Goal: Contribute content: Leave review/rating

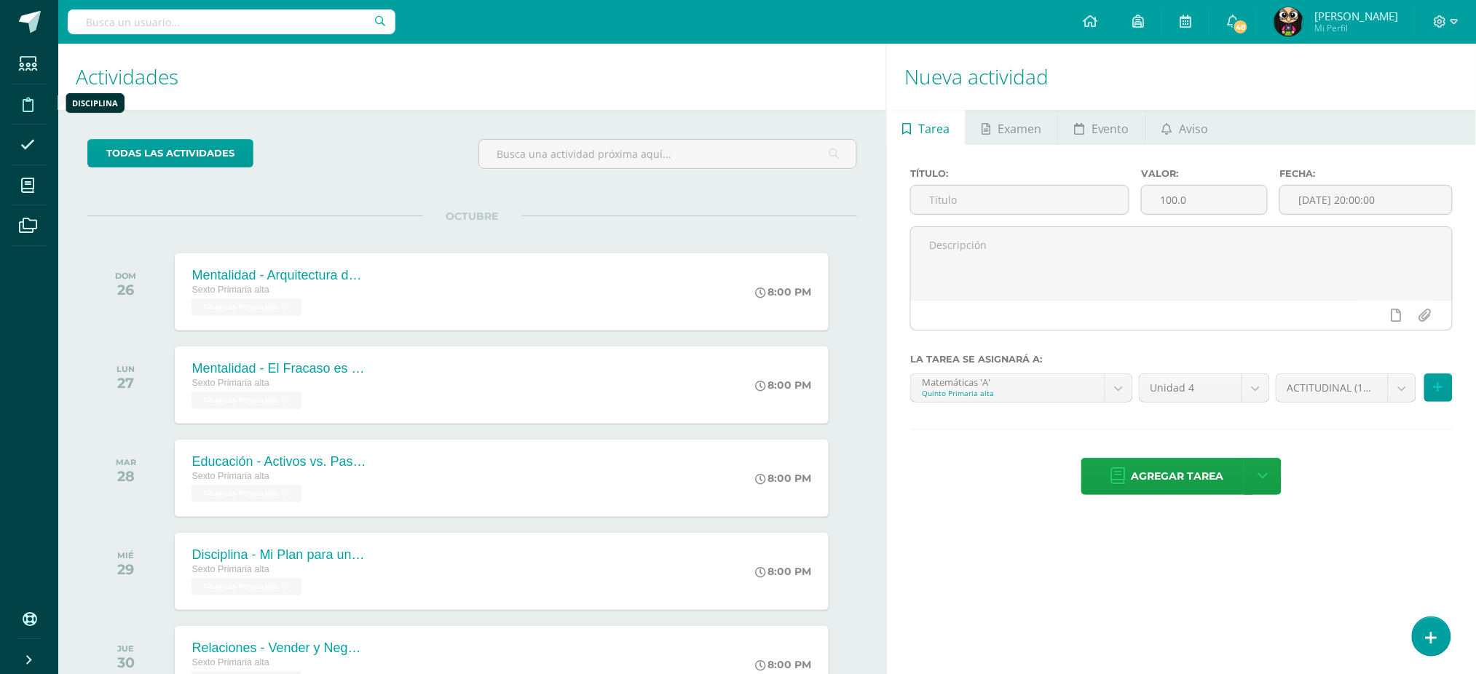
click at [25, 106] on icon at bounding box center [28, 105] width 11 height 15
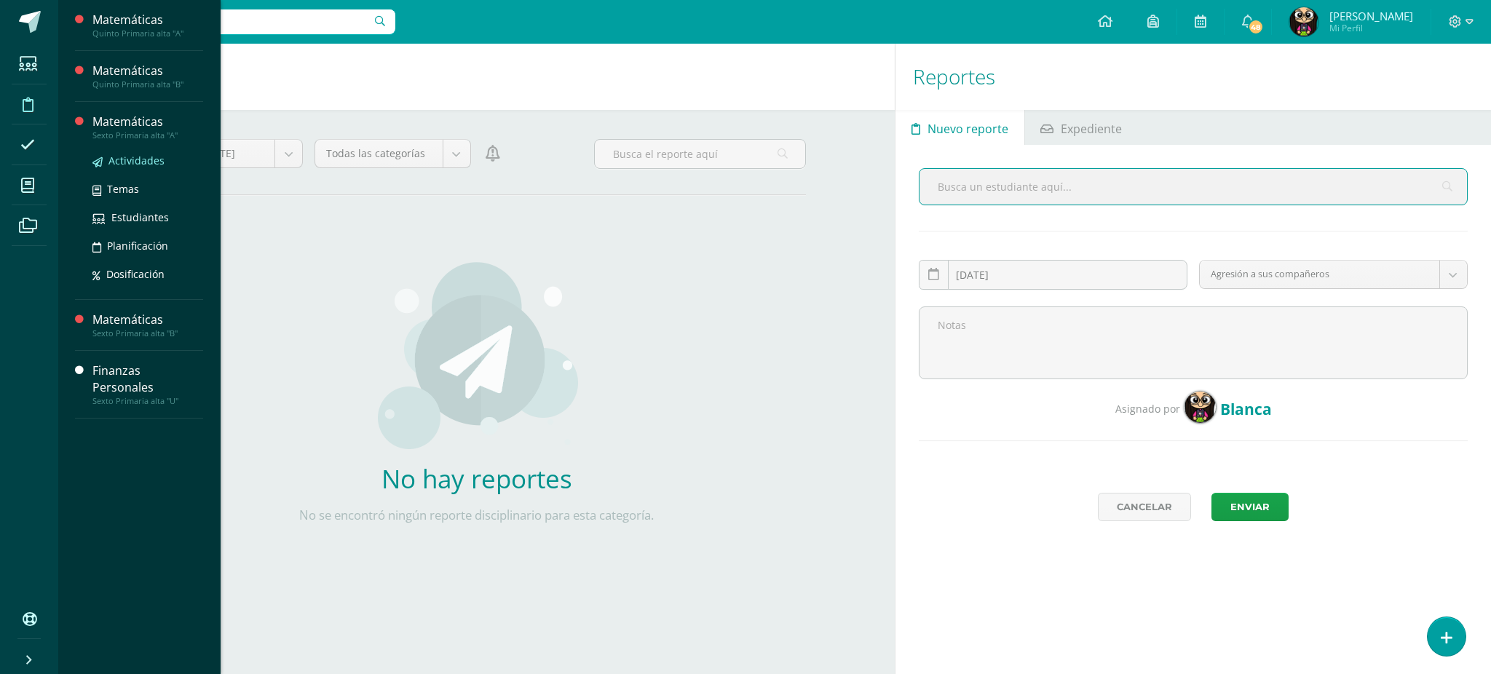
click at [130, 160] on span "Actividades" at bounding box center [137, 161] width 56 height 14
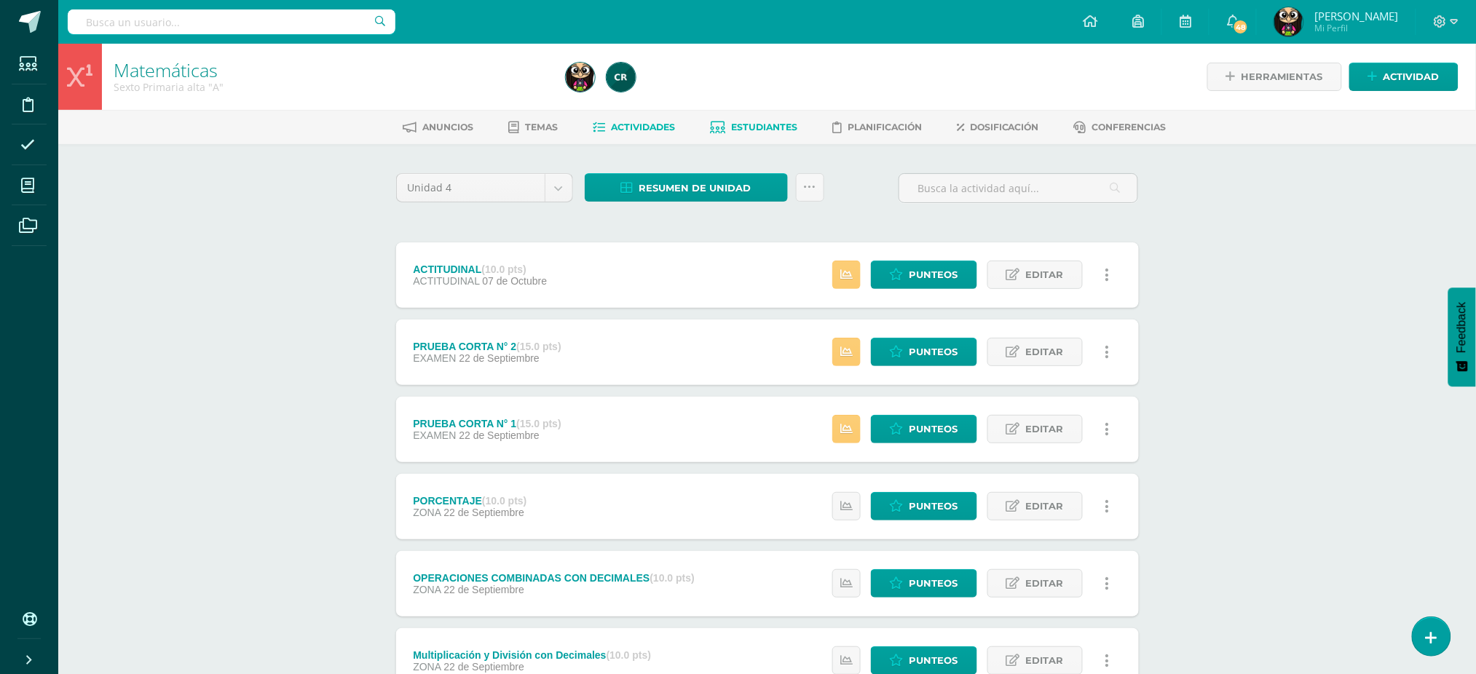
click at [746, 125] on span "Estudiantes" at bounding box center [764, 127] width 66 height 11
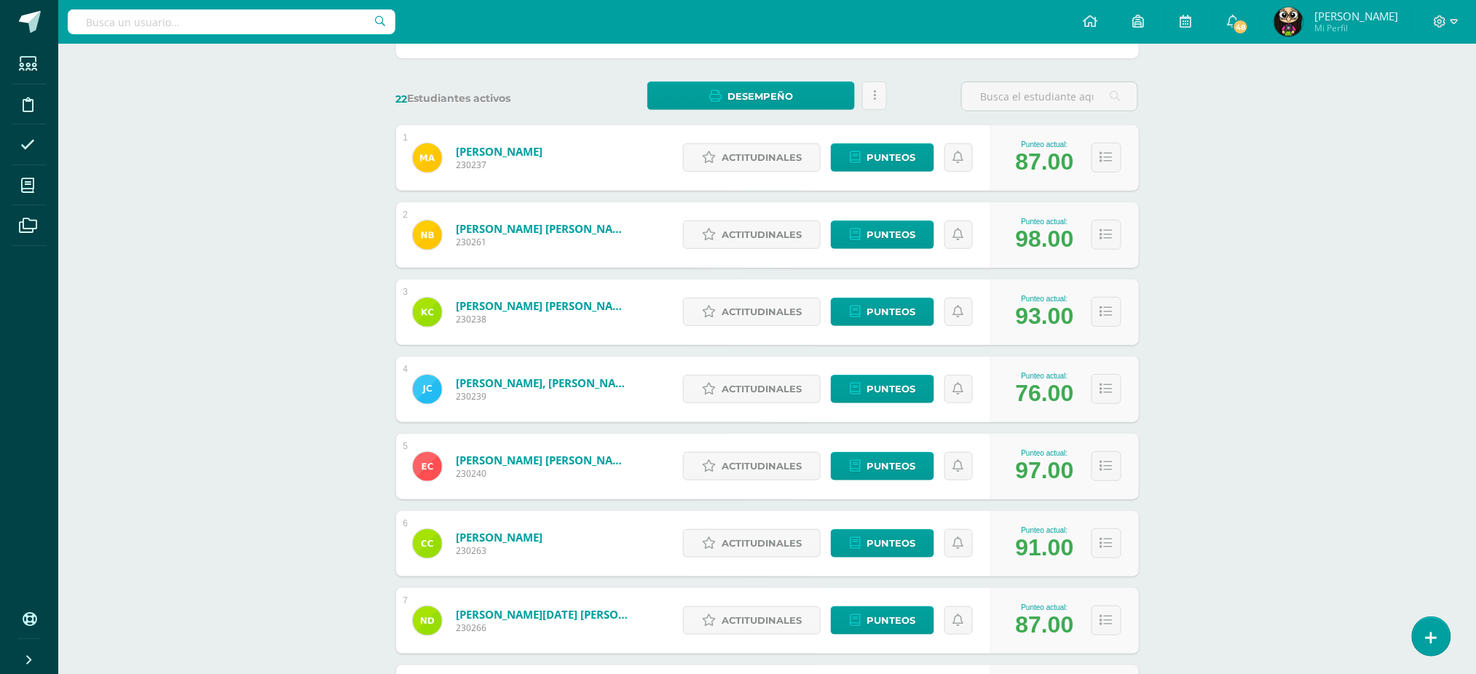
scroll to position [194, 0]
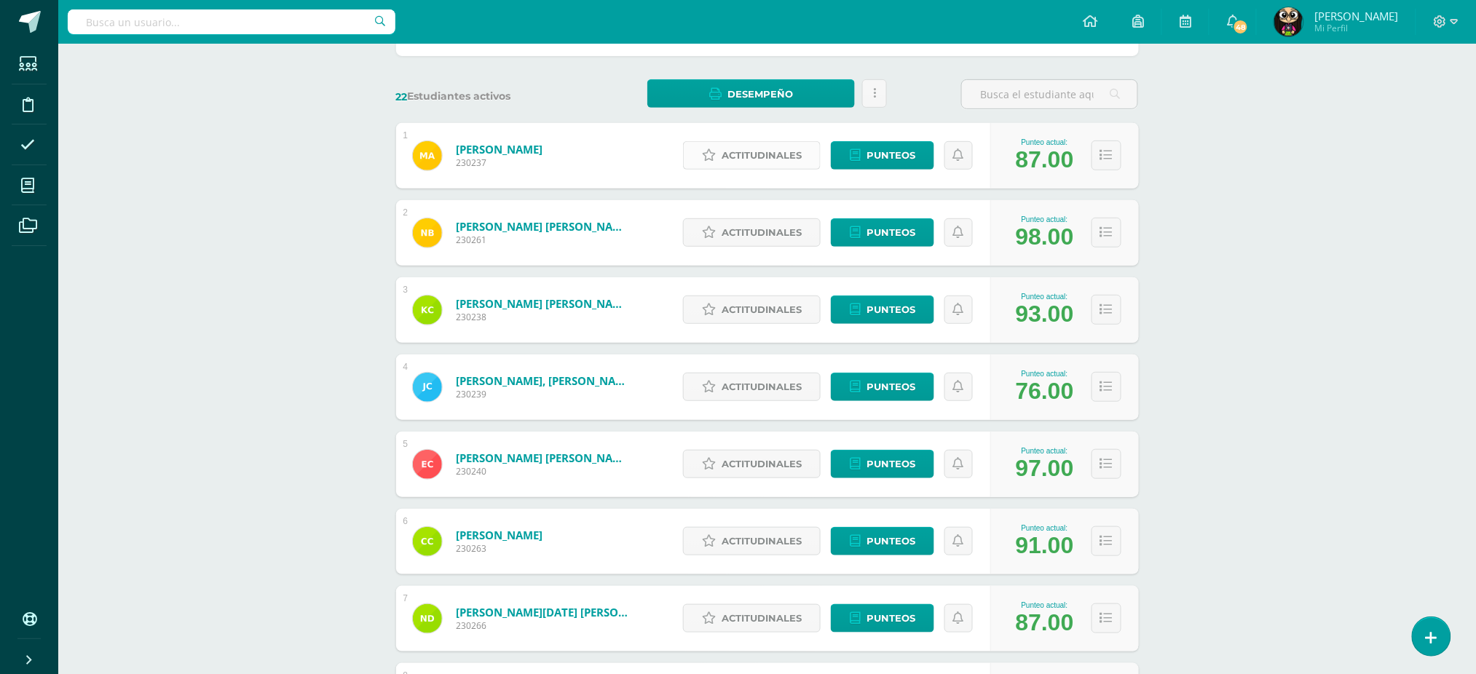
click at [750, 151] on span "Actitudinales" at bounding box center [762, 155] width 80 height 27
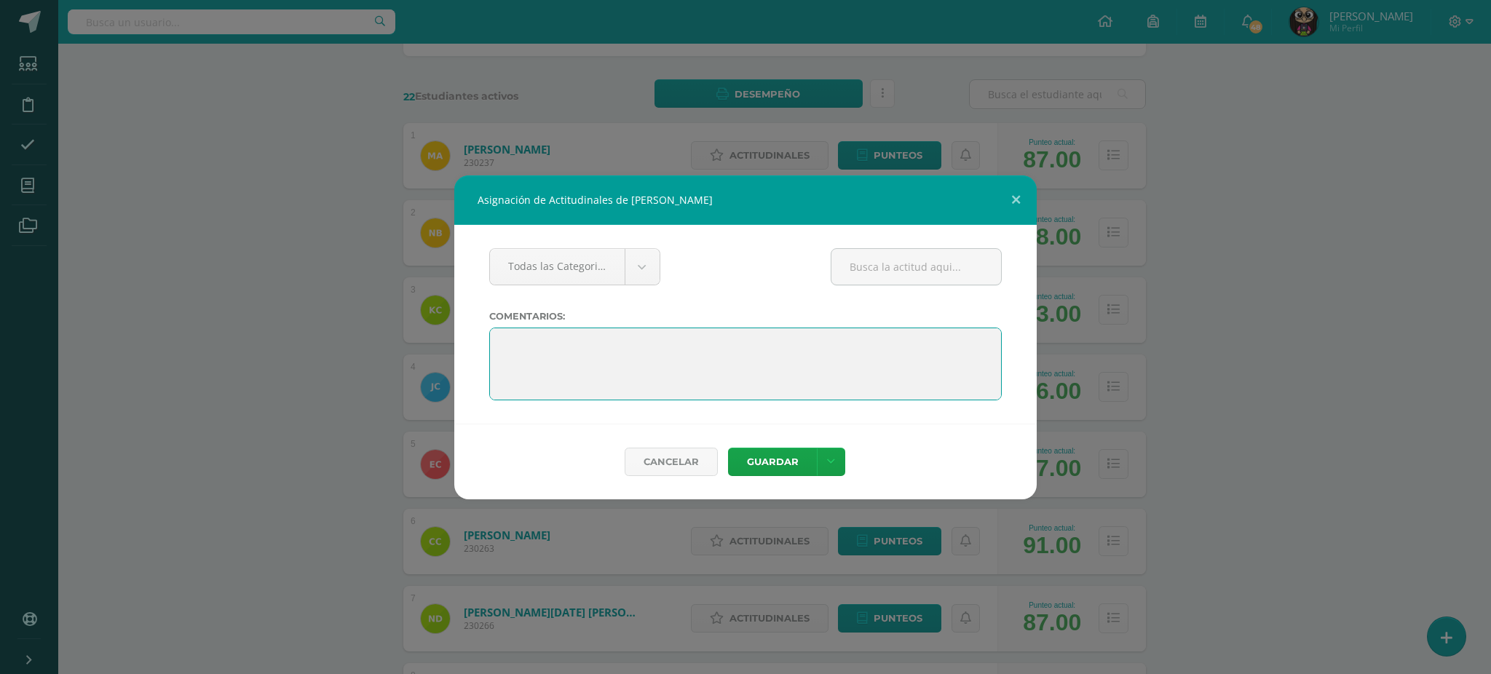
click at [513, 339] on textarea at bounding box center [745, 364] width 513 height 73
paste textarea "Estamos muy orgullosos de ti por haber completado el sexto grado. Has demostrad…"
drag, startPoint x: 588, startPoint y: 363, endPoint x: 624, endPoint y: 362, distance: 36.4
click at [624, 362] on textarea at bounding box center [745, 364] width 513 height 73
click at [638, 371] on textarea at bounding box center [745, 364] width 513 height 73
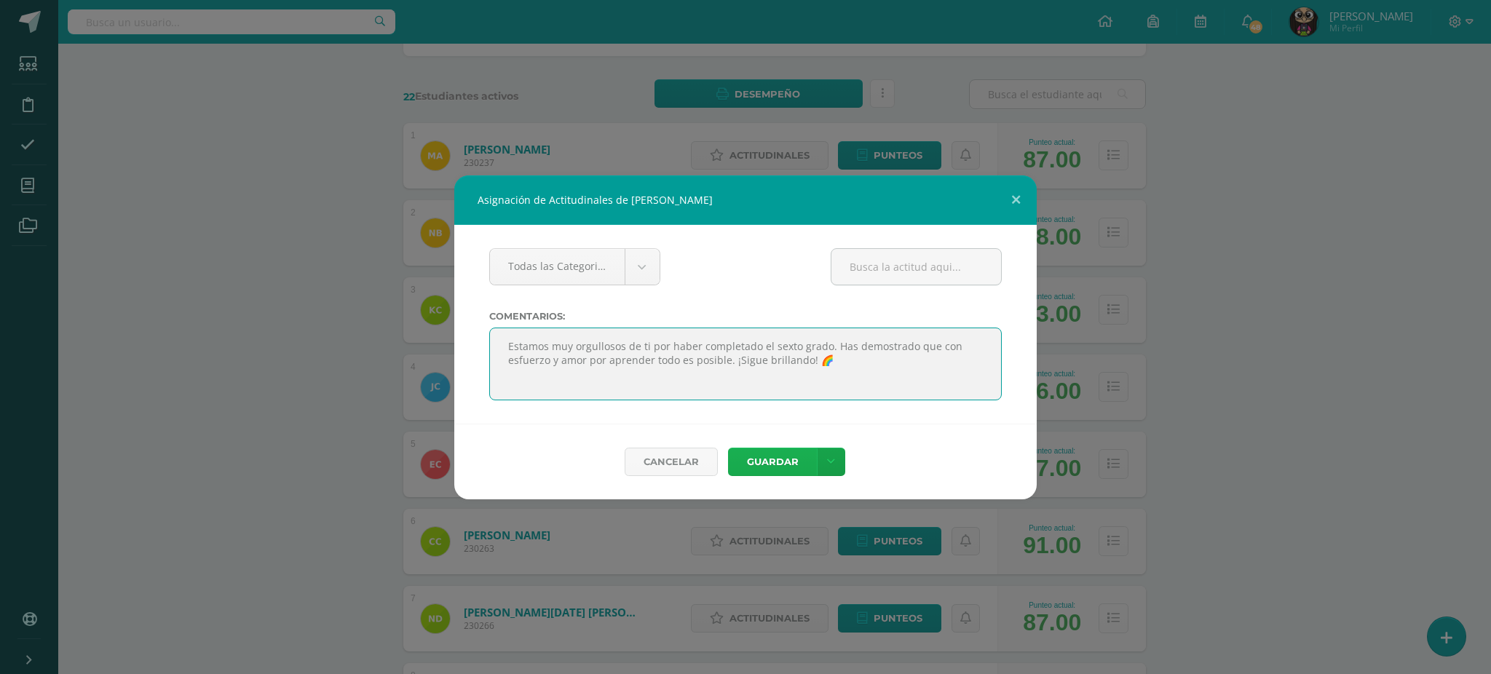
type textarea "Estamos muy orgullosos de ti por haber completado el sexto grado. Has demostrad…"
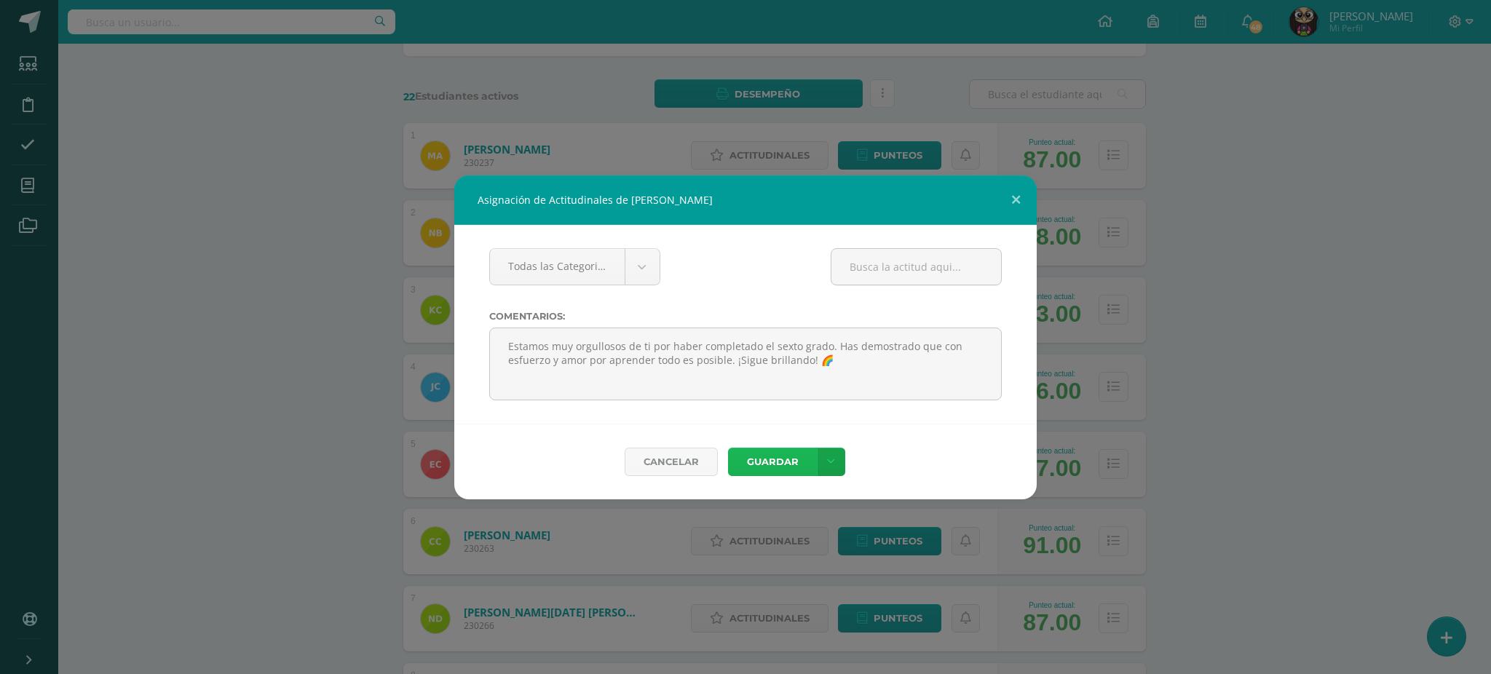
click at [762, 461] on button "Guardar" at bounding box center [772, 462] width 89 height 28
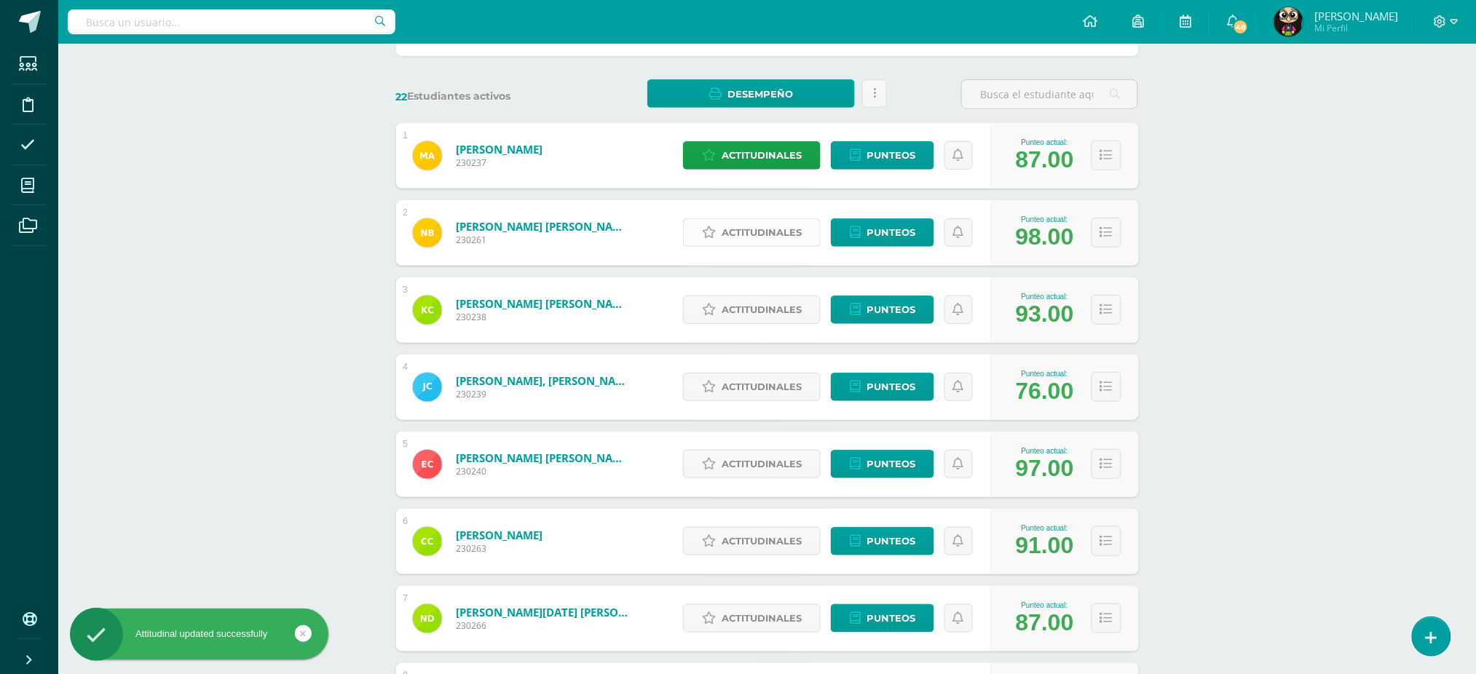
click at [773, 234] on span "Actitudinales" at bounding box center [762, 232] width 80 height 27
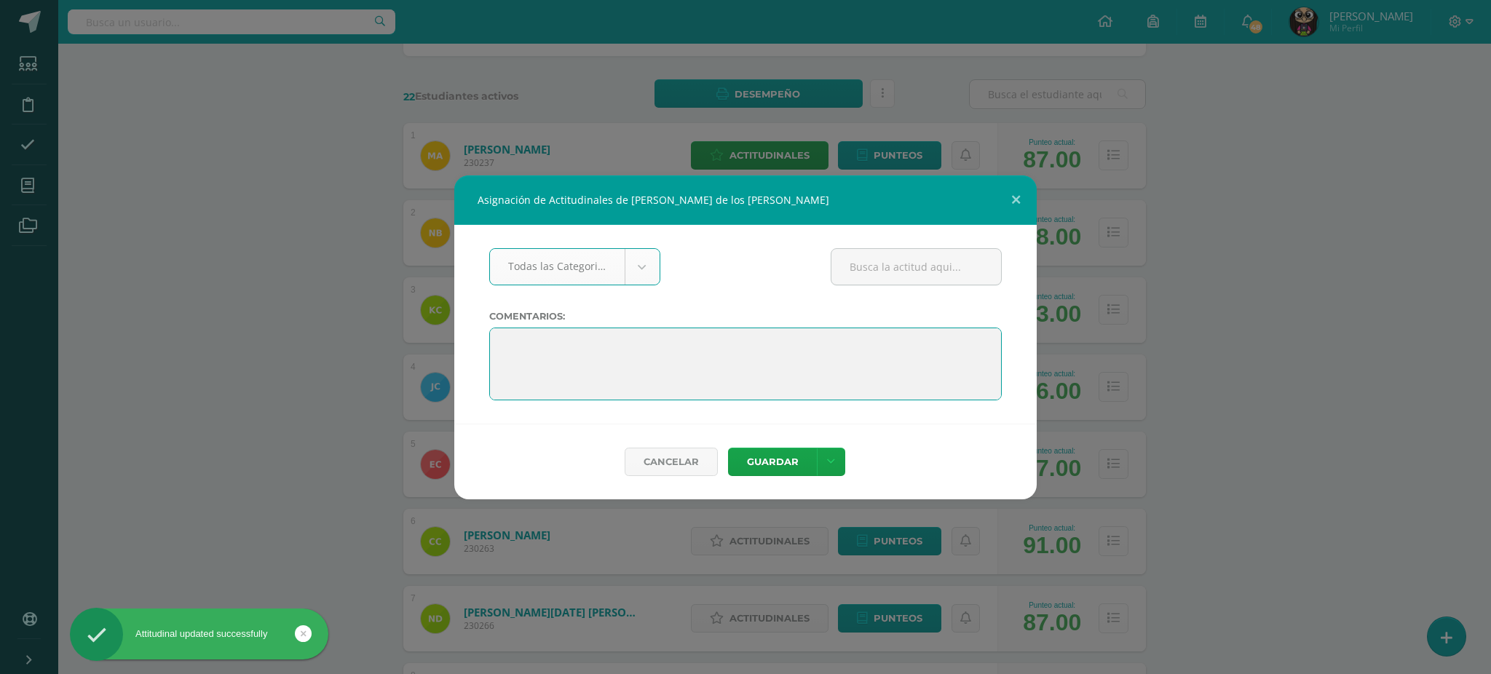
click at [562, 339] on textarea at bounding box center [745, 364] width 513 height 73
paste textarea "Estamos muy orgullosos de ti por haber completado el sexto grado. Has demostrad…"
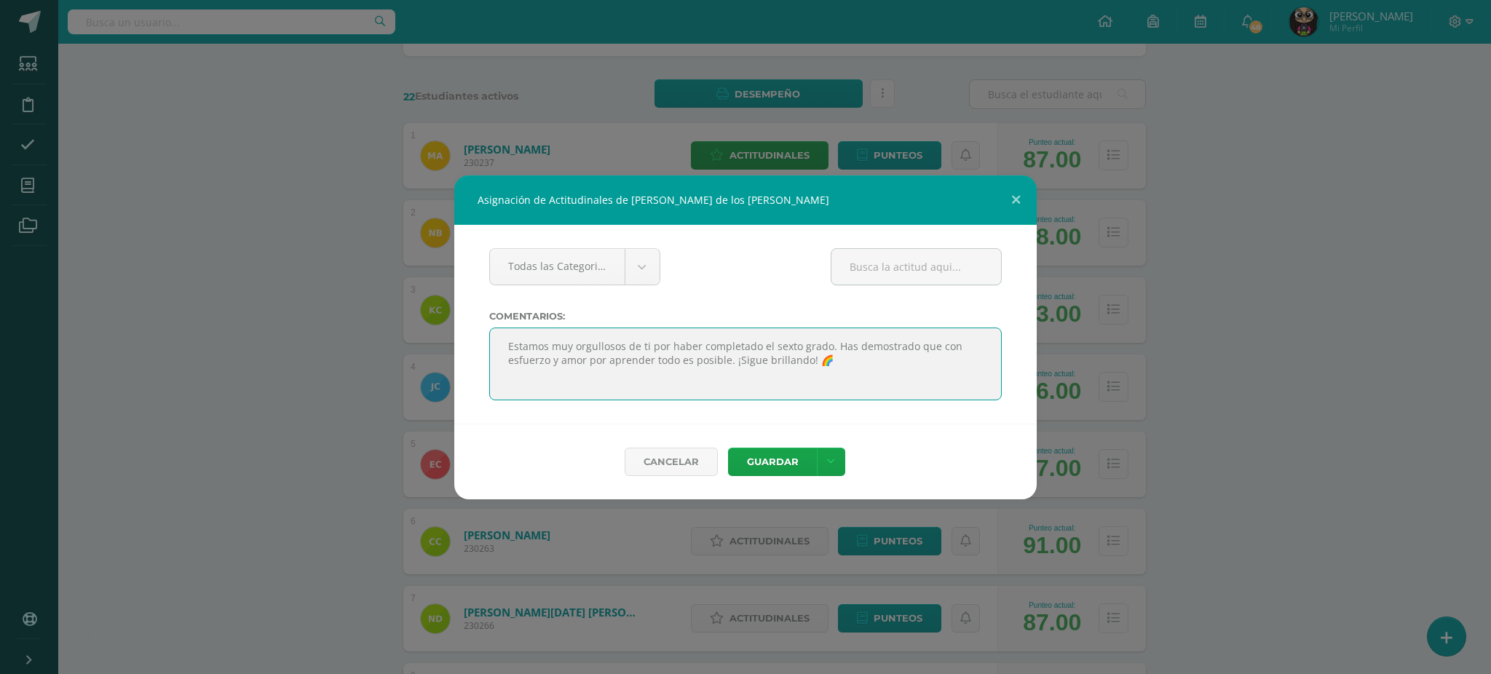
click at [556, 347] on textarea at bounding box center [745, 364] width 513 height 73
type textarea "Estamos muy orgullosos de ti por haber completado el sexto grado. Has demostrad…"
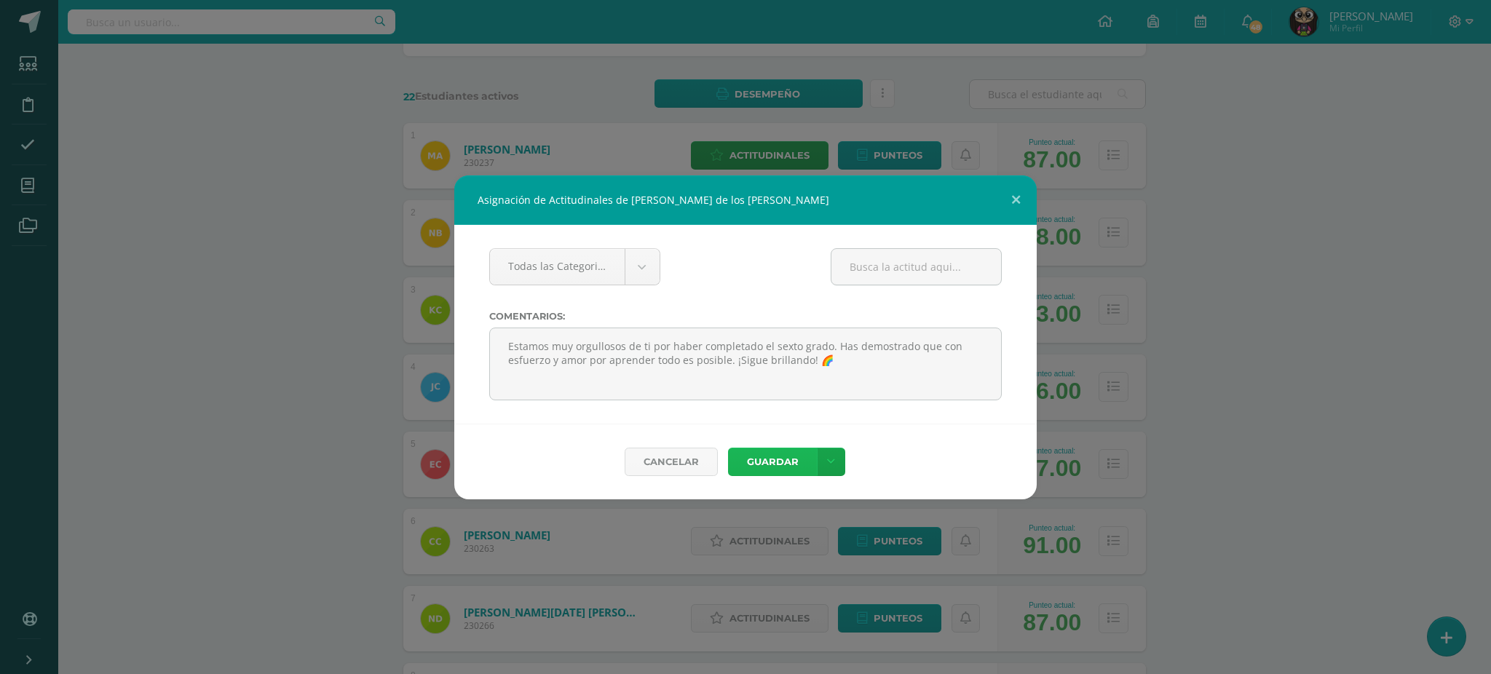
click at [754, 462] on button "Guardar" at bounding box center [772, 462] width 89 height 28
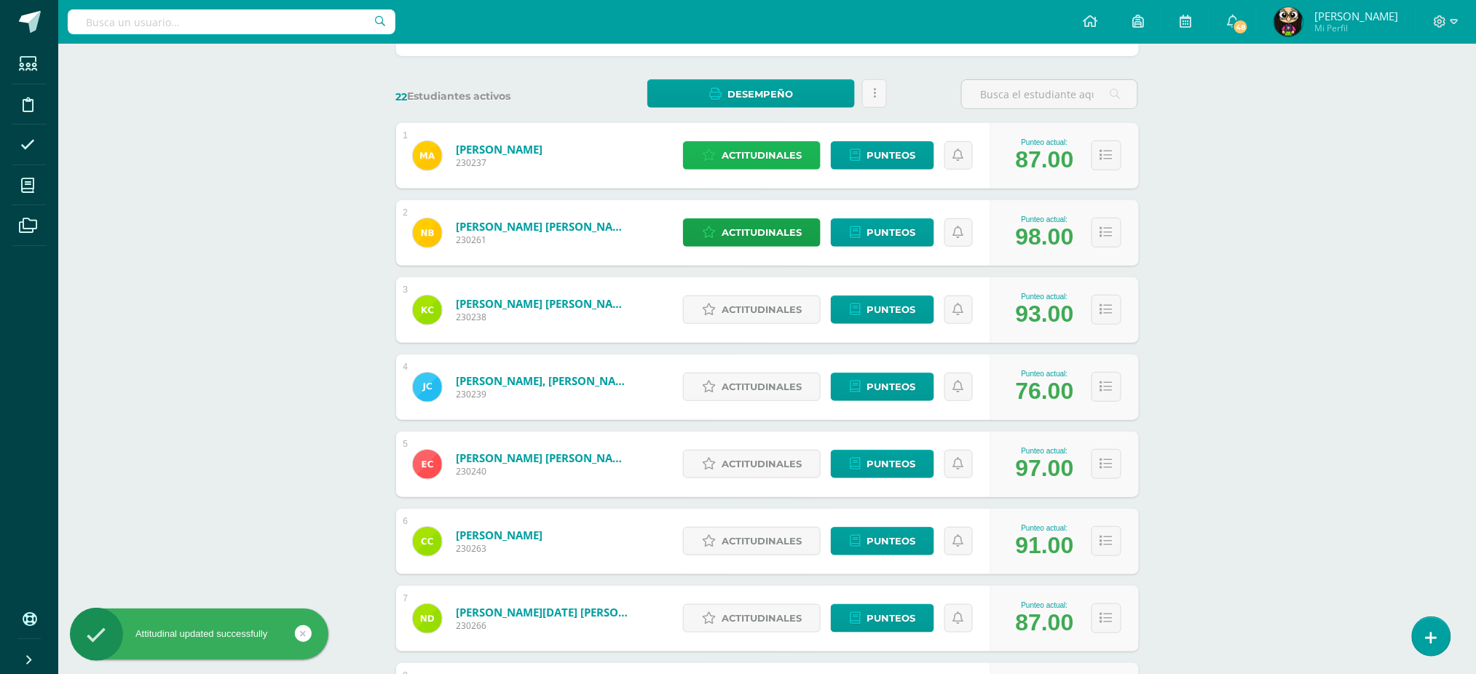
click at [769, 152] on span "Actitudinales" at bounding box center [762, 155] width 80 height 27
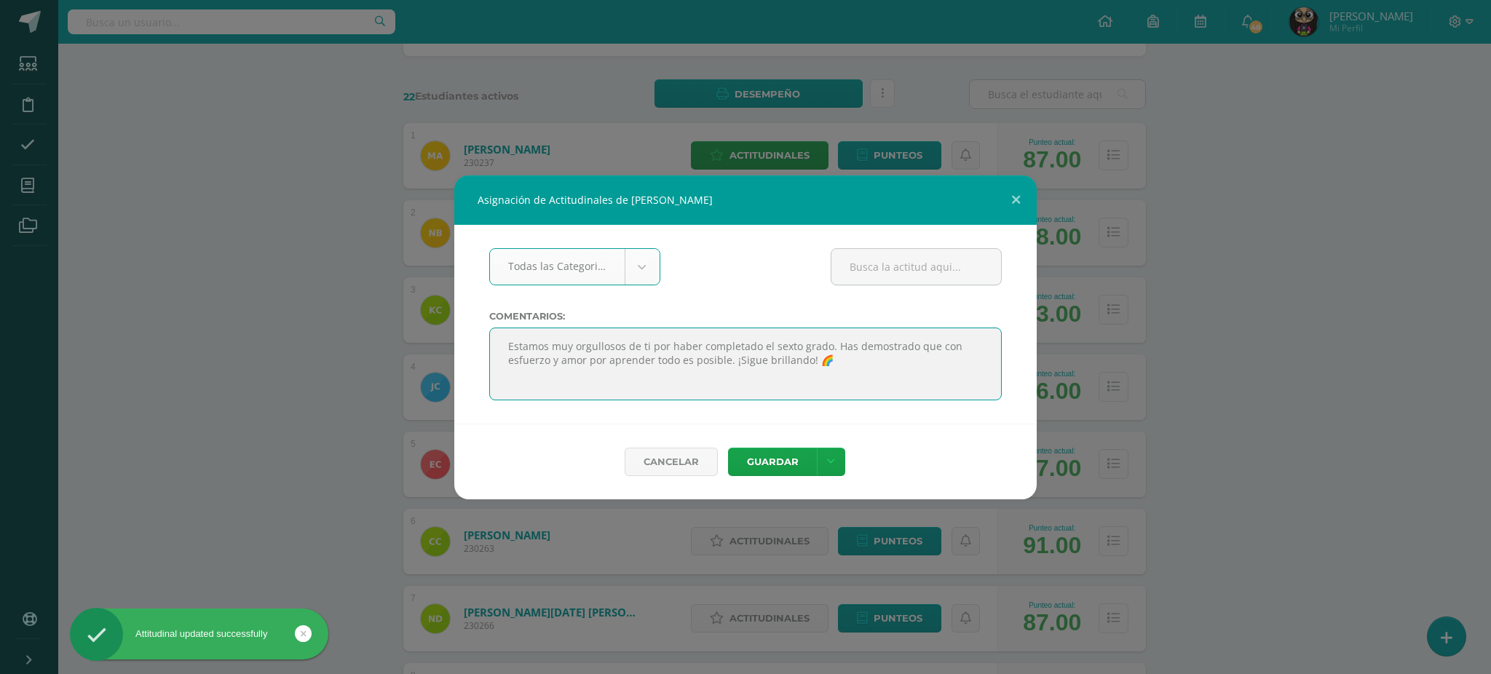
click at [510, 348] on textarea at bounding box center [745, 364] width 513 height 73
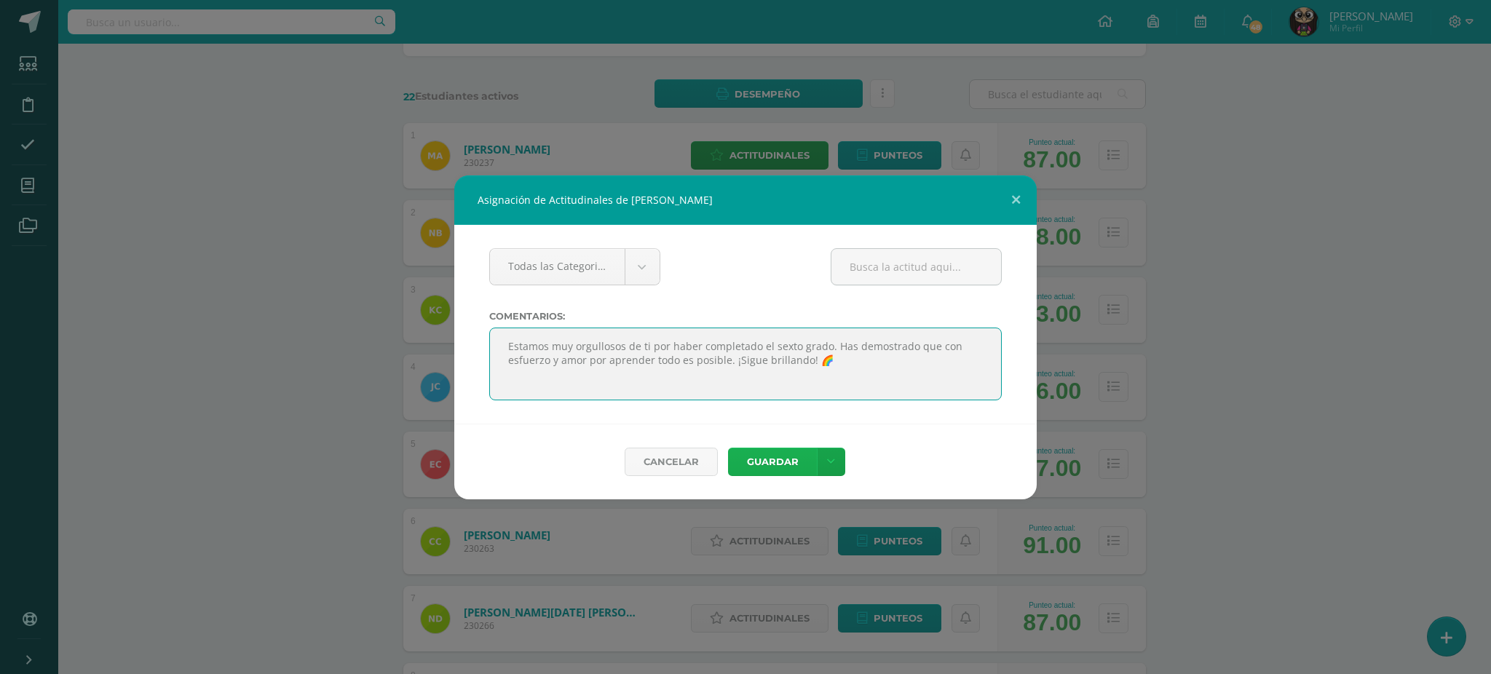
type textarea "Estamos muy orgullosos de ti por haber completado el sexto grado. Has demostrad…"
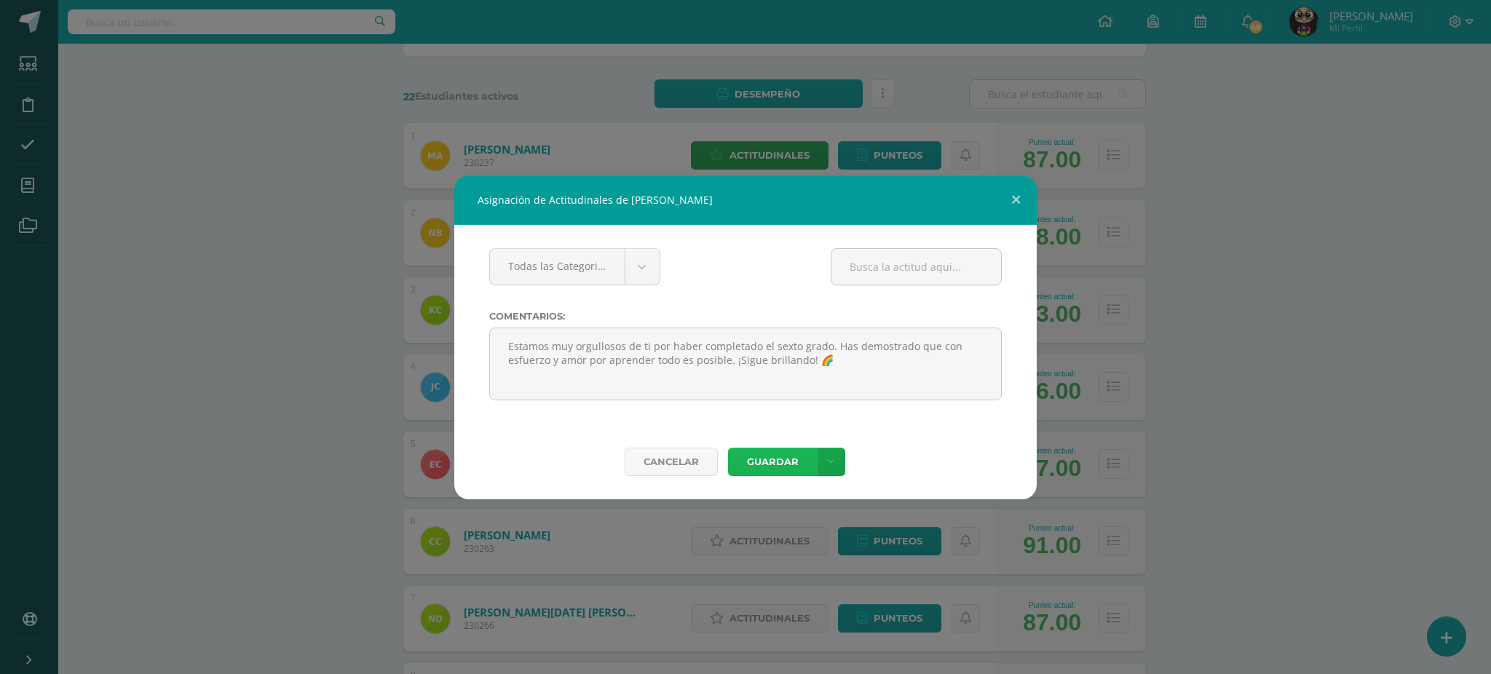
click at [782, 462] on button "Guardar" at bounding box center [772, 462] width 89 height 28
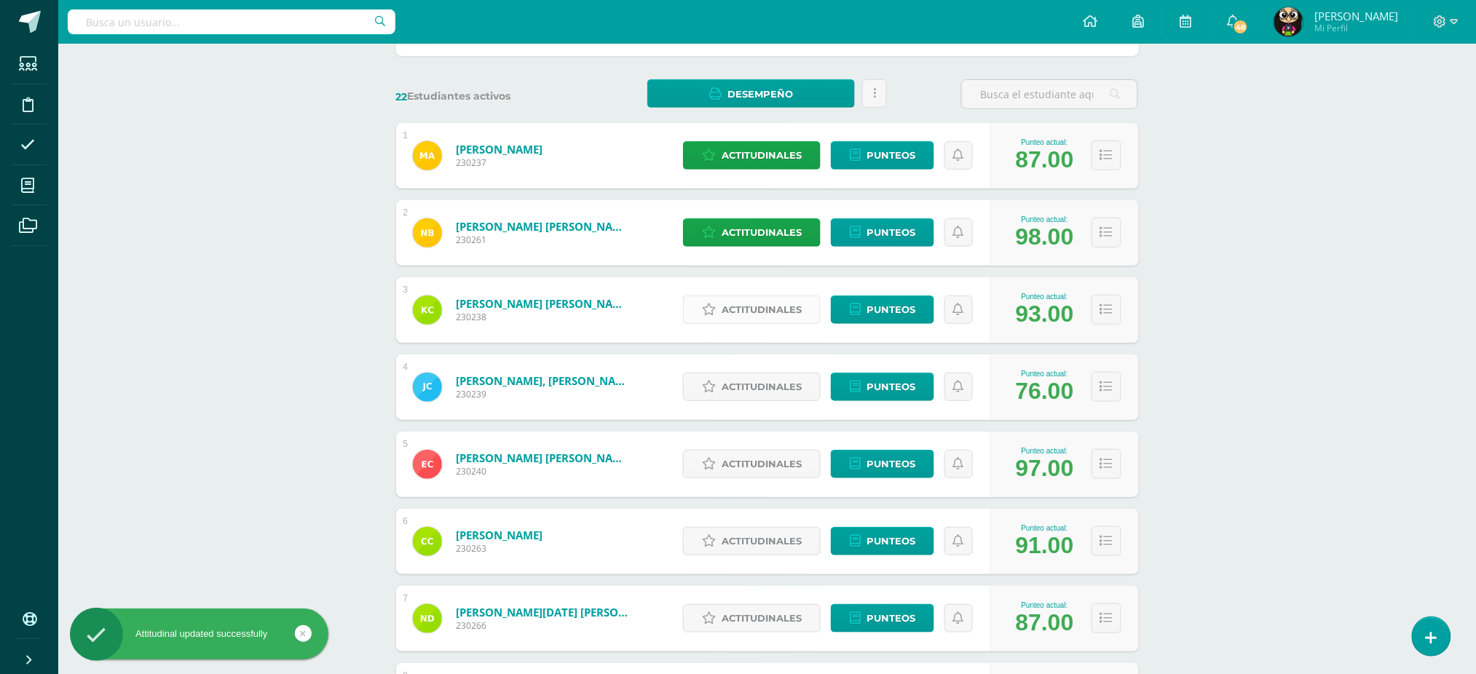
click at [767, 312] on span "Actitudinales" at bounding box center [762, 309] width 80 height 27
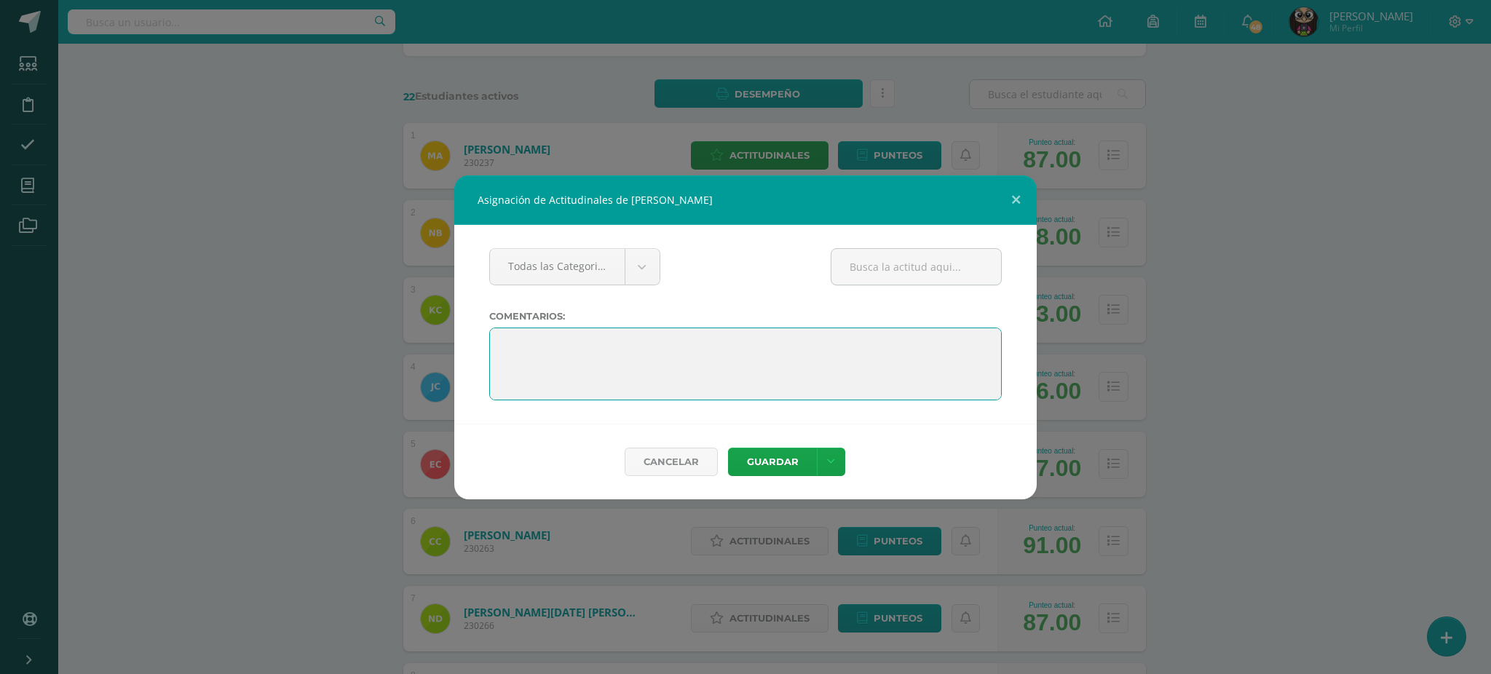
click at [492, 344] on textarea at bounding box center [745, 364] width 513 height 73
paste textarea "Estamos muy orgullosos de ti por haber completado el sexto grado. Has demostrad…"
type textarea "Estamos muy orgullosos de ti por haber completado el sexto grado. Has demostrad…"
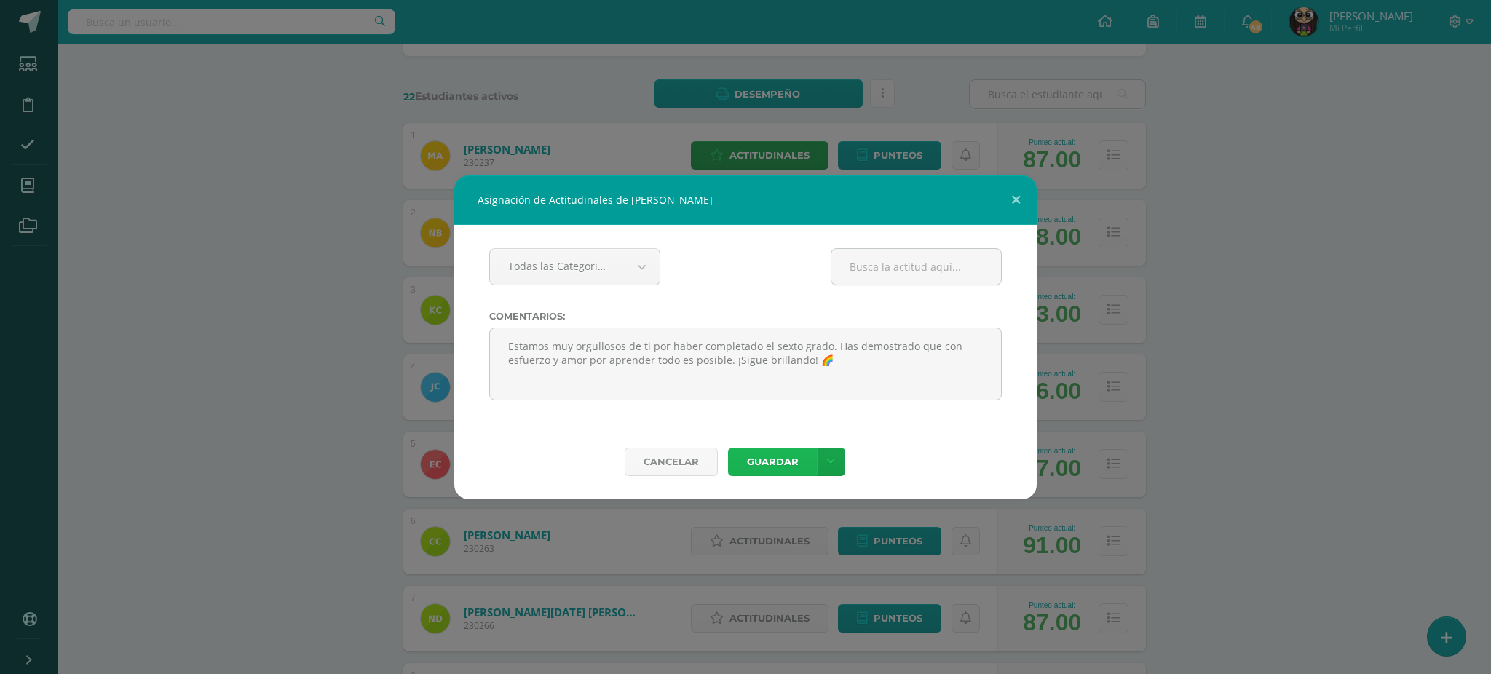
click at [761, 459] on button "Guardar" at bounding box center [772, 462] width 89 height 28
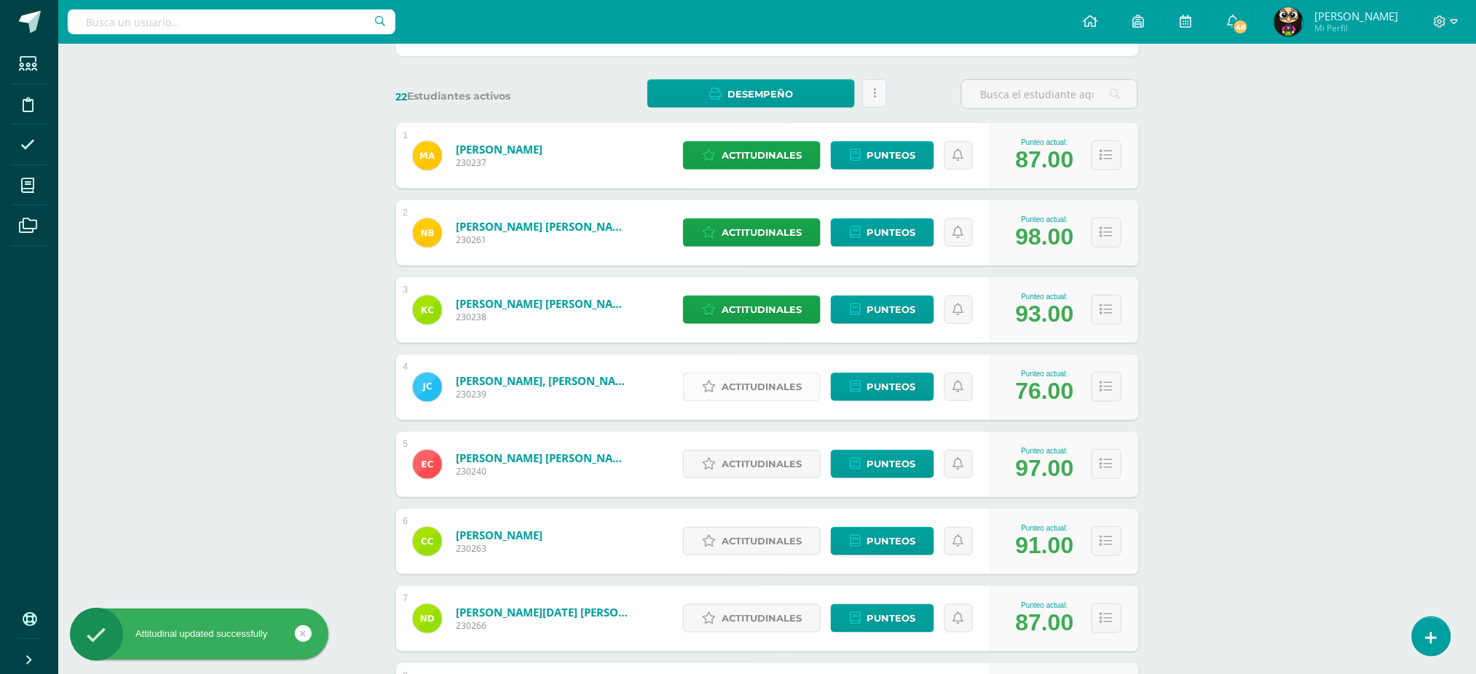
click at [754, 391] on span "Actitudinales" at bounding box center [762, 387] width 80 height 27
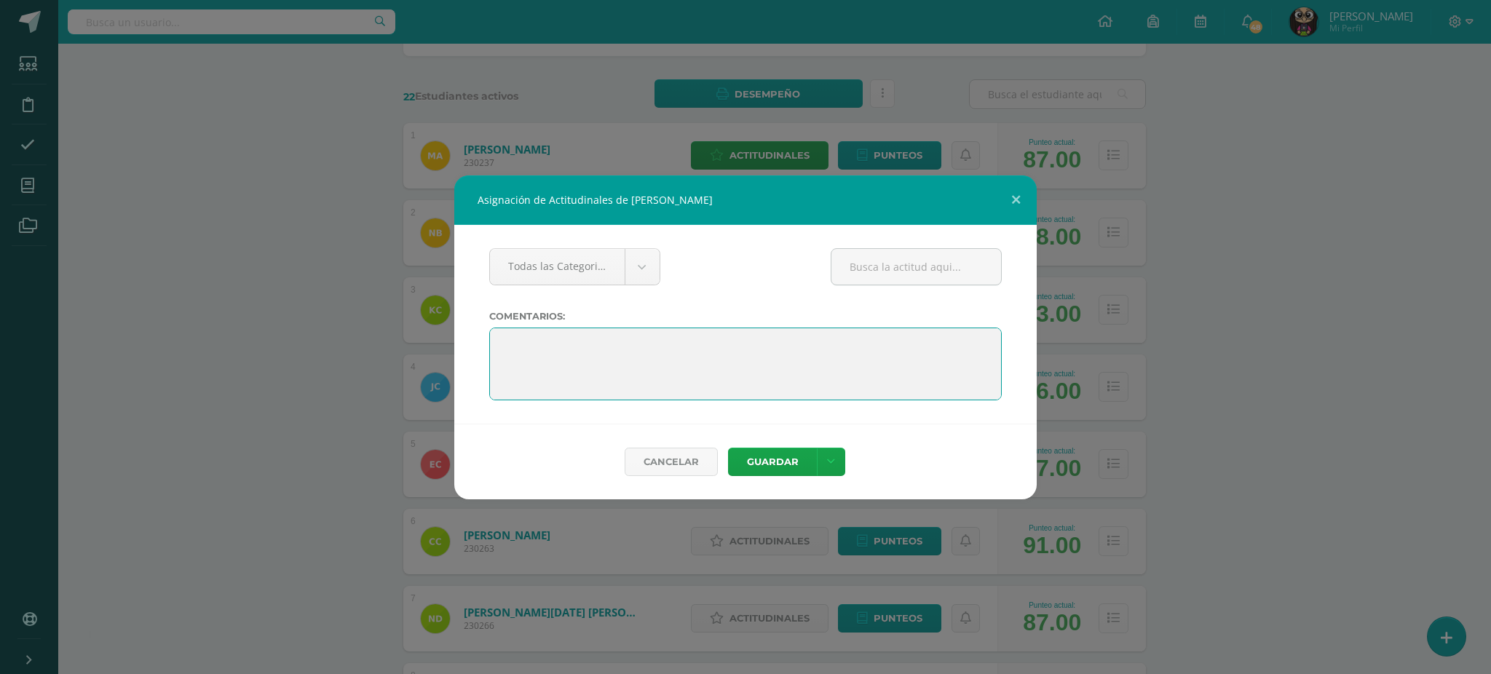
click at [491, 346] on textarea at bounding box center [745, 364] width 513 height 73
paste textarea "Estamos muy orgullosos de ti por haber completado el sexto grado. Has demostrad…"
type textarea "Estamos muy orgullosos de ti por haber completado el sexto grado. Has demostrad…"
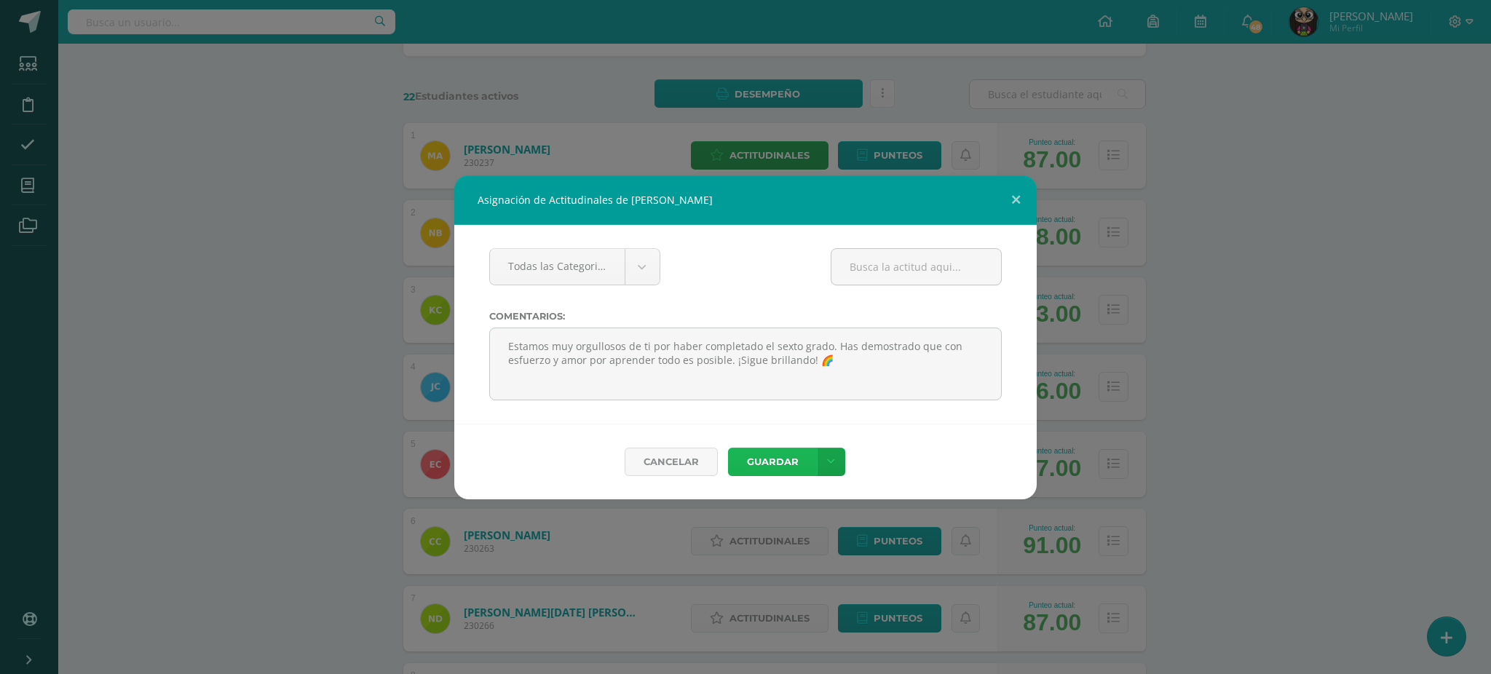
click at [776, 465] on button "Guardar" at bounding box center [772, 462] width 89 height 28
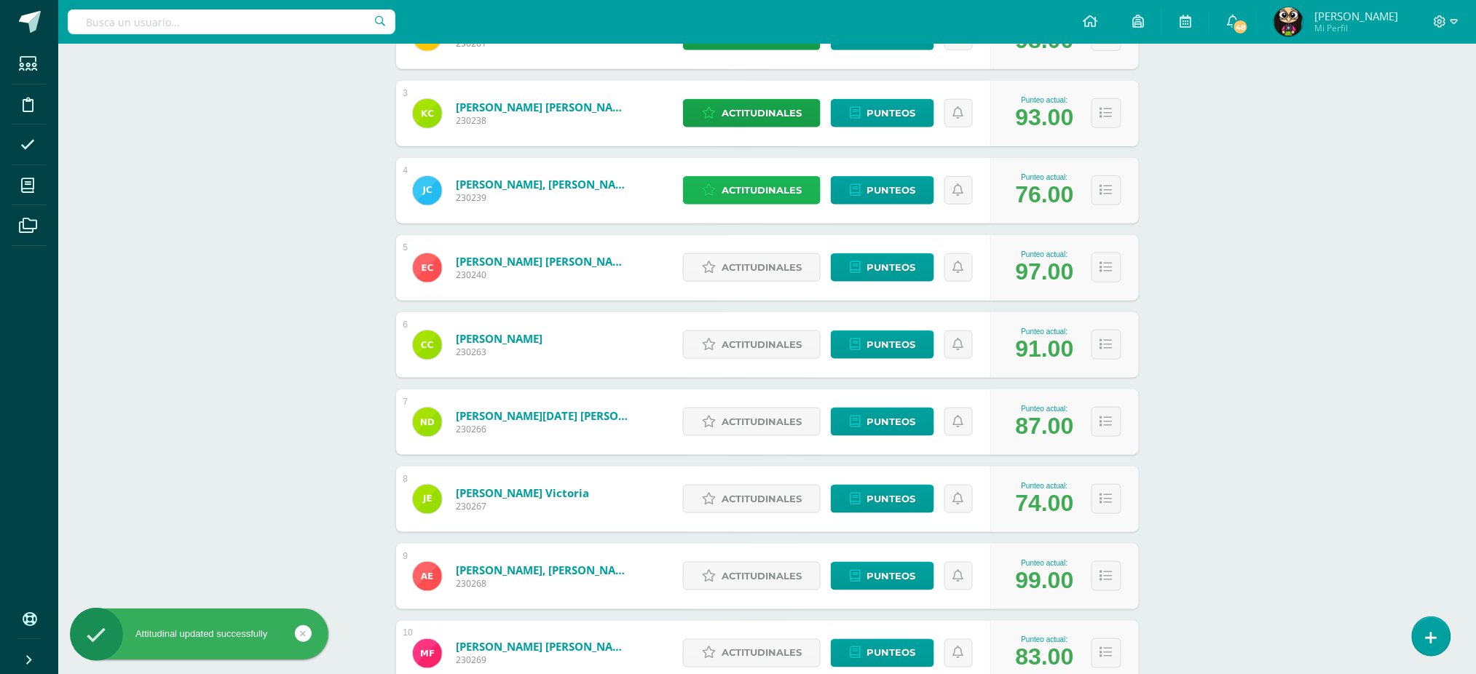
scroll to position [388, 0]
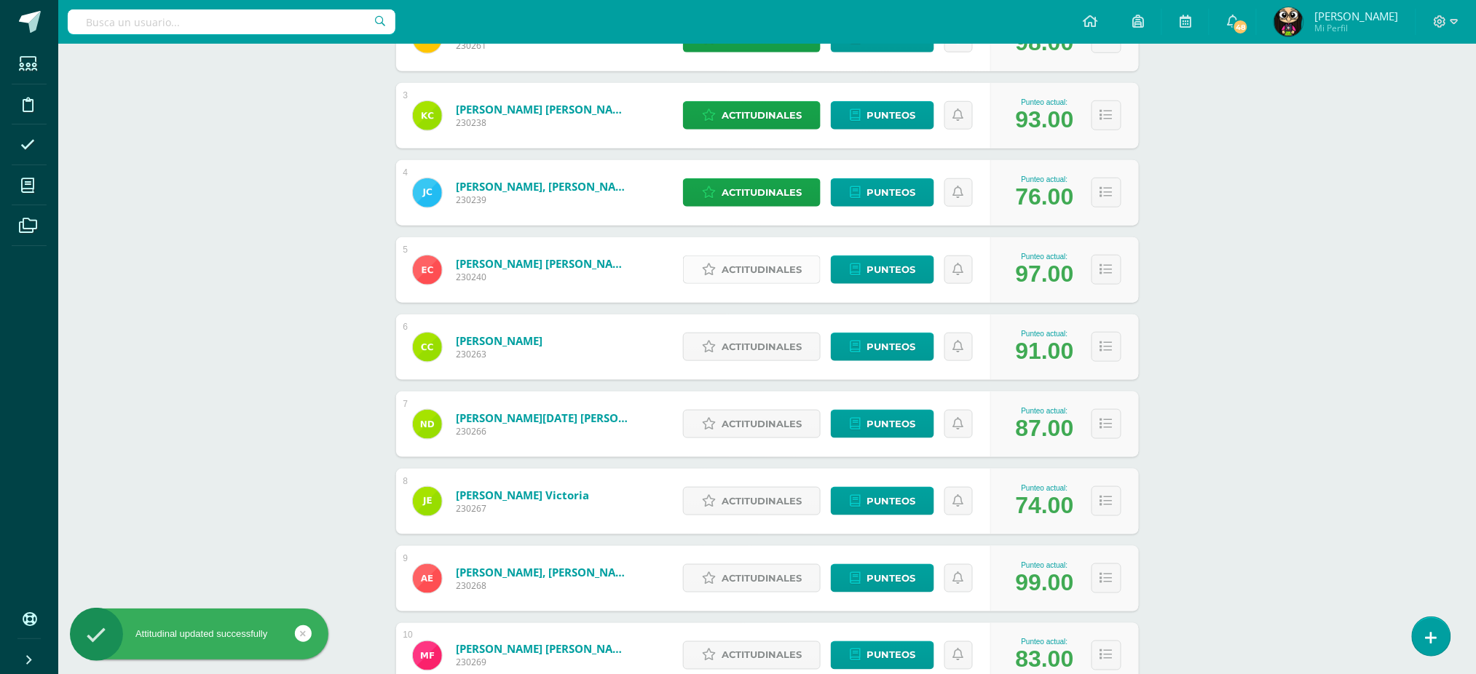
click at [752, 273] on span "Actitudinales" at bounding box center [762, 269] width 80 height 27
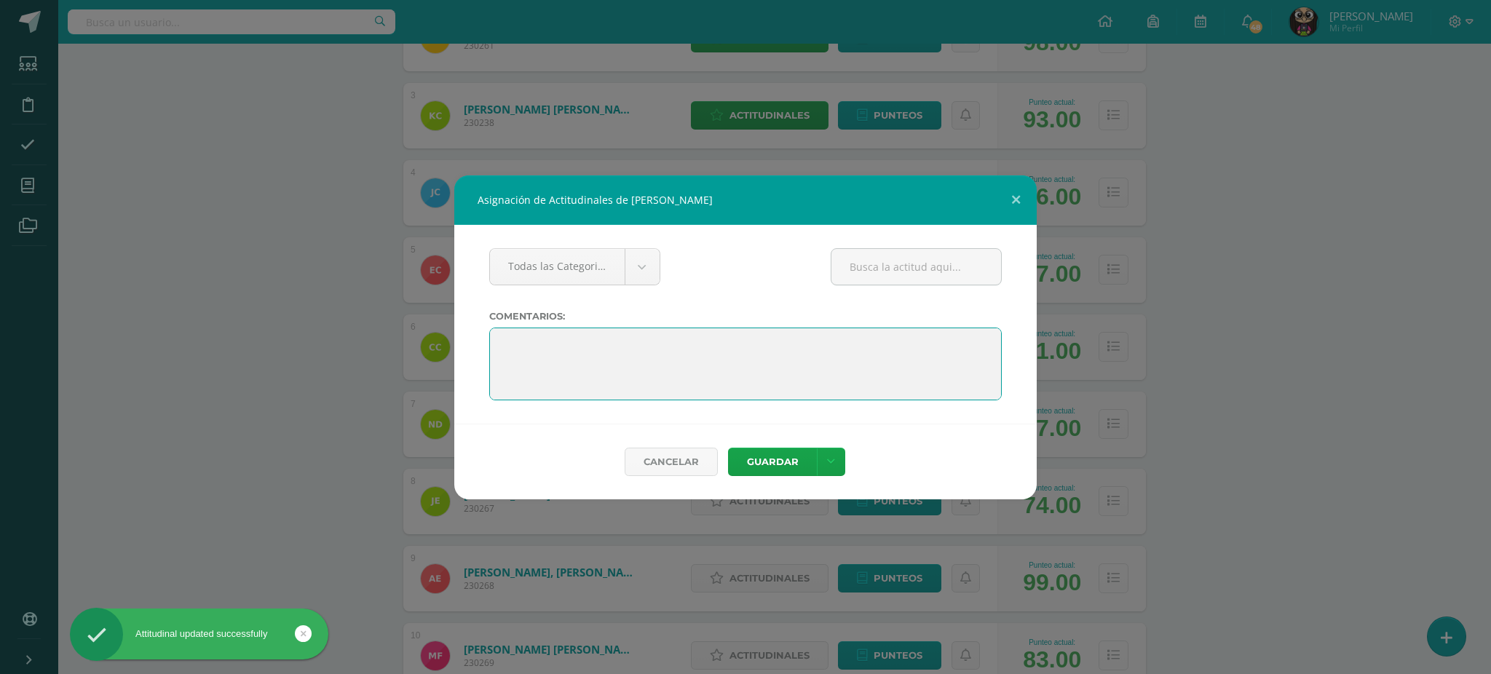
click at [497, 342] on textarea at bounding box center [745, 364] width 513 height 73
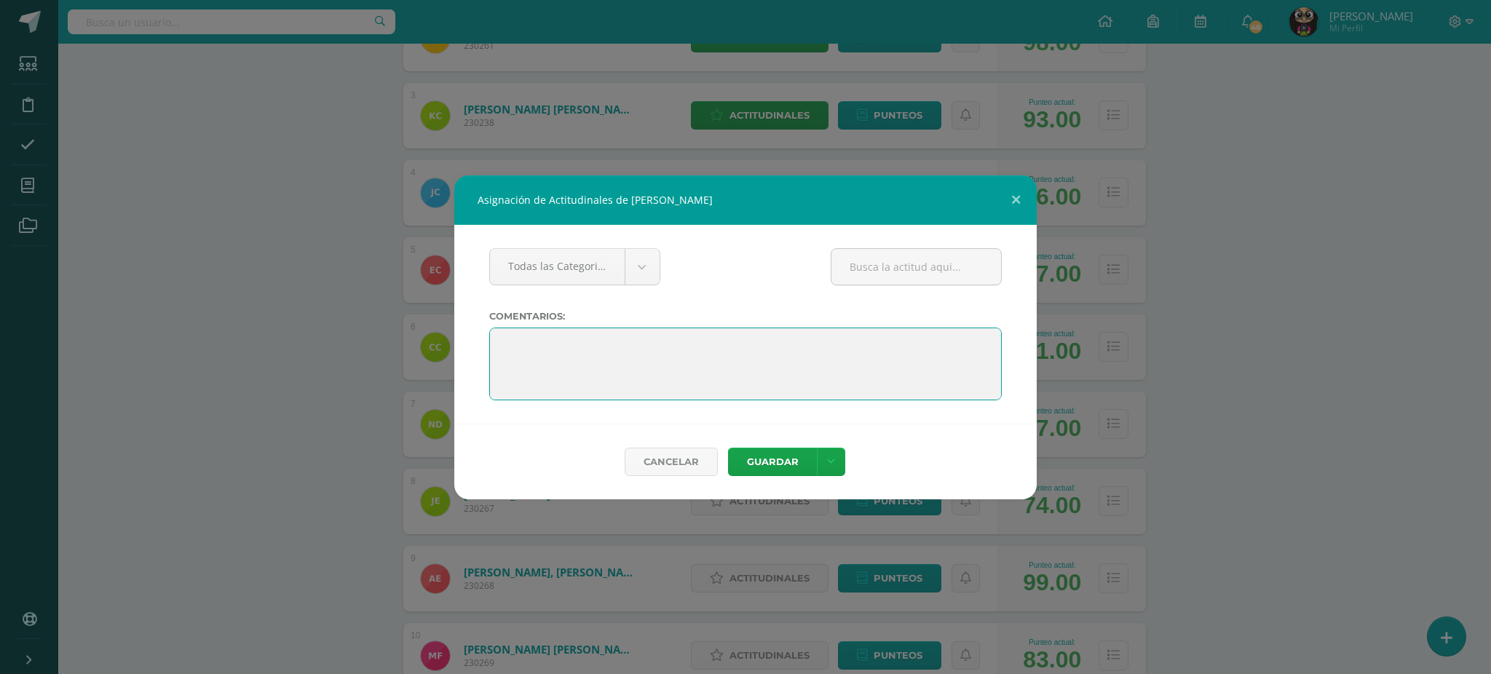
paste textarea "Estamos muy orgullosos de ti por haber completado el sexto grado. Has demostrad…"
type textarea "Estamos muy orgullosos de ti por haber completado el sexto grado. Has demostrad…"
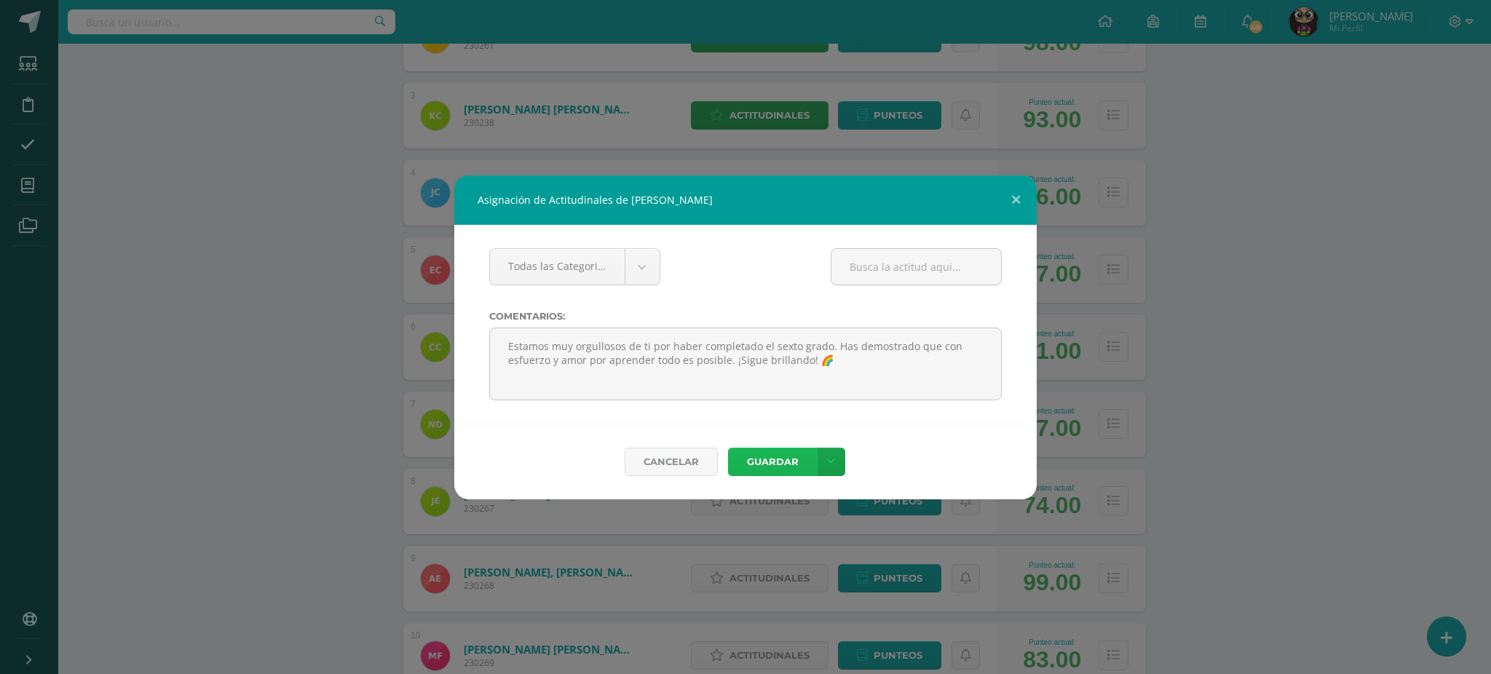
click at [795, 467] on button "Guardar" at bounding box center [772, 462] width 89 height 28
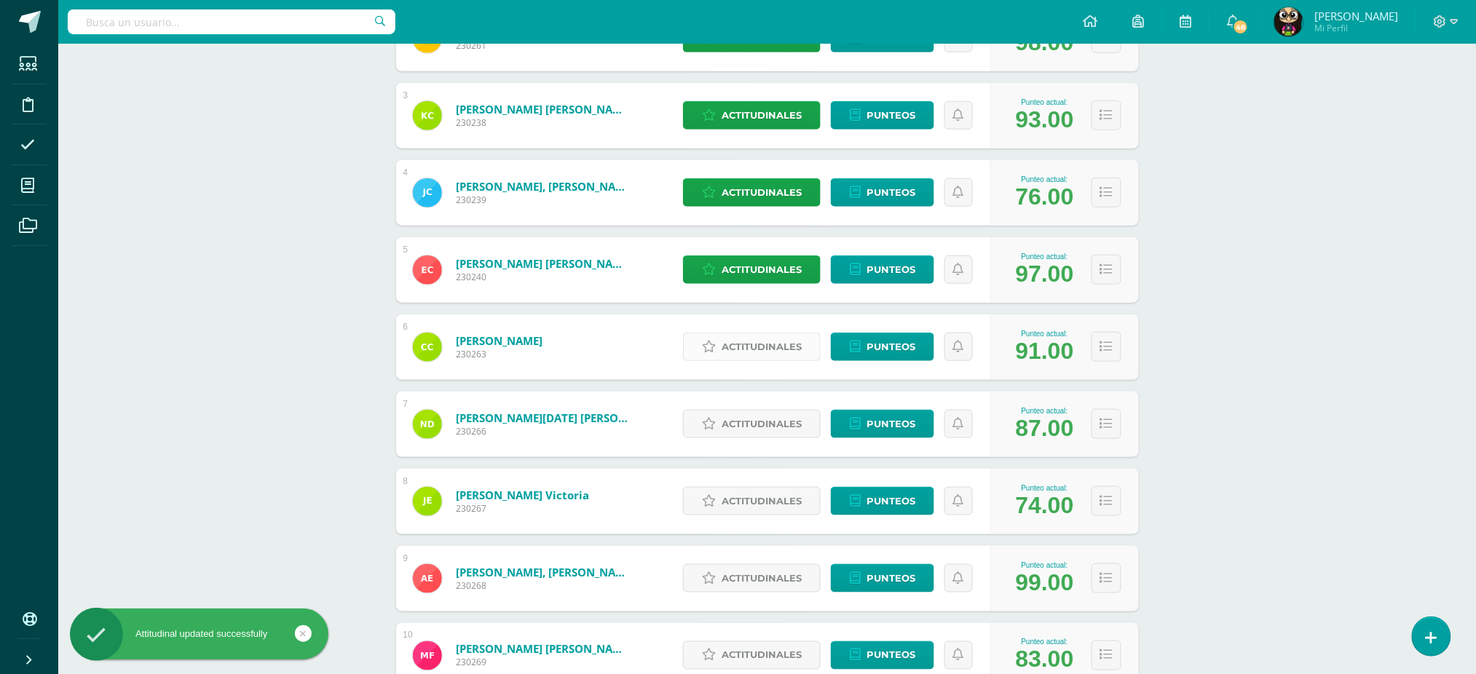
click at [757, 353] on span "Actitudinales" at bounding box center [762, 347] width 80 height 27
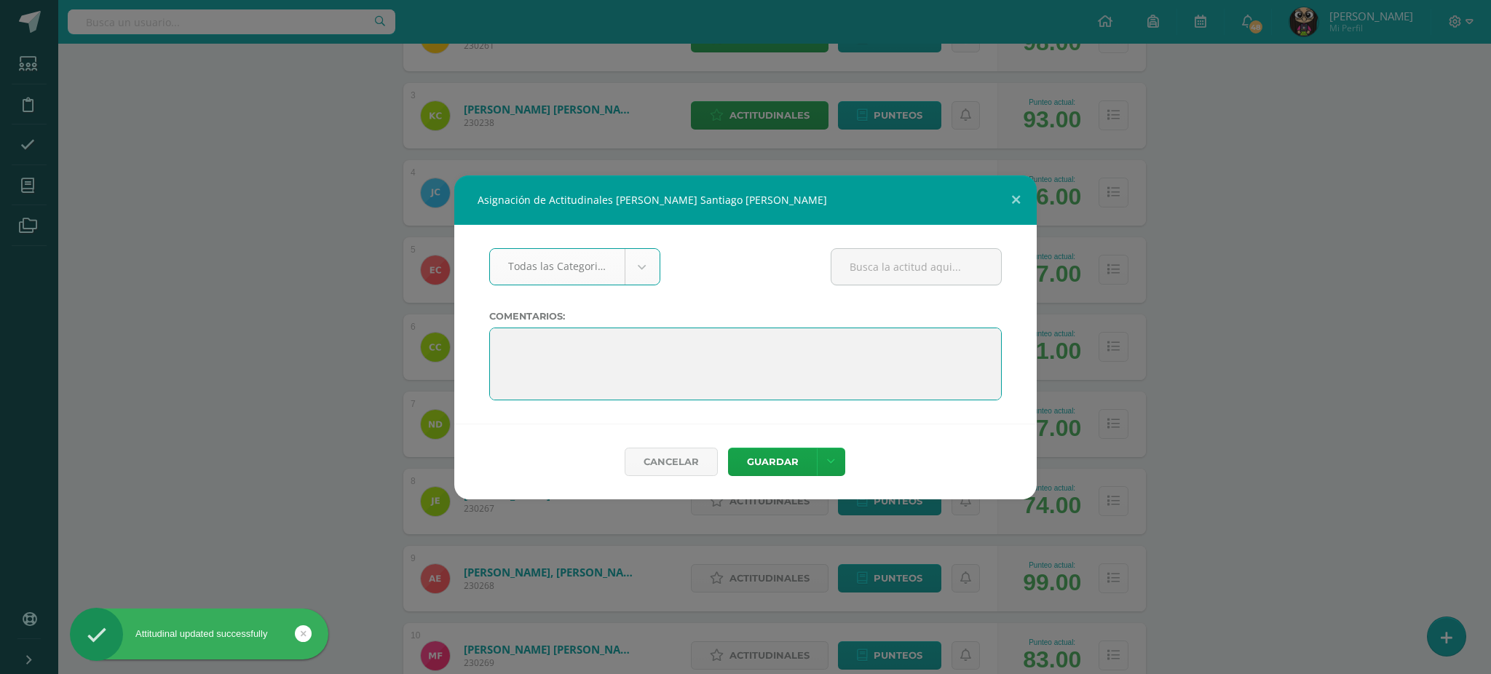
click at [494, 344] on textarea at bounding box center [745, 364] width 513 height 73
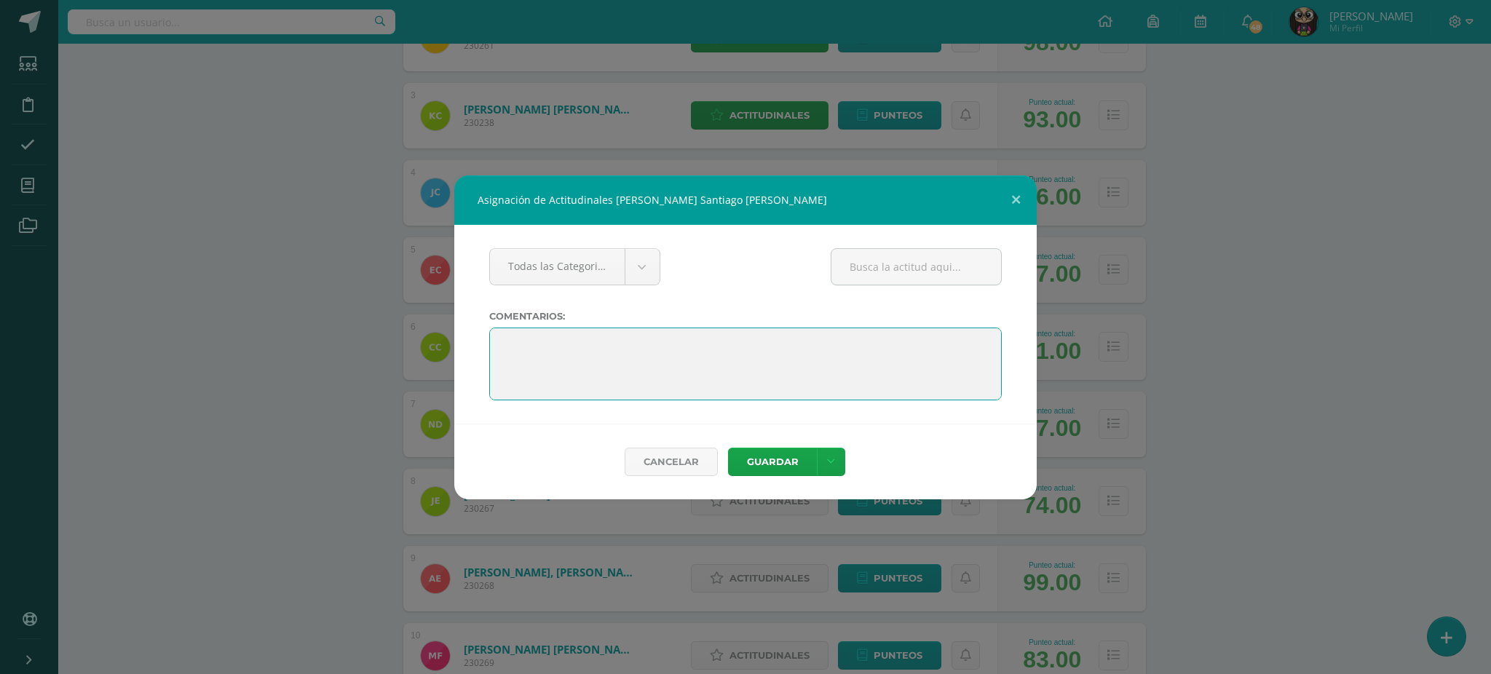
paste textarea "Estamos muy orgullosos de ti por haber completado el sexto grado. Has demostrad…"
type textarea "Estamos muy orgullosos de ti por haber completado el sexto grado. Has demostrad…"
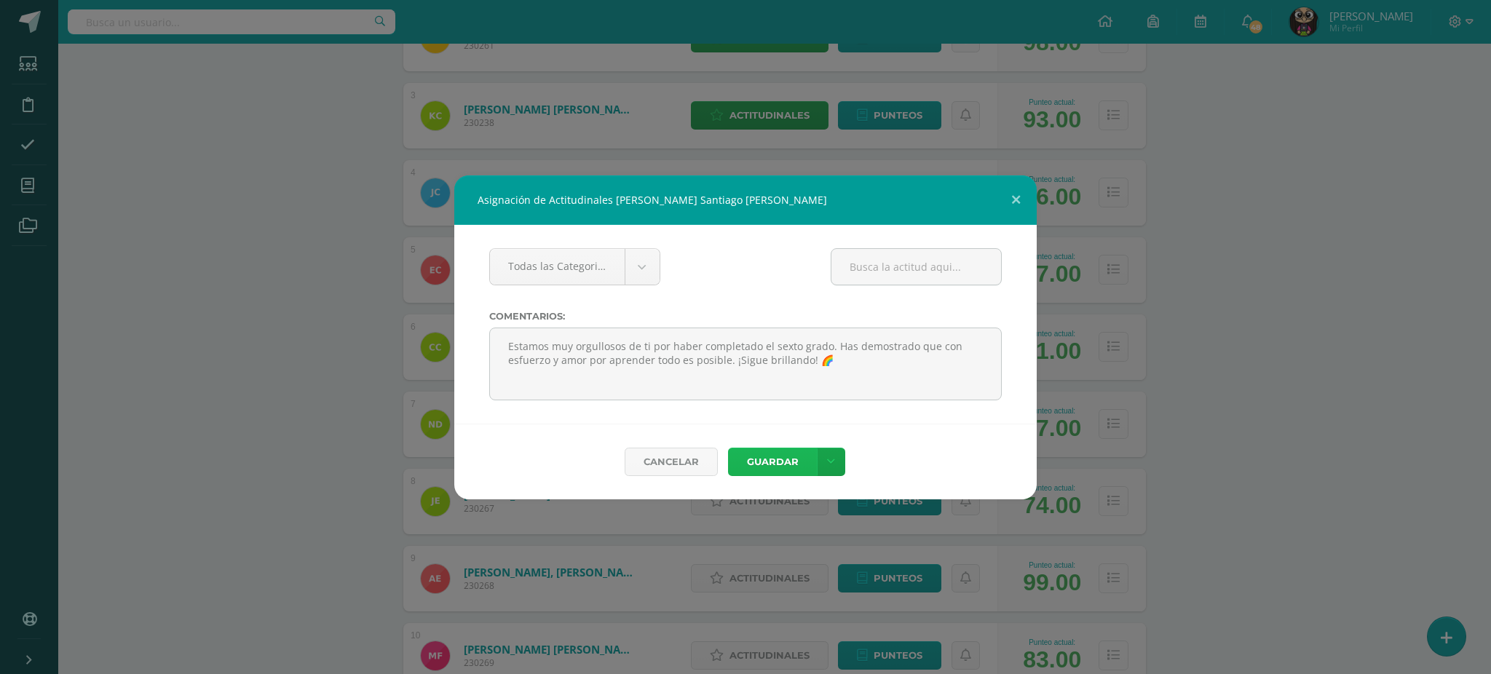
click at [770, 462] on button "Guardar" at bounding box center [772, 462] width 89 height 28
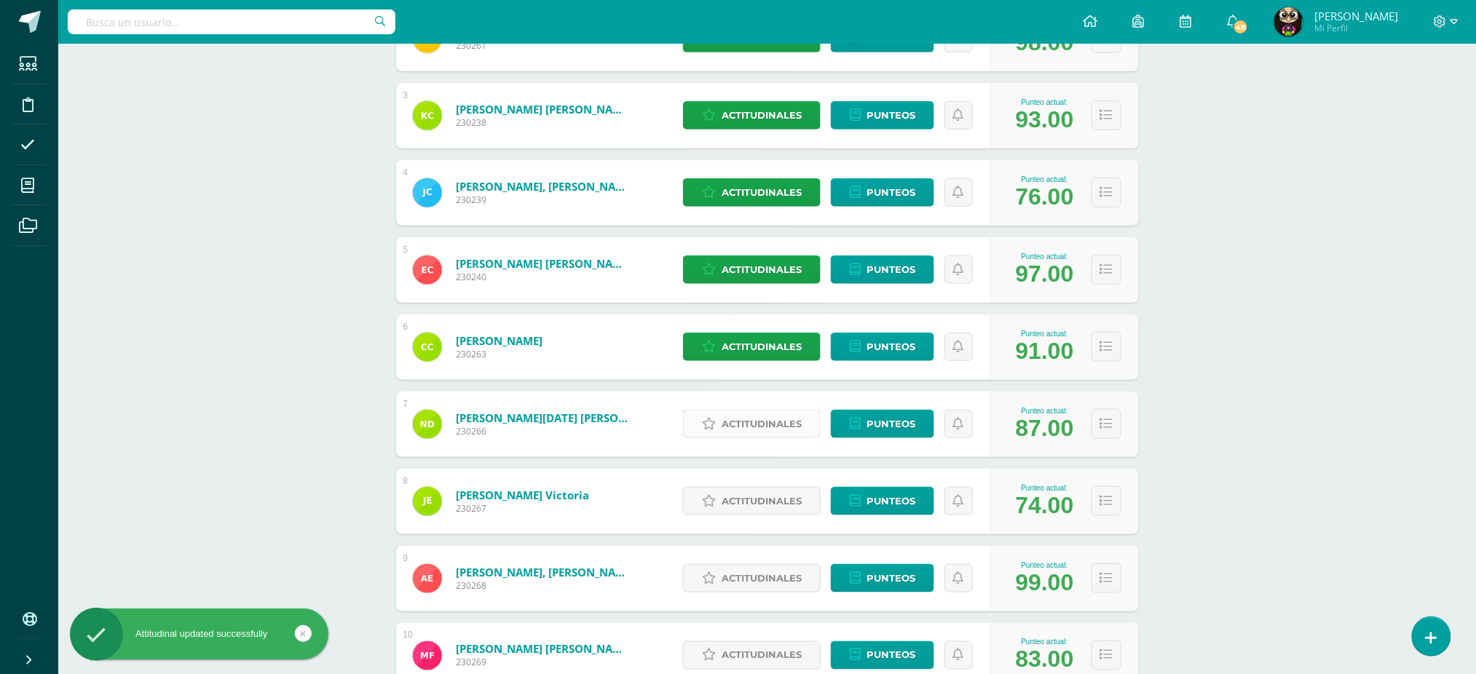
click at [746, 419] on span "Actitudinales" at bounding box center [762, 424] width 80 height 27
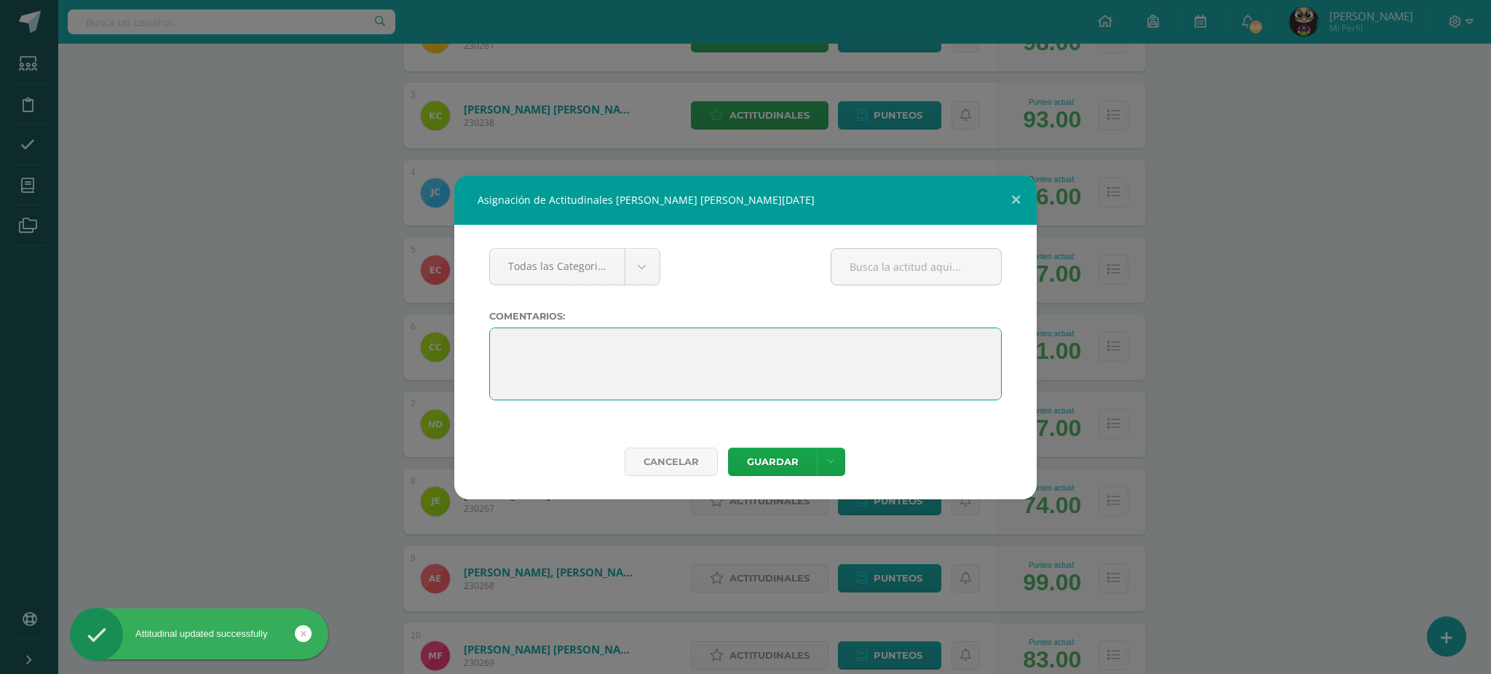
click at [492, 342] on textarea at bounding box center [745, 364] width 513 height 73
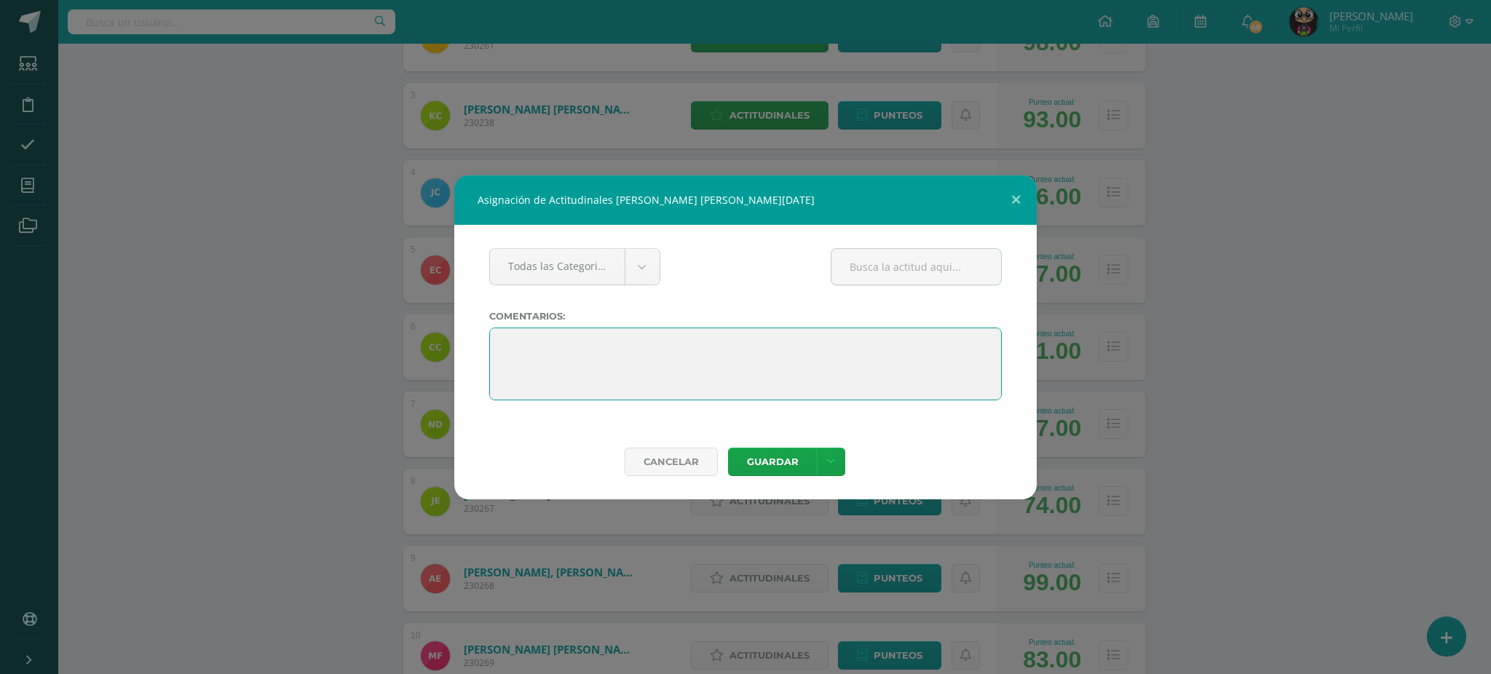
paste textarea "Estamos muy orgullosos de ti por haber completado el sexto grado. Has demostrad…"
type textarea "Estamos muy orgullosos de ti por haber completado el sexto grado. Has demostrad…"
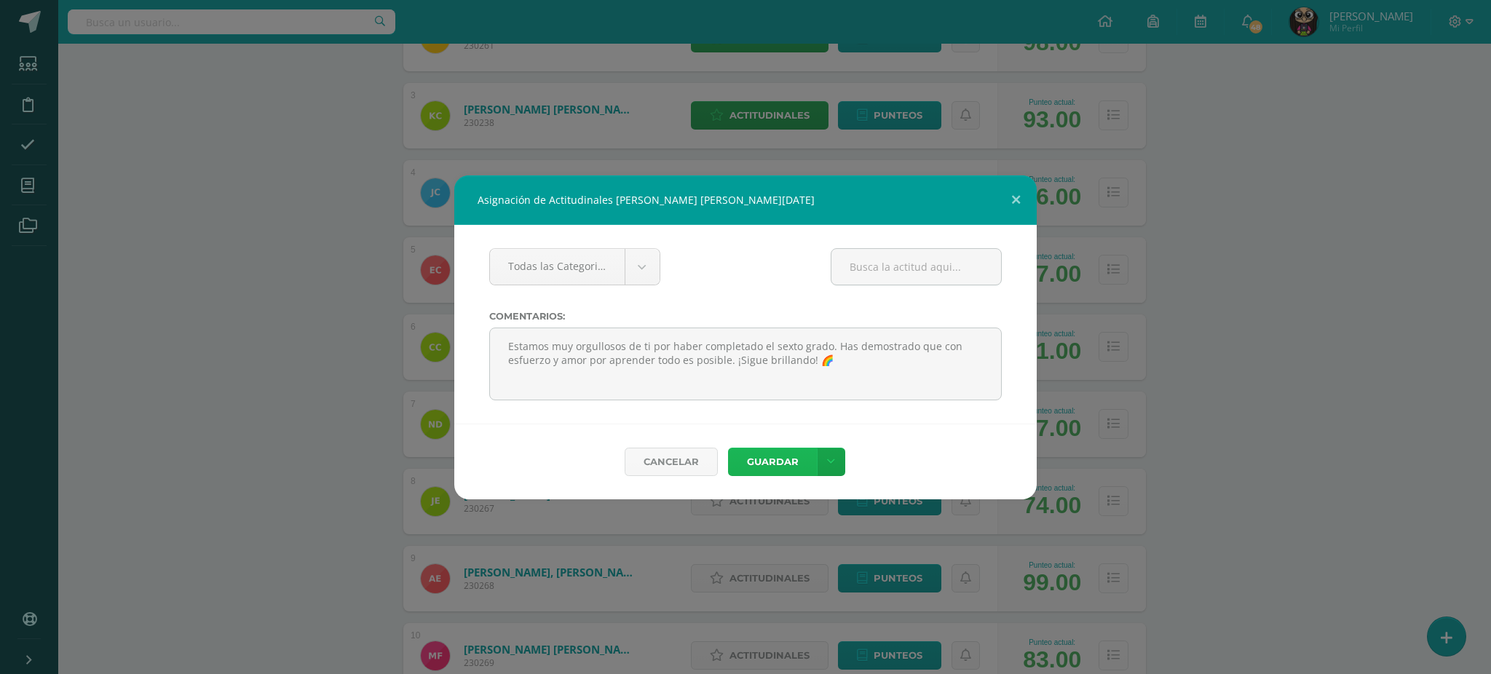
click at [775, 457] on button "Guardar" at bounding box center [772, 462] width 89 height 28
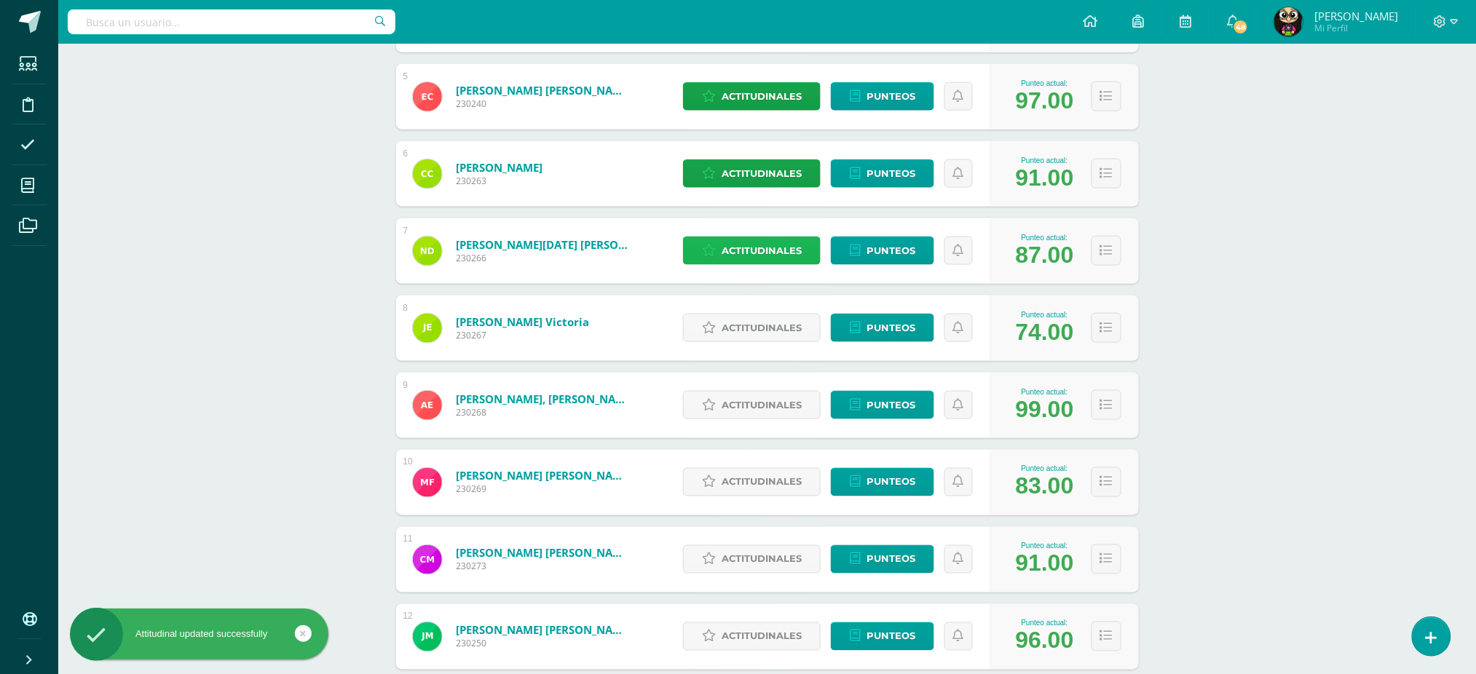
scroll to position [583, 0]
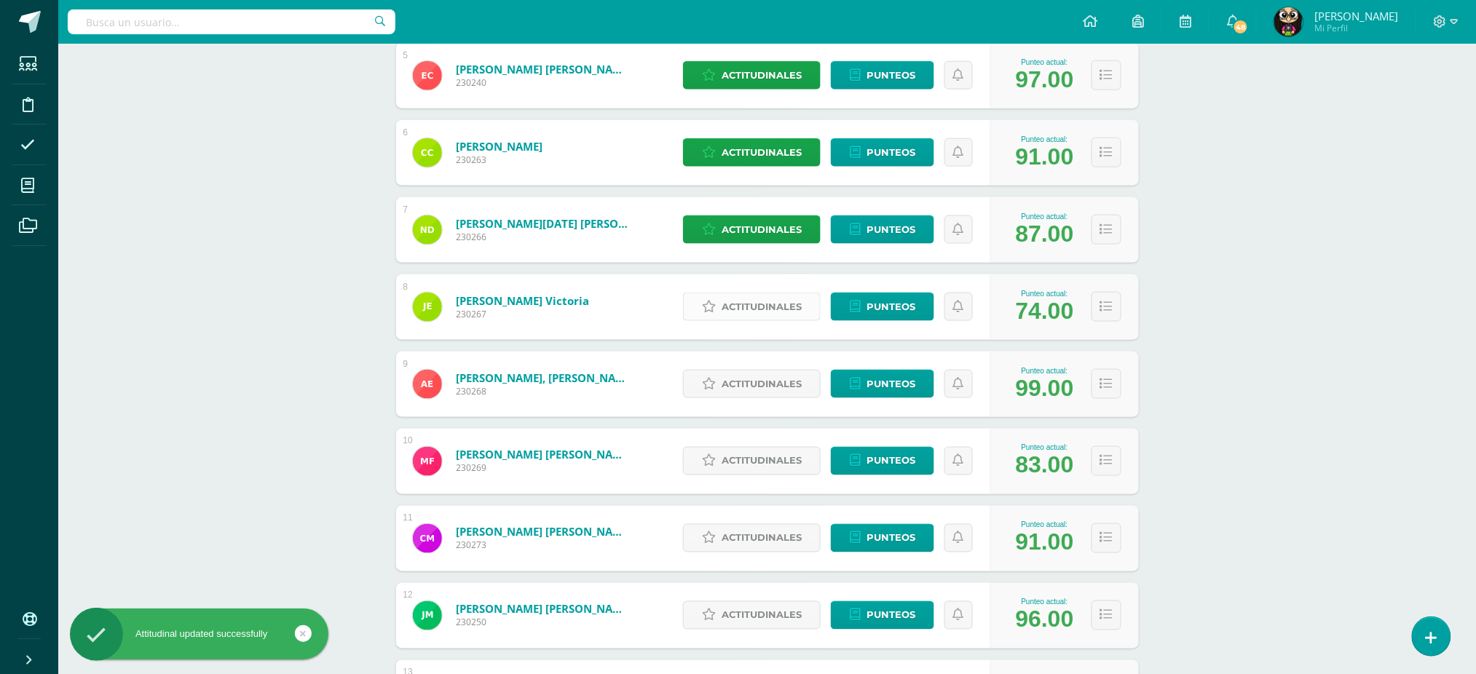
click at [722, 304] on span "Actitudinales" at bounding box center [762, 306] width 80 height 27
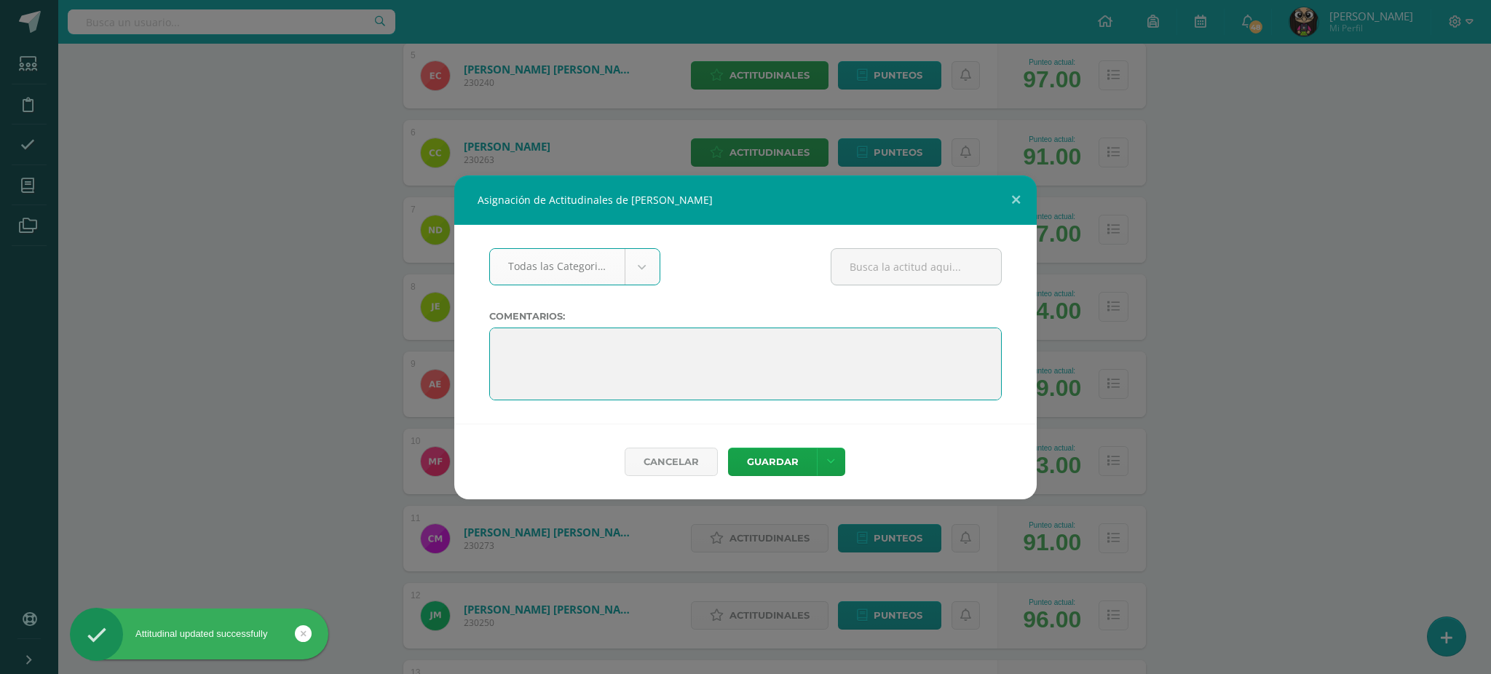
click at [496, 343] on textarea at bounding box center [745, 364] width 513 height 73
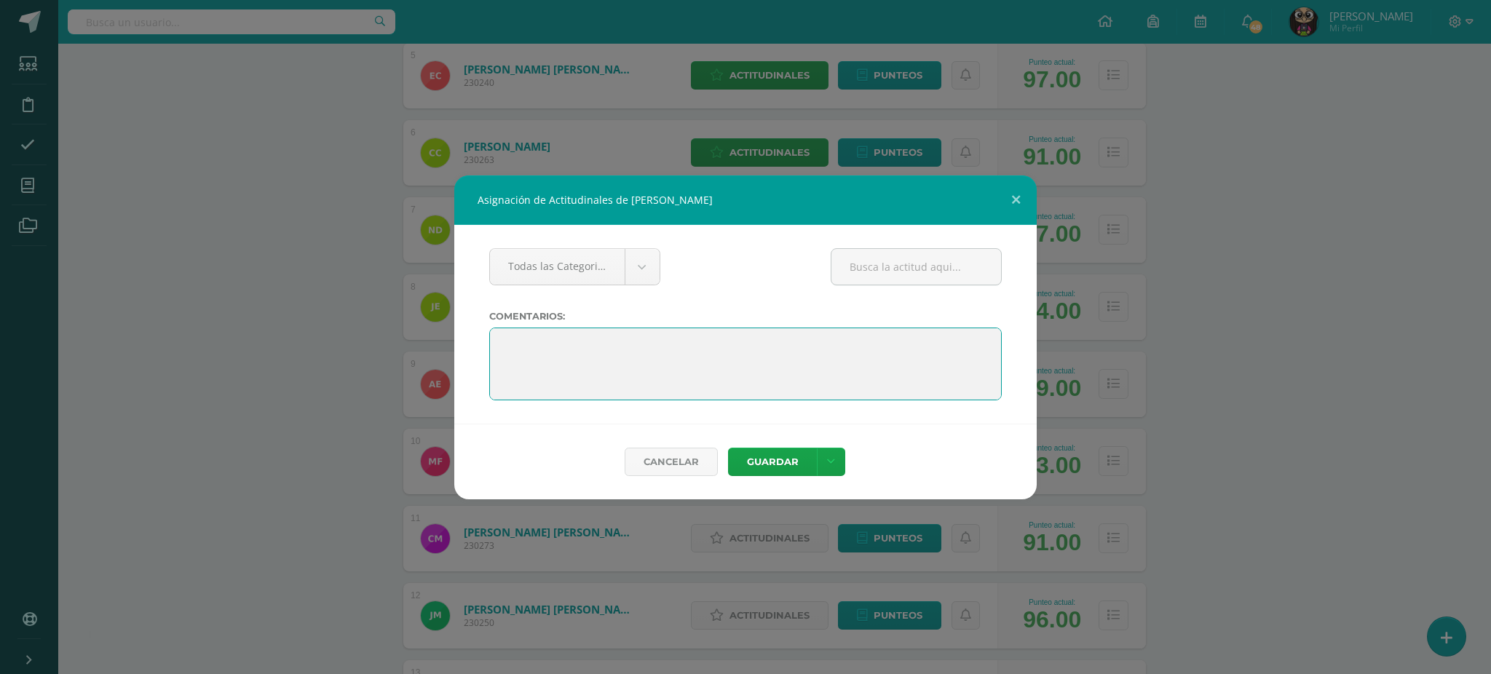
paste textarea "Estamos muy orgullosos de ti por haber completado el sexto grado. Has demostrad…"
type textarea "Estamos muy orgullosos de ti por haber completado el sexto grado. Has demostrad…"
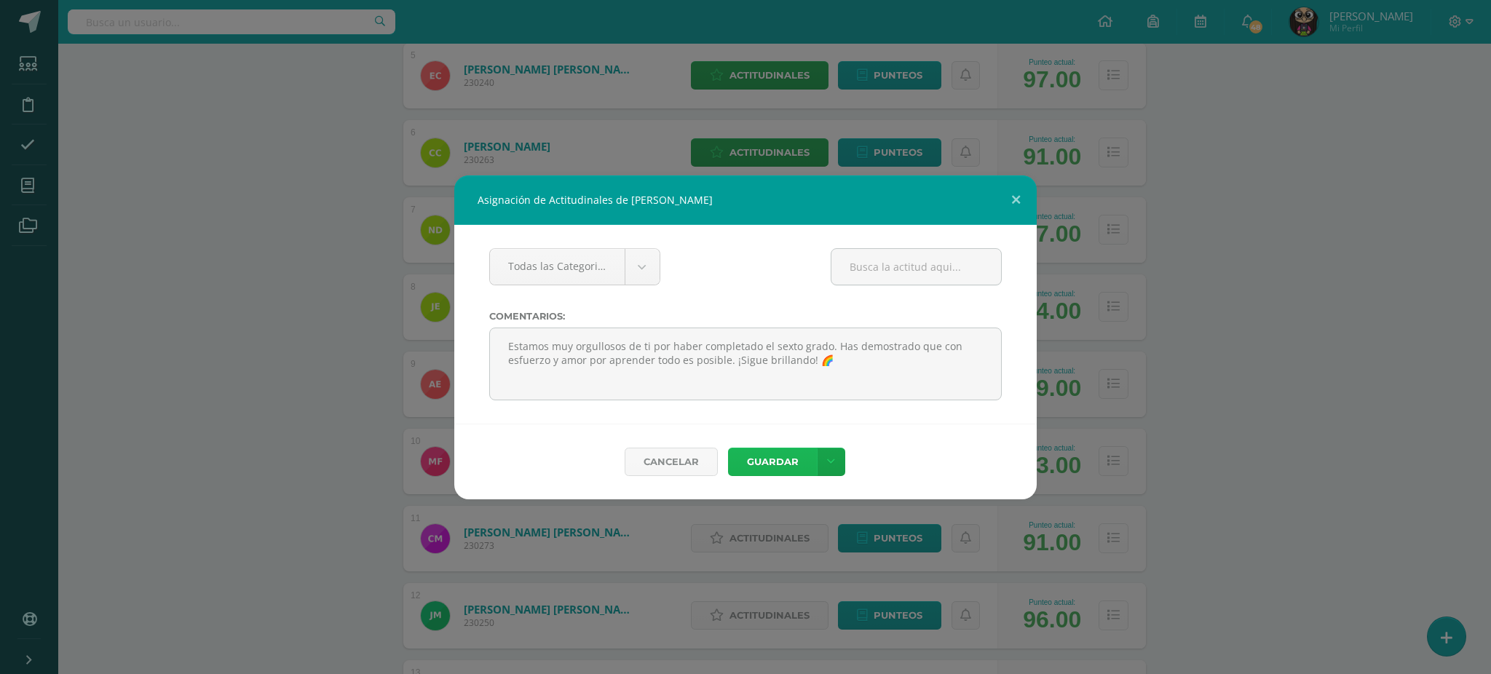
click at [769, 467] on button "Guardar" at bounding box center [772, 462] width 89 height 28
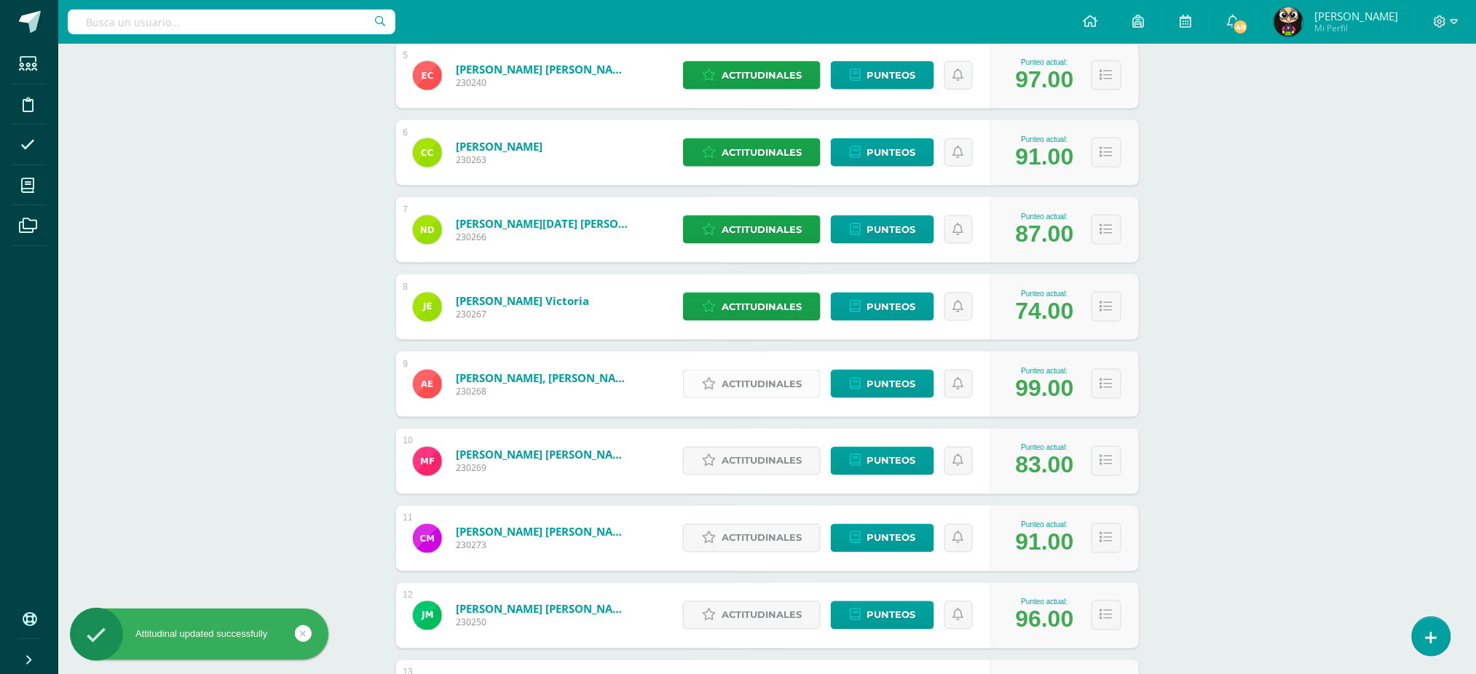
click at [744, 386] on span "Actitudinales" at bounding box center [762, 384] width 80 height 27
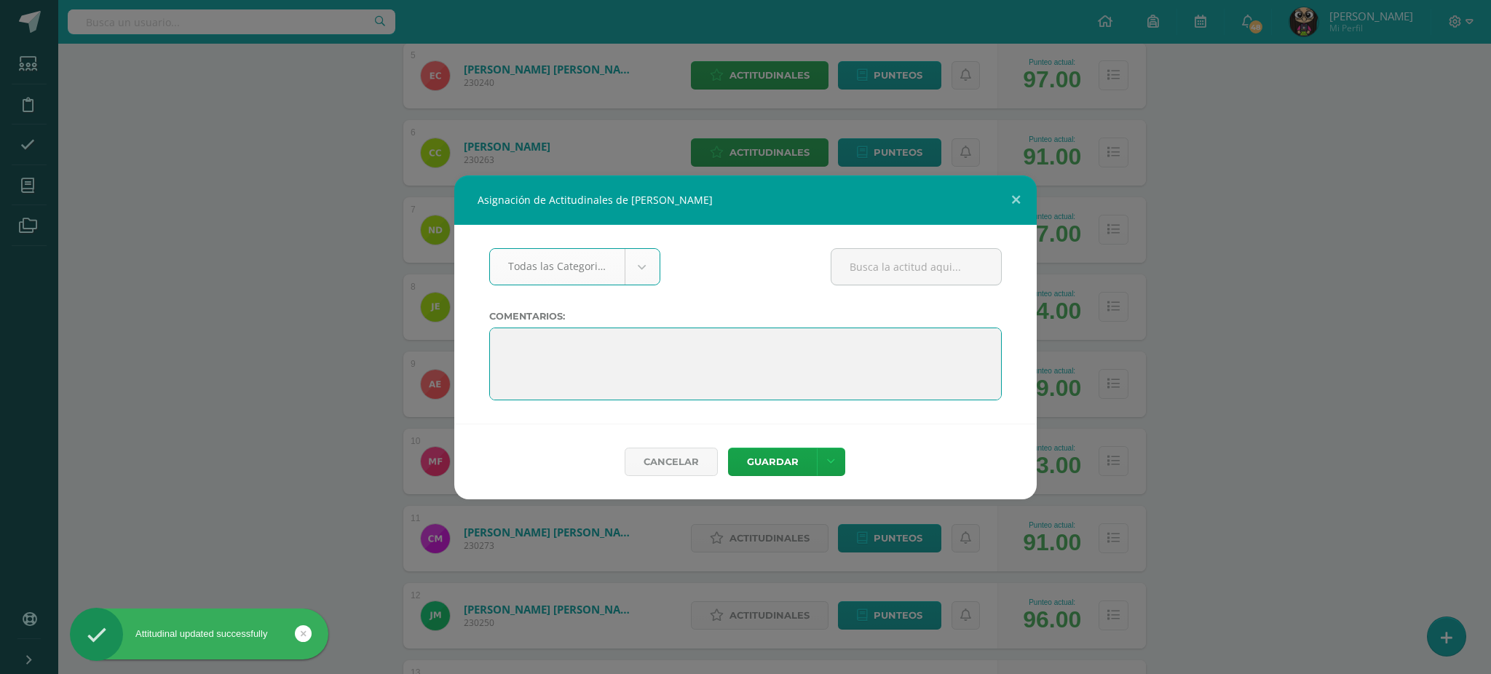
click at [497, 342] on textarea at bounding box center [745, 364] width 513 height 73
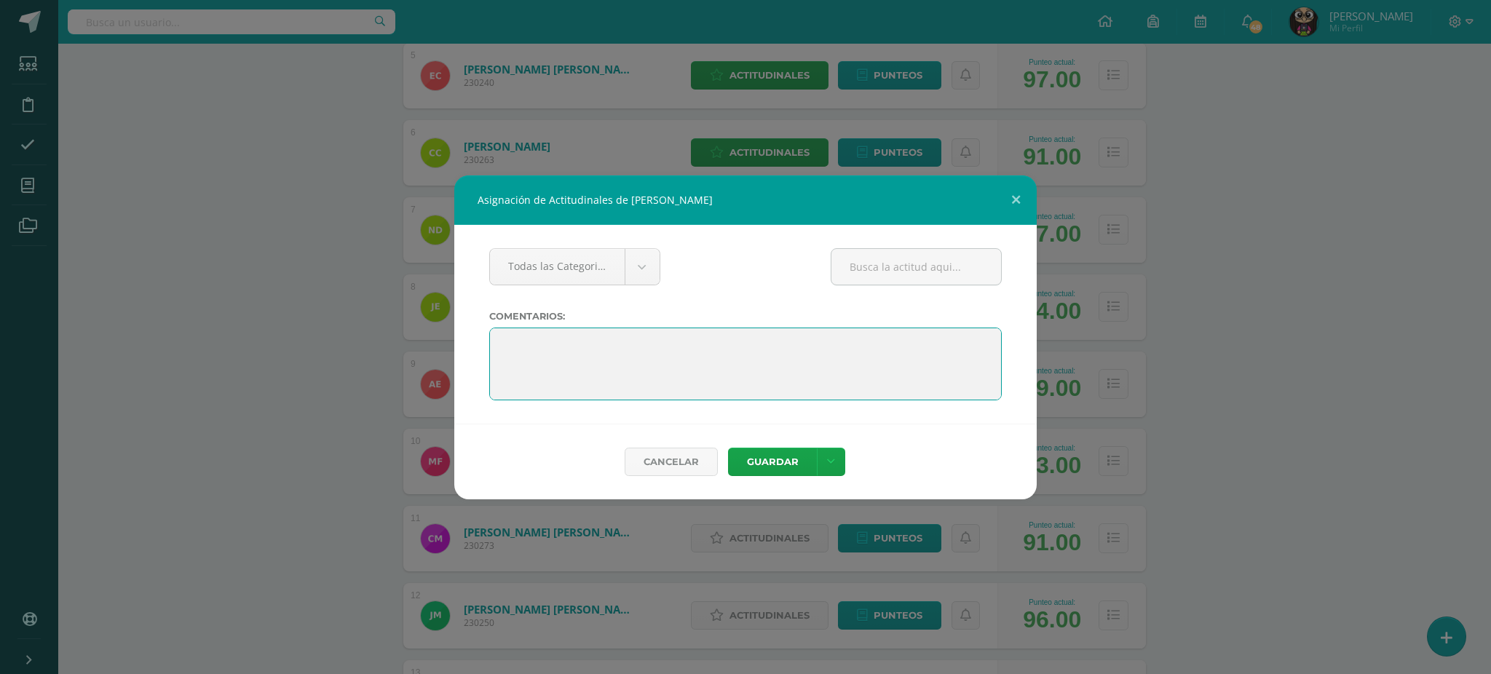
paste textarea "Estamos muy orgullosos de ti por haber completado el sexto grado. Has demostrad…"
type textarea "Estamos muy orgullosos de ti por haber completado el sexto grado. Has demostrad…"
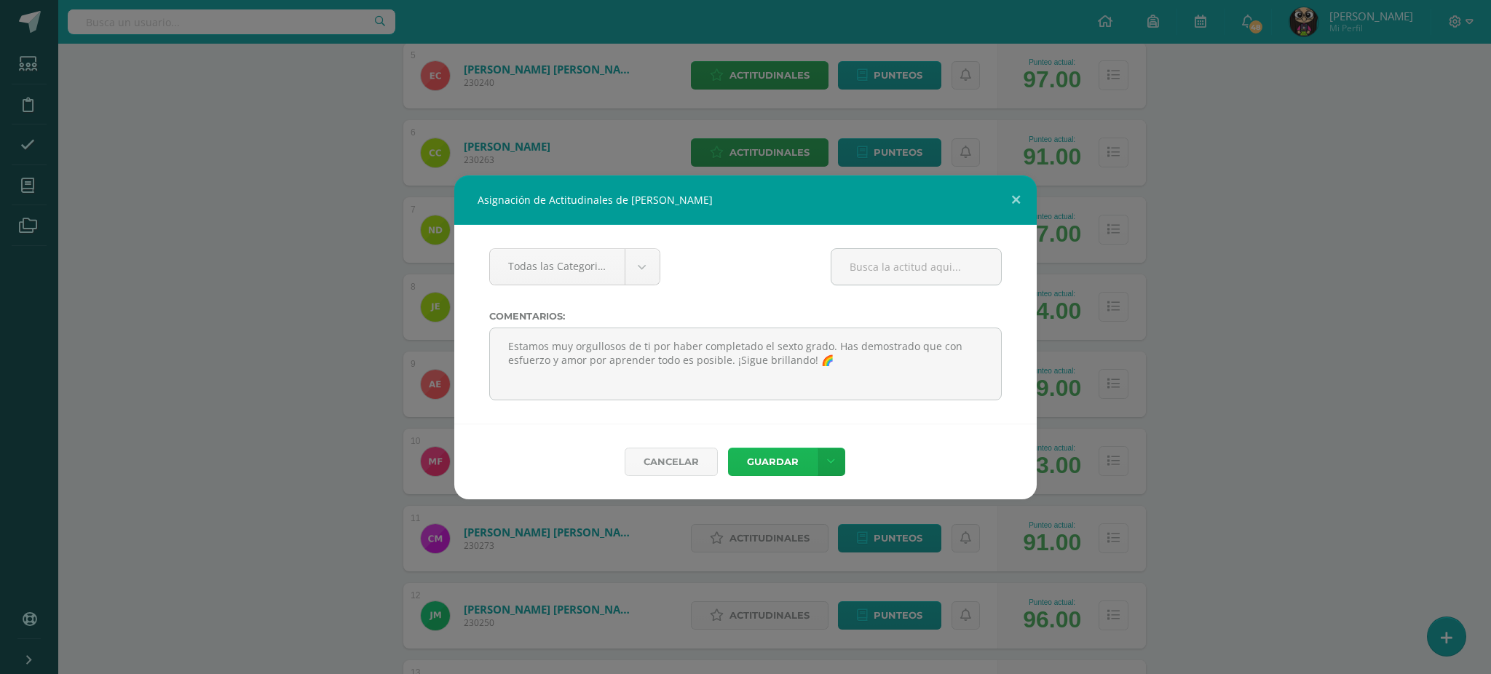
click at [788, 457] on button "Guardar" at bounding box center [772, 462] width 89 height 28
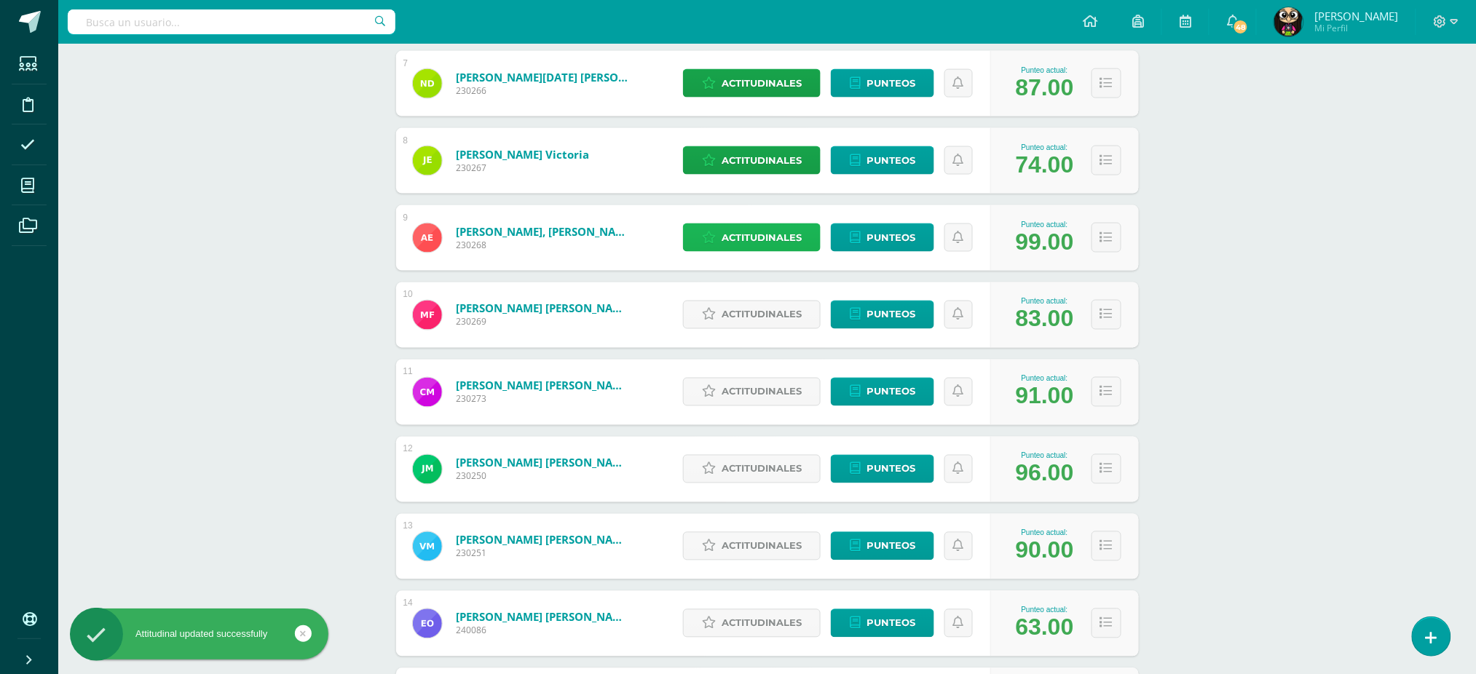
scroll to position [776, 0]
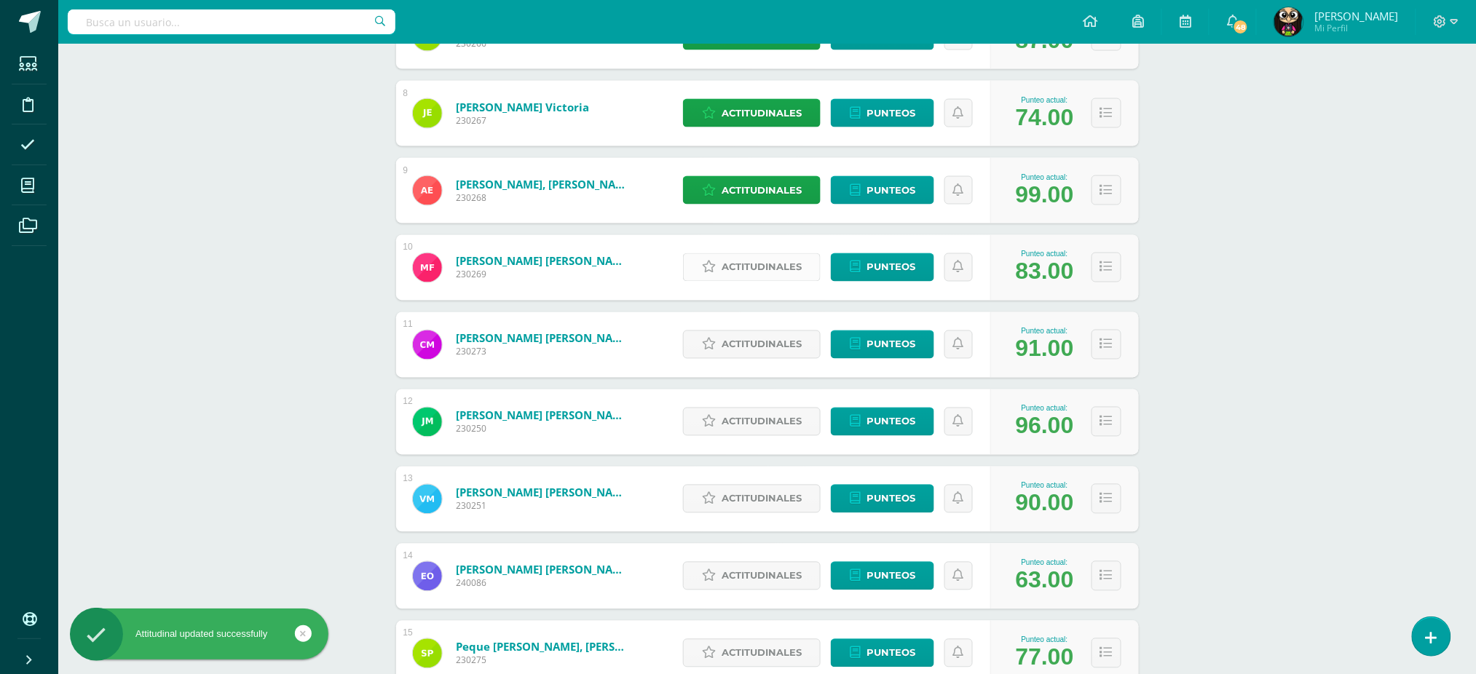
click at [765, 272] on span "Actitudinales" at bounding box center [762, 267] width 80 height 27
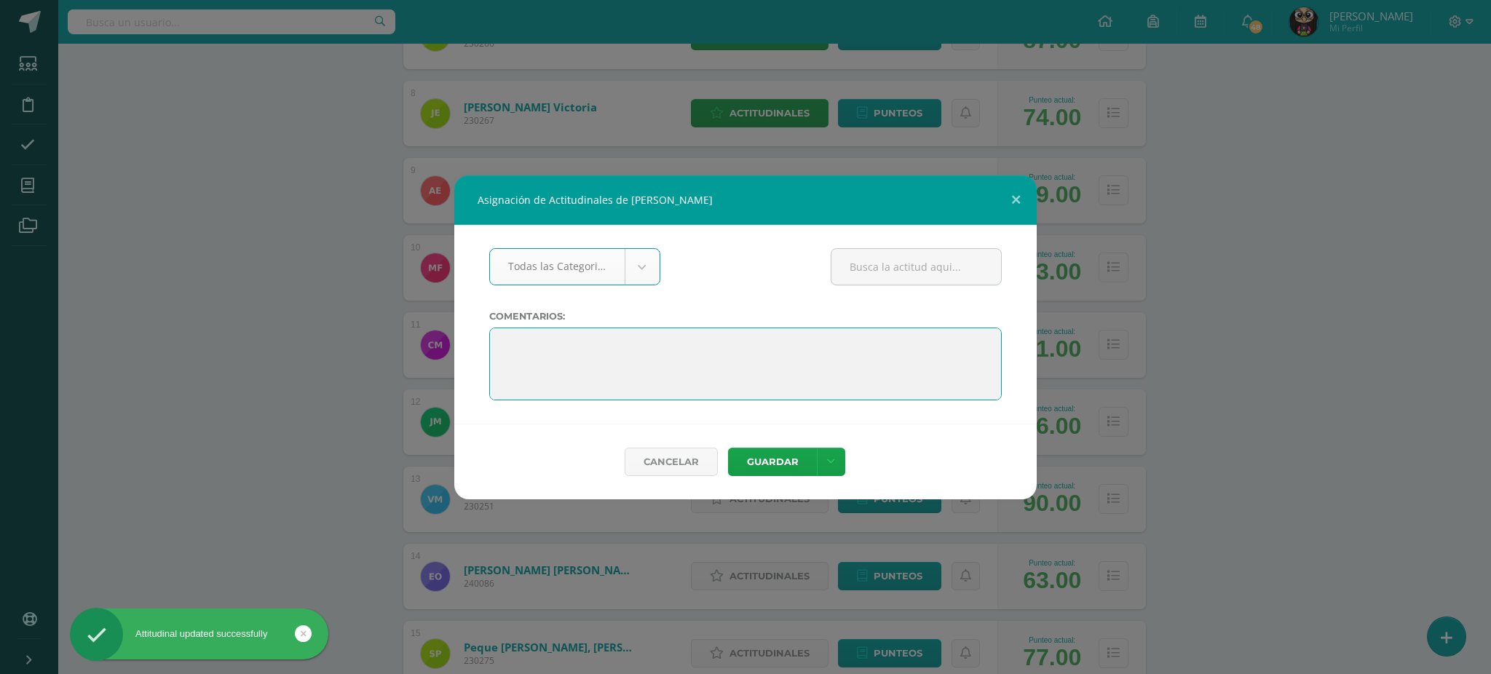
click at [496, 344] on textarea at bounding box center [745, 364] width 513 height 73
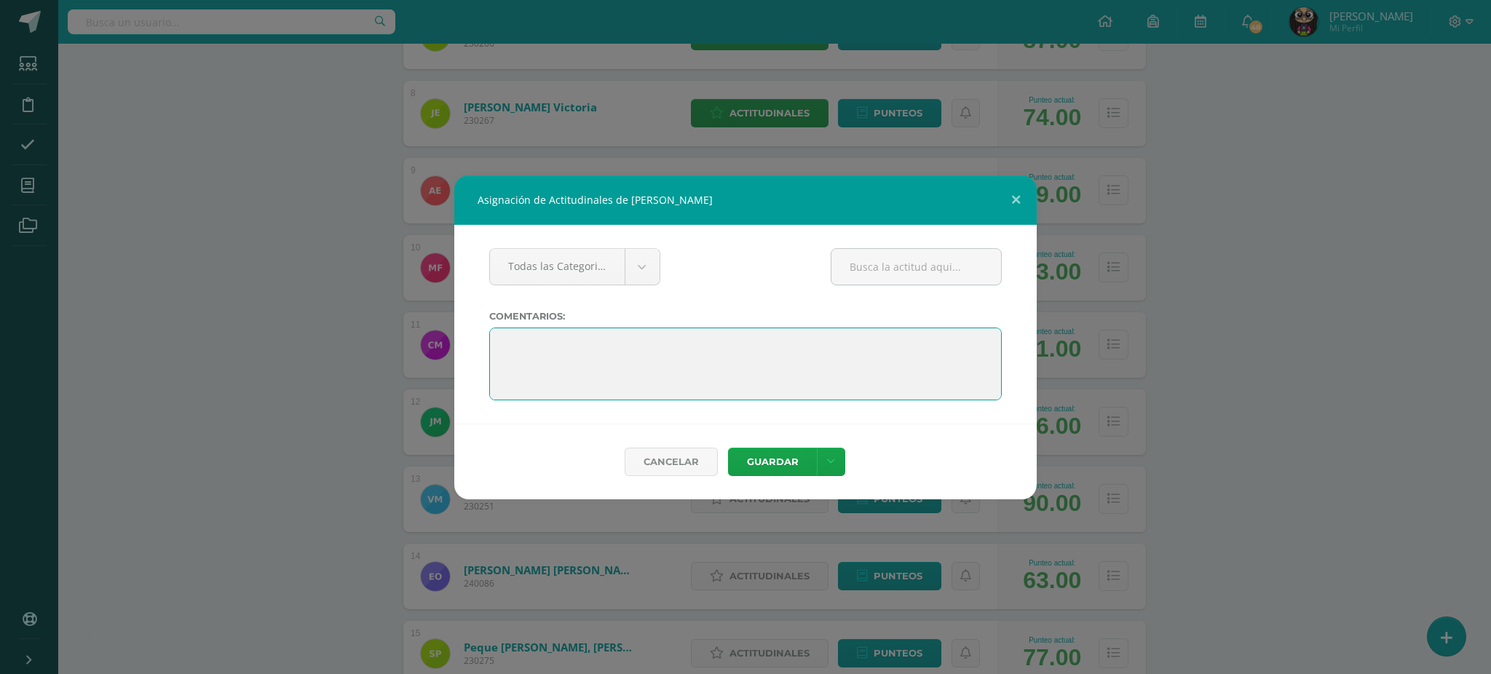
paste textarea "Estamos muy orgullosos de ti por haber completado el sexto grado. Has demostrad…"
type textarea "Estamos muy orgullosos de ti por haber completado el sexto grado. Has demostrad…"
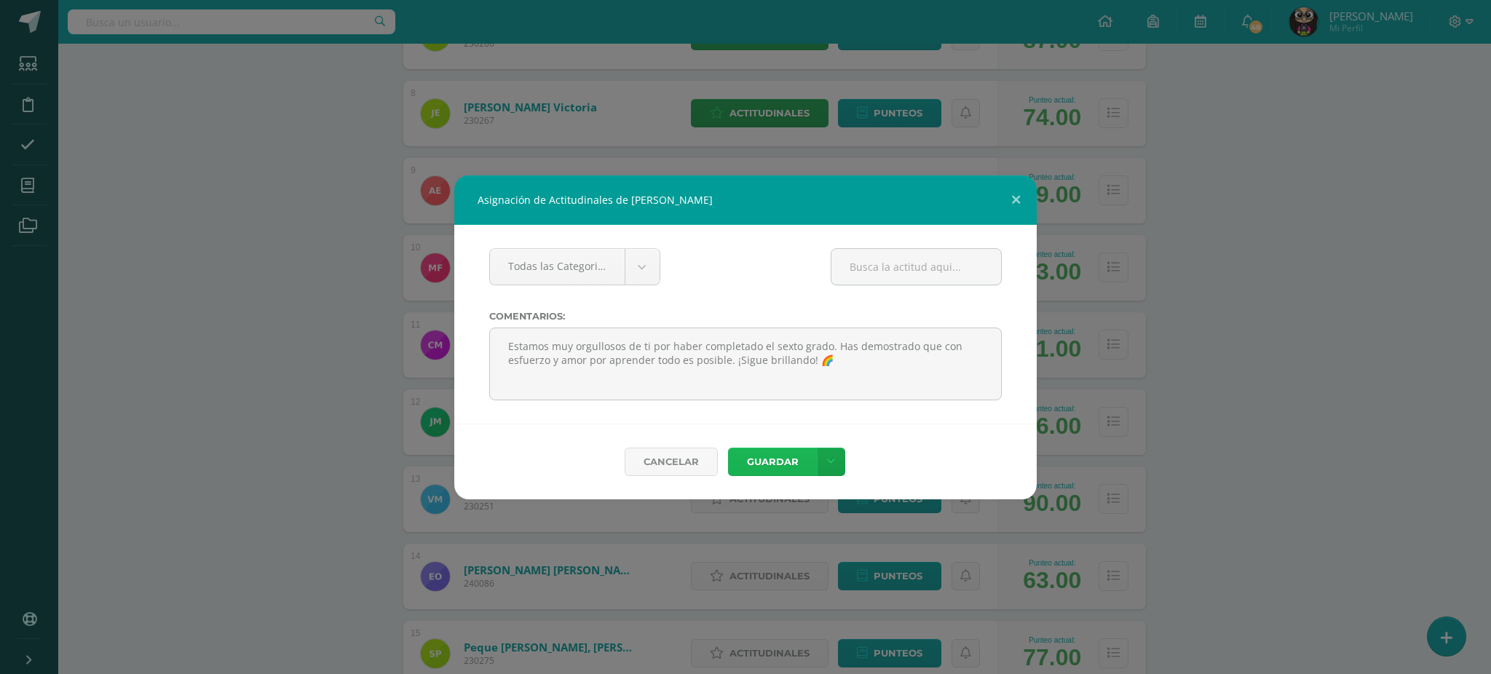
click at [765, 470] on button "Guardar" at bounding box center [772, 462] width 89 height 28
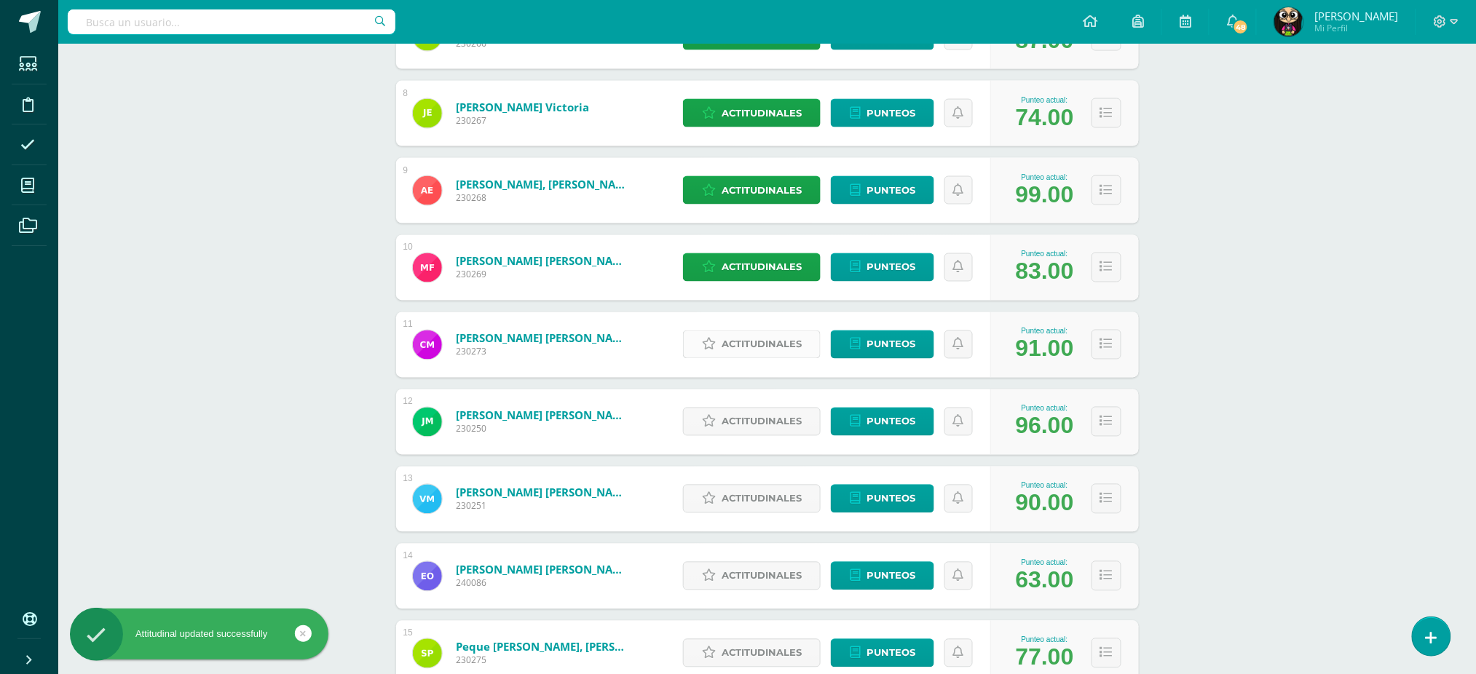
click at [756, 342] on span "Actitudinales" at bounding box center [762, 344] width 80 height 27
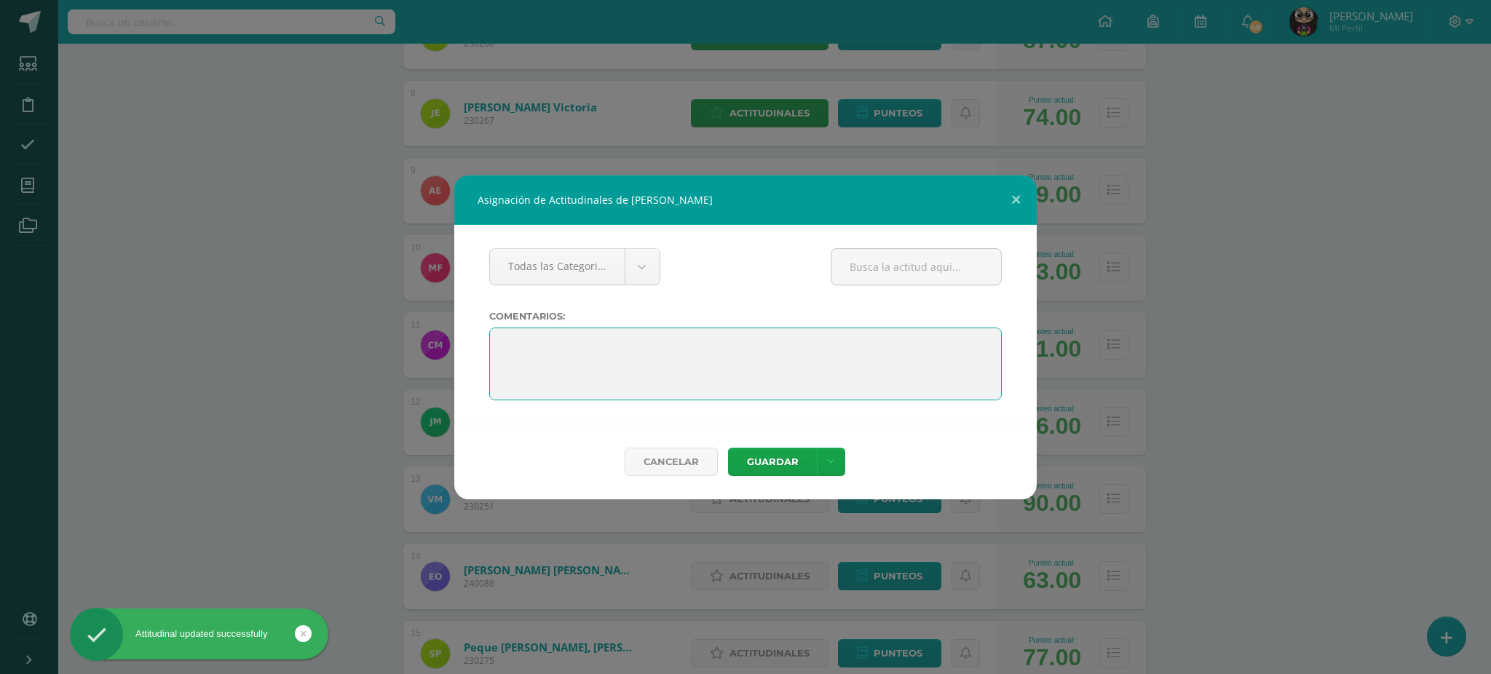
click at [492, 341] on textarea at bounding box center [745, 364] width 513 height 73
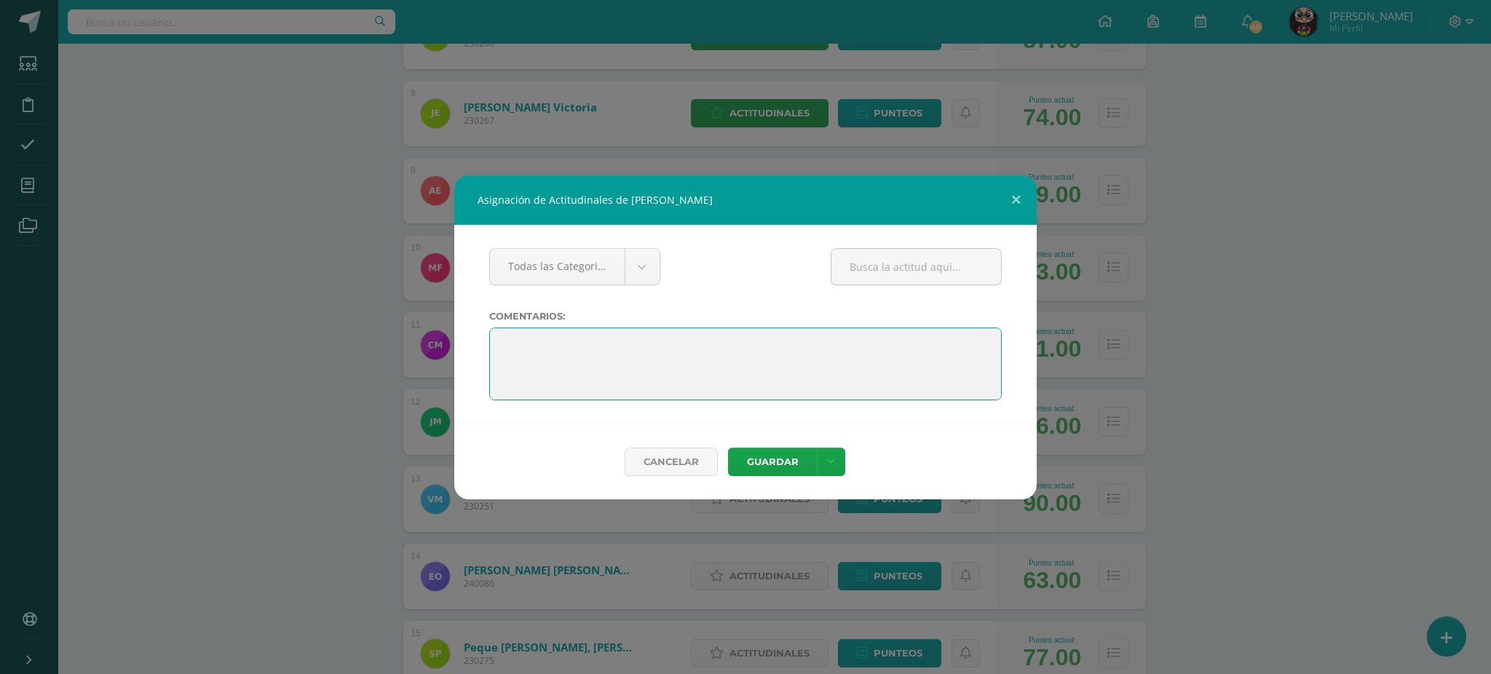
paste textarea "Estamos muy orgullosos de ti por haber completado el sexto grado. Has demostrad…"
type textarea "Estamos muy orgullosos de ti por haber completado el sexto grado. Has demostrad…"
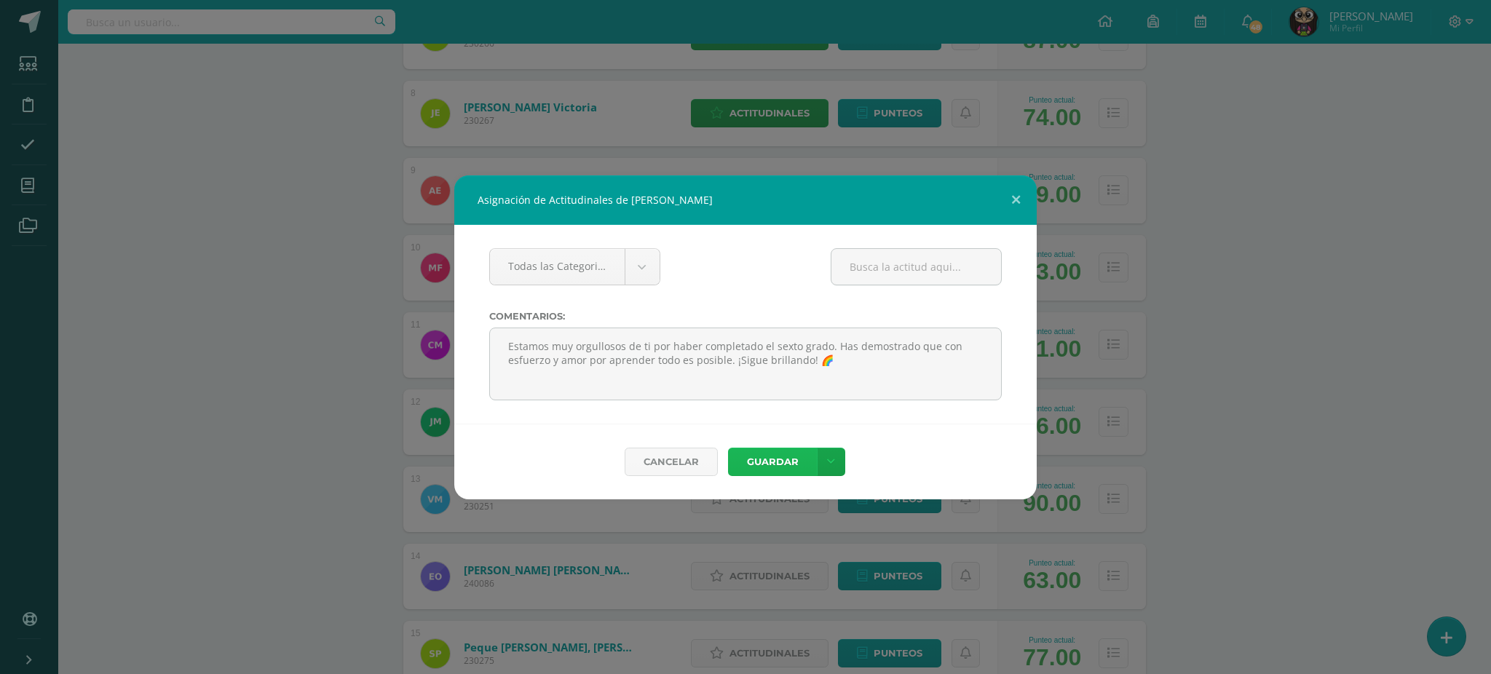
click at [787, 458] on button "Guardar" at bounding box center [772, 462] width 89 height 28
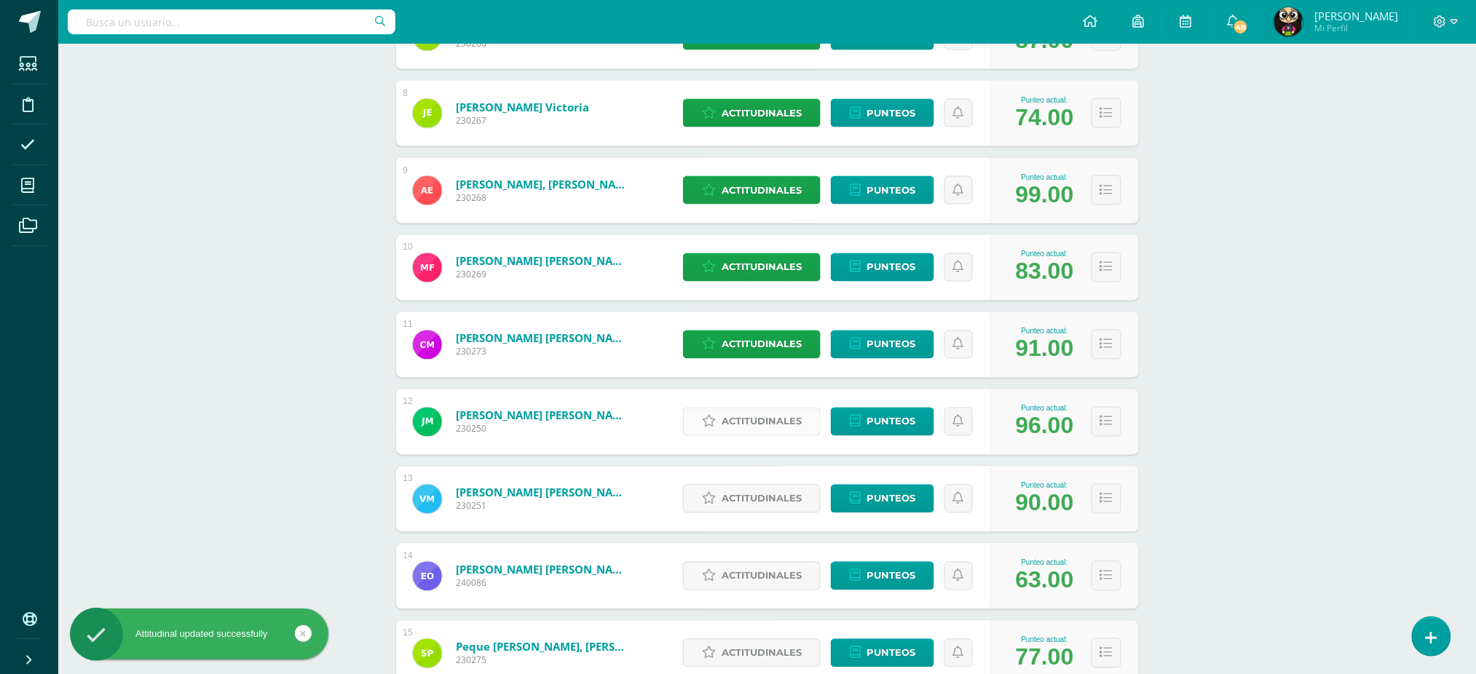
click at [775, 419] on span "Actitudinales" at bounding box center [762, 422] width 80 height 27
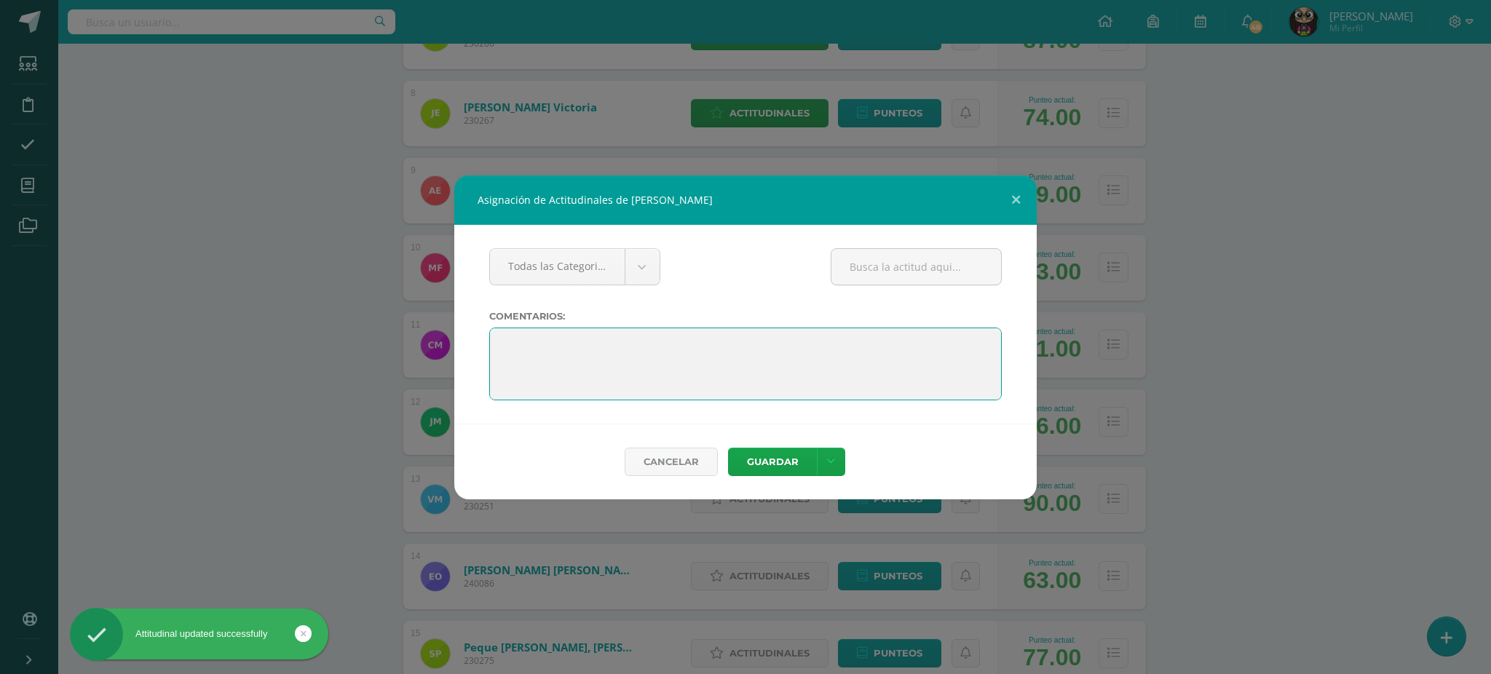
click at [493, 337] on textarea at bounding box center [745, 364] width 513 height 73
paste textarea "Estamos muy orgullosos de ti por haber completado el sexto grado. Has demostrad…"
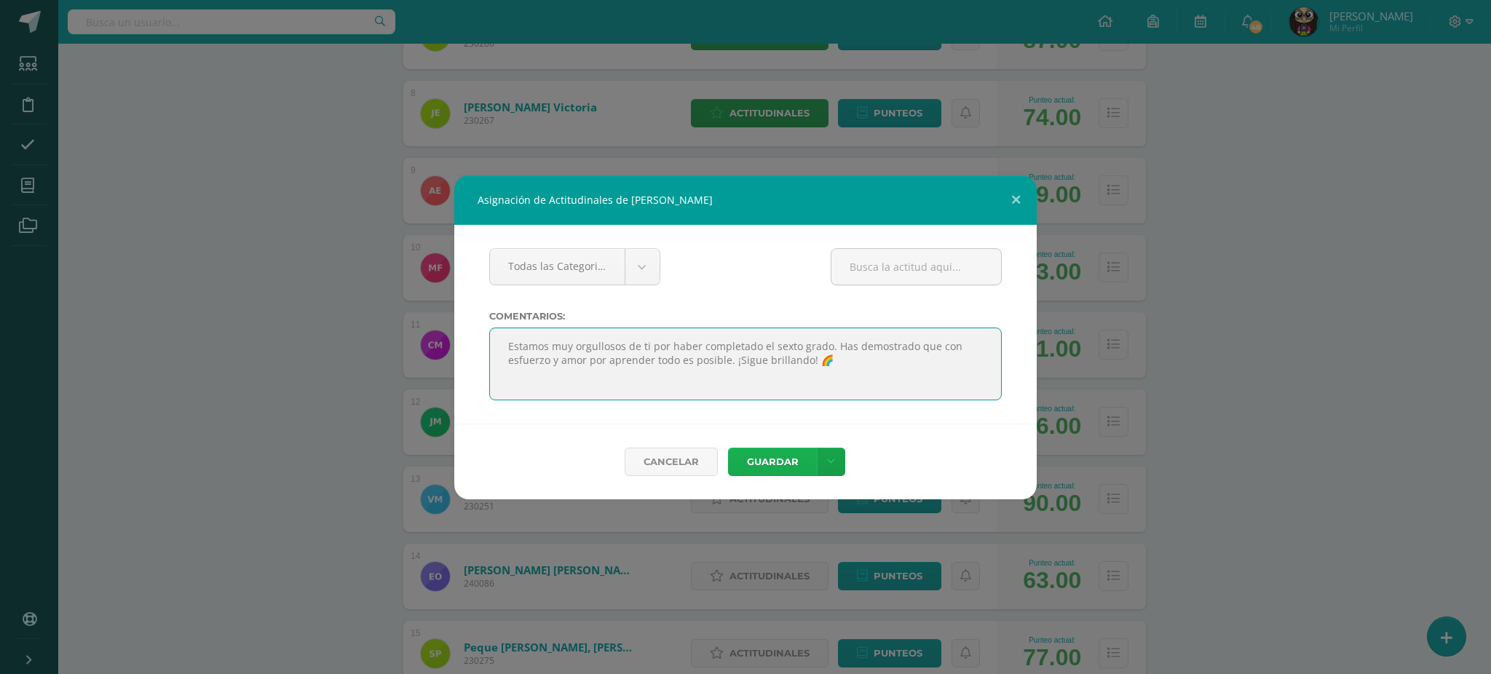
type textarea "Estamos muy orgullosos de ti por haber completado el sexto grado. Has demostrad…"
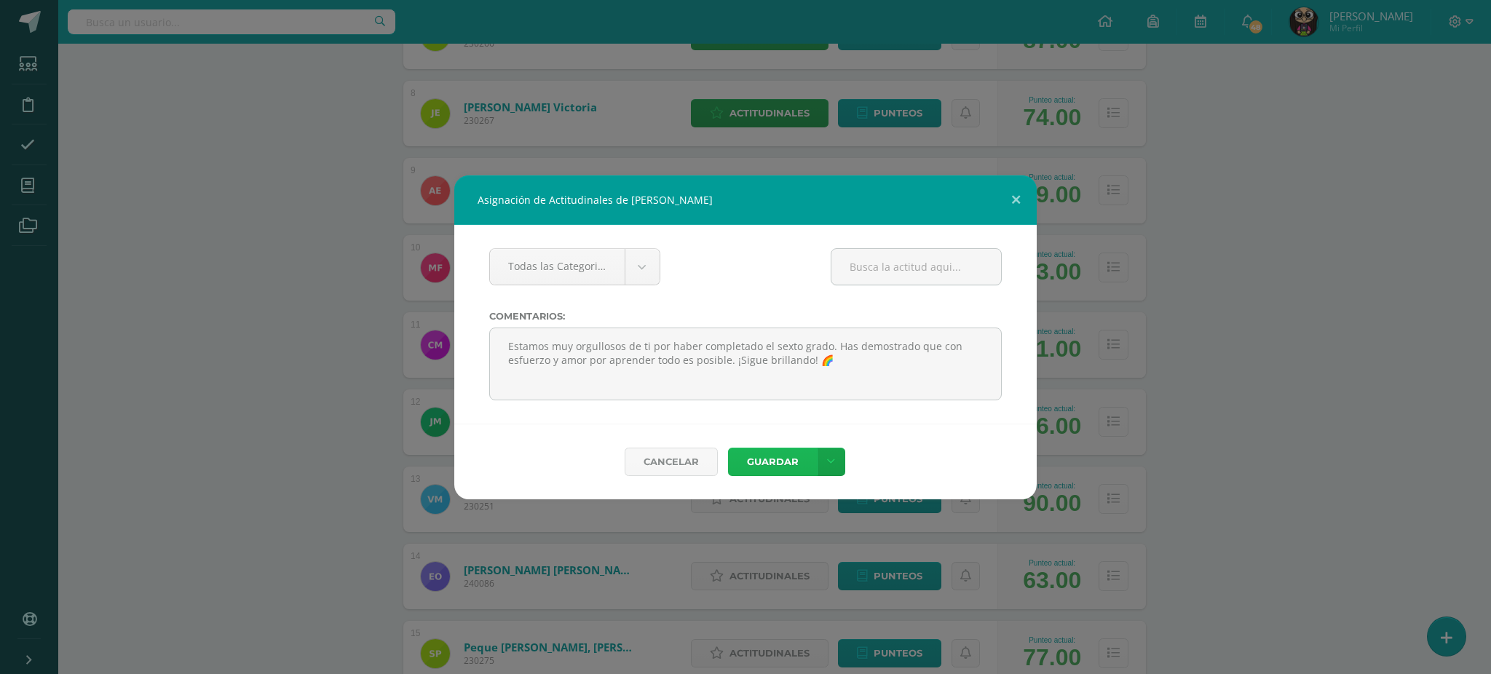
click at [762, 463] on button "Guardar" at bounding box center [772, 462] width 89 height 28
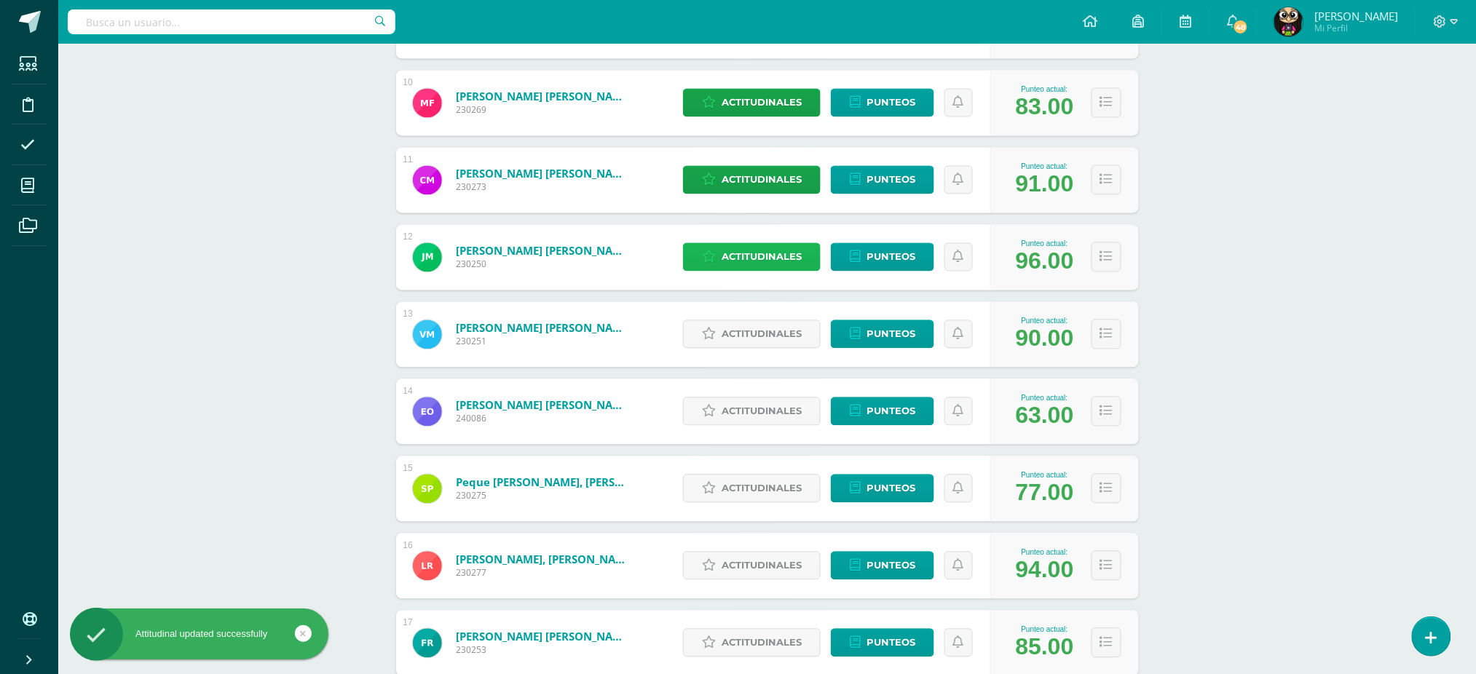
scroll to position [971, 0]
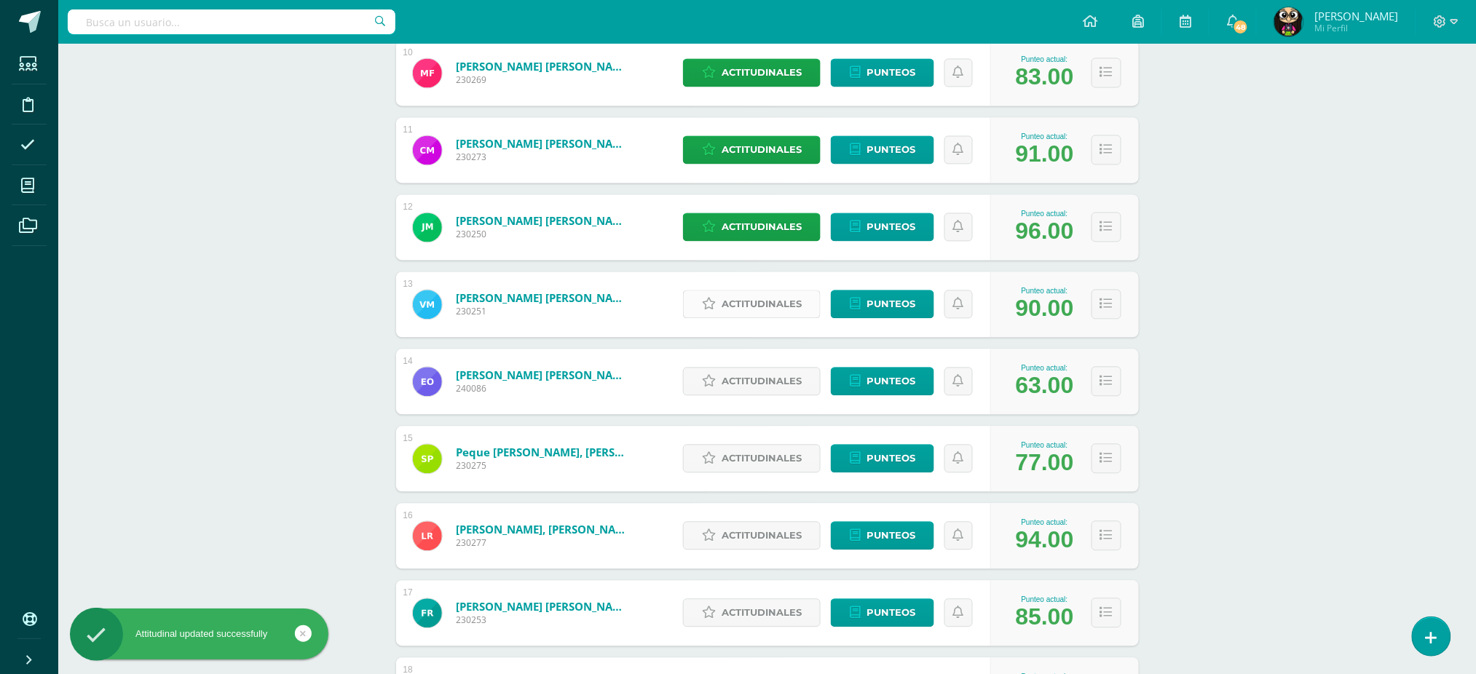
click at [764, 309] on span "Actitudinales" at bounding box center [762, 304] width 80 height 27
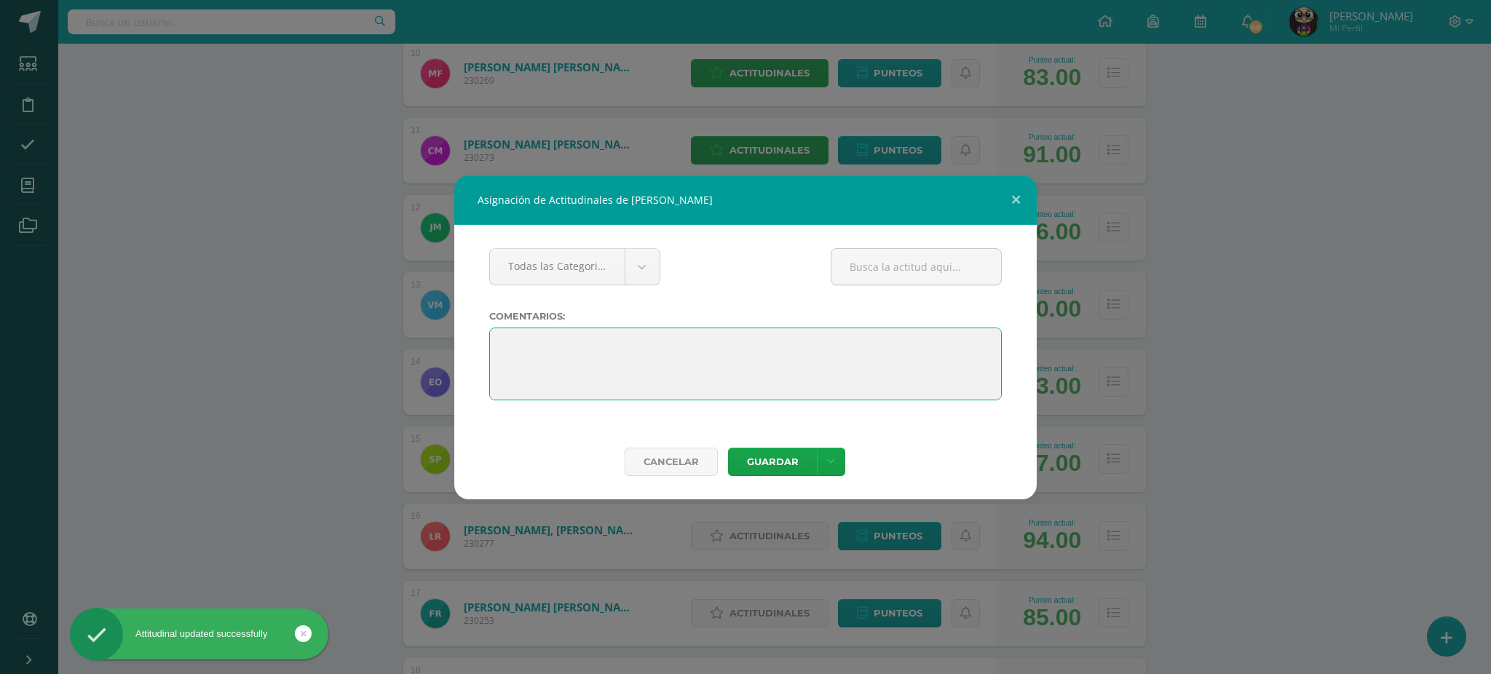
click at [496, 339] on textarea at bounding box center [745, 364] width 513 height 73
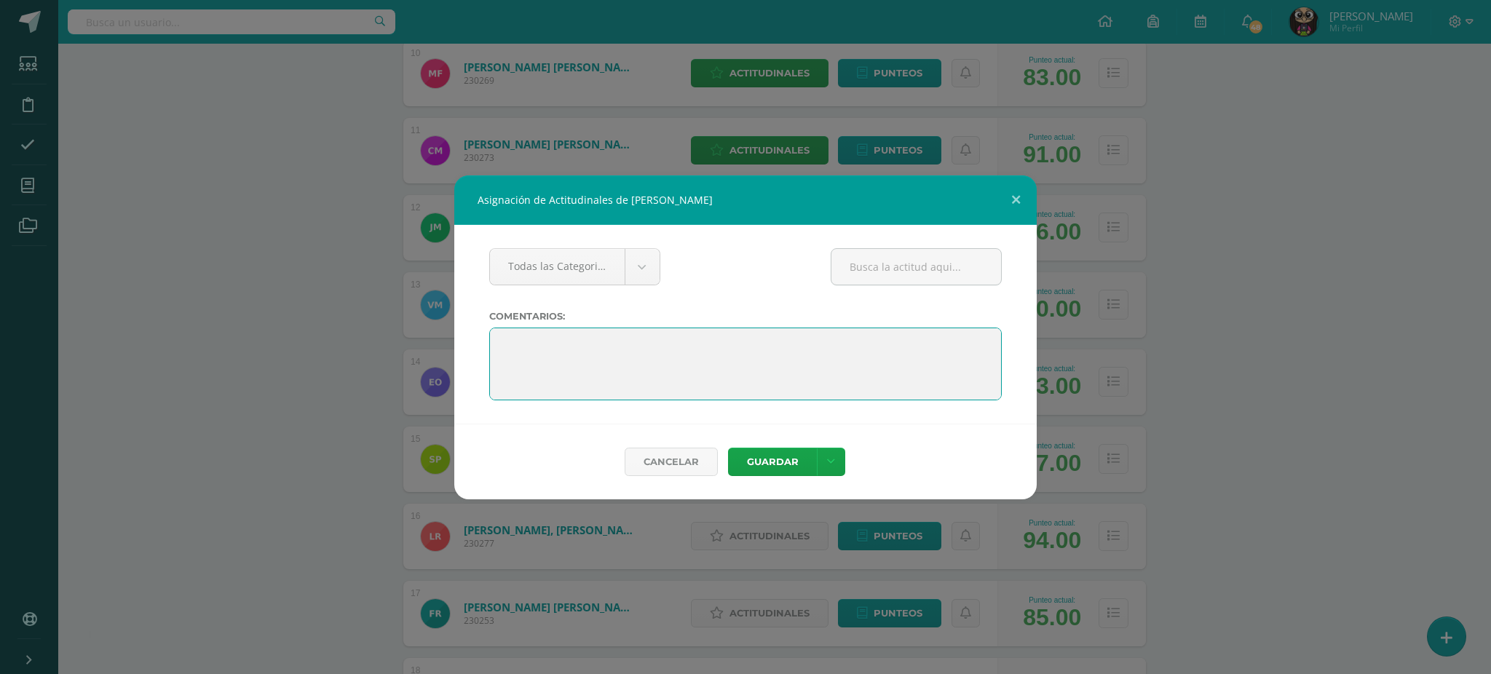
paste textarea "Estamos muy orgullosos de ti por haber completado el sexto grado. Has demostrad…"
type textarea "Estamos muy orgullosos de ti por haber completado el sexto grado. Has demostrad…"
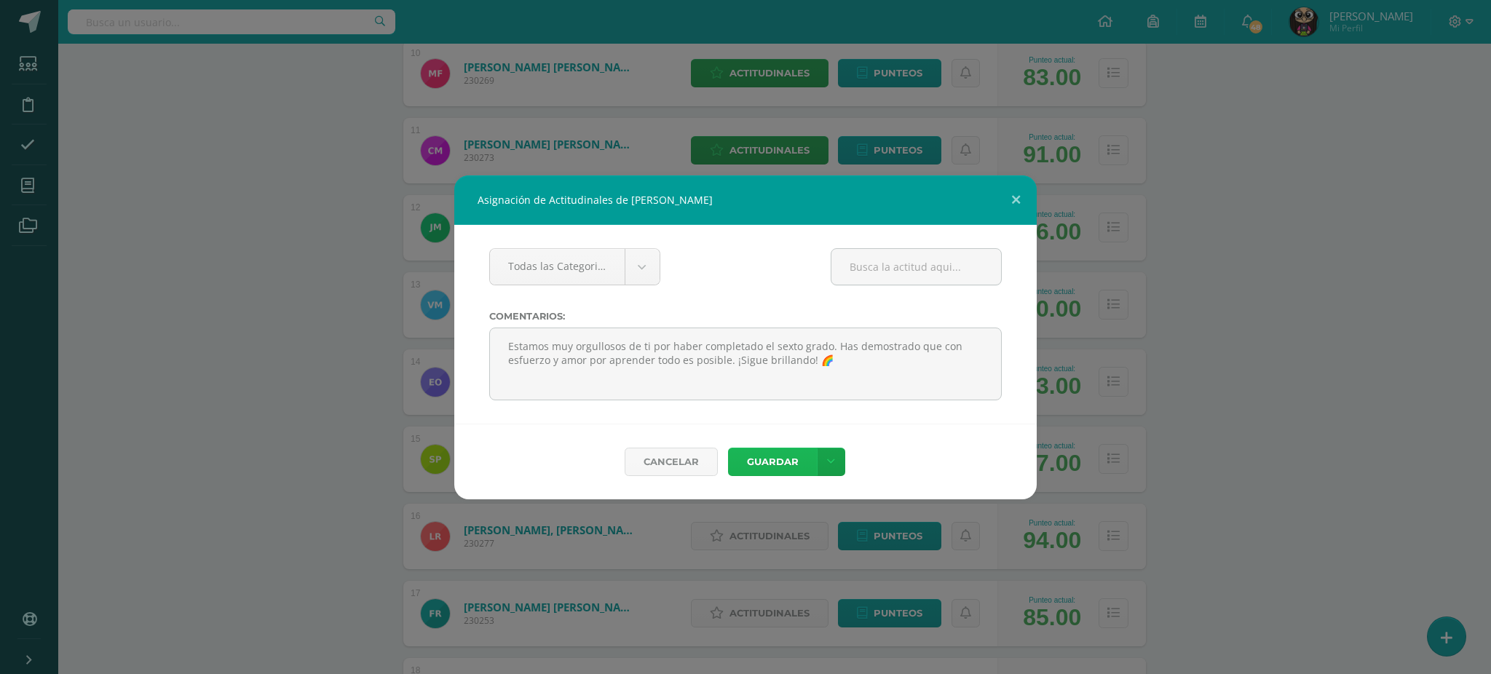
click at [743, 459] on button "Guardar" at bounding box center [772, 462] width 89 height 28
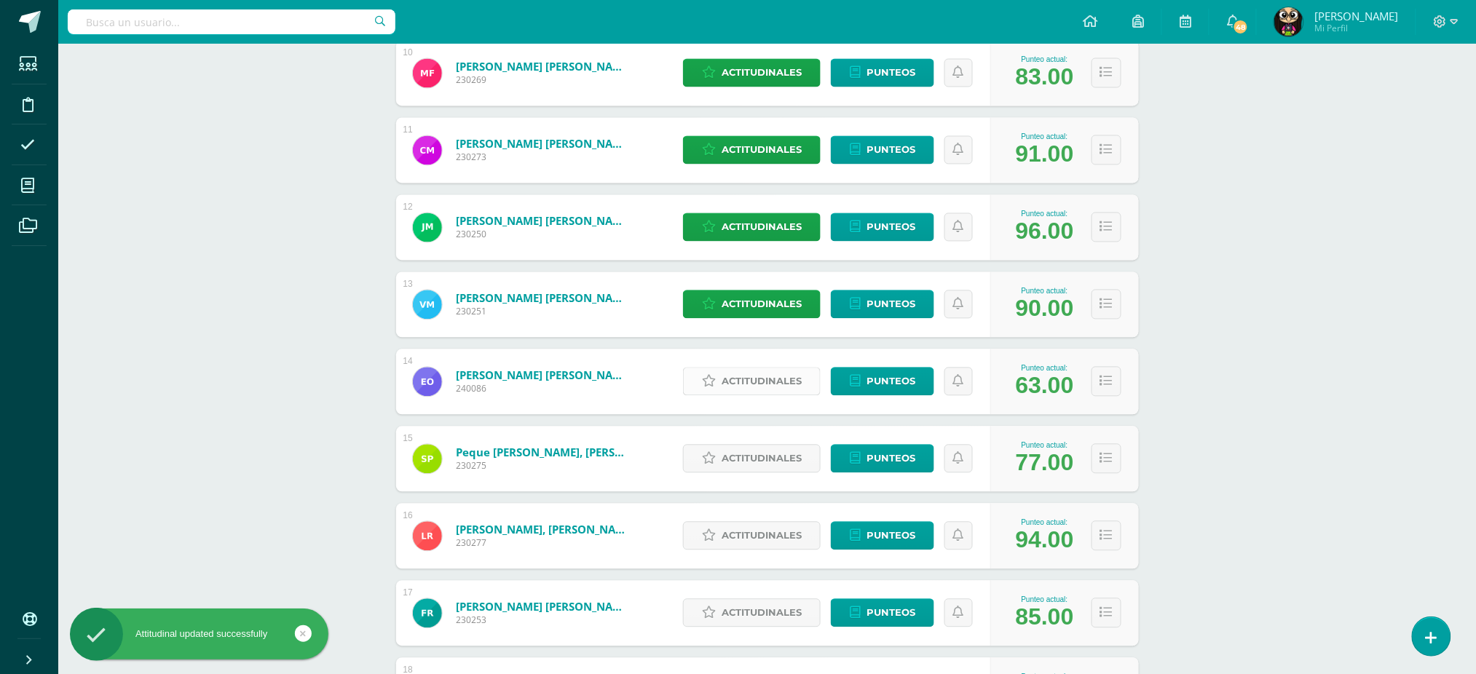
click at [792, 377] on span "Actitudinales" at bounding box center [762, 381] width 80 height 27
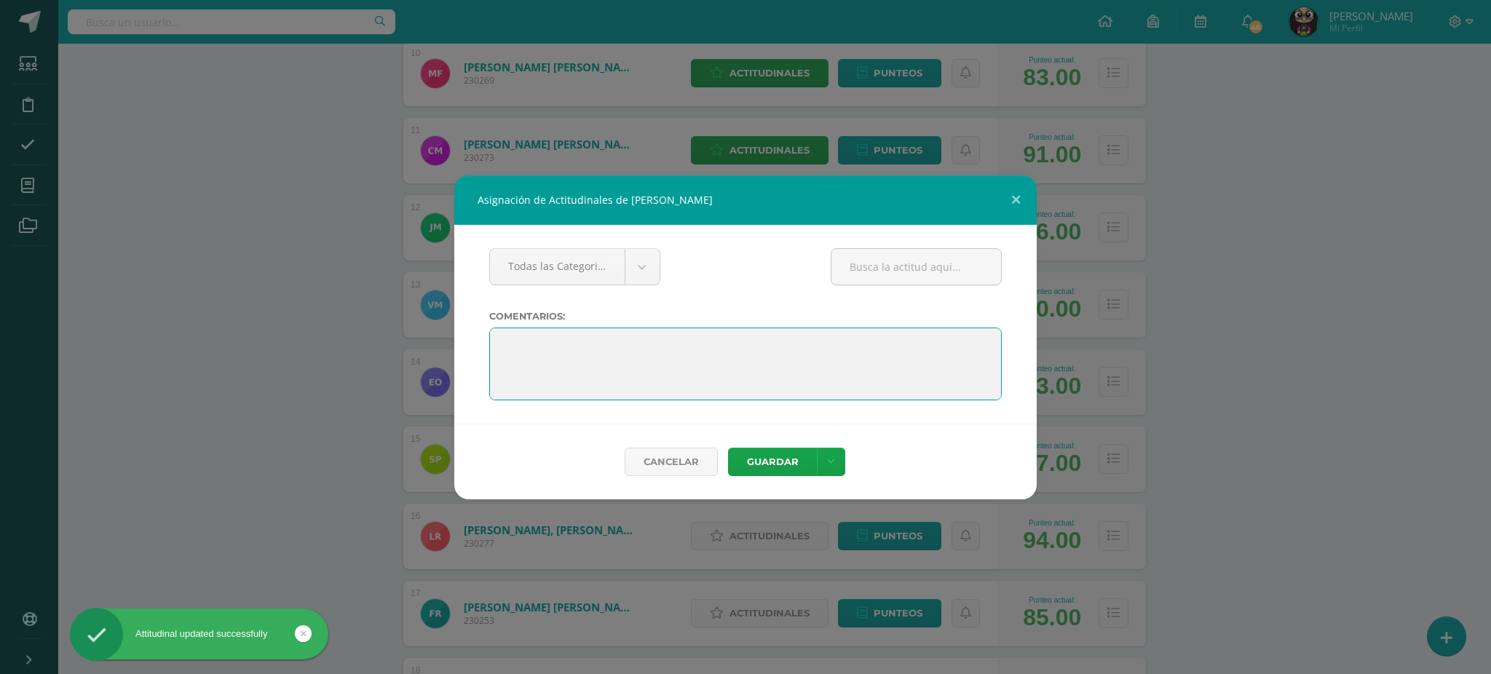
click at [496, 346] on textarea at bounding box center [745, 364] width 513 height 73
paste textarea "Estamos muy orgullosos de ti por haber completado el sexto grado. Has demostrad…"
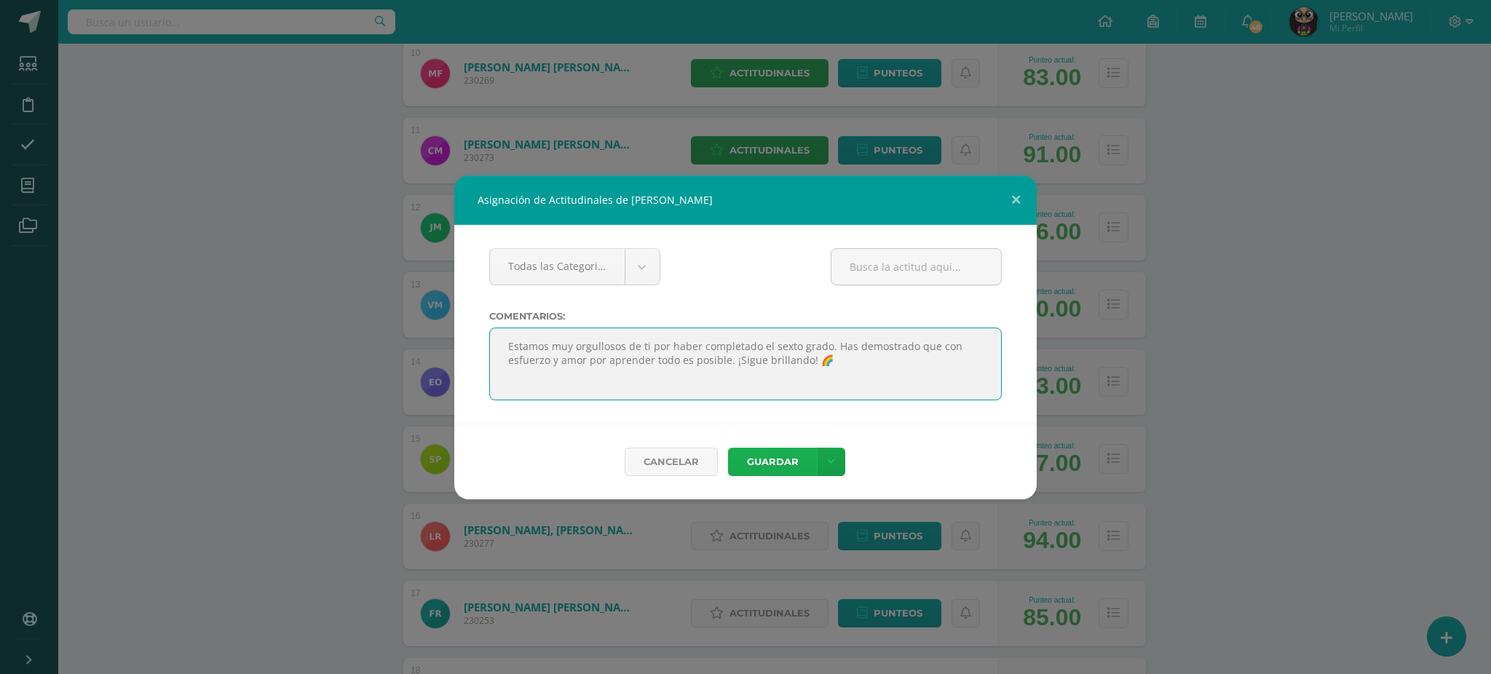
type textarea "Estamos muy orgullosos de ti por haber completado el sexto grado. Has demostrad…"
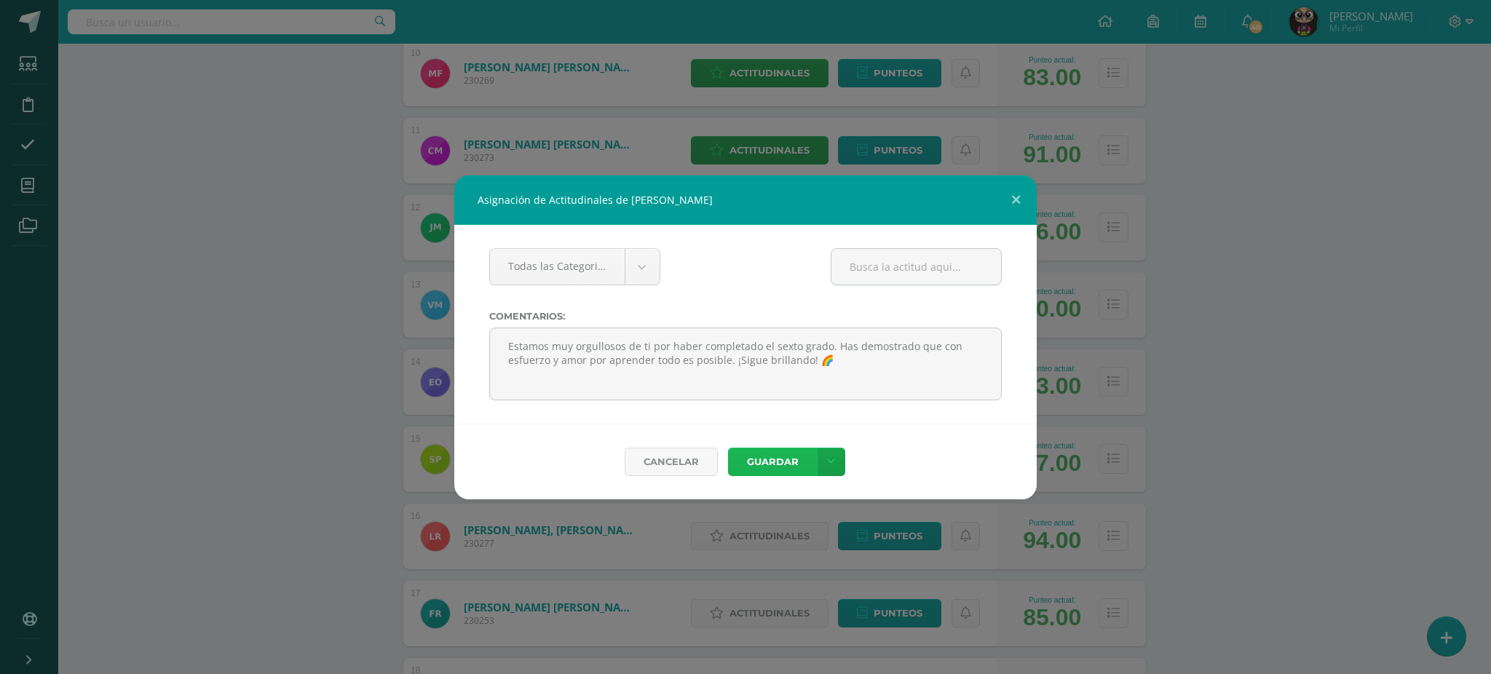
click at [760, 457] on button "Guardar" at bounding box center [772, 462] width 89 height 28
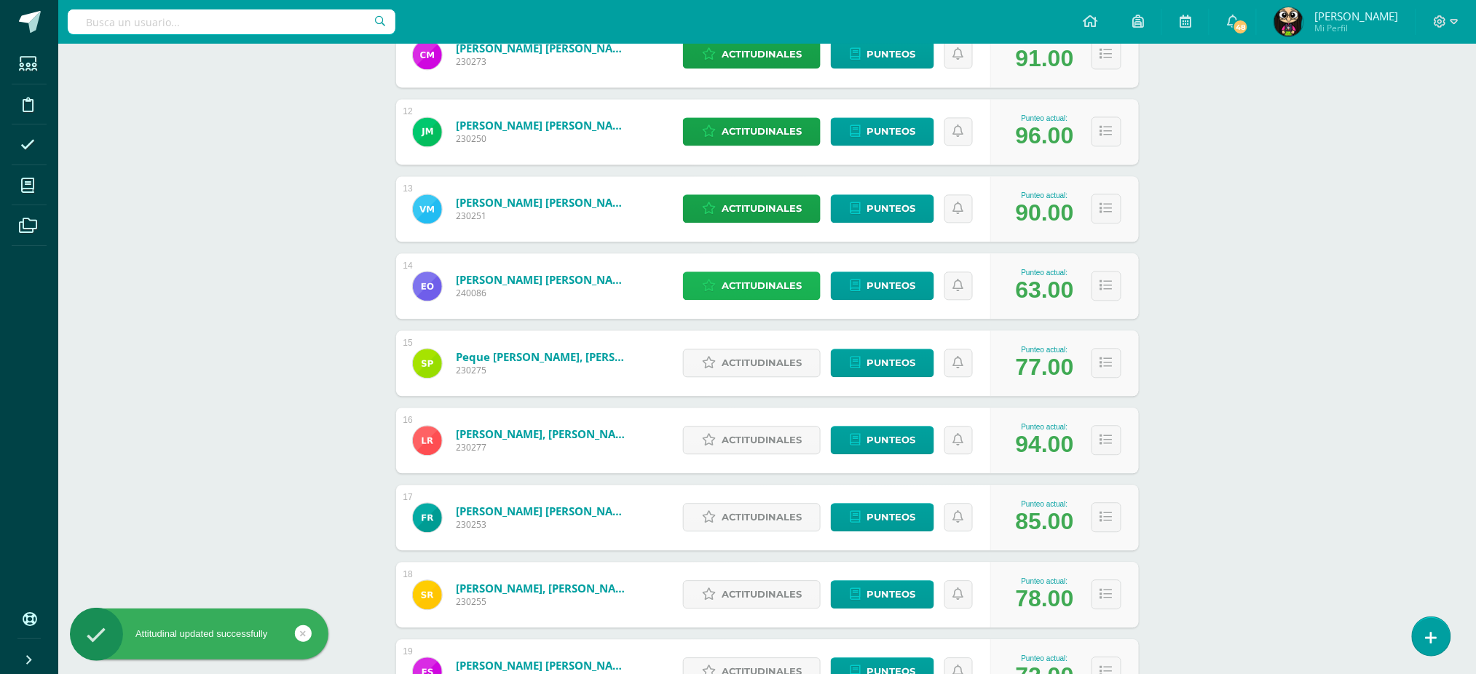
scroll to position [1068, 0]
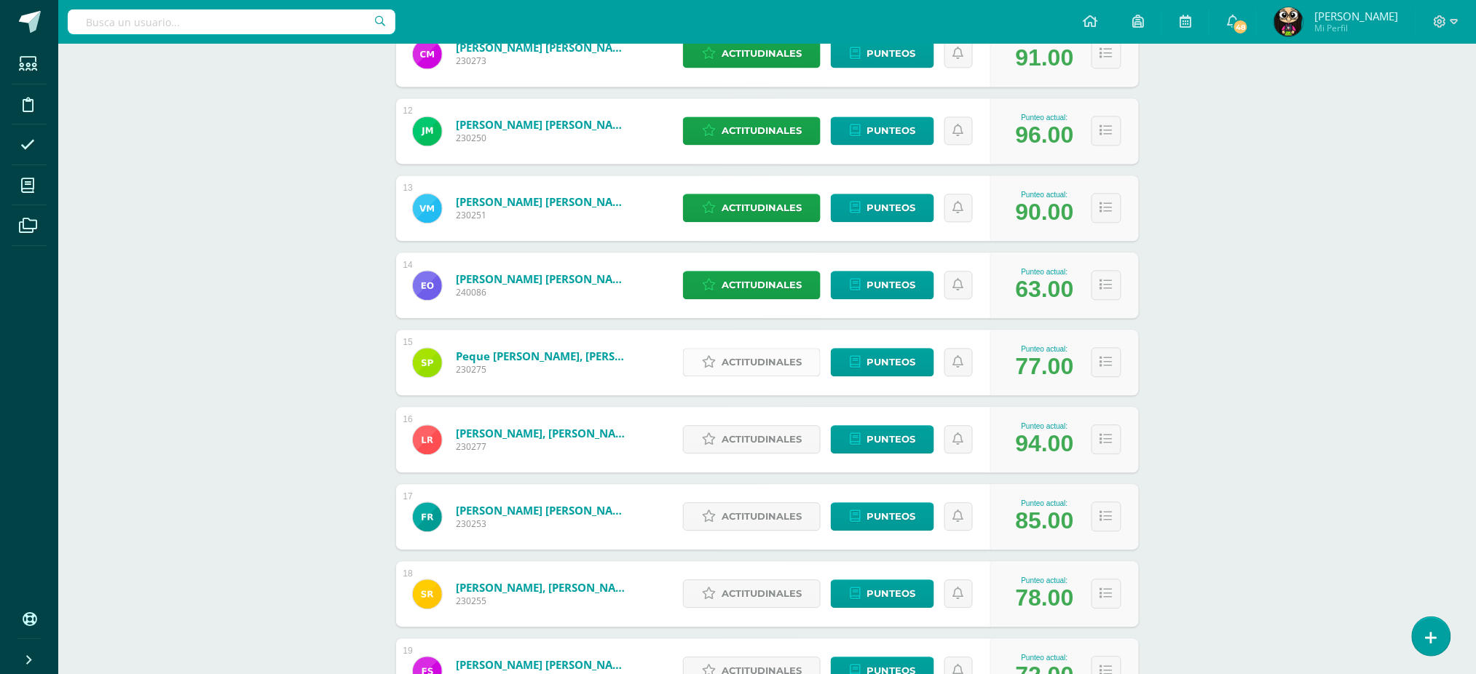
click at [728, 358] on span "Actitudinales" at bounding box center [762, 362] width 80 height 27
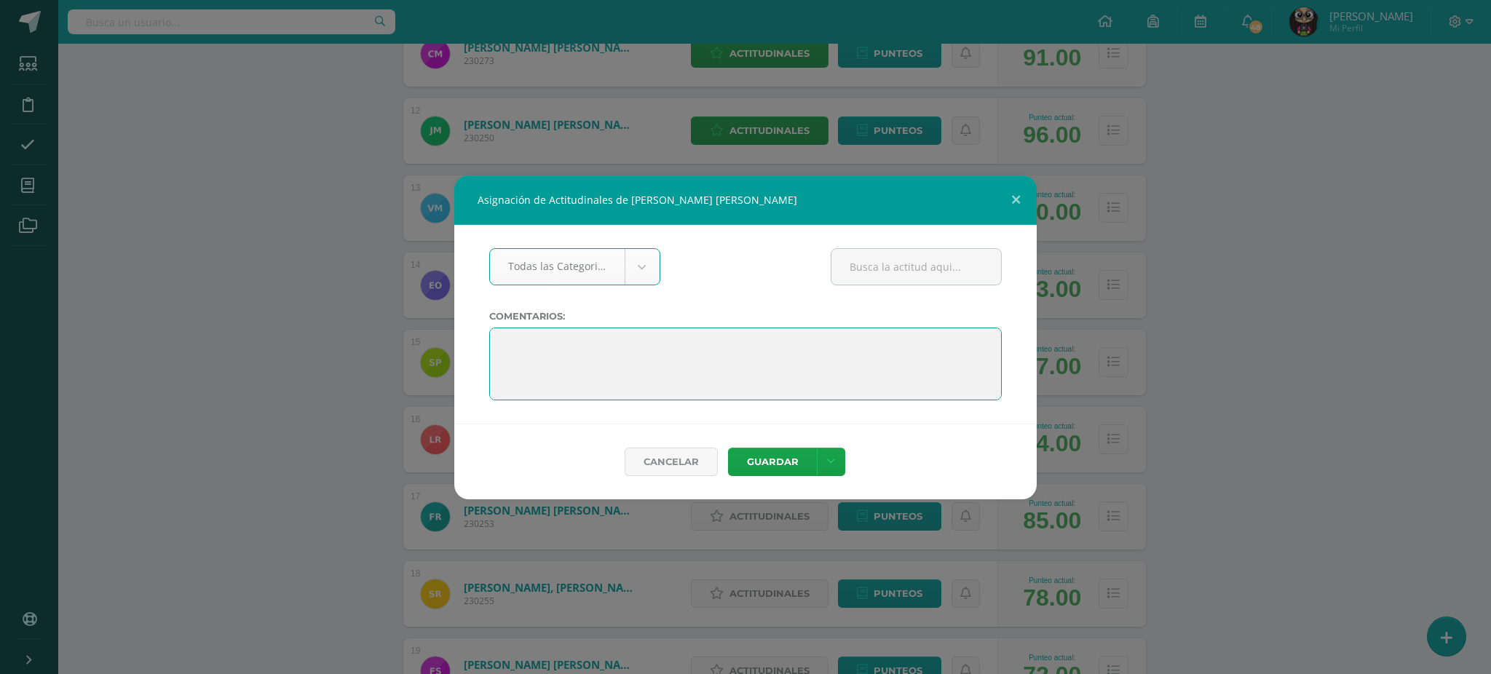
click at [497, 339] on textarea at bounding box center [745, 364] width 513 height 73
paste textarea "Estamos muy orgullosos de ti por haber completado el sexto grado. Has demostrad…"
type textarea "Estamos muy orgullosos de ti por haber completado el sexto grado. Has demostrad…"
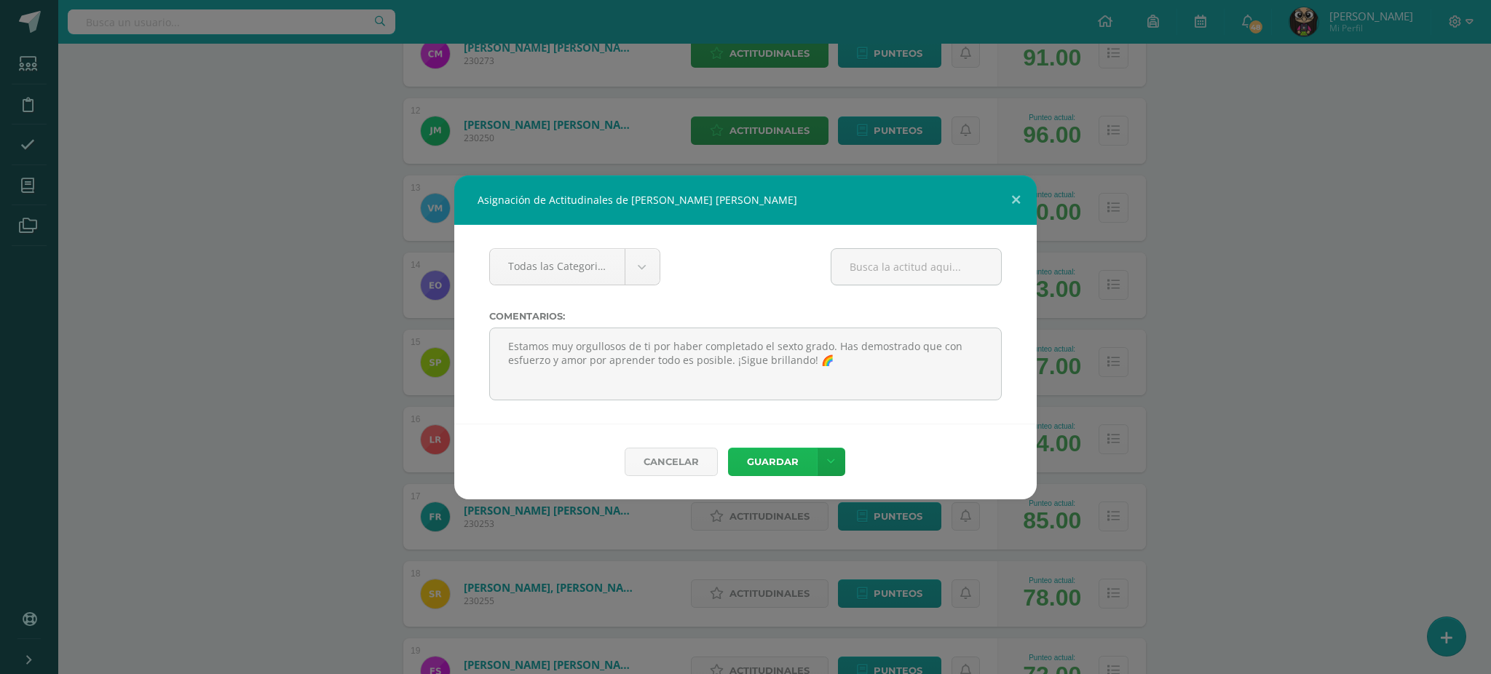
click at [768, 465] on button "Guardar" at bounding box center [772, 462] width 89 height 28
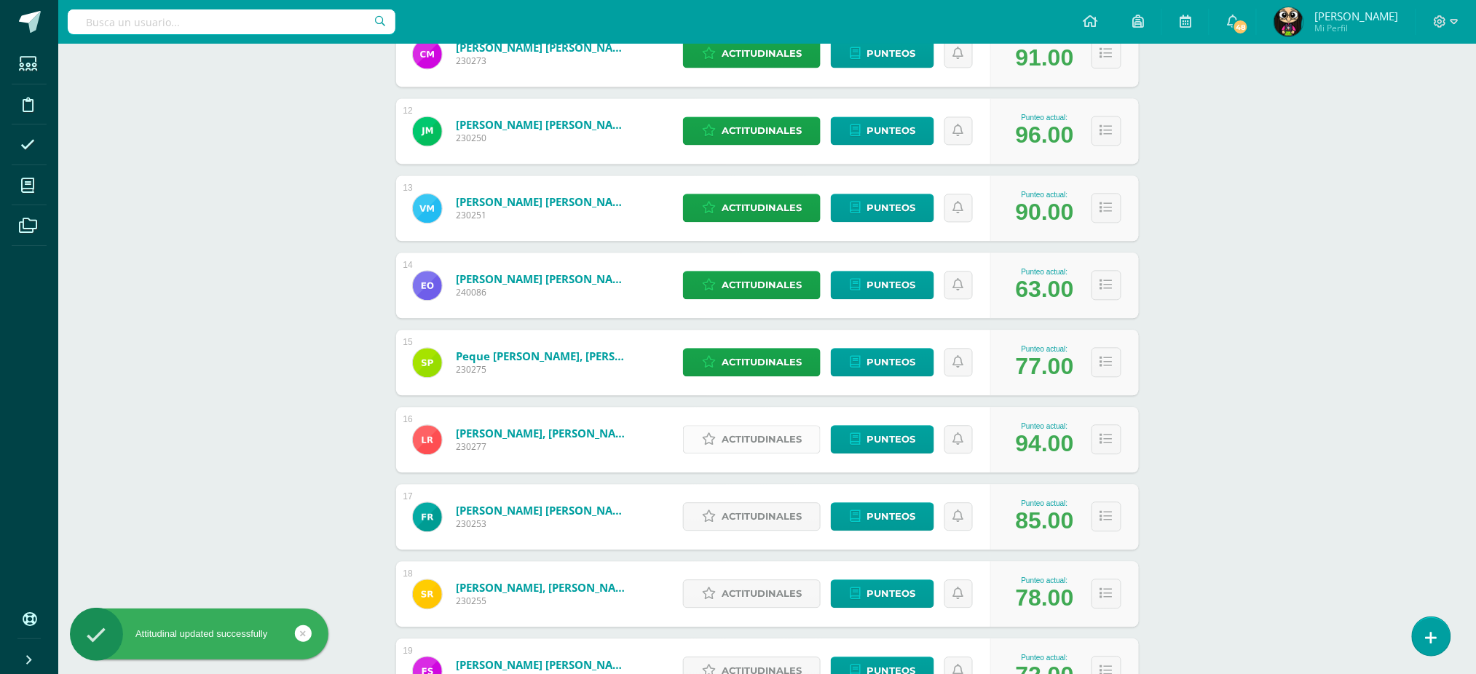
click at [757, 438] on span "Actitudinales" at bounding box center [762, 439] width 80 height 27
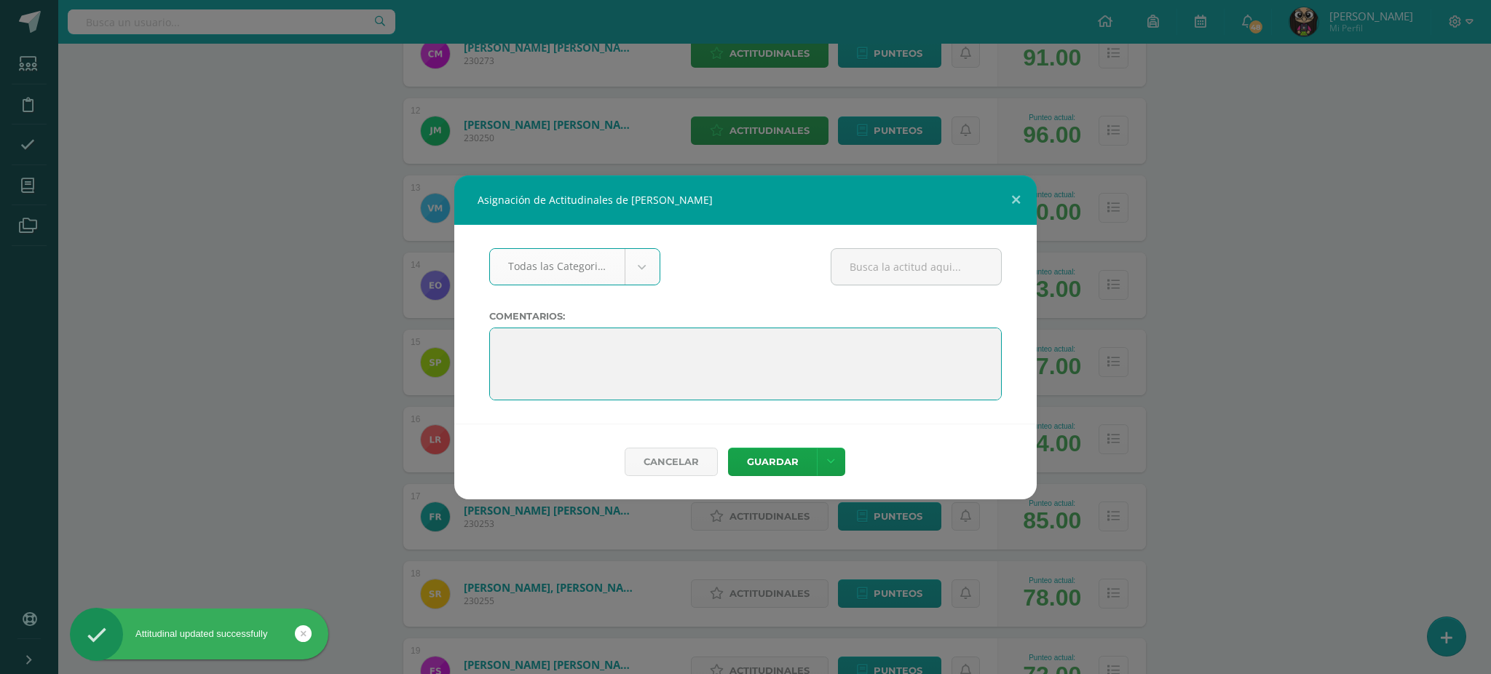
click at [495, 343] on textarea at bounding box center [745, 364] width 513 height 73
paste textarea "Estamos muy orgullosos de ti por haber completado el sexto grado. Has demostrad…"
type textarea "Estamos muy orgullosos de ti por haber completado el sexto grado. Has demostrad…"
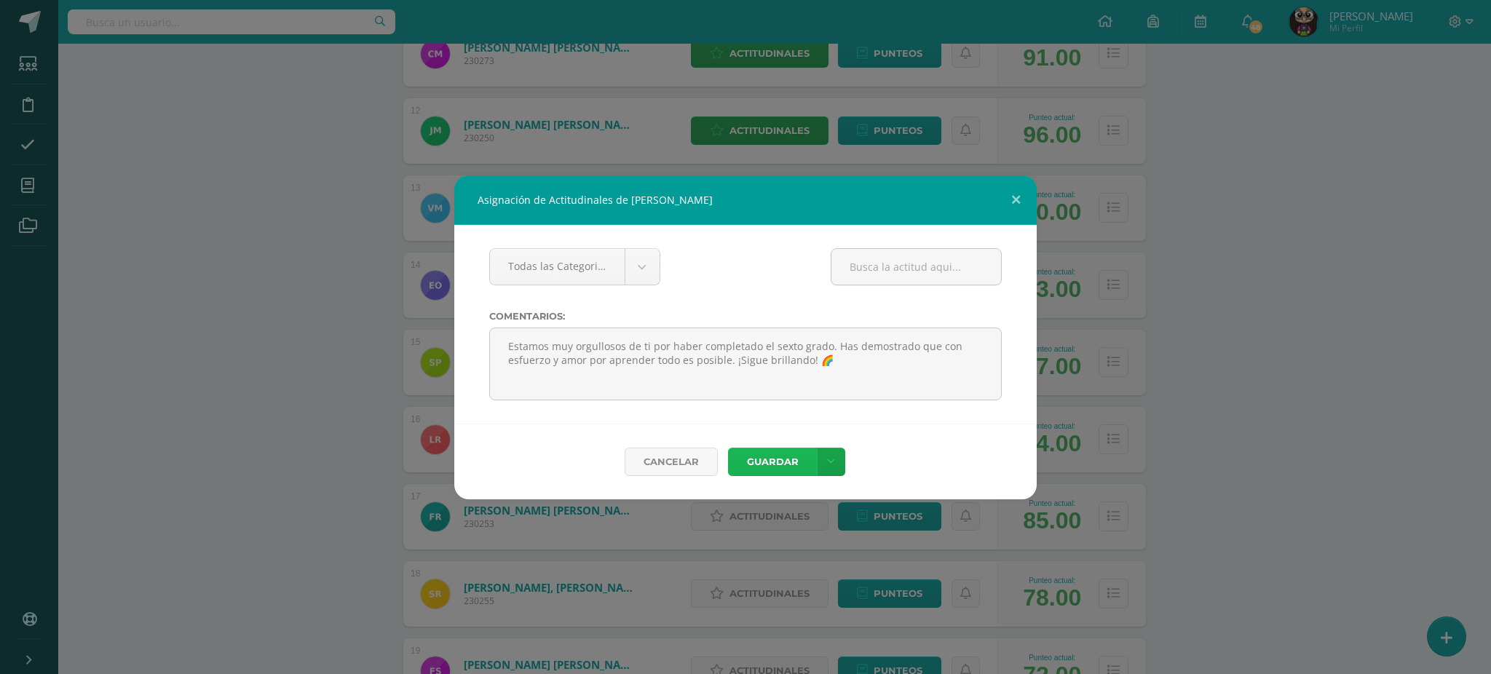
click at [768, 462] on button "Guardar" at bounding box center [772, 462] width 89 height 28
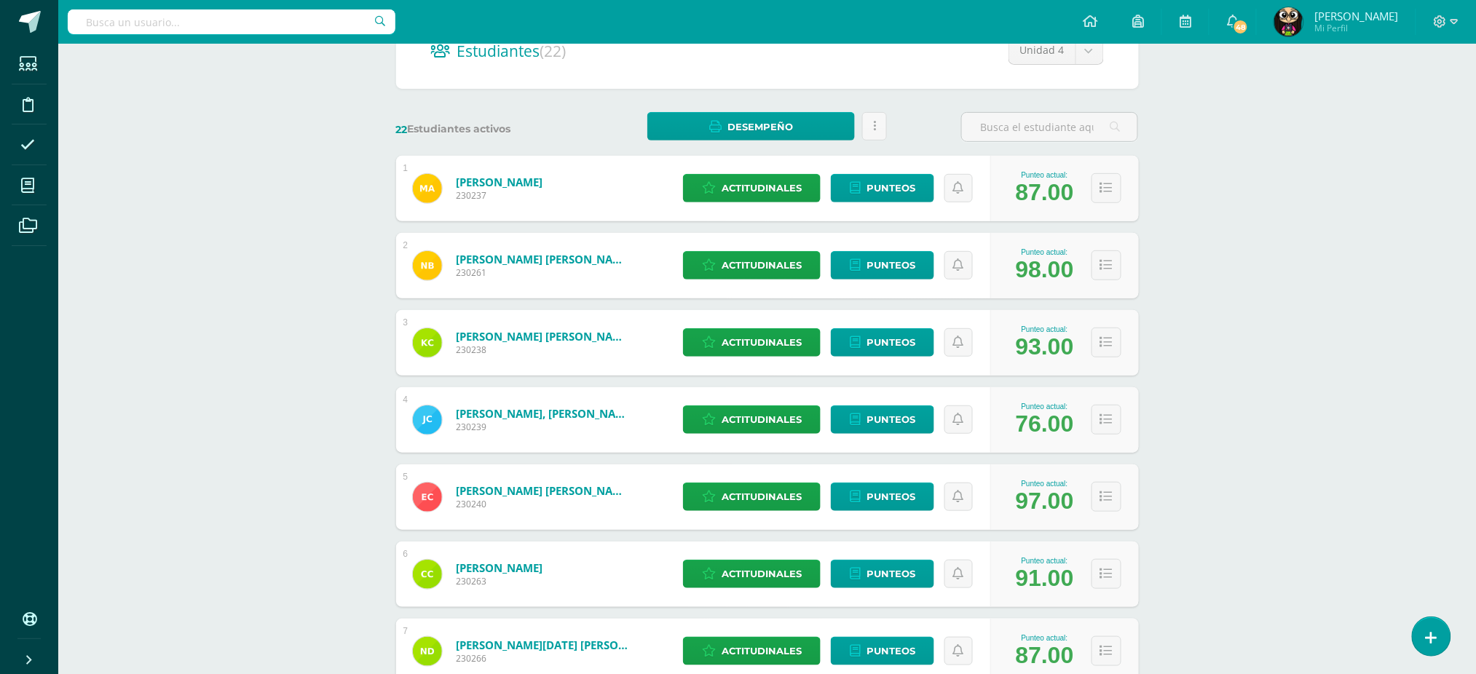
scroll to position [194, 0]
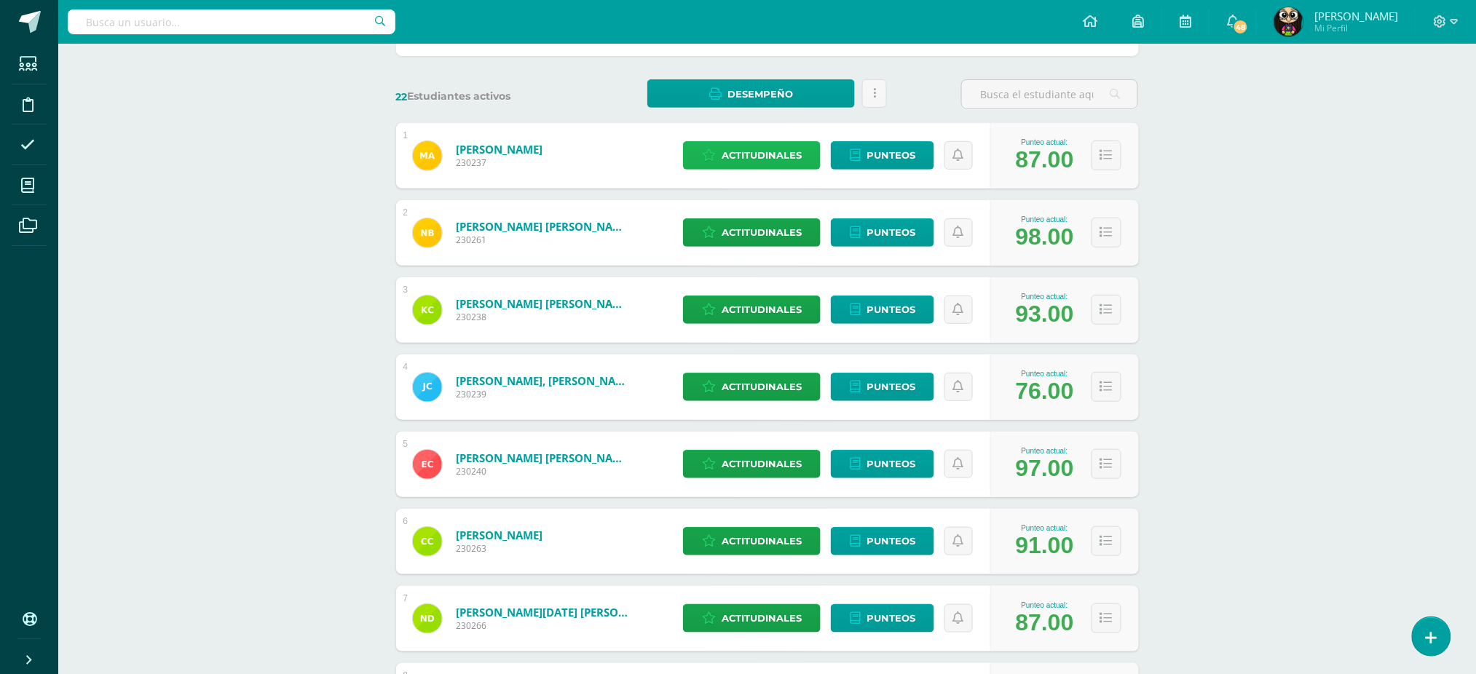
click at [746, 152] on span "Actitudinales" at bounding box center [762, 155] width 80 height 27
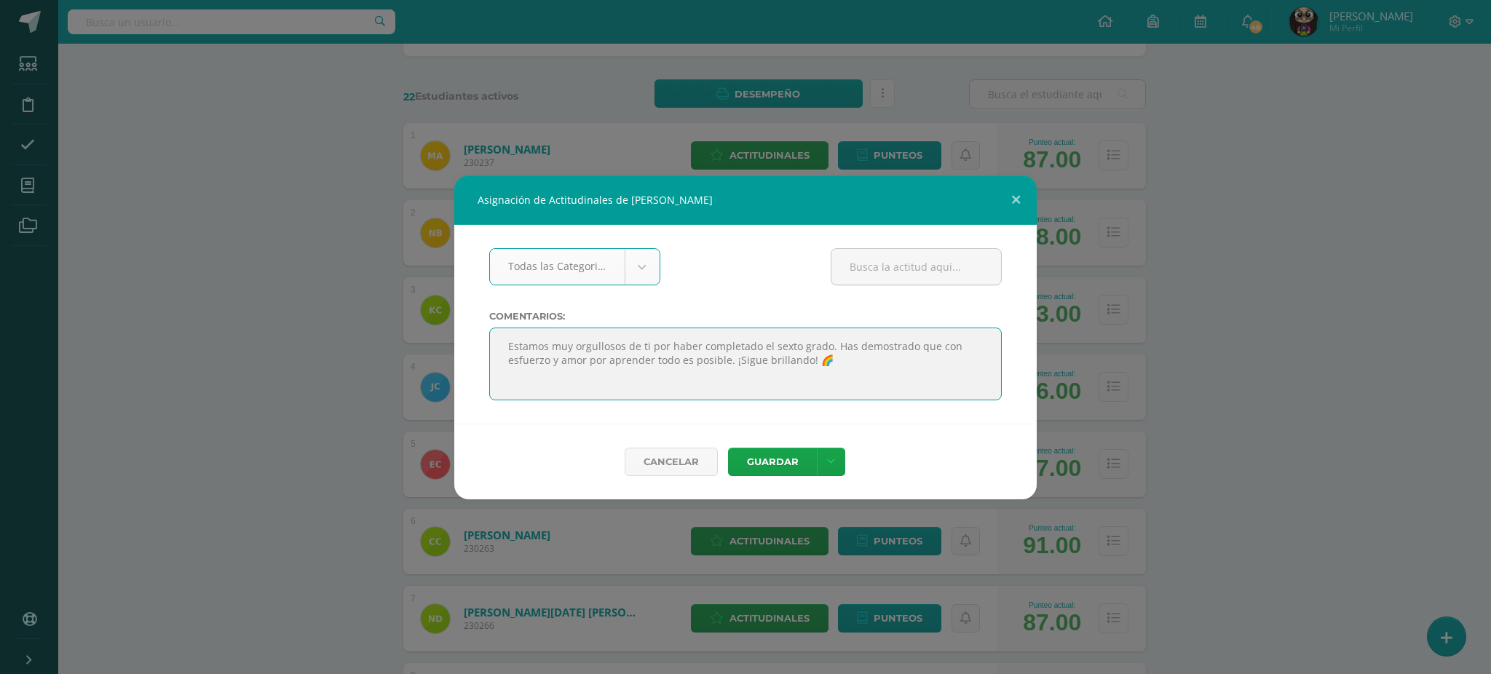
click at [507, 347] on textarea at bounding box center [745, 364] width 513 height 73
click at [506, 347] on textarea at bounding box center [745, 364] width 513 height 73
paste textarea "¡Felicidades por terminar sexto grado! Has trabajado duro y lo lograste. ¡Ahora…"
type textarea "¡Felicidades por terminar sexto grado! Has trabajado duro y lo lograste. ¡Ahora…"
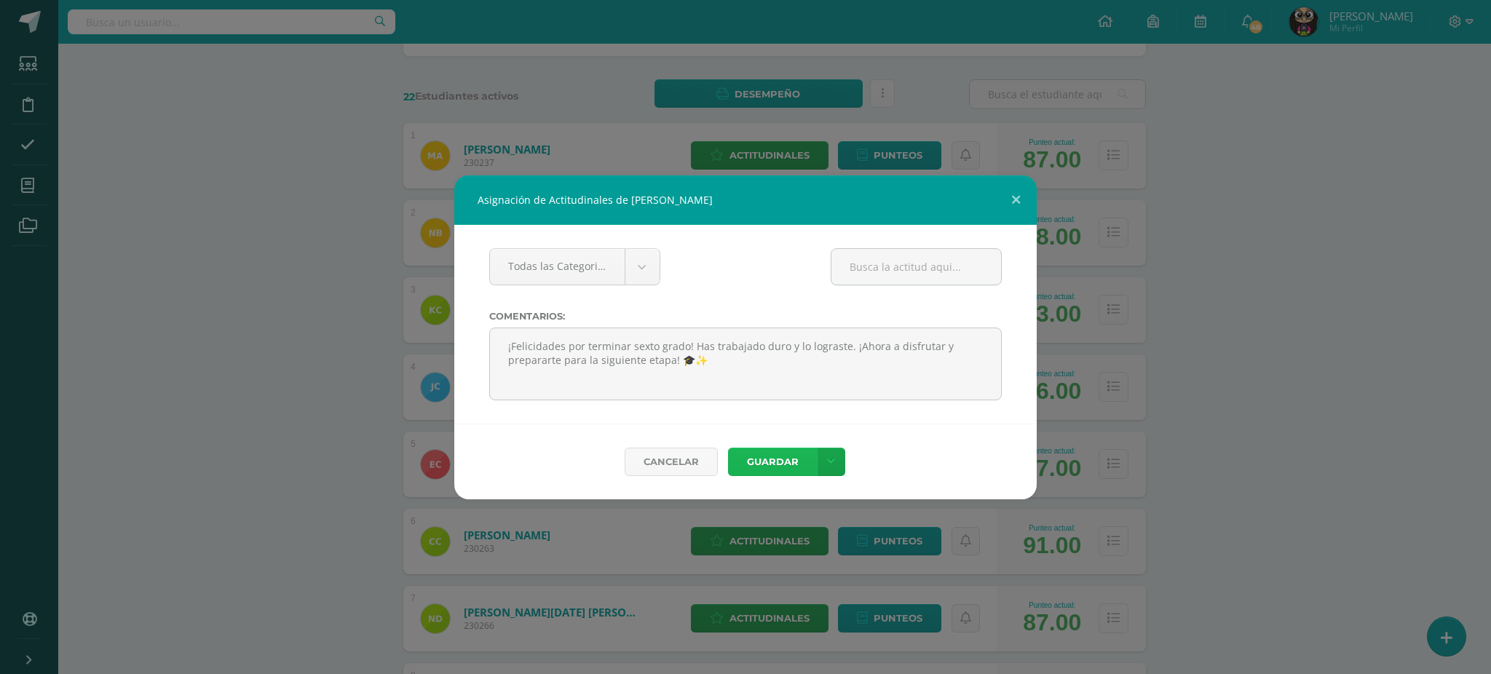
click at [761, 457] on button "Guardar" at bounding box center [772, 462] width 89 height 28
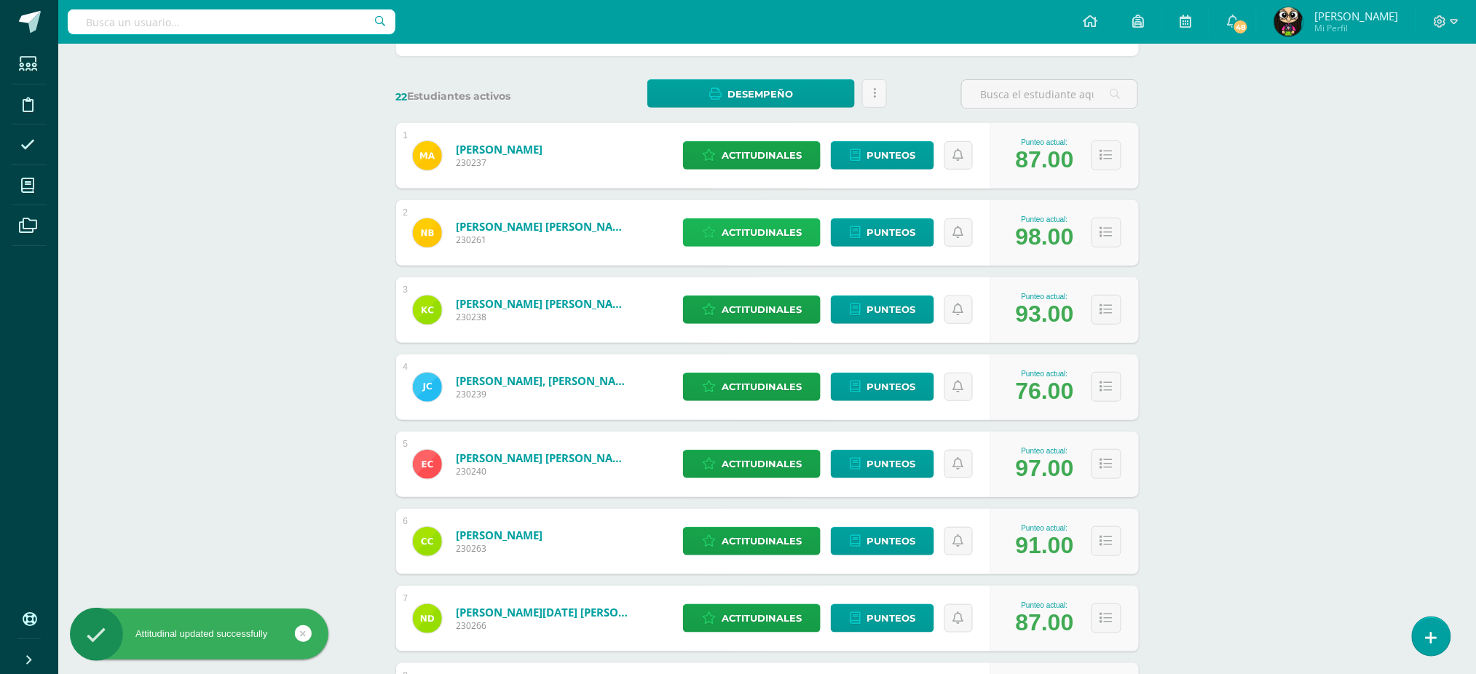
click at [766, 229] on span "Actitudinales" at bounding box center [762, 232] width 80 height 27
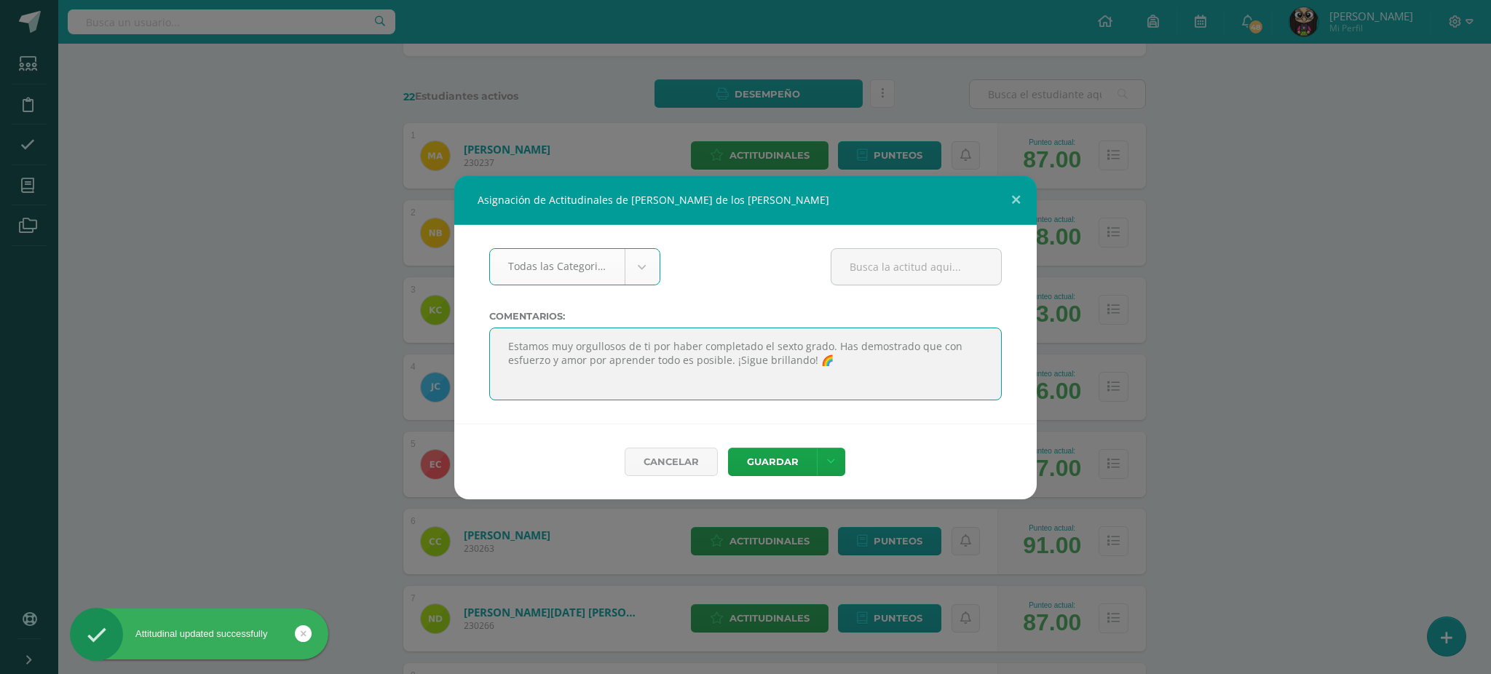
click at [599, 347] on textarea at bounding box center [745, 364] width 513 height 73
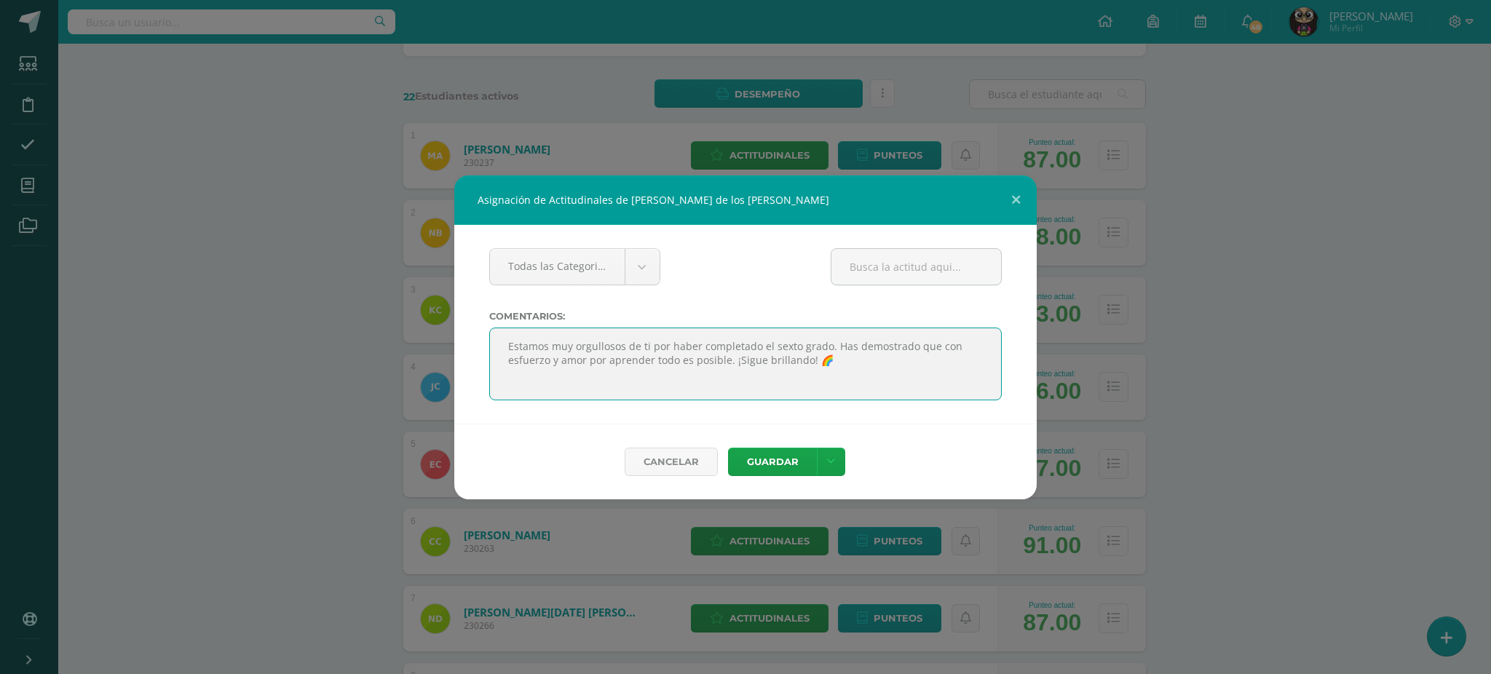
paste textarea "¡Felicidades por terminar sexto grado! Has trabajado duro y lo lograste. ¡Ahora…"
type textarea "¡Felicidades por terminar sexto grado! Has trabajado duro y lo lograste. ¡Ahora…"
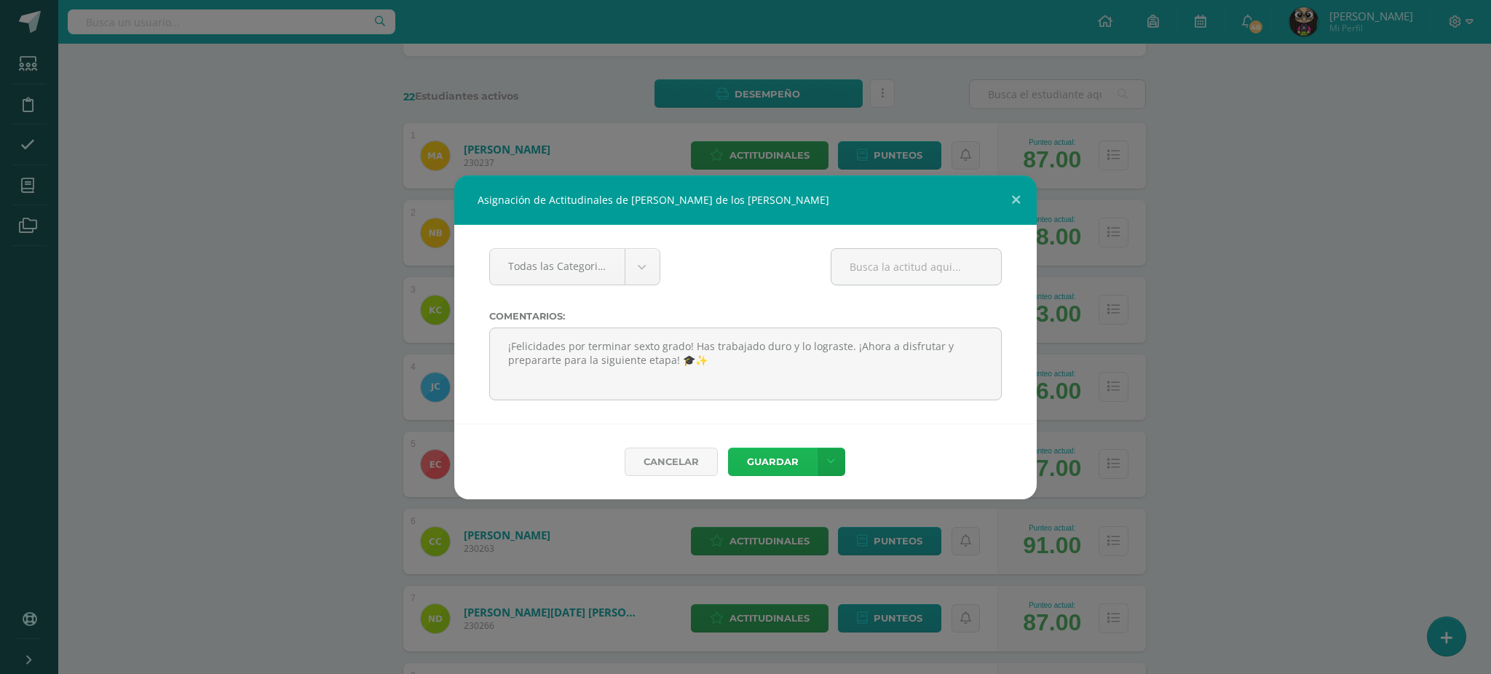
click at [762, 460] on button "Guardar" at bounding box center [772, 462] width 89 height 28
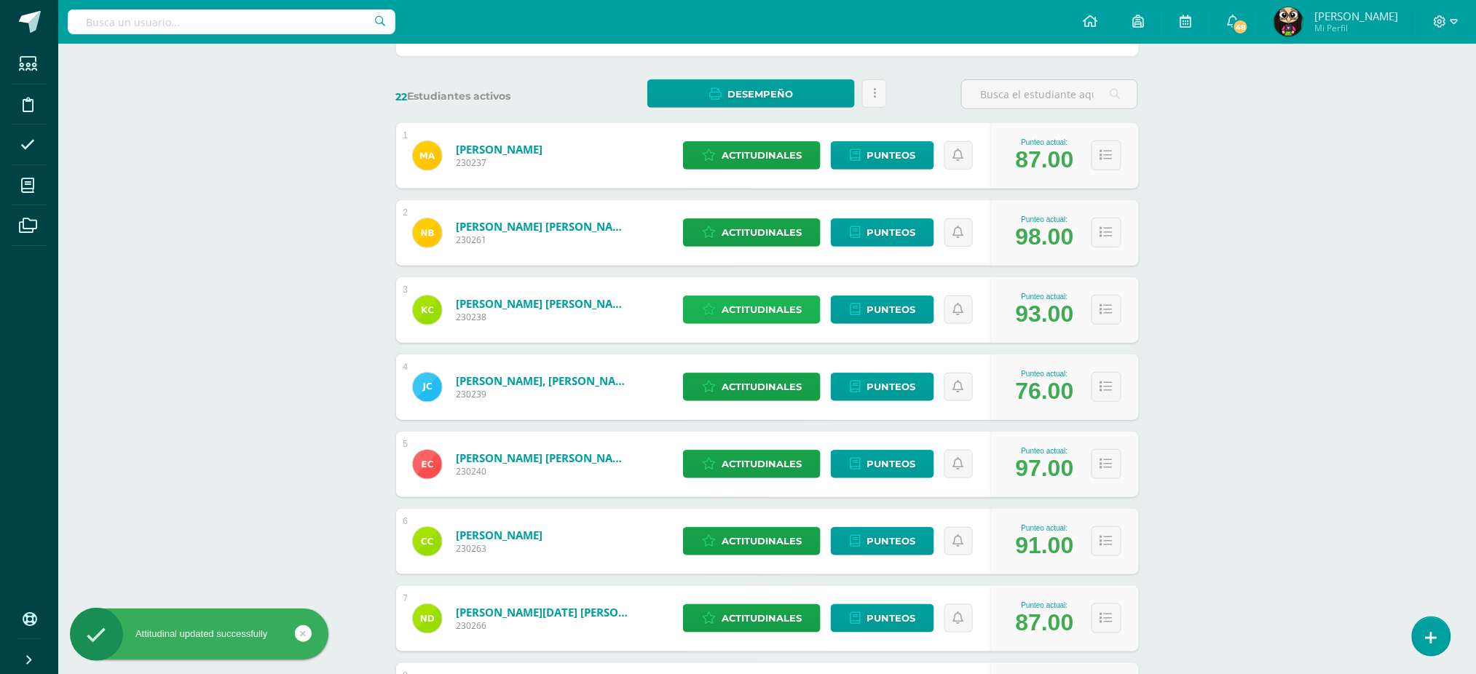
click at [762, 309] on span "Actitudinales" at bounding box center [762, 309] width 80 height 27
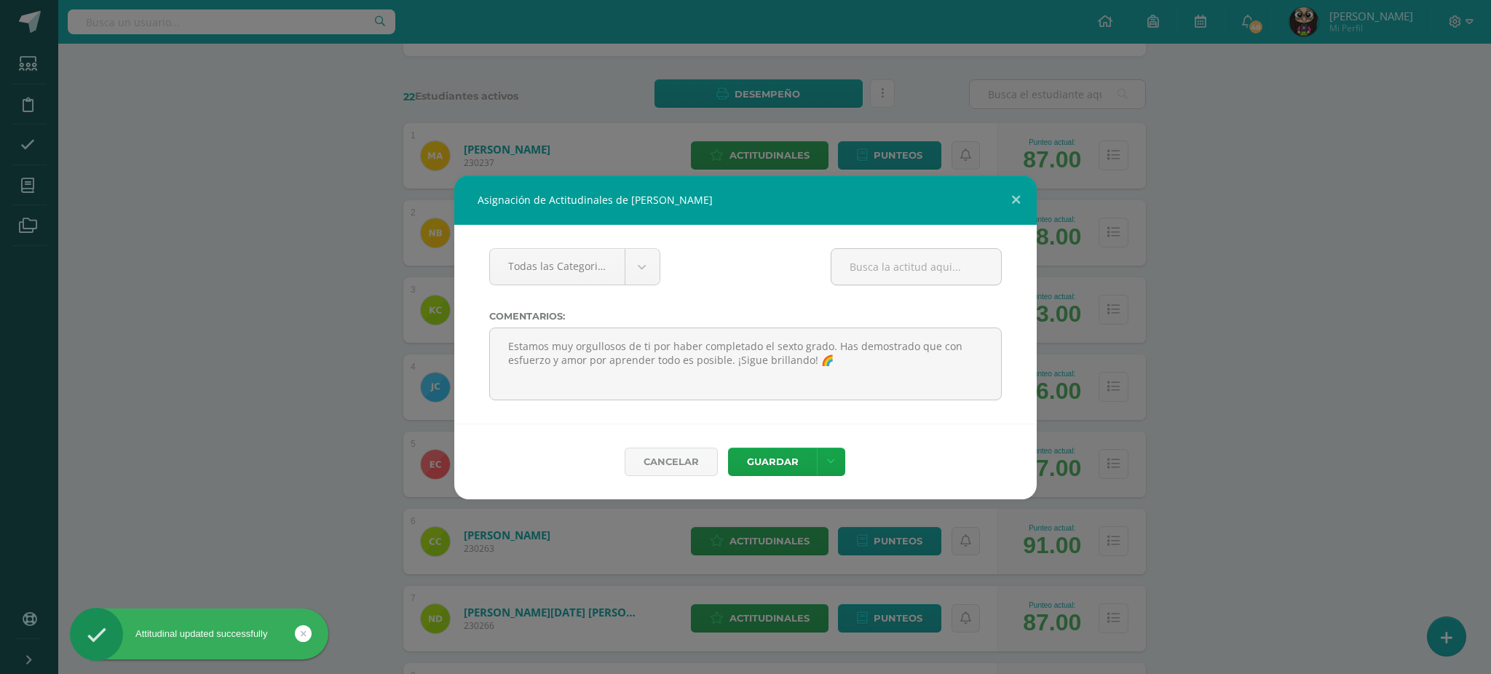
click at [762, 309] on div "Todas las Categorias Todas las Categorias Sin Categoría Comentarios:" at bounding box center [745, 324] width 583 height 199
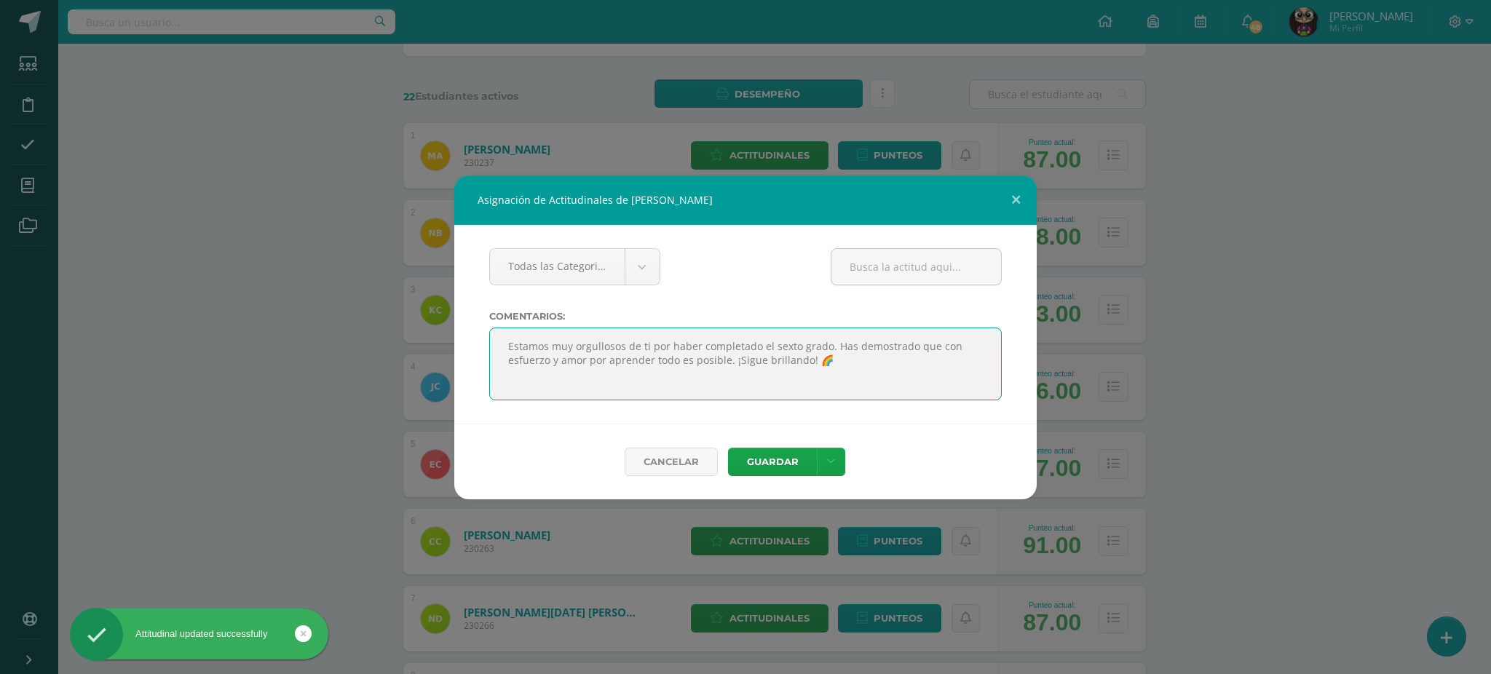
click at [711, 358] on textarea at bounding box center [745, 364] width 513 height 73
click at [711, 355] on textarea at bounding box center [745, 364] width 513 height 73
click at [704, 344] on textarea at bounding box center [745, 364] width 513 height 73
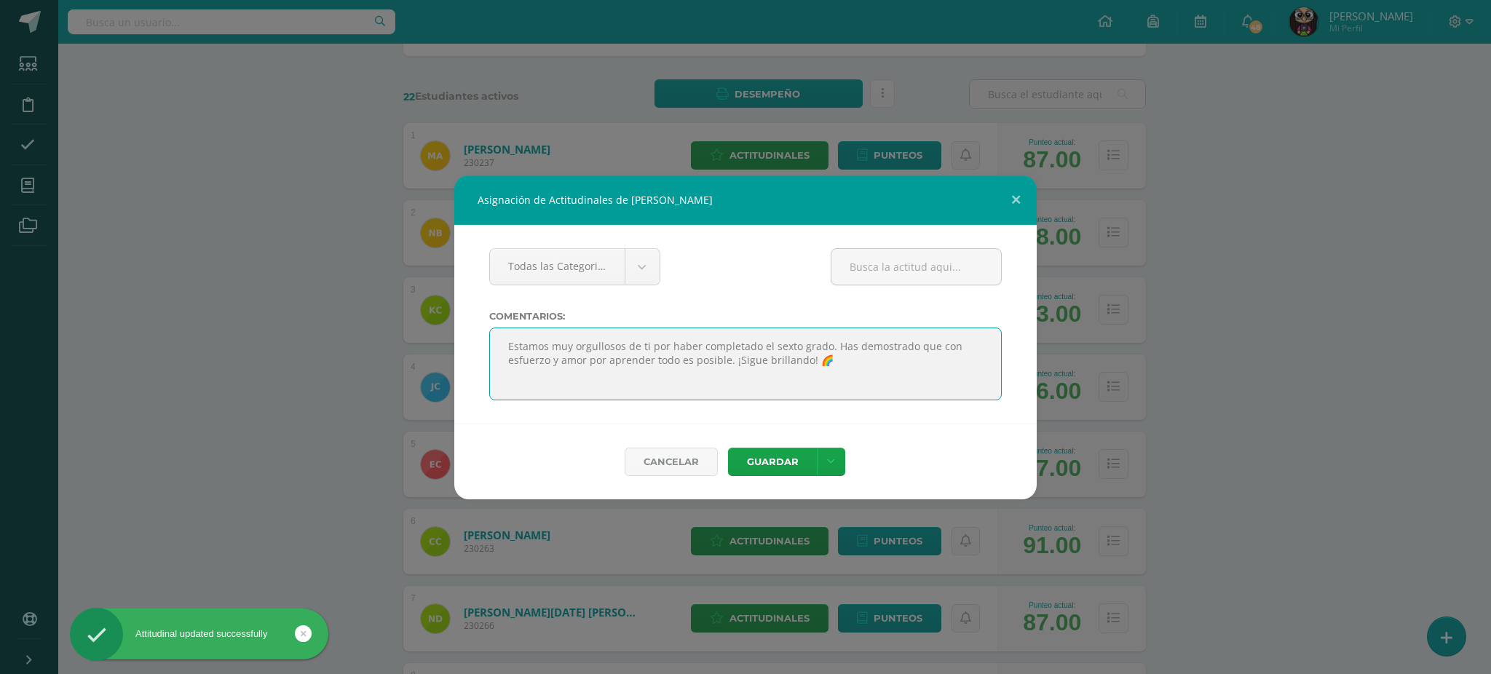
click at [704, 344] on textarea at bounding box center [745, 364] width 513 height 73
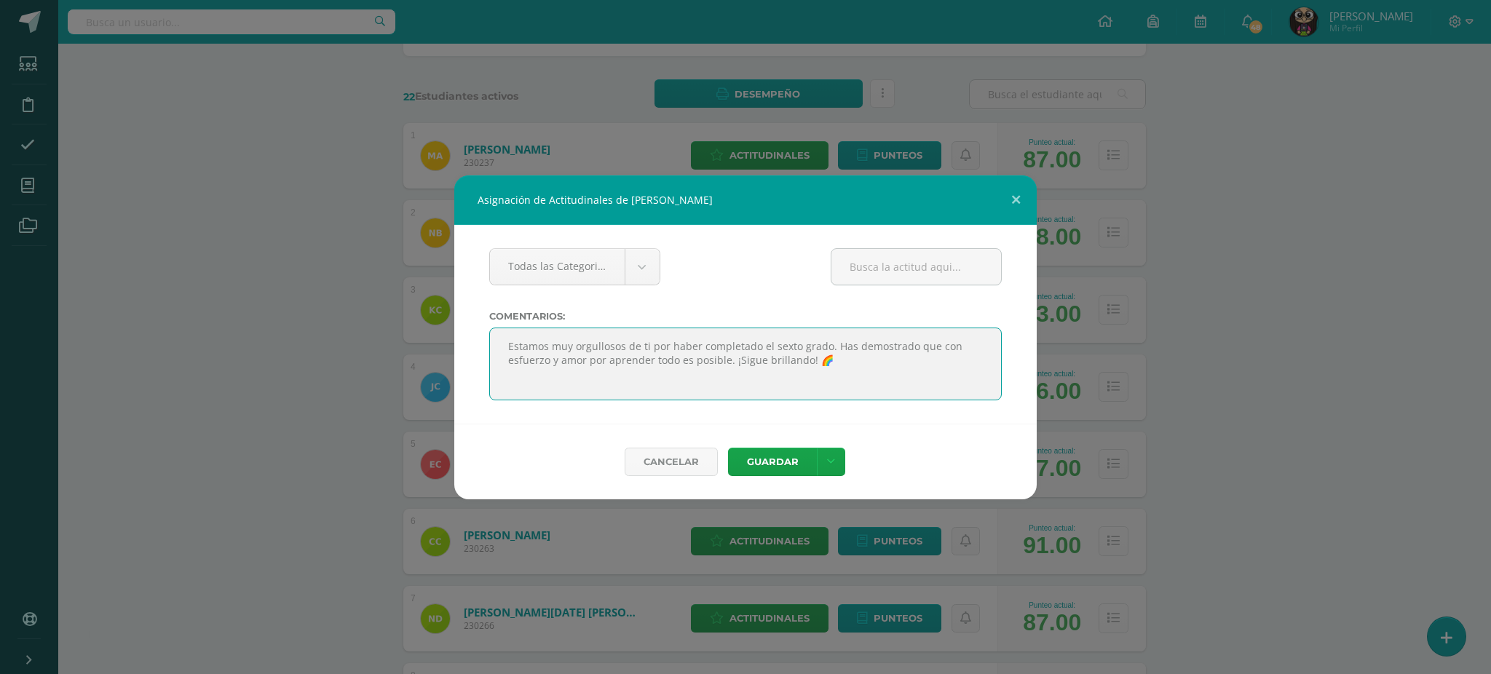
paste textarea "¡Felicidades por terminar sexto grado! Has trabajado duro y lo lograste. ¡Ahora…"
type textarea "¡Felicidades por terminar sexto grado! Has trabajado duro y lo lograste. ¡Ahora…"
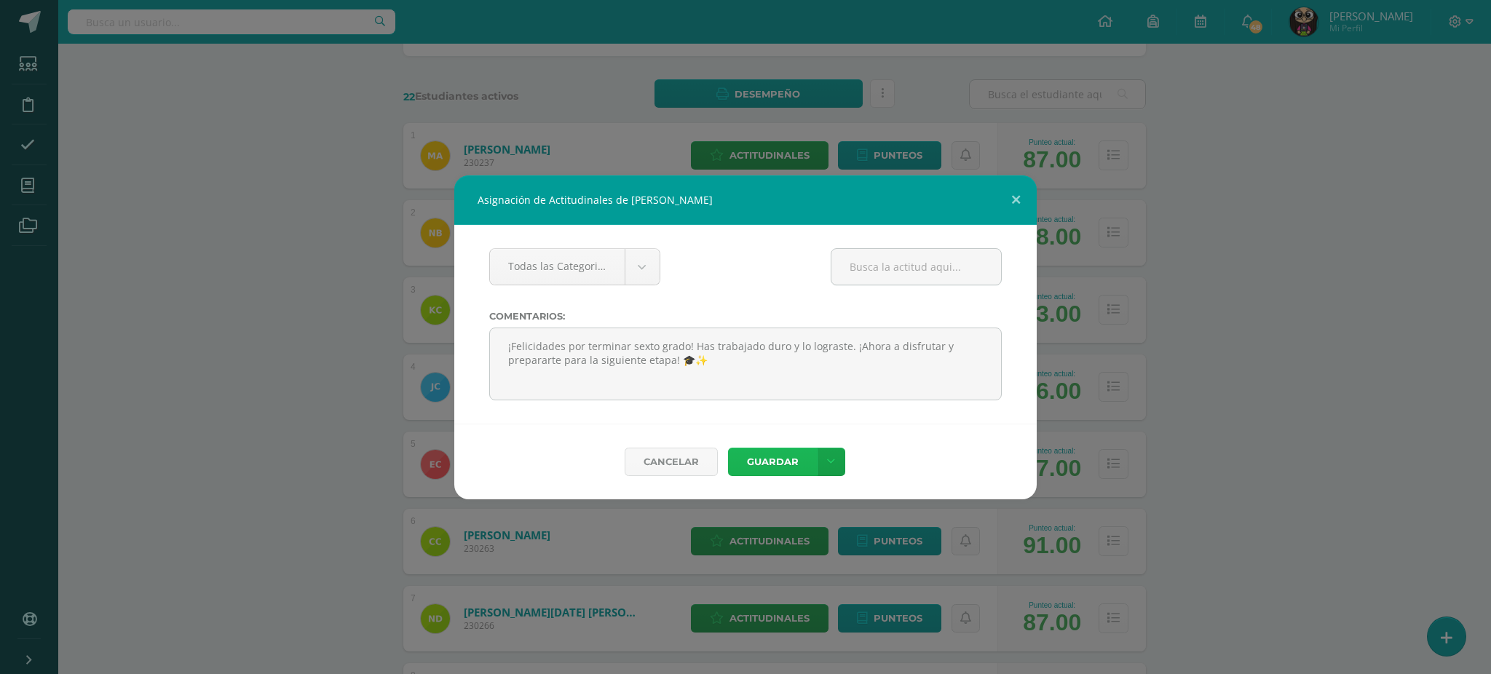
click at [753, 457] on button "Guardar" at bounding box center [772, 462] width 89 height 28
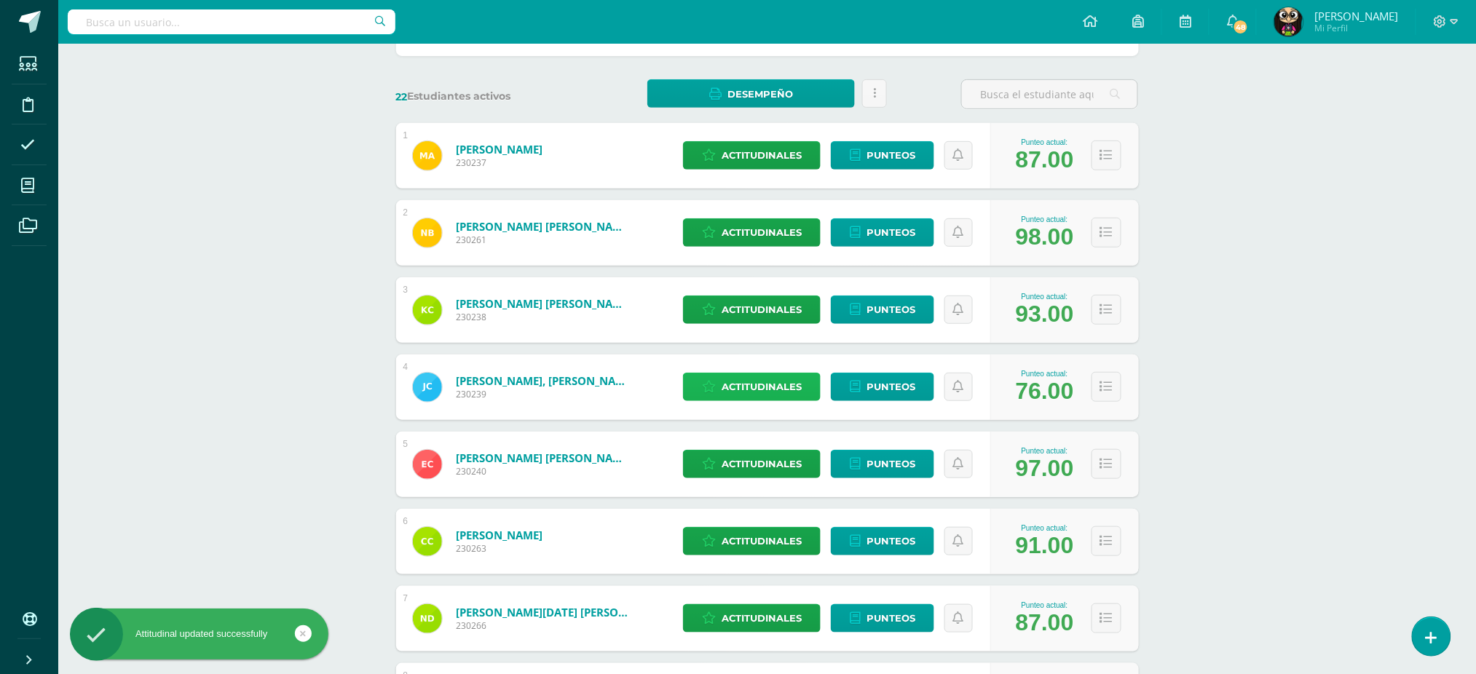
click at [743, 384] on span "Actitudinales" at bounding box center [762, 387] width 80 height 27
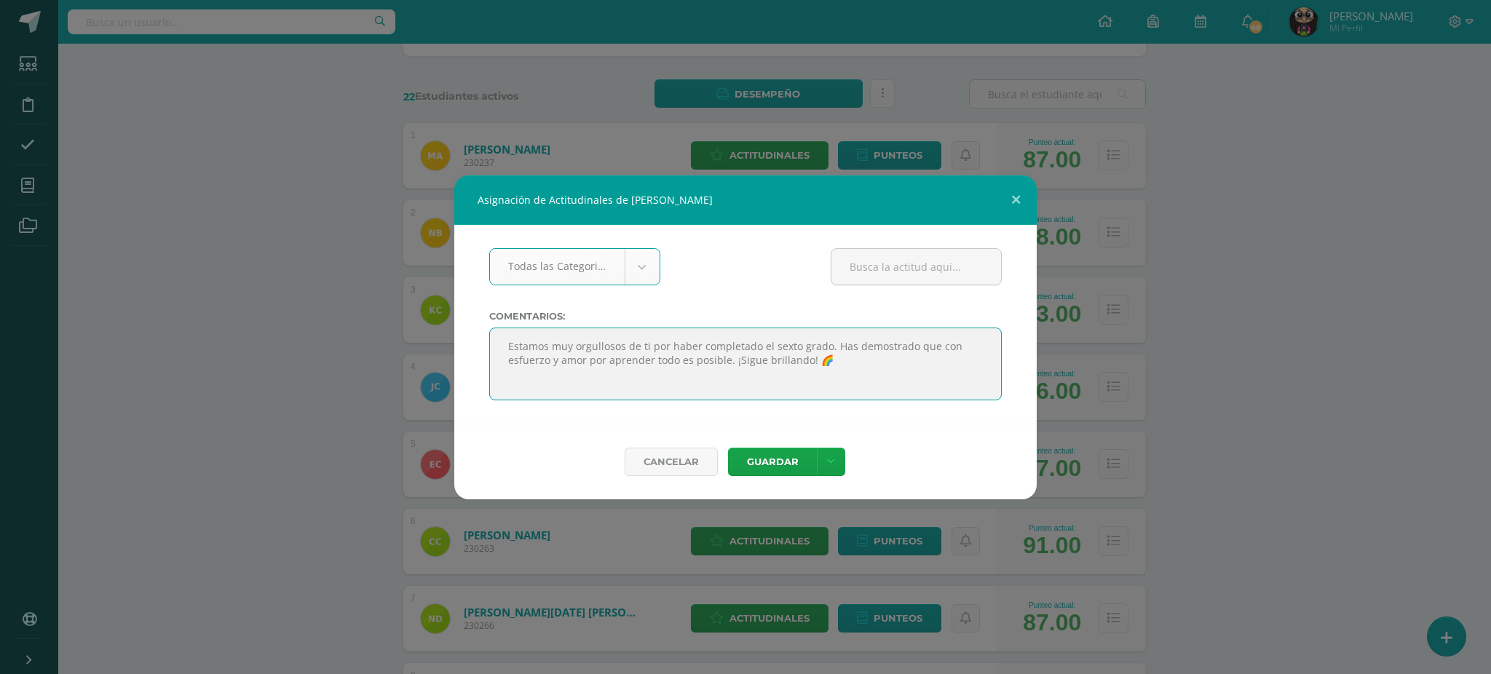
click at [687, 347] on textarea at bounding box center [745, 364] width 513 height 73
paste textarea "¡Felicidades por terminar sexto grado! Has trabajado duro y lo lograste. ¡Ahora…"
click at [772, 344] on textarea at bounding box center [745, 364] width 513 height 73
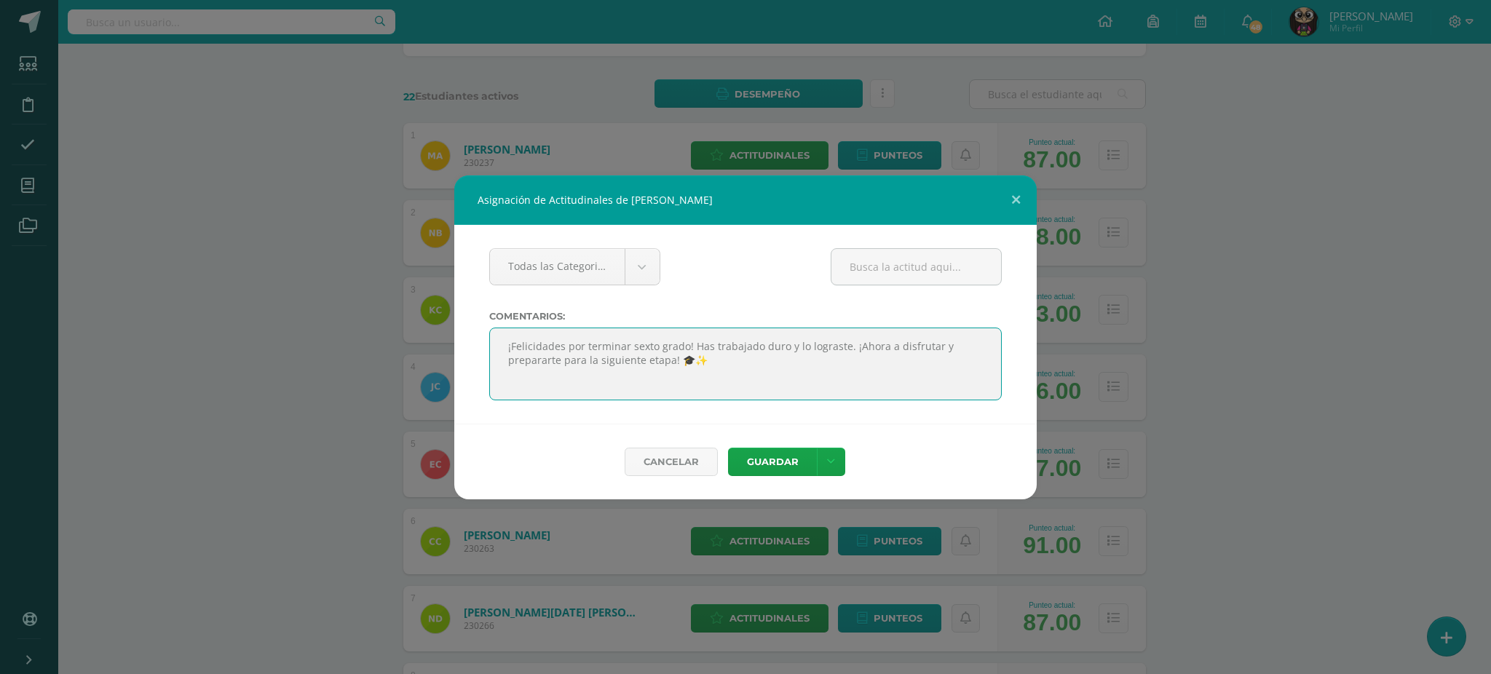
click at [772, 344] on textarea at bounding box center [745, 364] width 513 height 73
type textarea "¡Felicidades por terminar sexto grado! Has trabajado y lo lograste. ¡Ahora a di…"
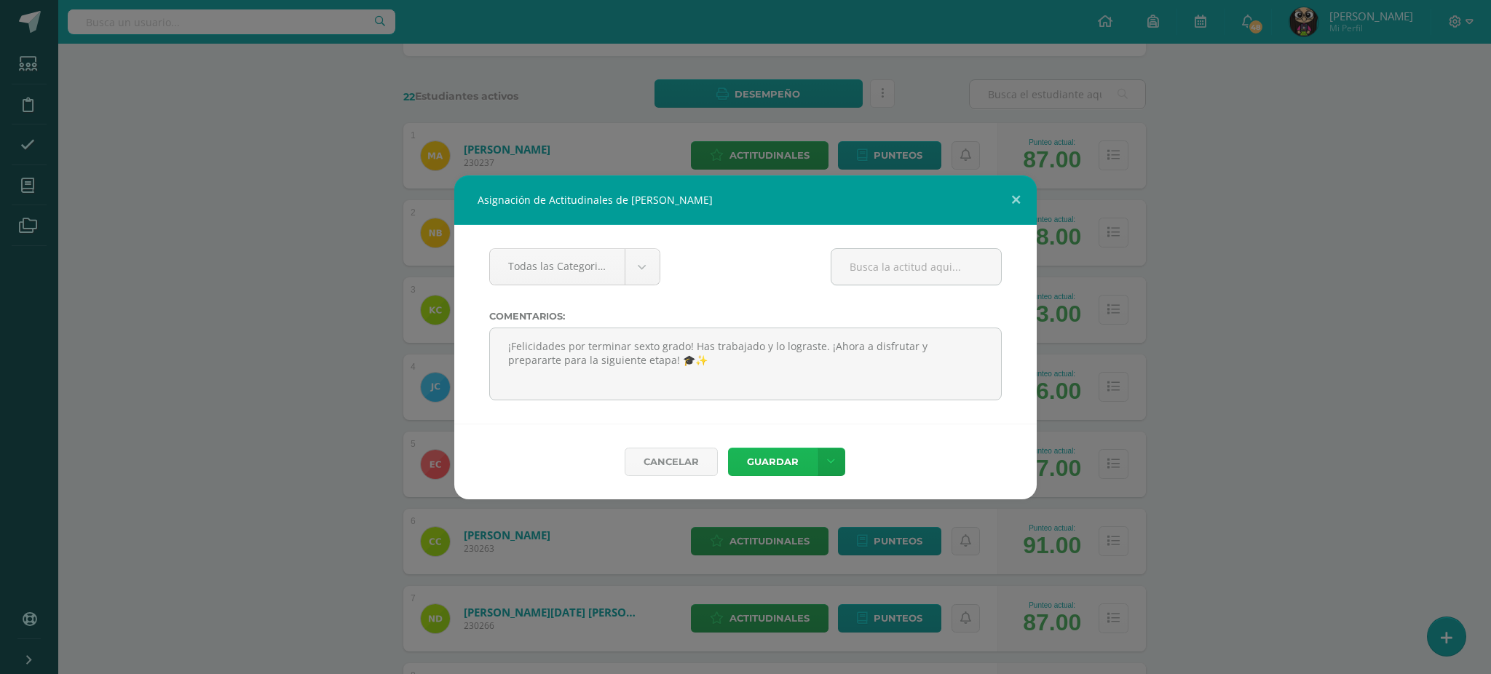
click at [762, 458] on button "Guardar" at bounding box center [772, 462] width 89 height 28
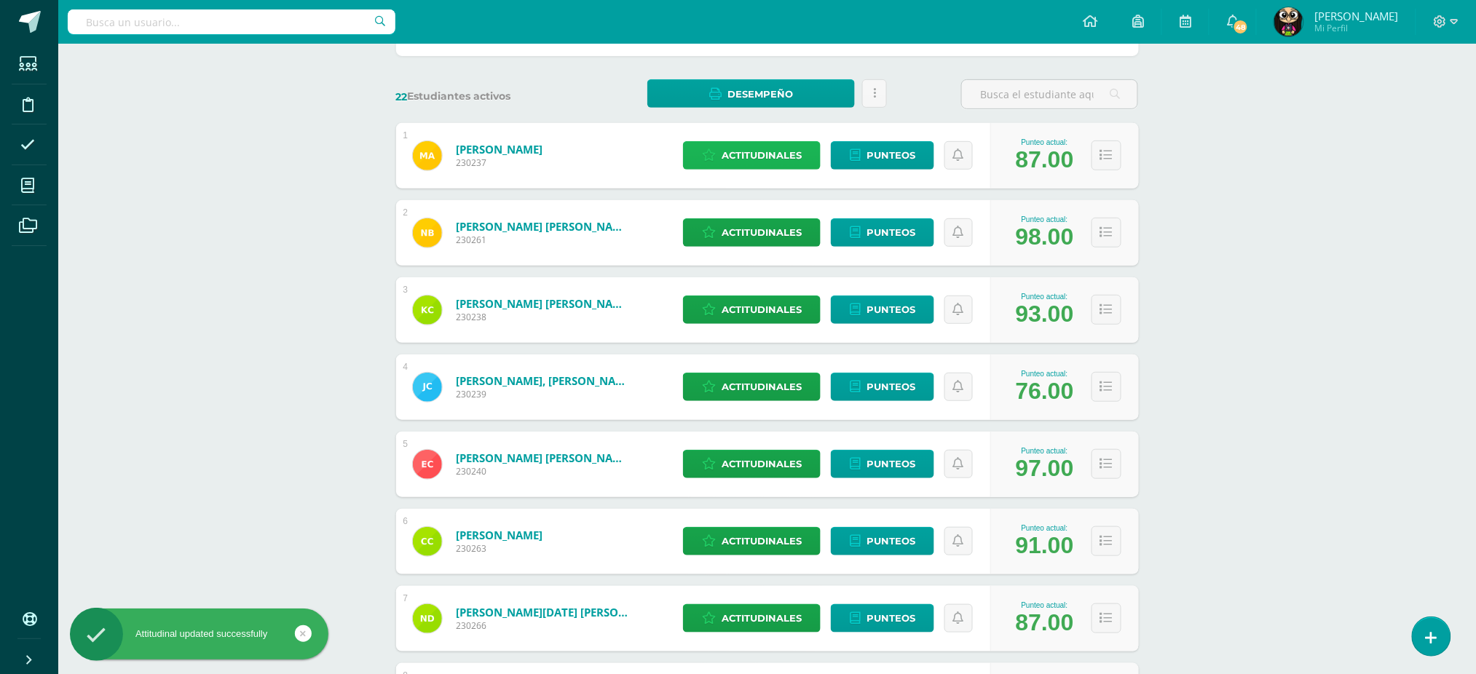
click at [765, 157] on span "Actitudinales" at bounding box center [762, 155] width 80 height 27
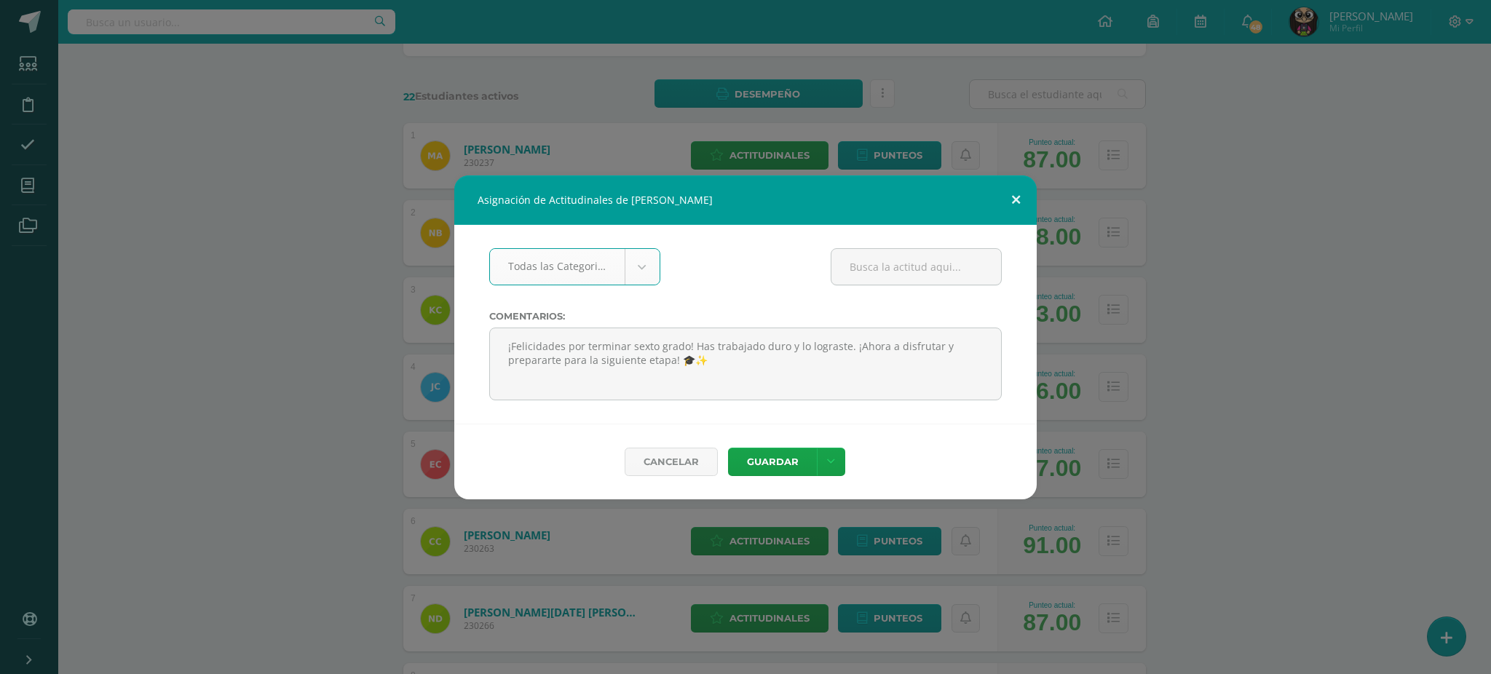
click at [1010, 194] on button at bounding box center [1016, 201] width 42 height 50
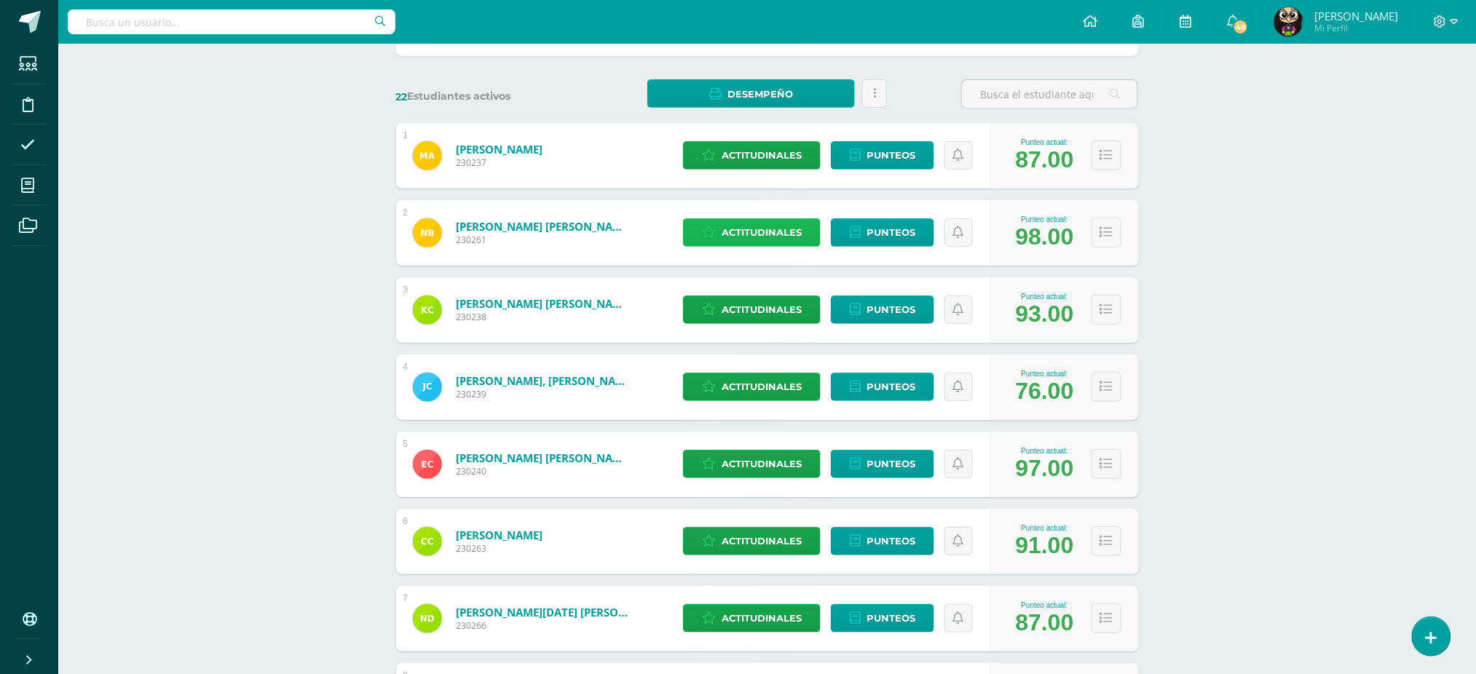
click at [749, 232] on span "Actitudinales" at bounding box center [762, 232] width 80 height 27
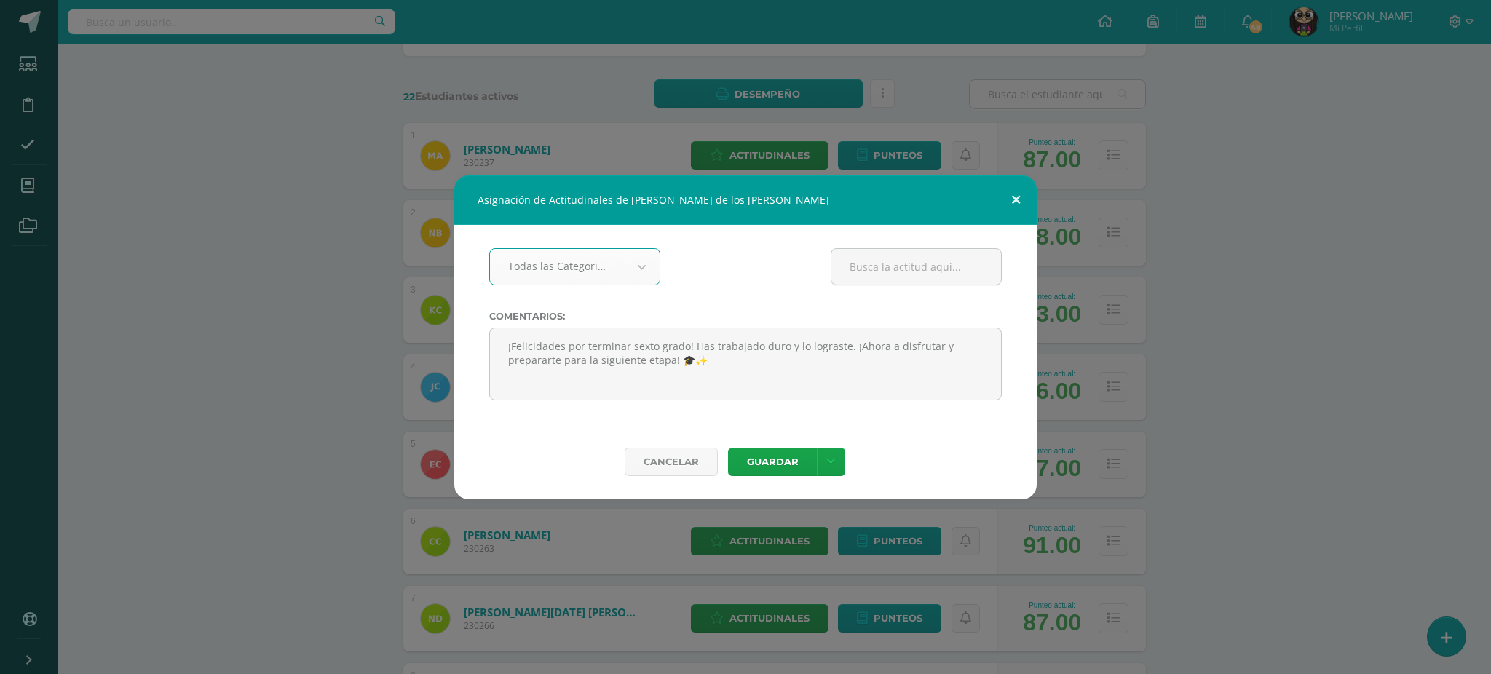
click at [1017, 196] on button at bounding box center [1016, 201] width 42 height 50
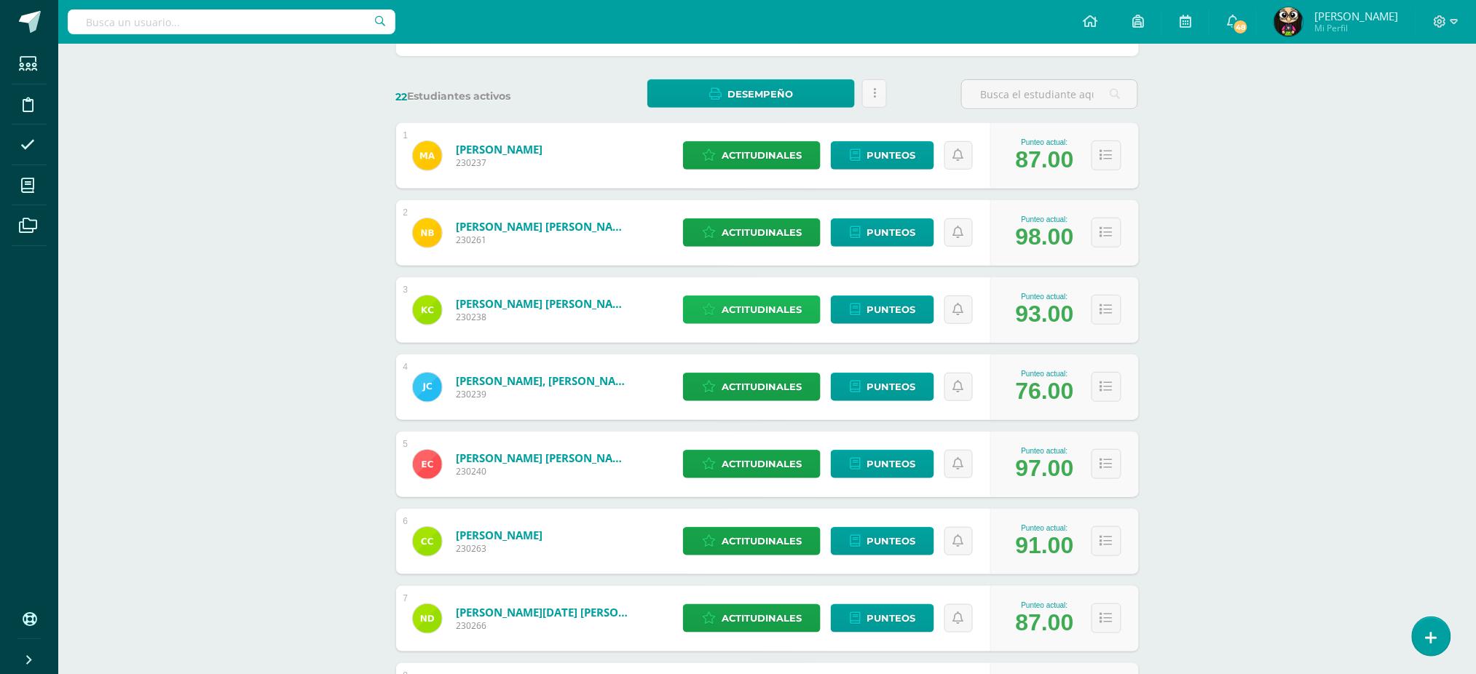
click at [762, 302] on span "Actitudinales" at bounding box center [762, 309] width 80 height 27
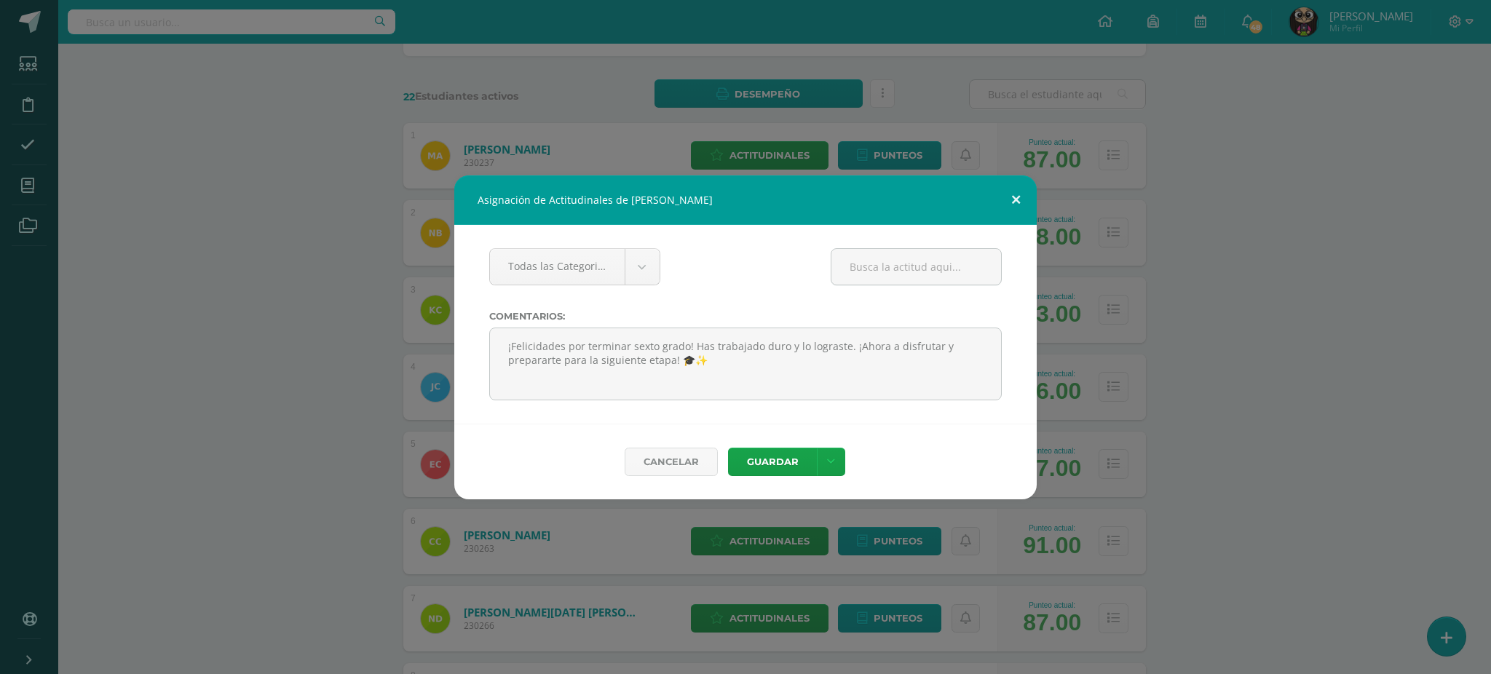
click at [1017, 197] on button at bounding box center [1016, 201] width 42 height 50
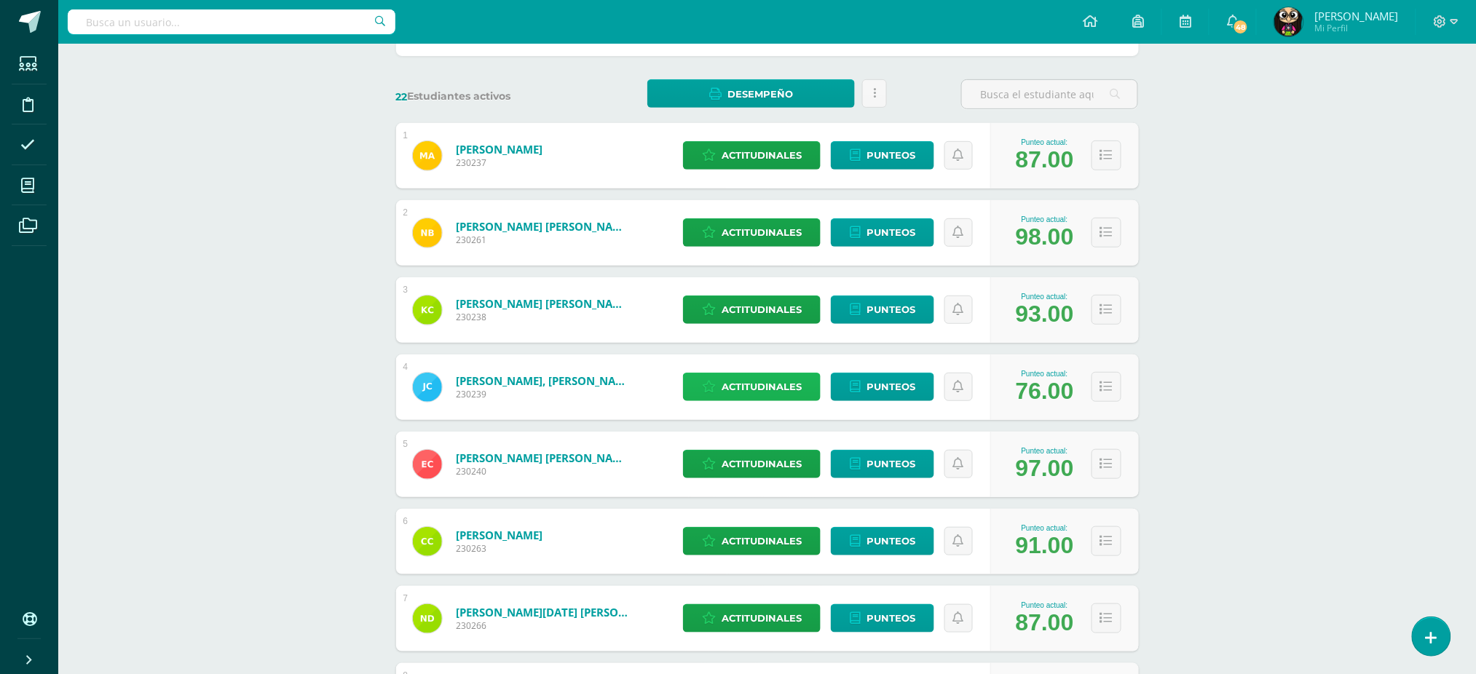
click at [758, 395] on span "Actitudinales" at bounding box center [762, 387] width 80 height 27
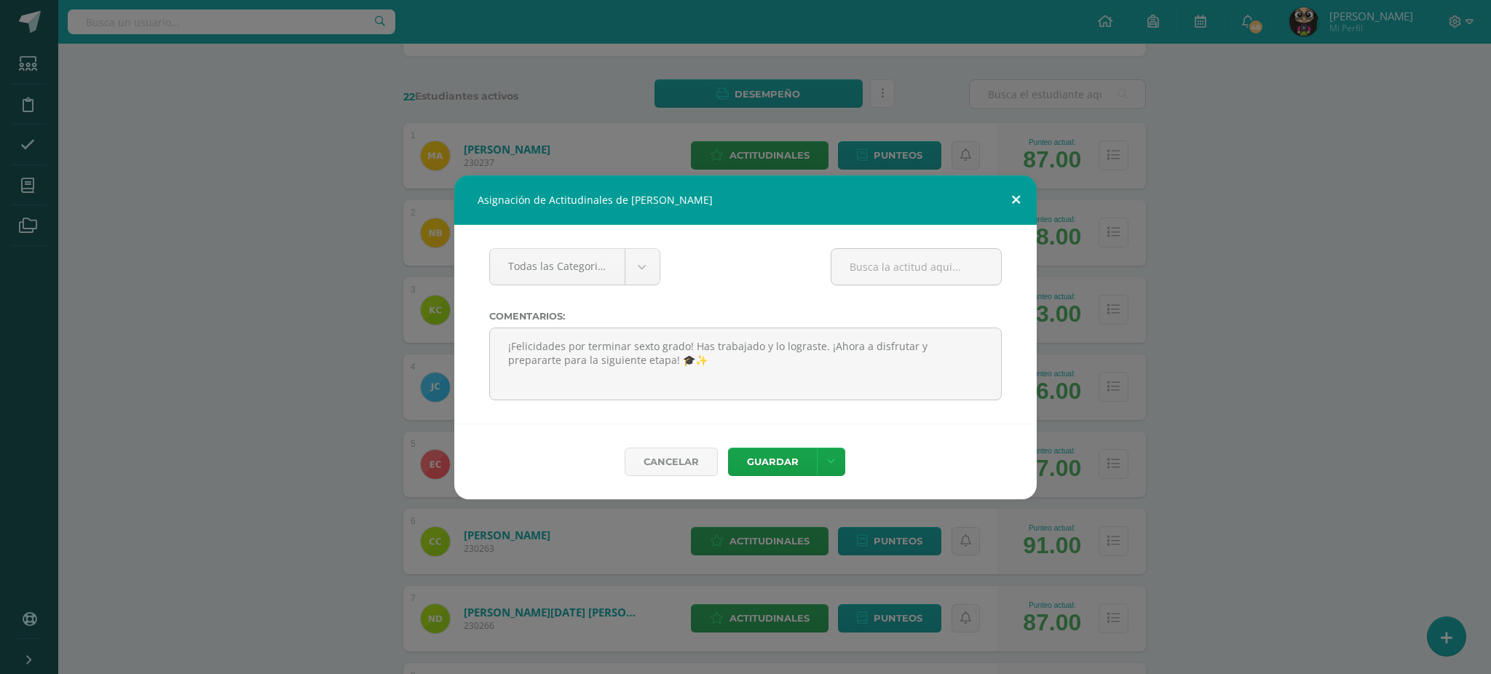
click at [1017, 192] on button at bounding box center [1016, 201] width 42 height 50
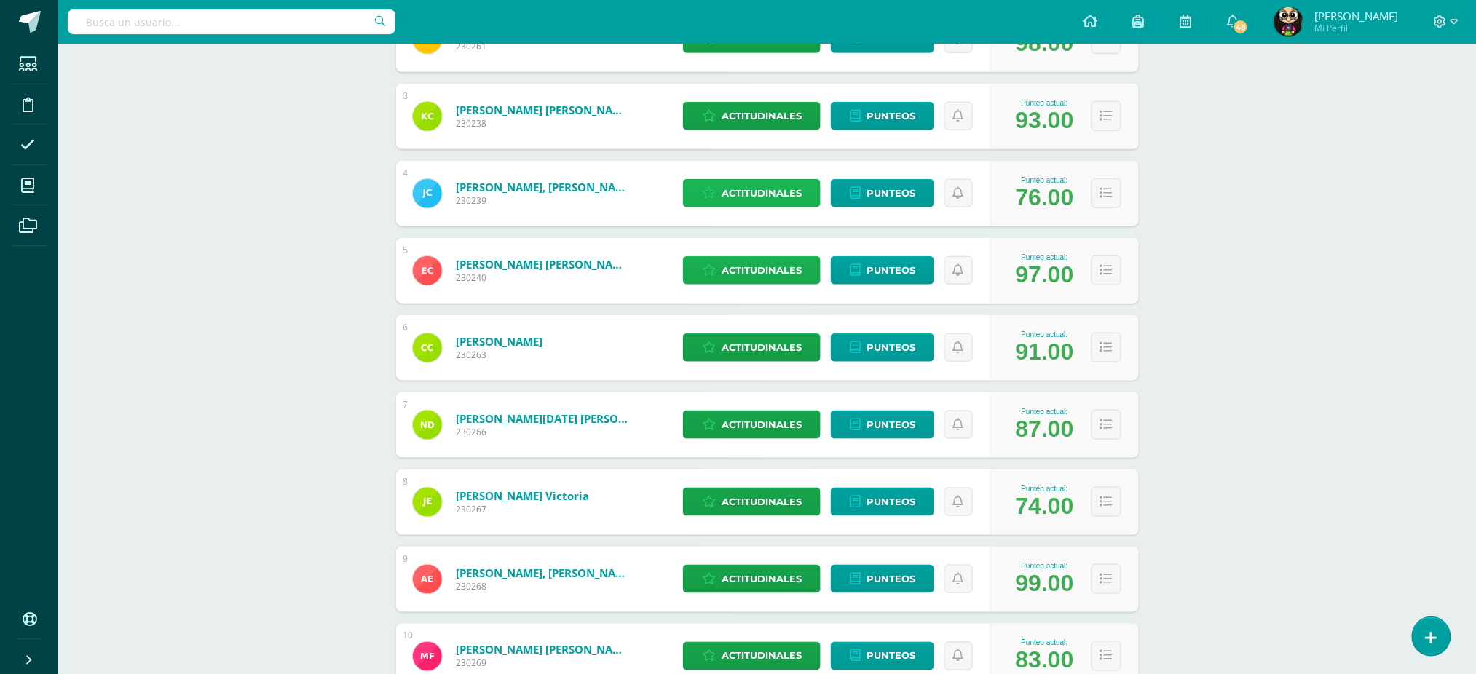
scroll to position [388, 0]
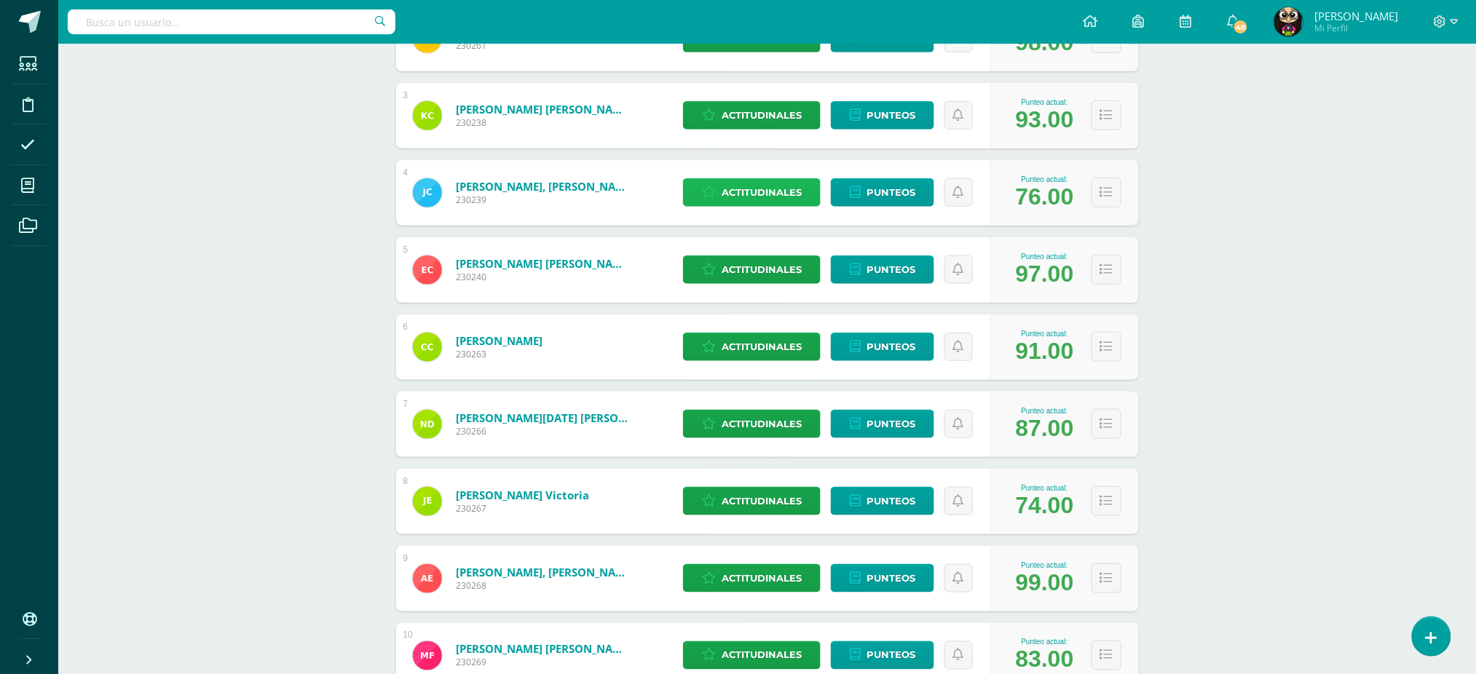
click at [752, 188] on span "Actitudinales" at bounding box center [762, 192] width 80 height 27
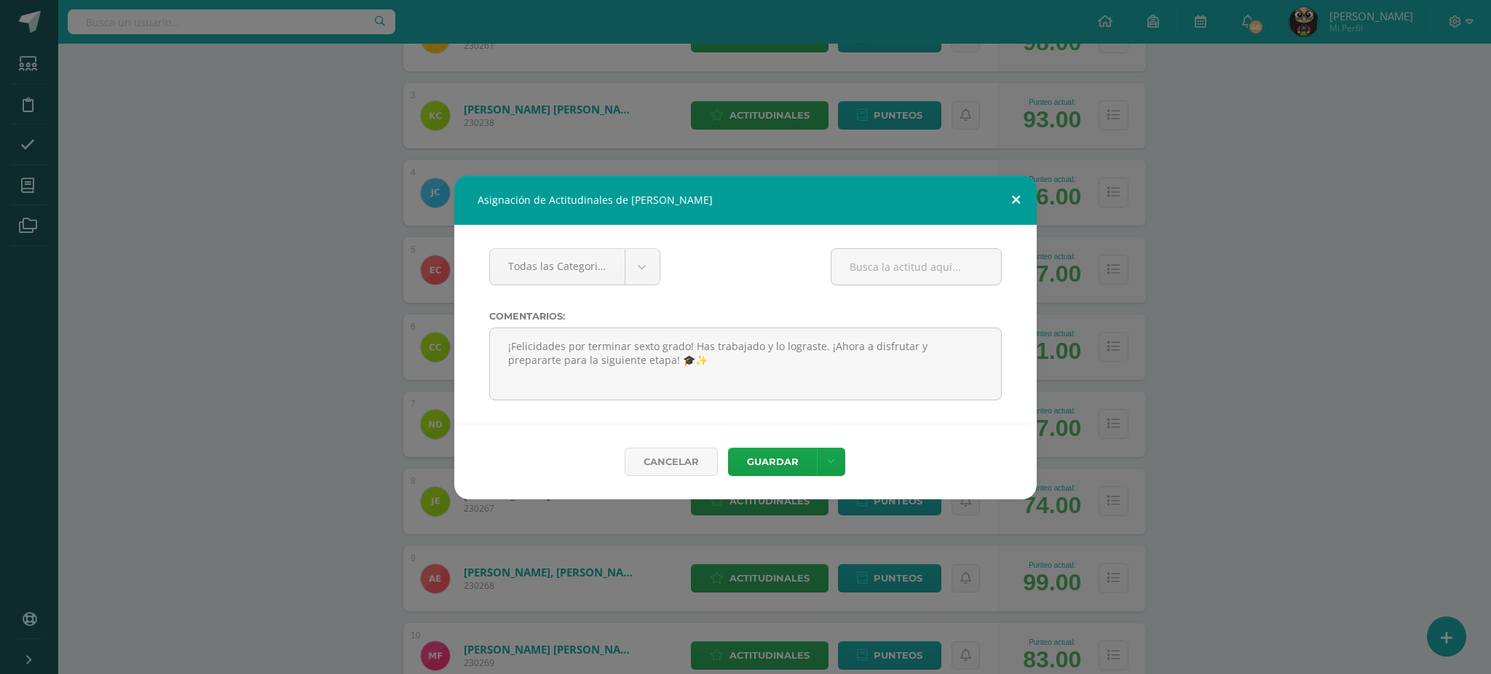
click at [1017, 203] on button at bounding box center [1016, 201] width 42 height 50
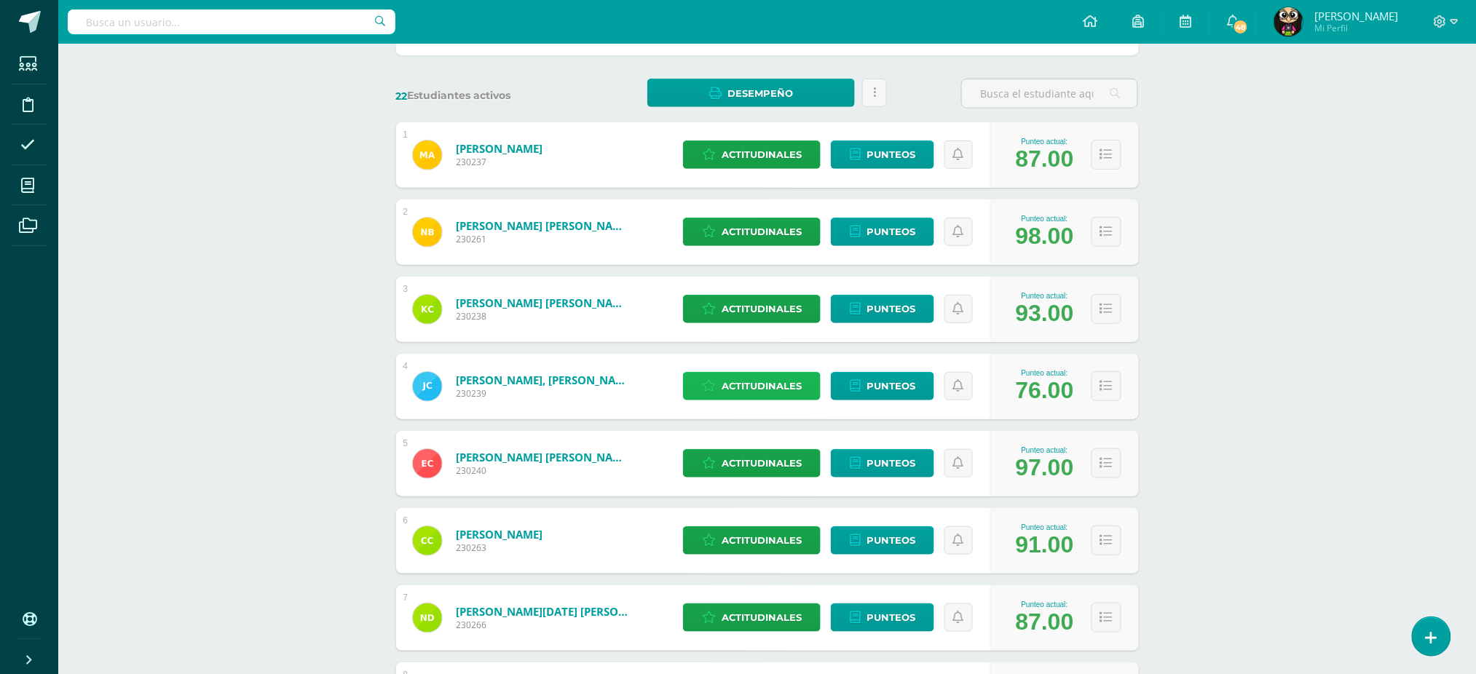
scroll to position [194, 0]
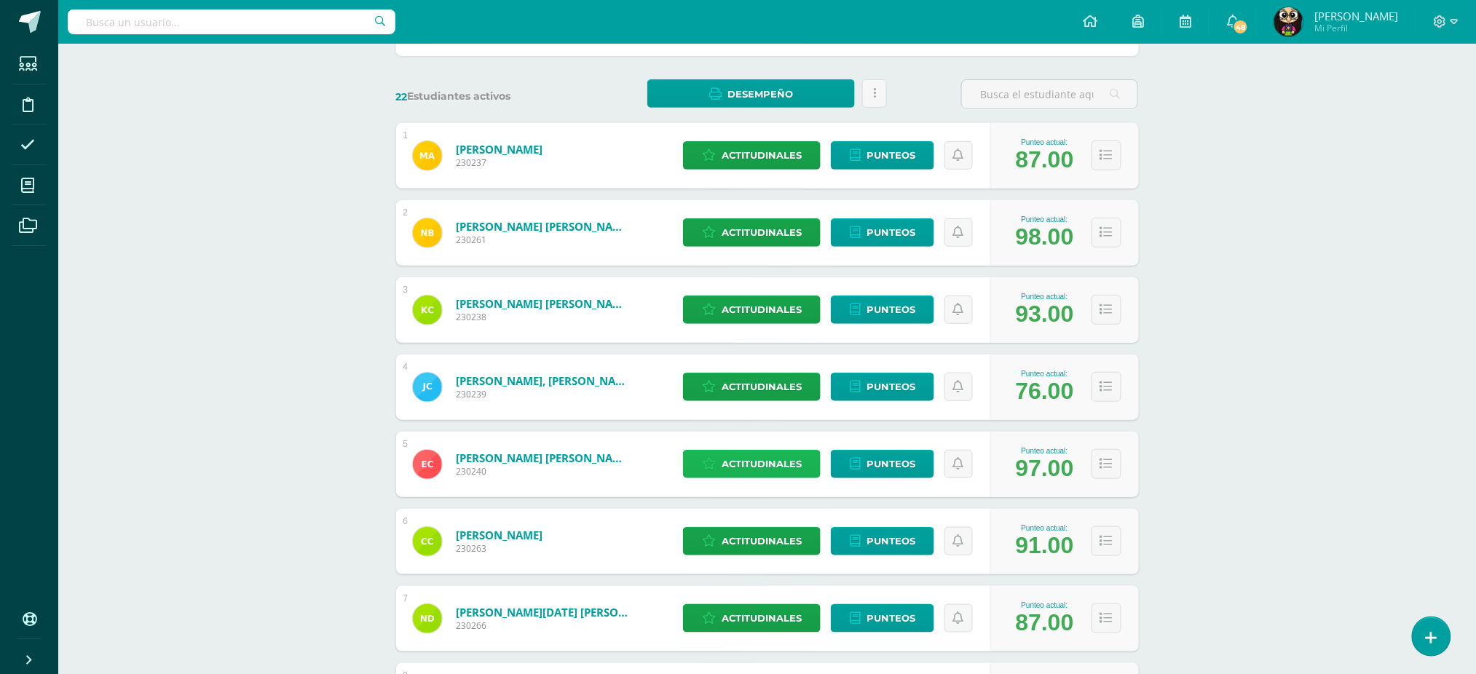
click at [739, 463] on span "Actitudinales" at bounding box center [762, 464] width 80 height 27
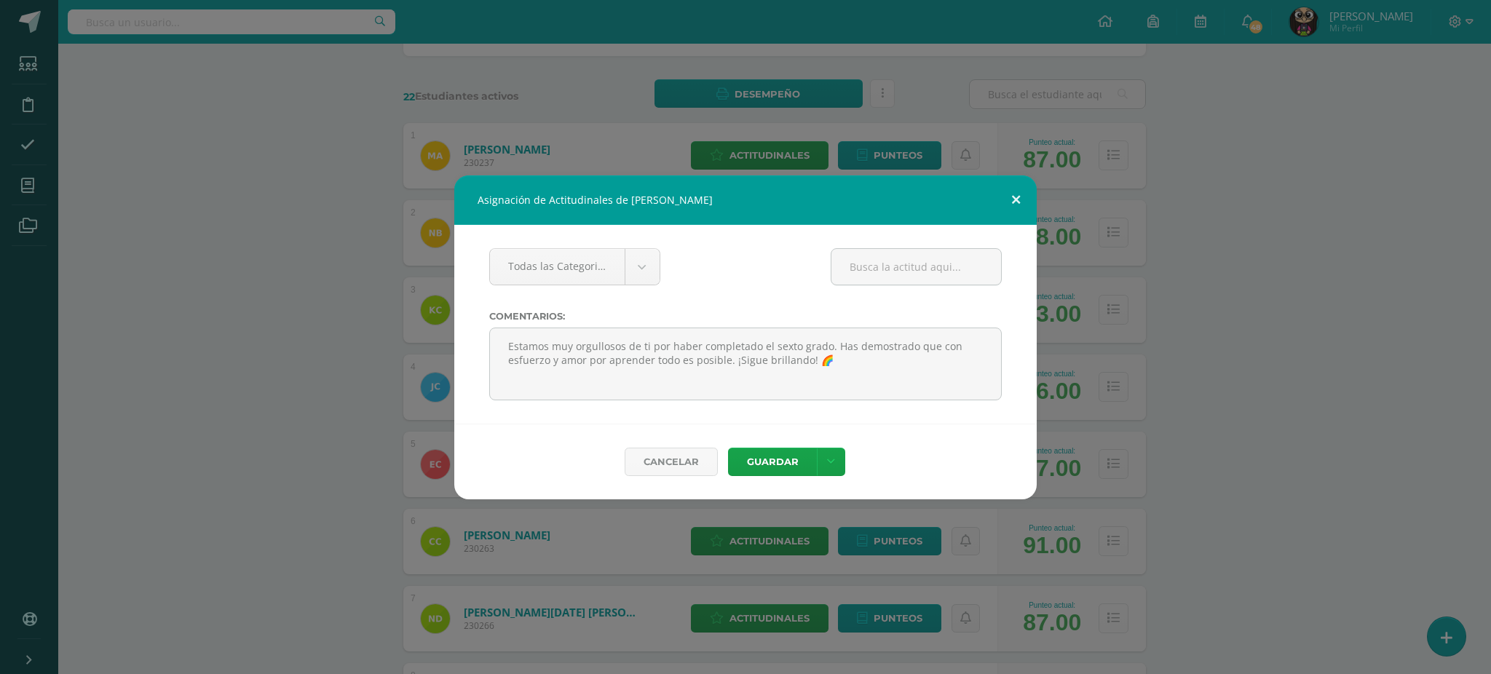
click at [1017, 202] on button at bounding box center [1016, 201] width 42 height 50
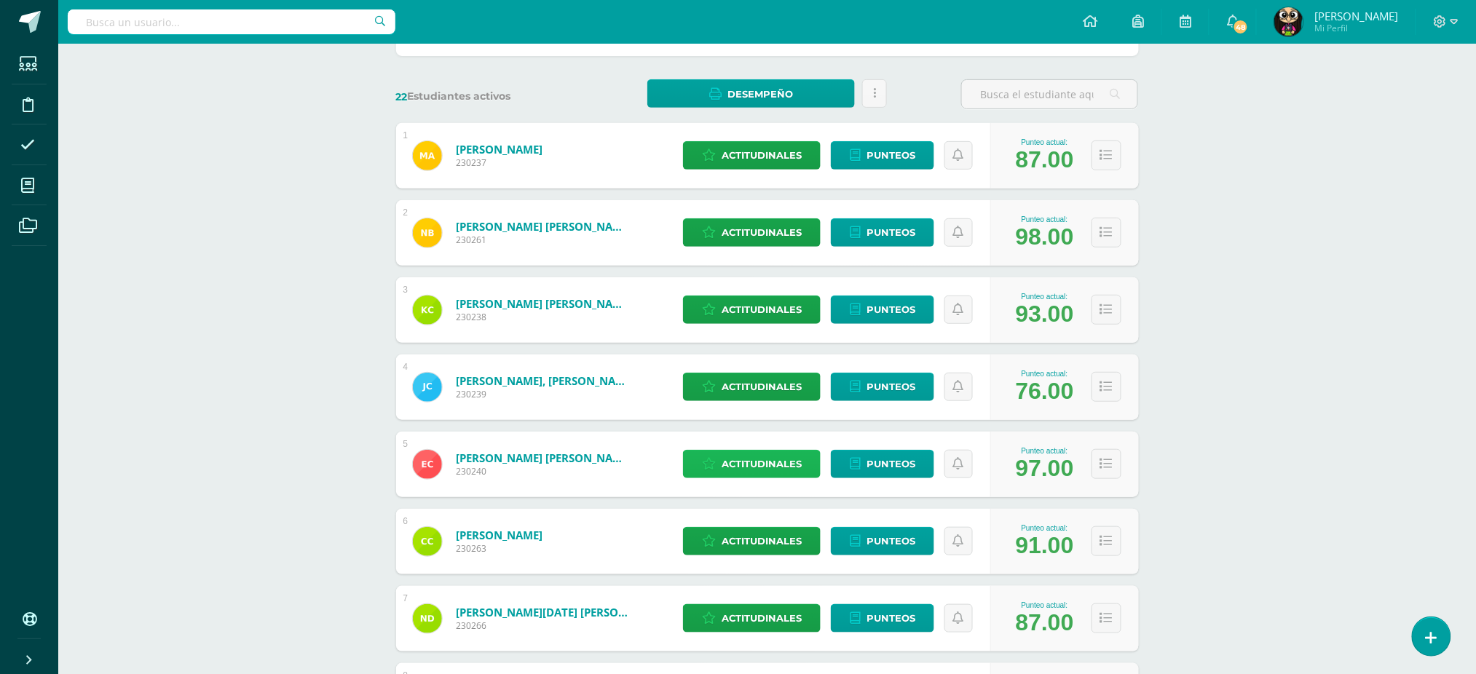
click at [746, 464] on span "Actitudinales" at bounding box center [762, 464] width 80 height 27
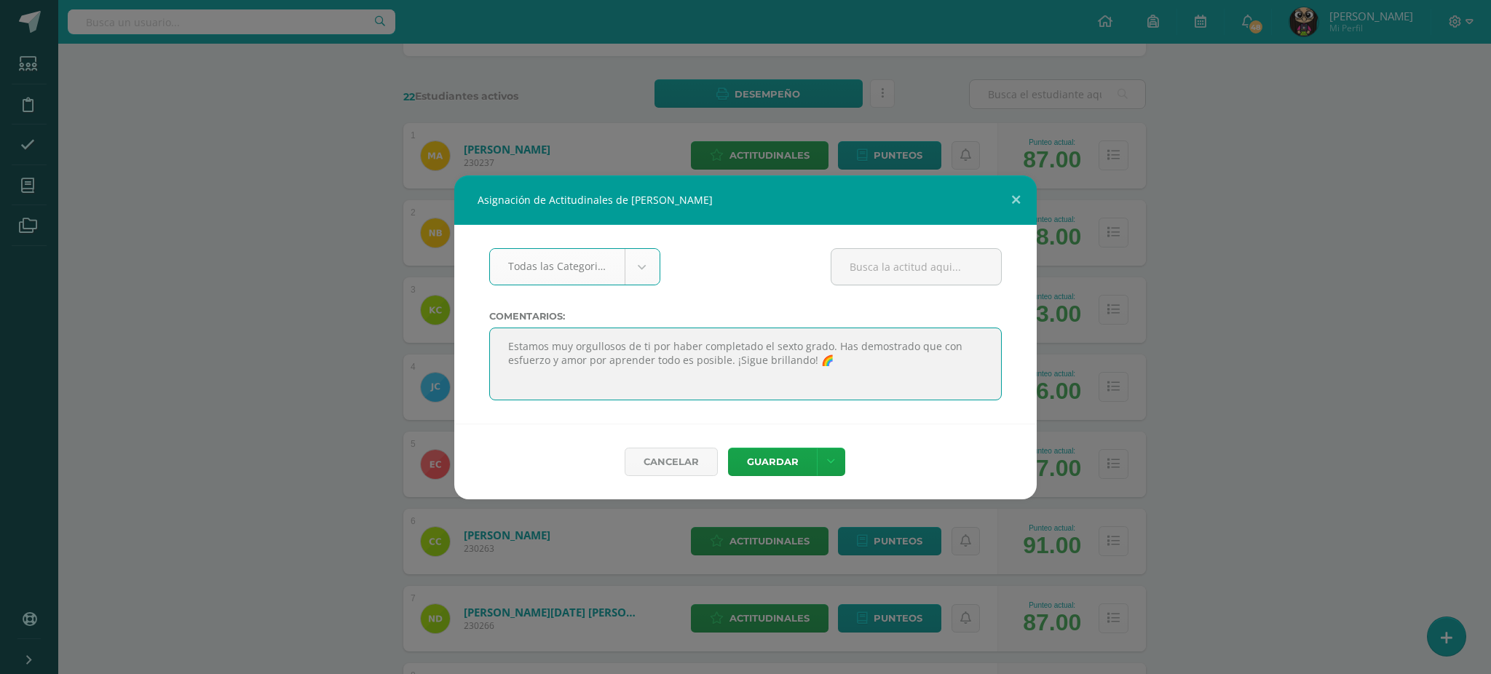
click at [521, 349] on textarea at bounding box center [745, 364] width 513 height 73
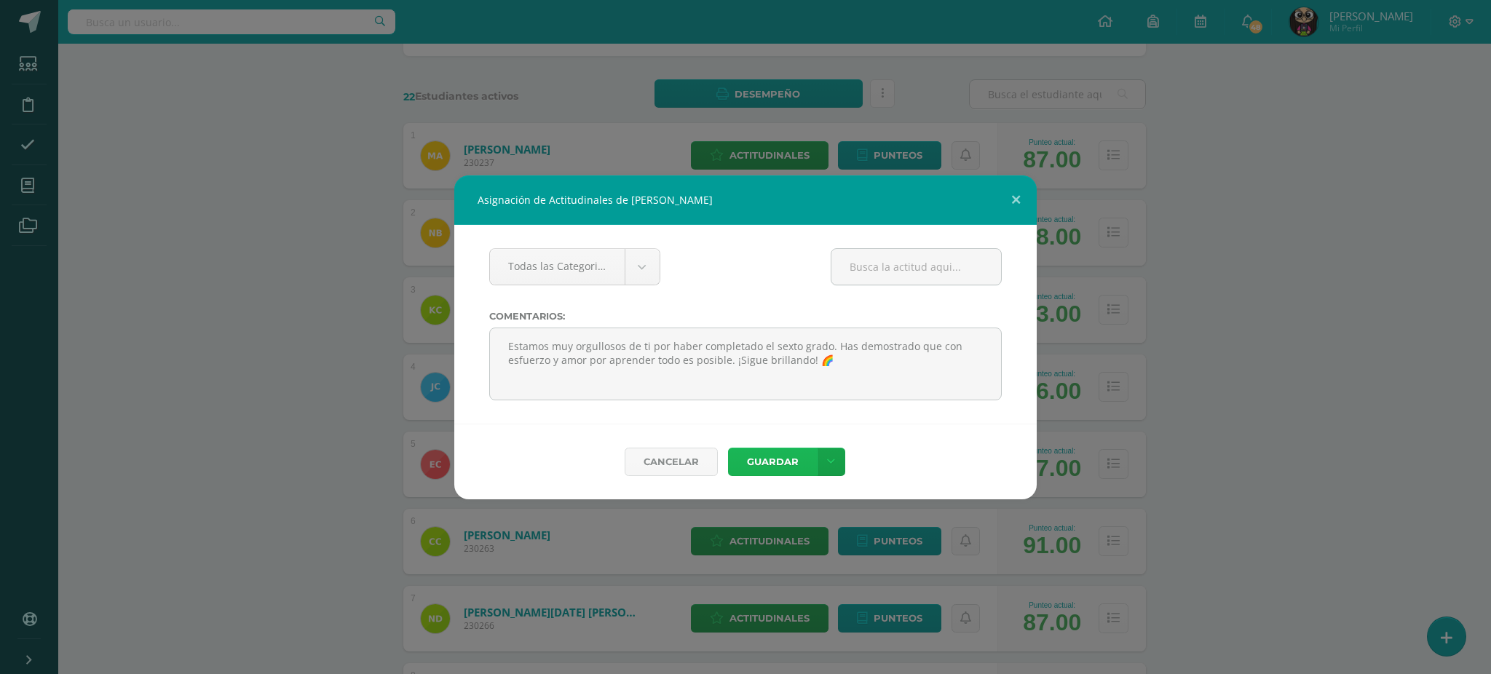
click at [762, 460] on button "Guardar" at bounding box center [772, 462] width 89 height 28
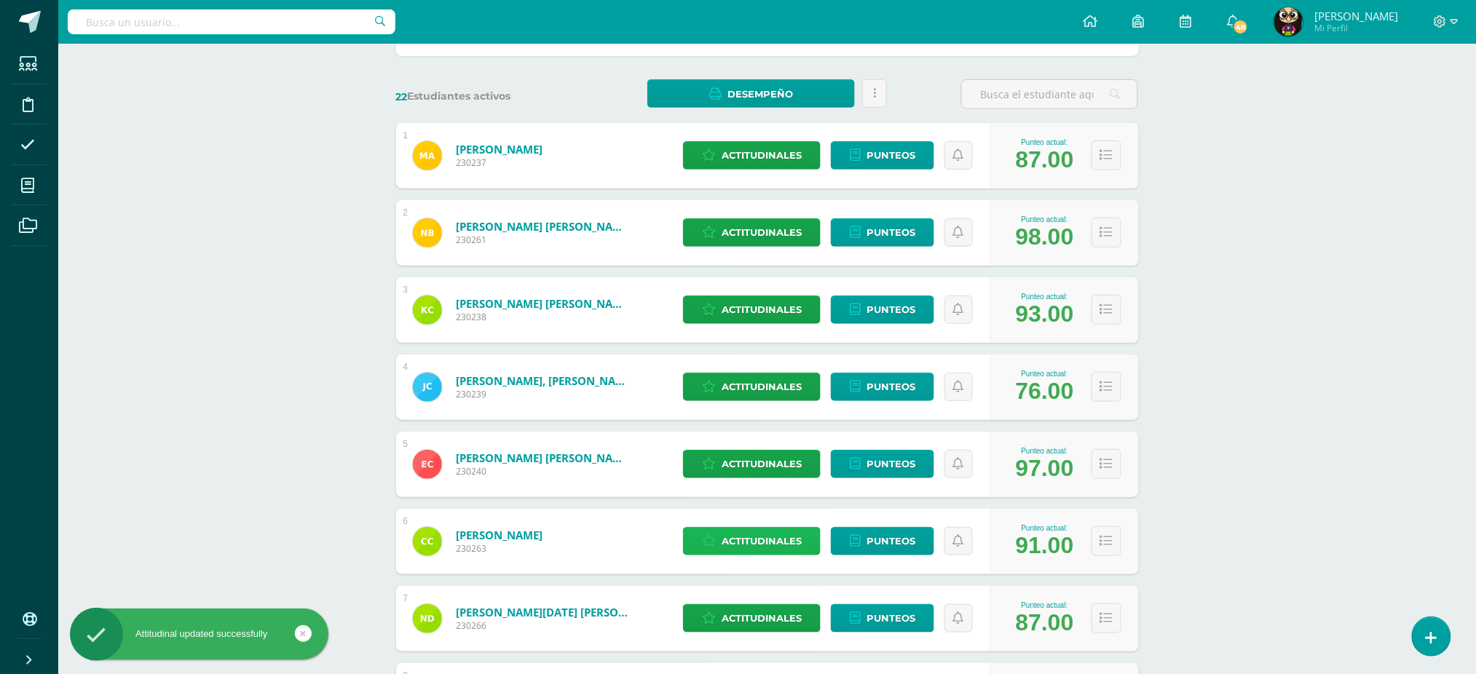
click at [744, 535] on span "Actitudinales" at bounding box center [762, 541] width 80 height 27
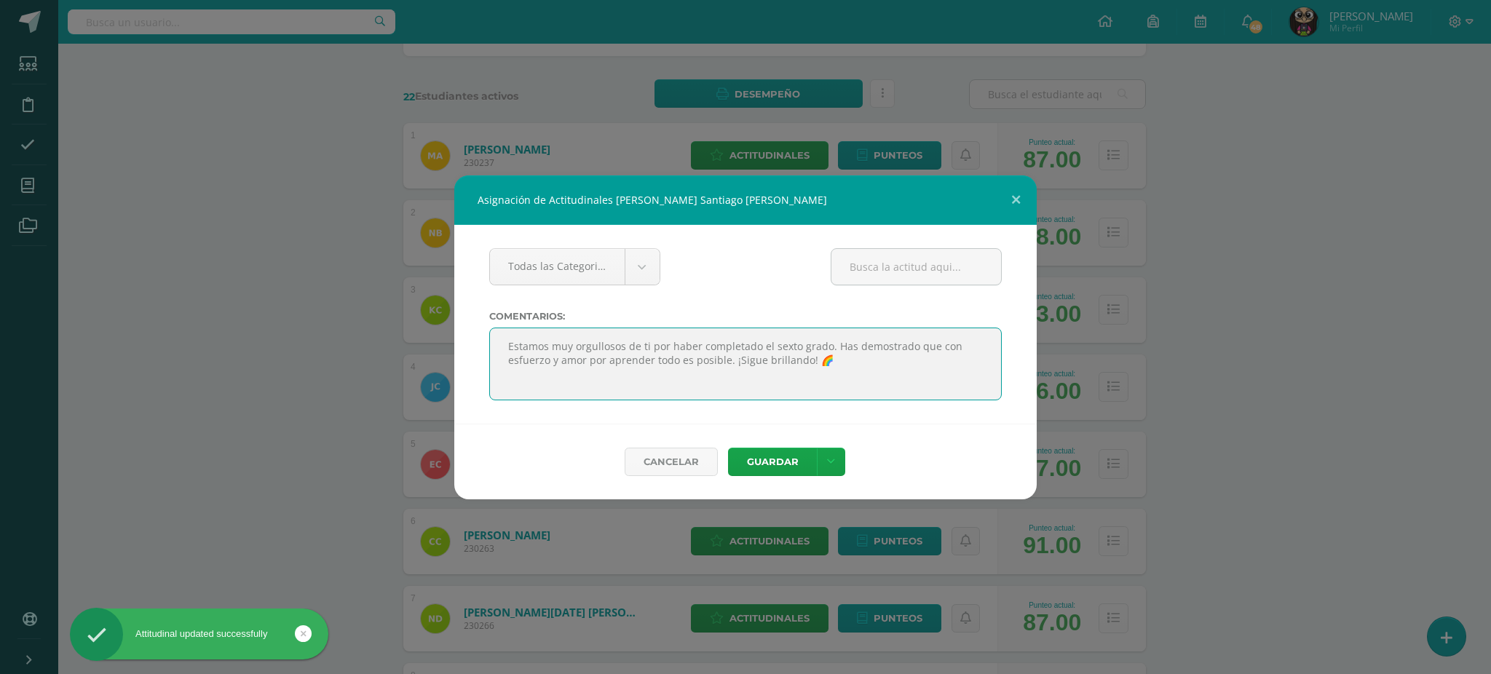
click at [650, 349] on textarea at bounding box center [745, 364] width 513 height 73
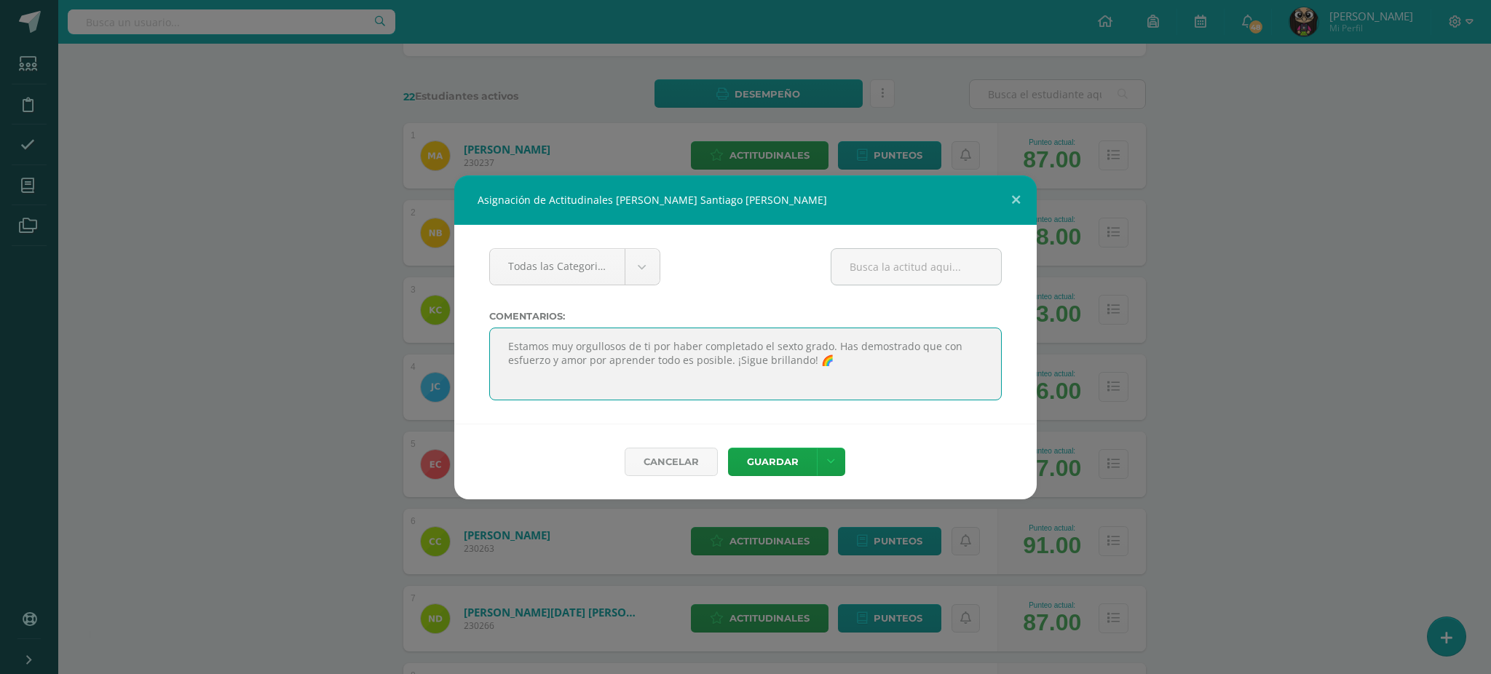
click at [650, 349] on textarea at bounding box center [745, 364] width 513 height 73
drag, startPoint x: 525, startPoint y: 347, endPoint x: 550, endPoint y: 347, distance: 24.8
click at [550, 347] on textarea at bounding box center [745, 364] width 513 height 73
drag, startPoint x: 599, startPoint y: 344, endPoint x: 609, endPoint y: 344, distance: 10.2
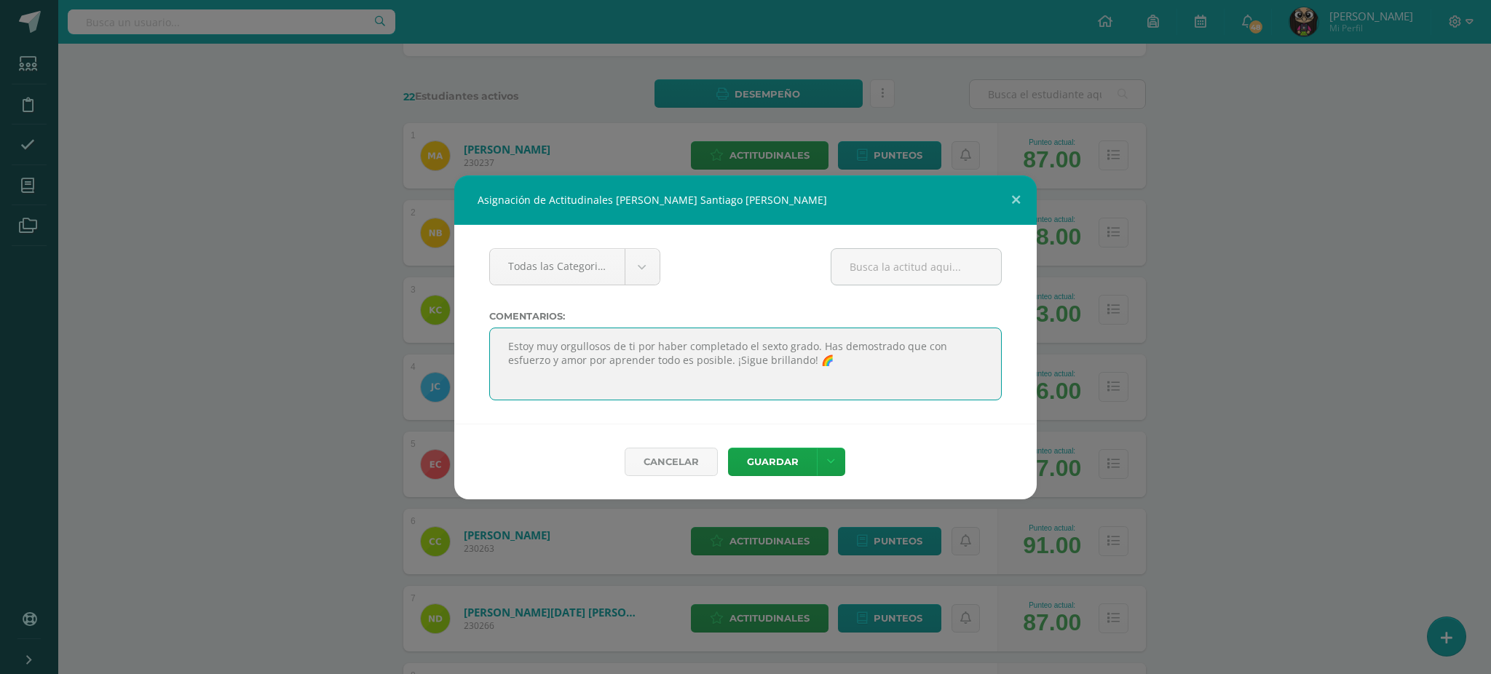
click at [609, 344] on textarea at bounding box center [745, 364] width 513 height 73
drag, startPoint x: 510, startPoint y: 346, endPoint x: 828, endPoint y: 363, distance: 318.7
click at [828, 363] on textarea at bounding box center [745, 364] width 513 height 73
type textarea "Estoy muy orgullosa de ti por haber completado el sexto grado. Has demostrado q…"
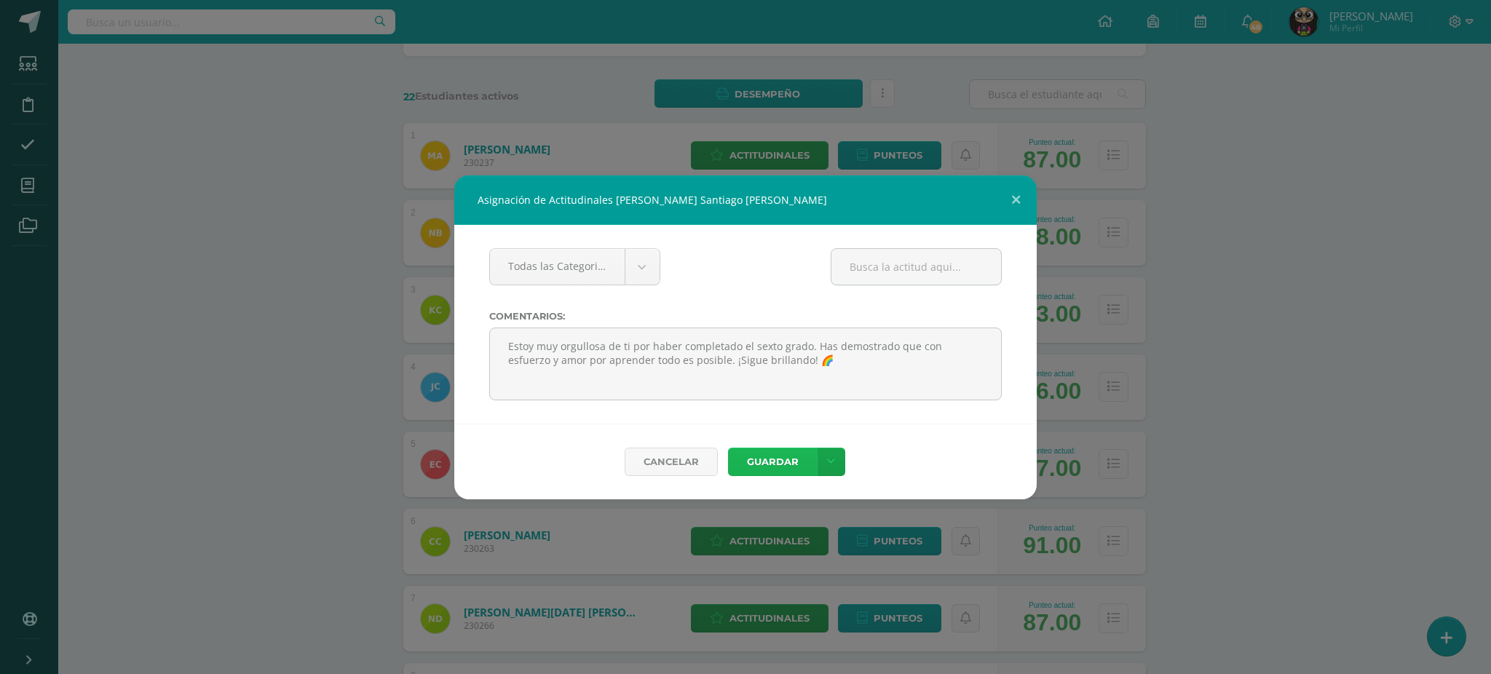
click at [773, 461] on button "Guardar" at bounding box center [772, 462] width 89 height 28
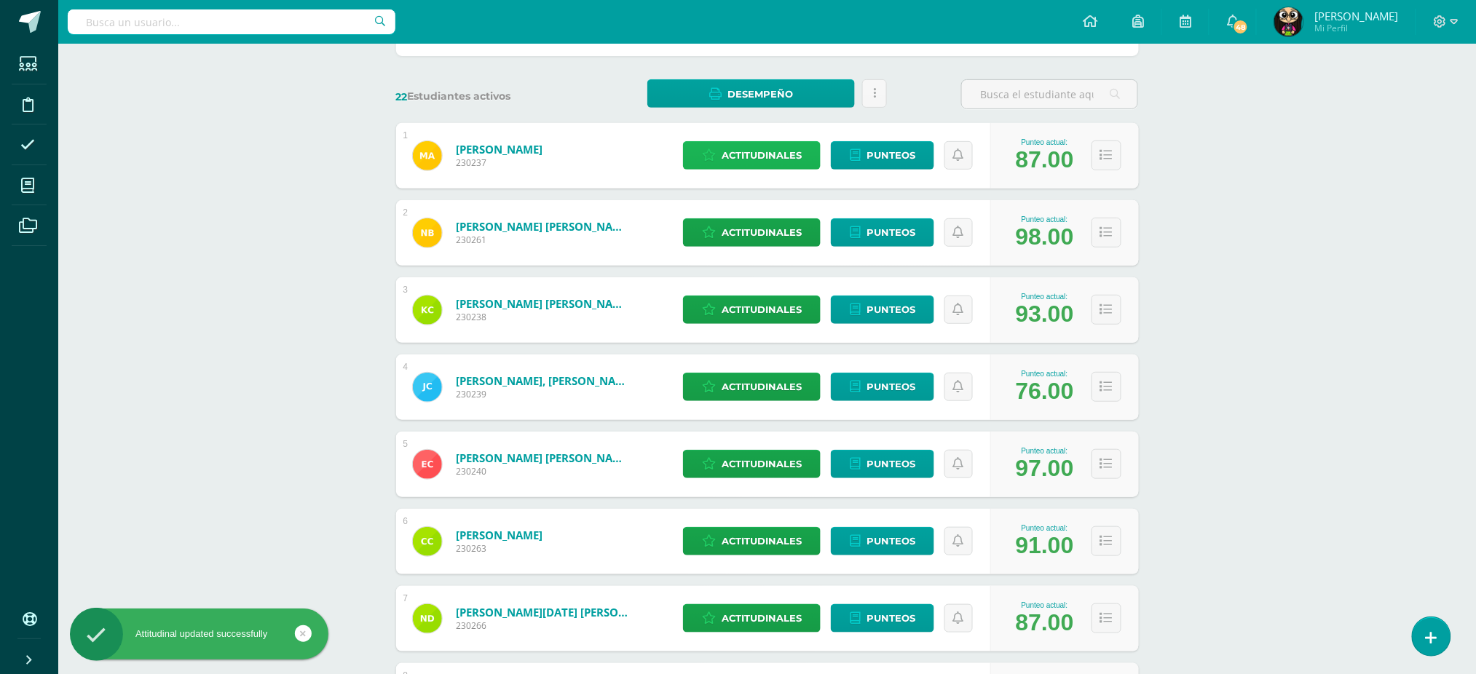
click at [752, 151] on span "Actitudinales" at bounding box center [762, 155] width 80 height 27
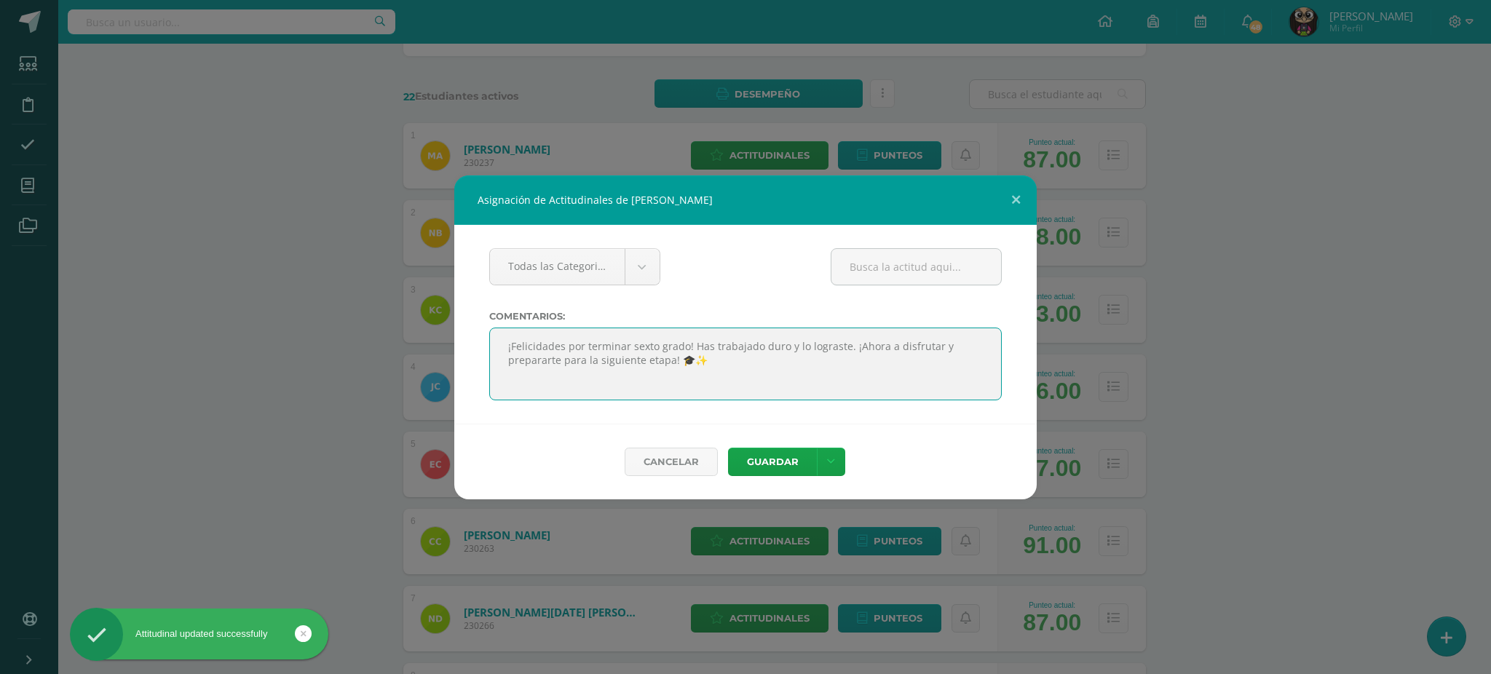
click at [608, 346] on textarea at bounding box center [745, 364] width 513 height 73
paste textarea "Estoy muy orgullosa de ti por haber completado el sexto grado. Has demostrado q…"
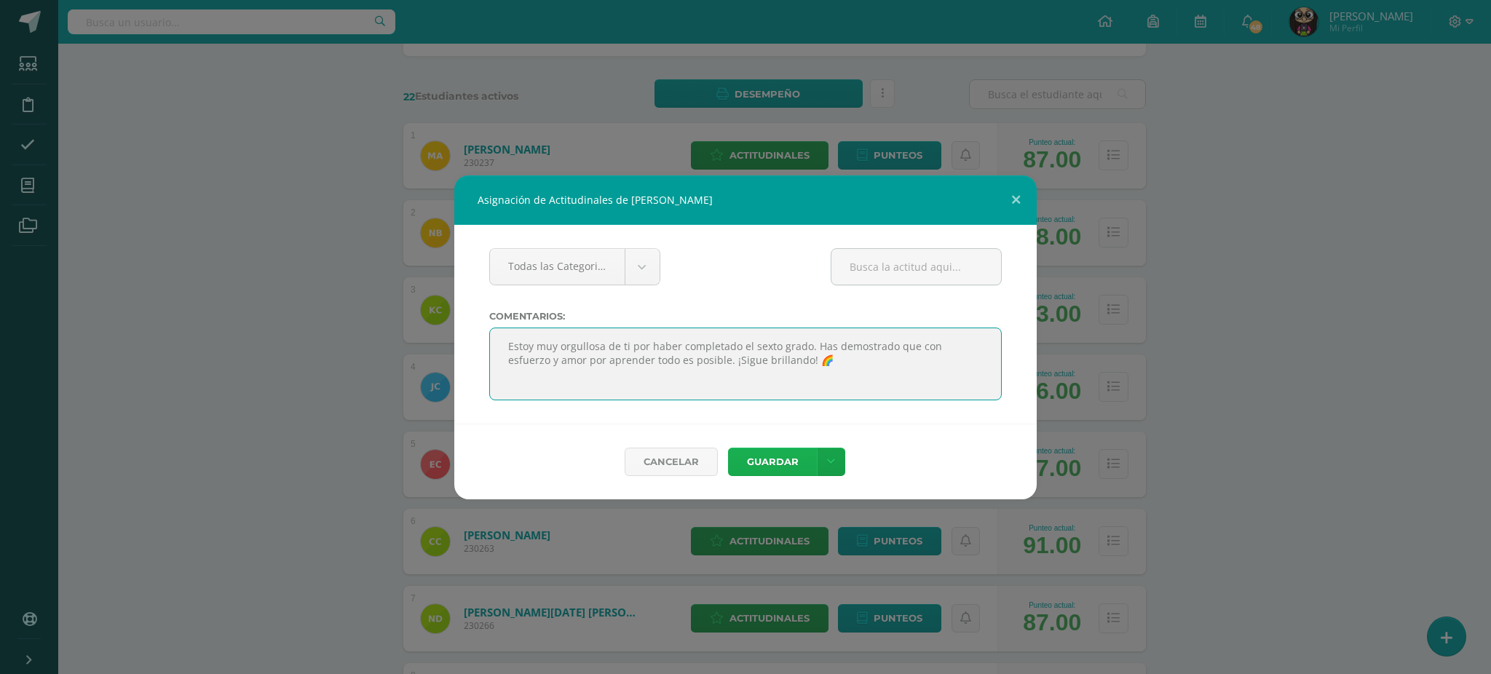
type textarea "Estoy muy orgullosa de ti por haber completado el sexto grado. Has demostrado q…"
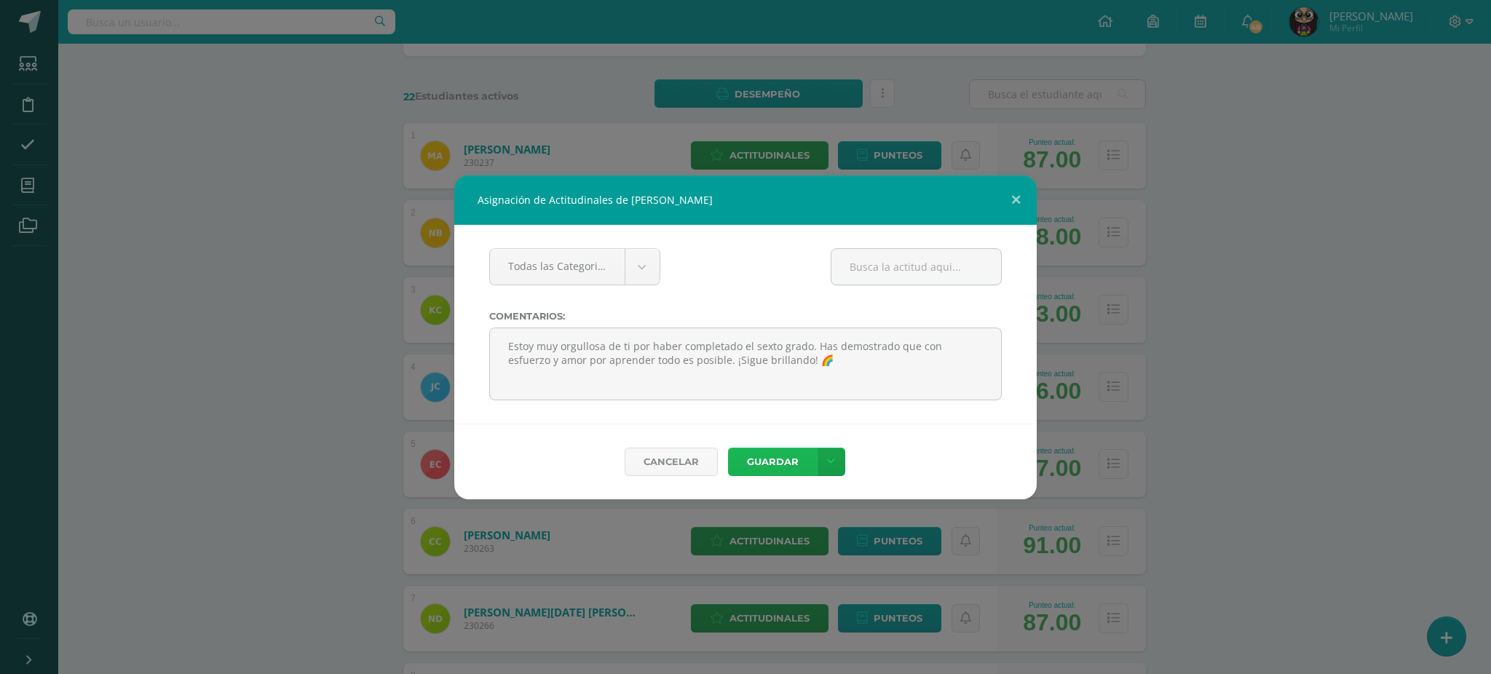
click at [793, 462] on button "Guardar" at bounding box center [772, 462] width 89 height 28
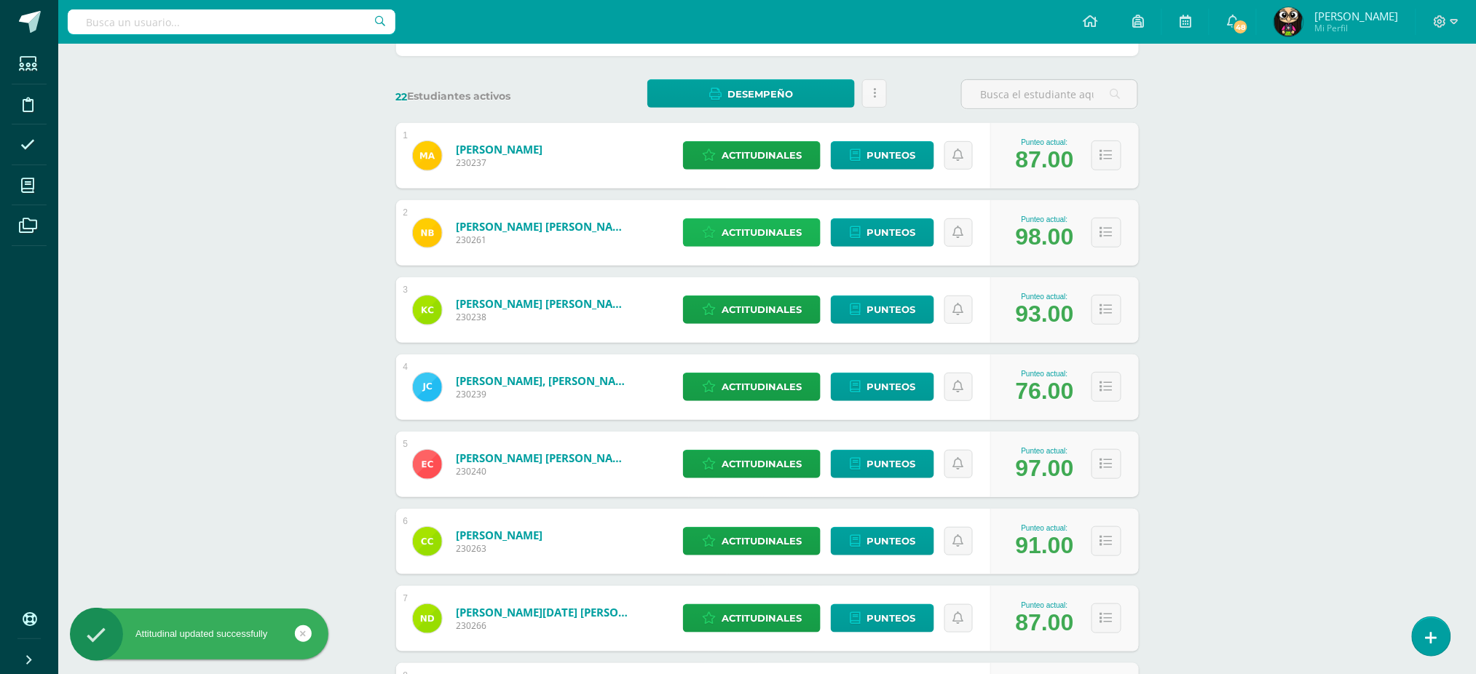
click at [751, 232] on span "Actitudinales" at bounding box center [762, 232] width 80 height 27
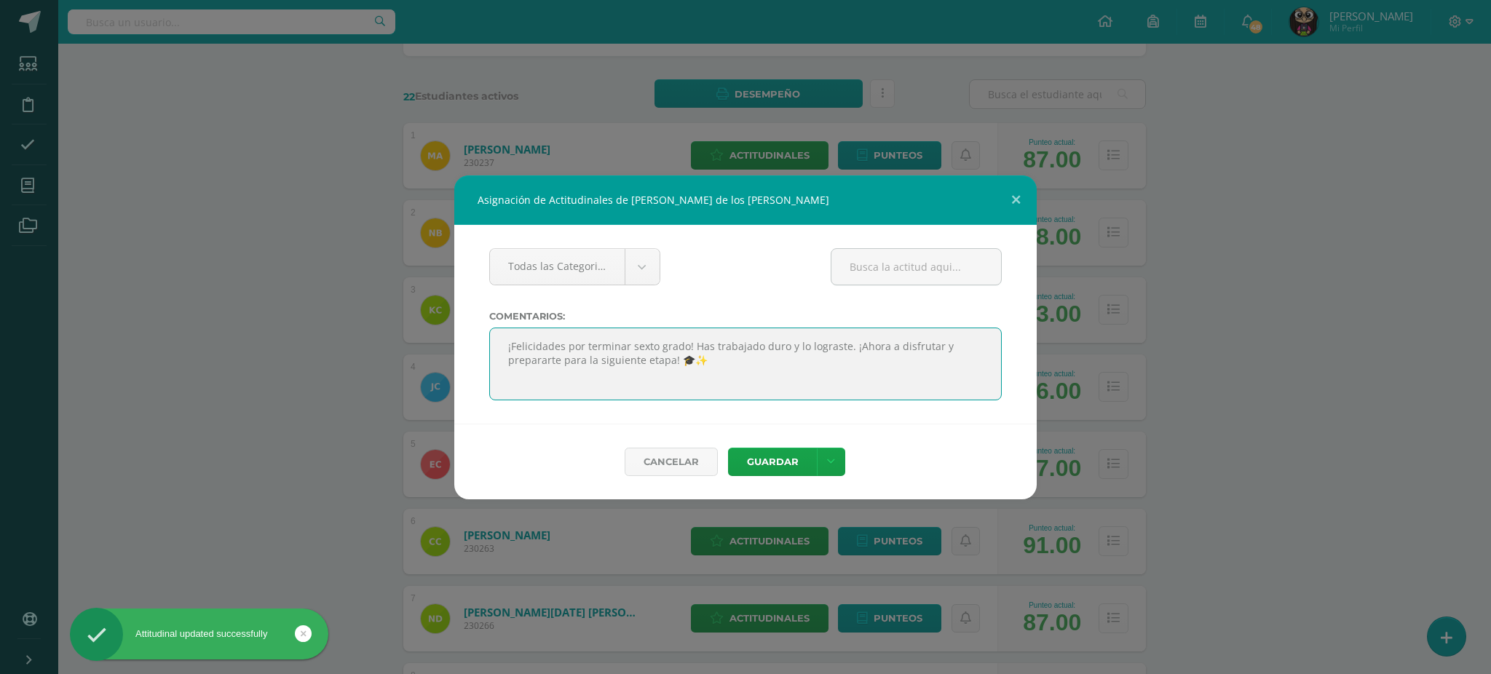
click at [620, 354] on textarea at bounding box center [745, 364] width 513 height 73
click at [620, 350] on textarea at bounding box center [745, 364] width 513 height 73
paste textarea "Estoy muy orgullosa de ti por haber completado el sexto grado. Has demostrado q…"
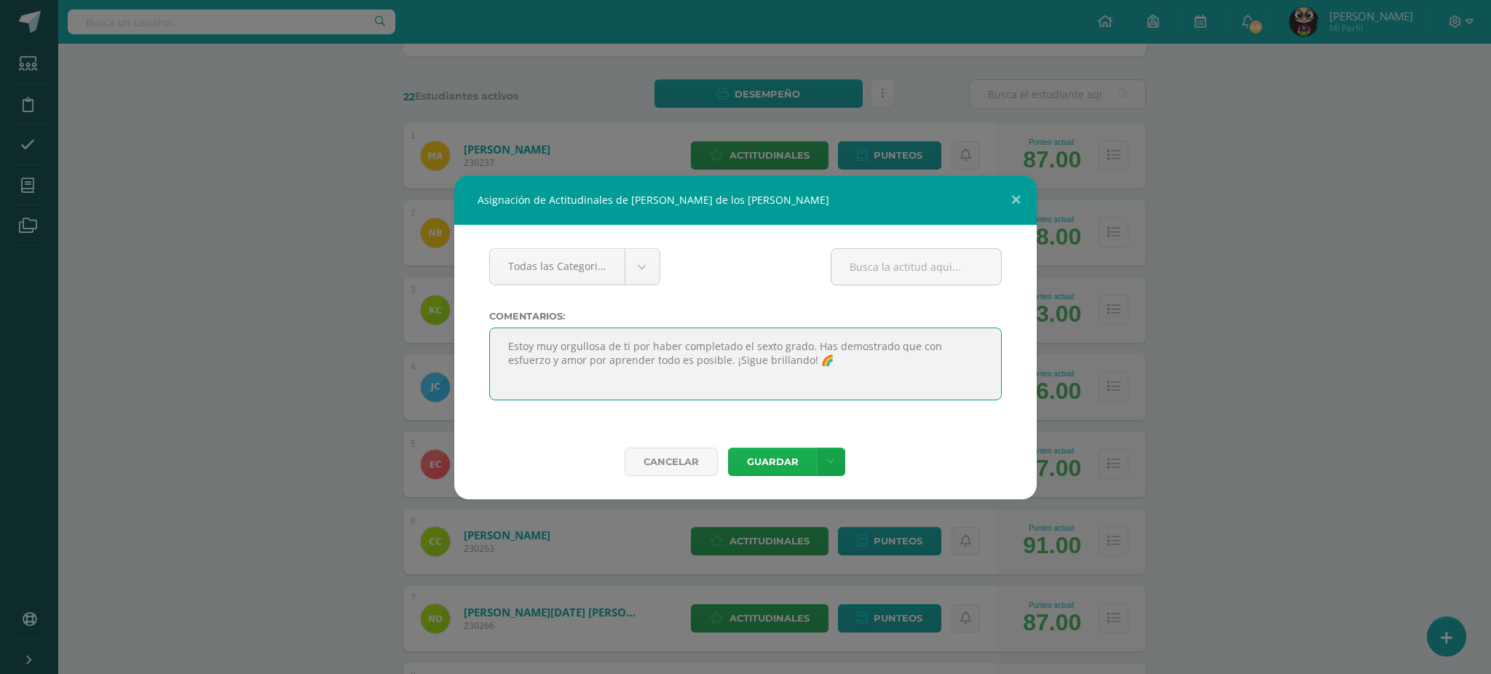
type textarea "Estoy muy orgullosa de ti por haber completado el sexto grado. Has demostrado q…"
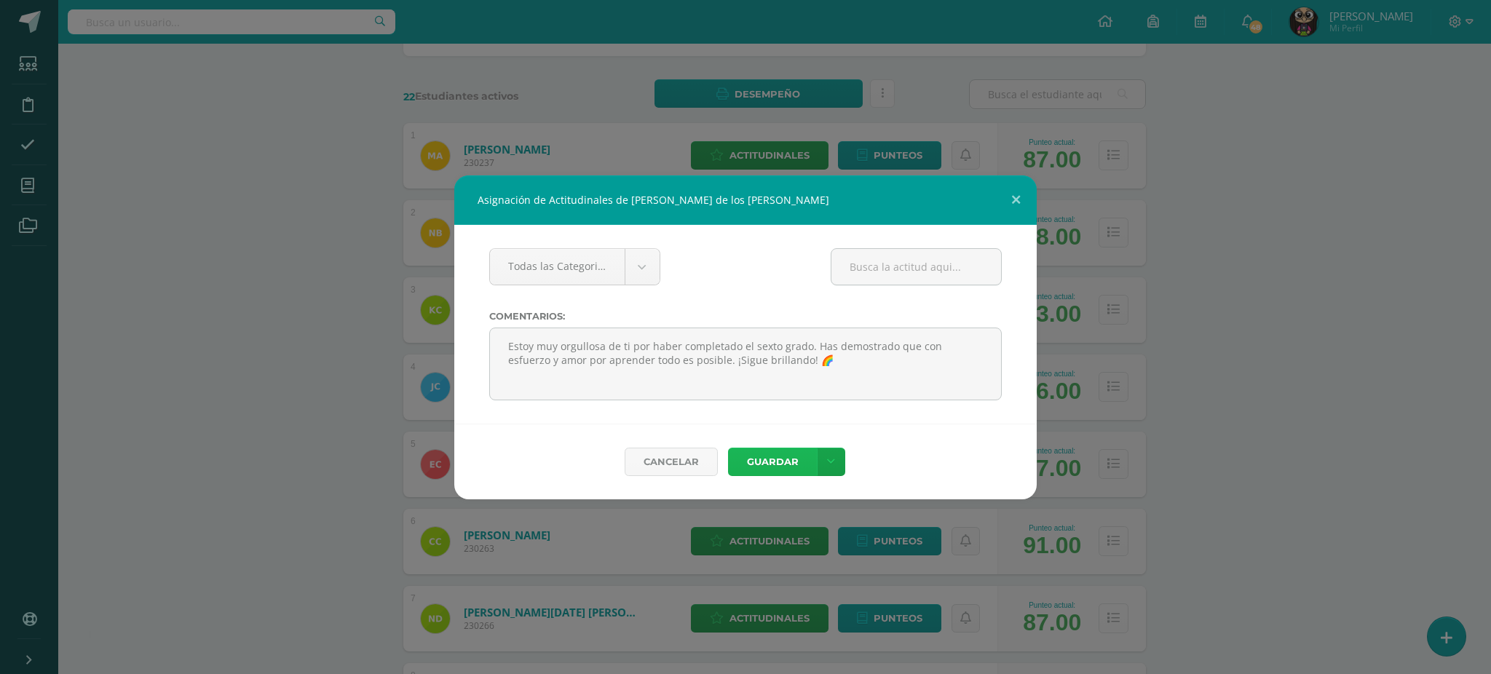
click at [762, 463] on button "Guardar" at bounding box center [772, 462] width 89 height 28
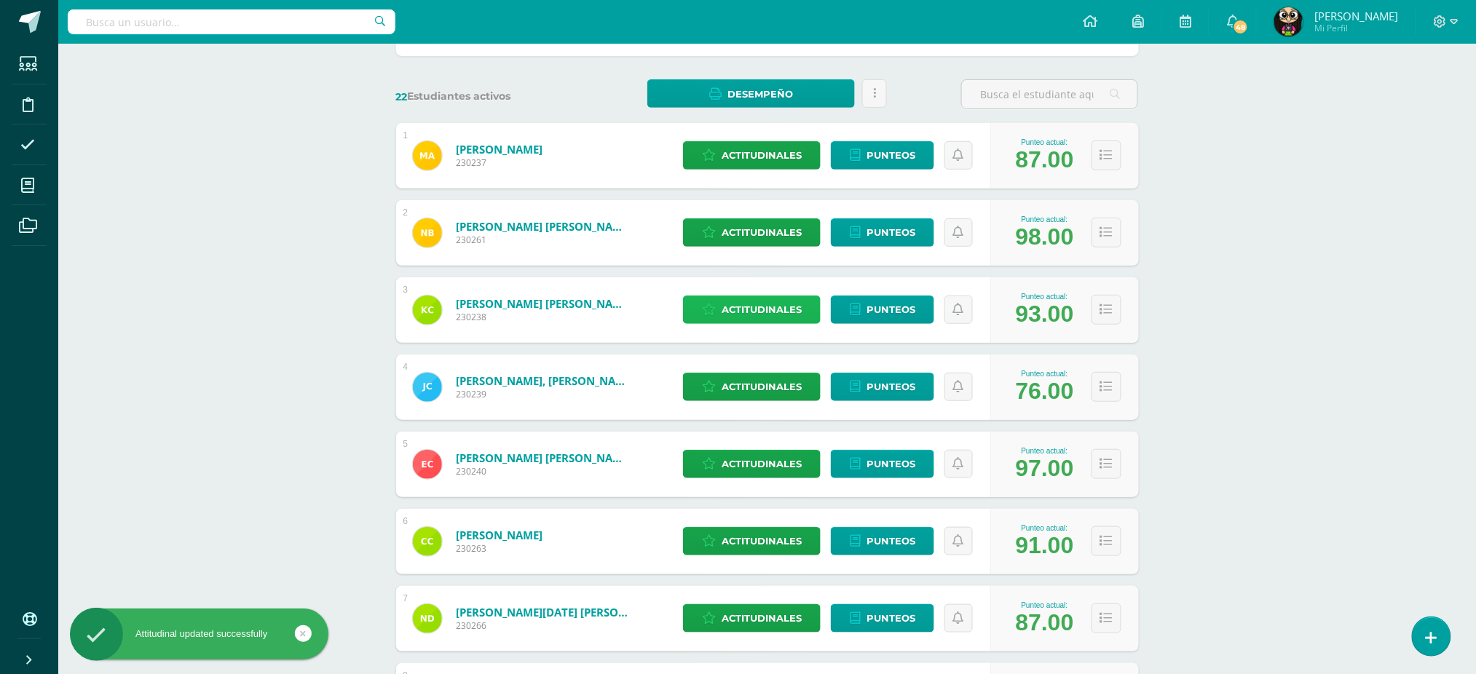
click at [765, 312] on span "Actitudinales" at bounding box center [762, 309] width 80 height 27
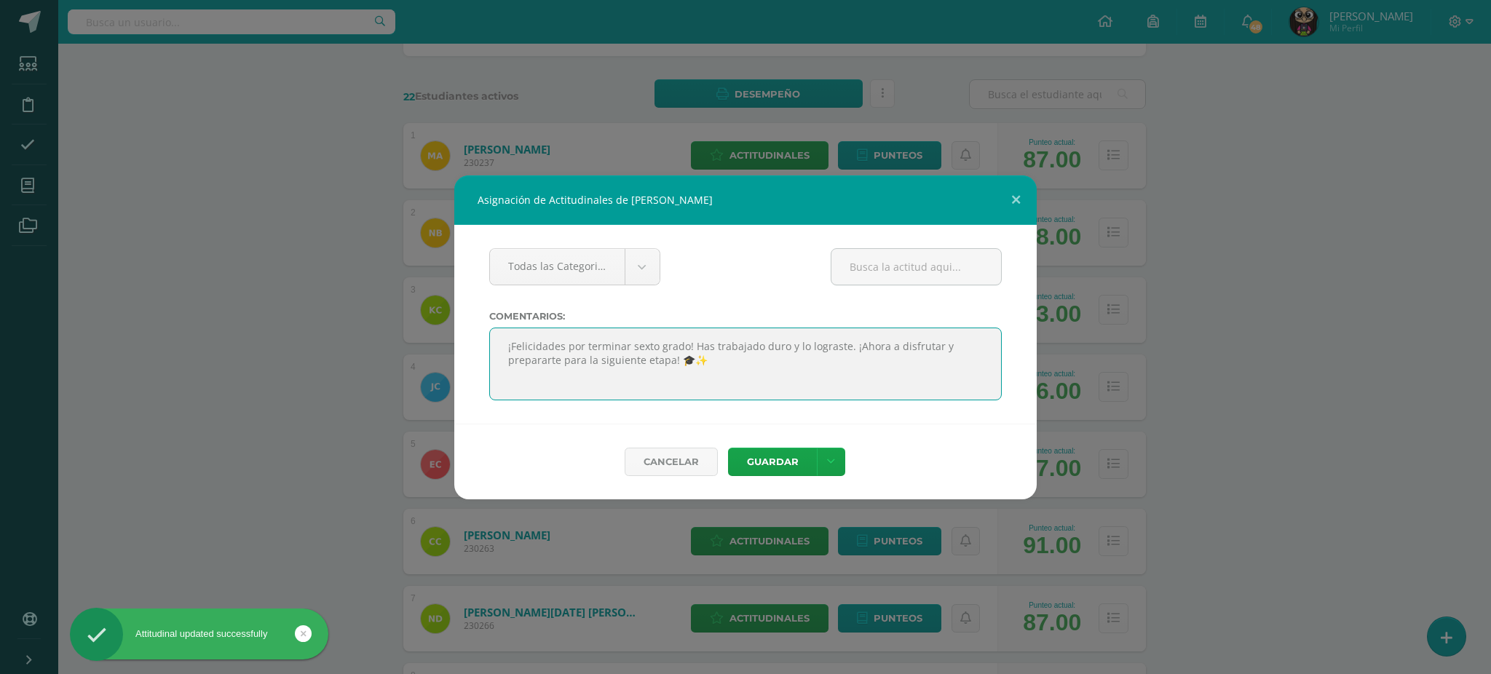
click at [647, 347] on textarea at bounding box center [745, 364] width 513 height 73
paste textarea "Estoy muy orgullosa de ti por haber completado el sexto grado. Has demostrado q…"
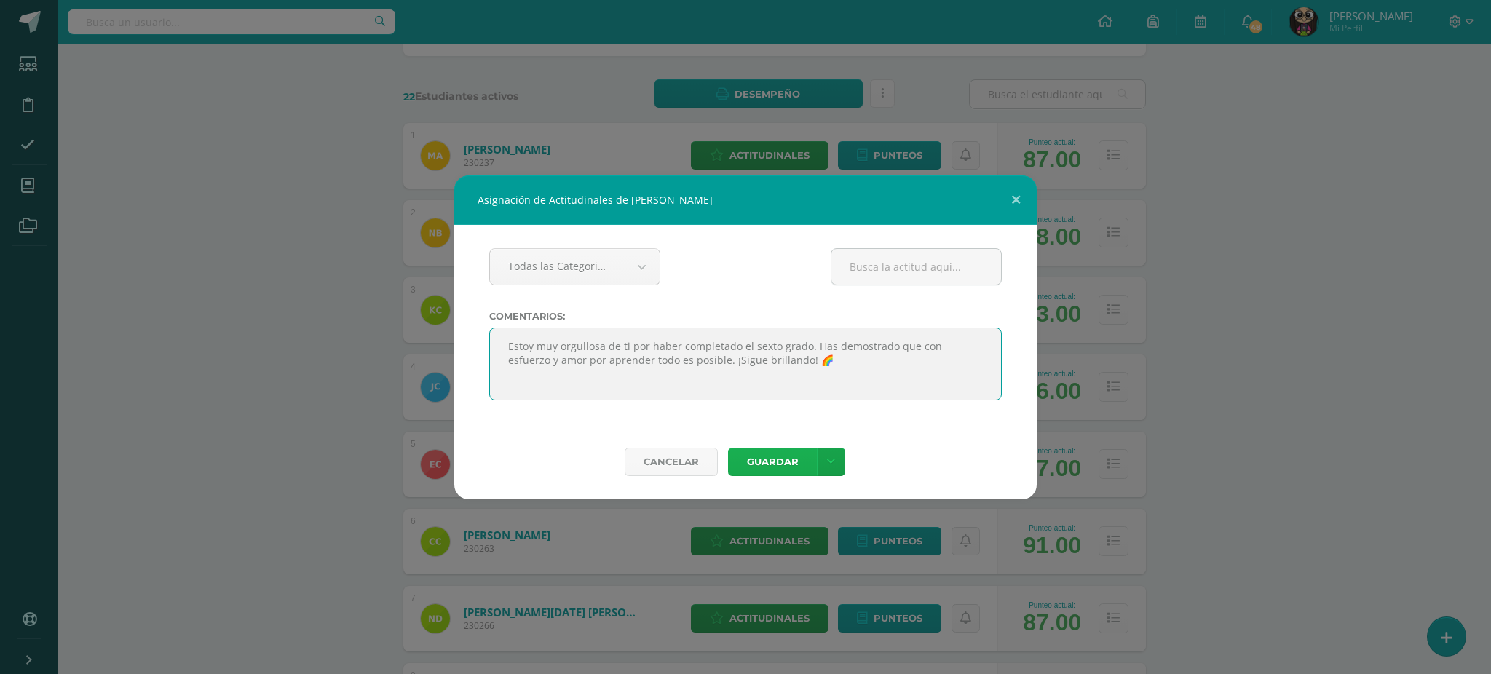
type textarea "Estoy muy orgullosa de ti por haber completado el sexto grado. Has demostrado q…"
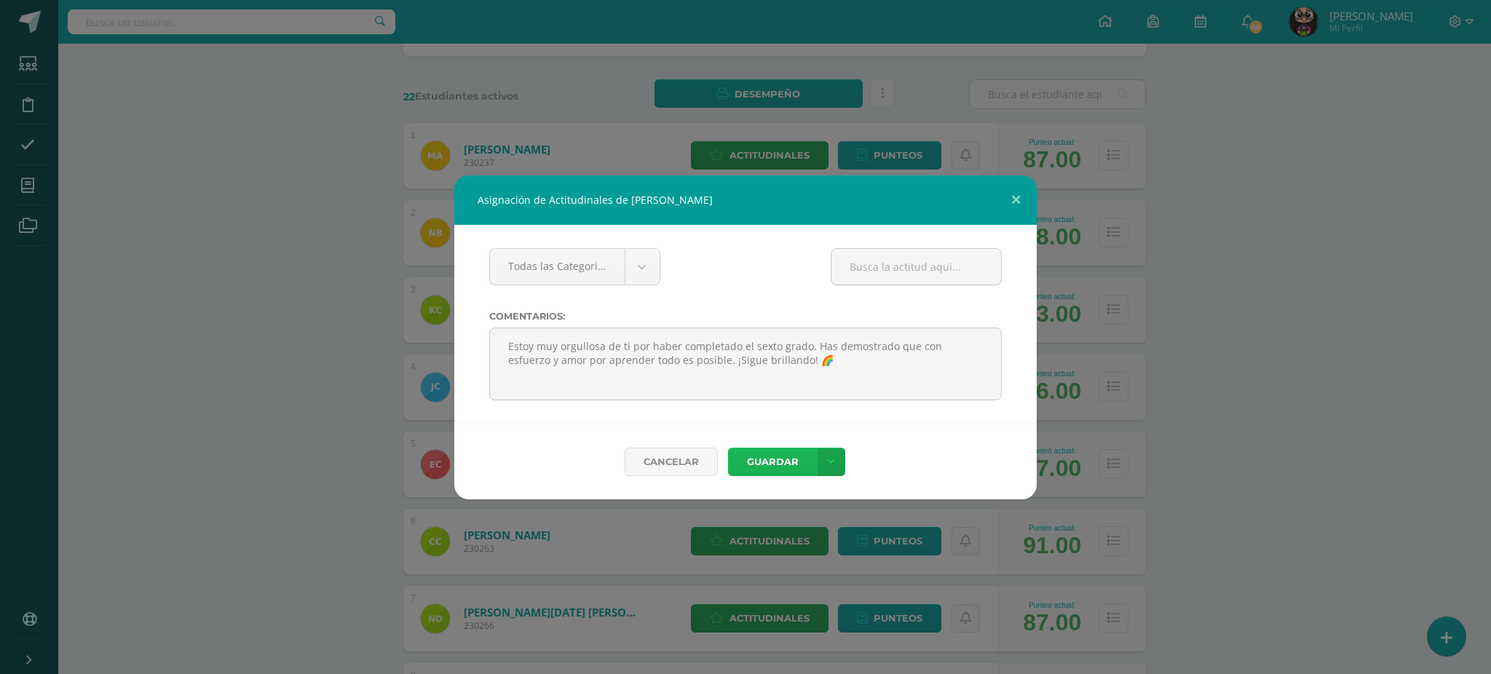
click at [760, 460] on button "Guardar" at bounding box center [772, 462] width 89 height 28
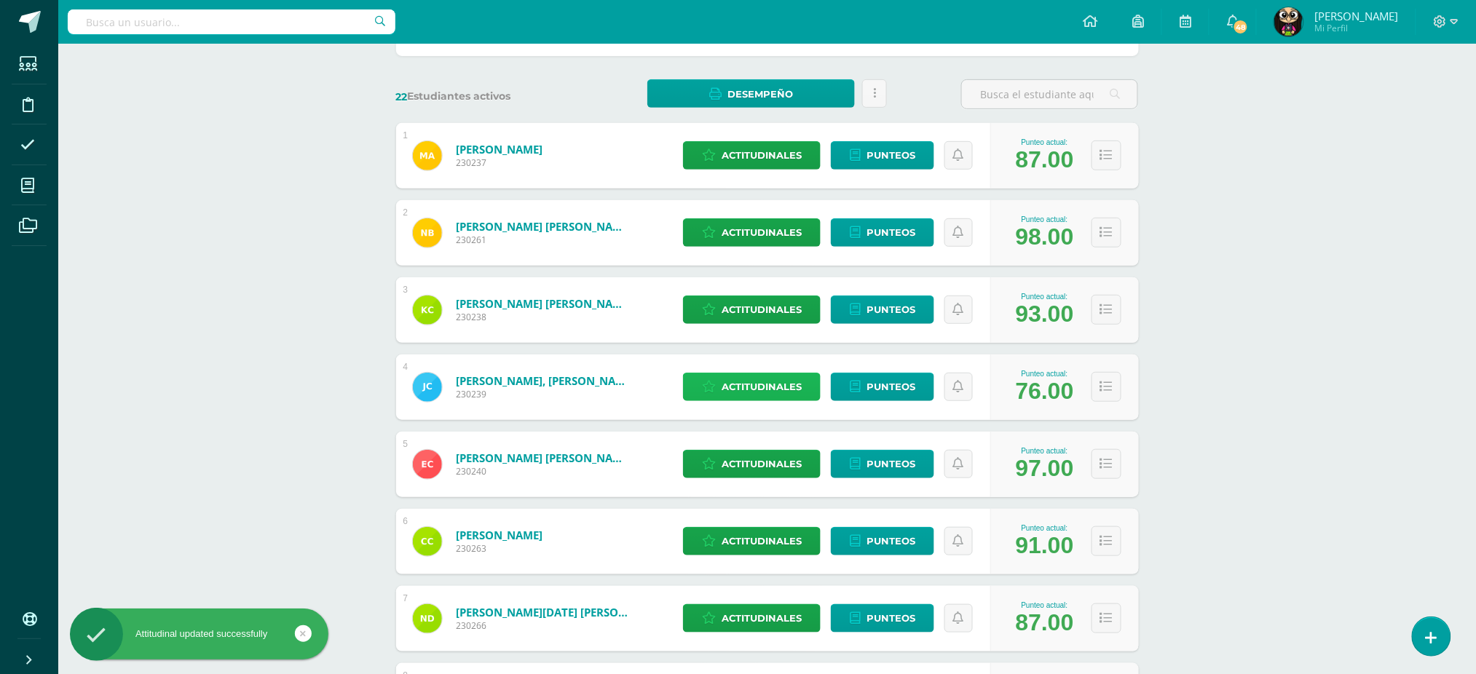
click at [732, 380] on span "Actitudinales" at bounding box center [762, 387] width 80 height 27
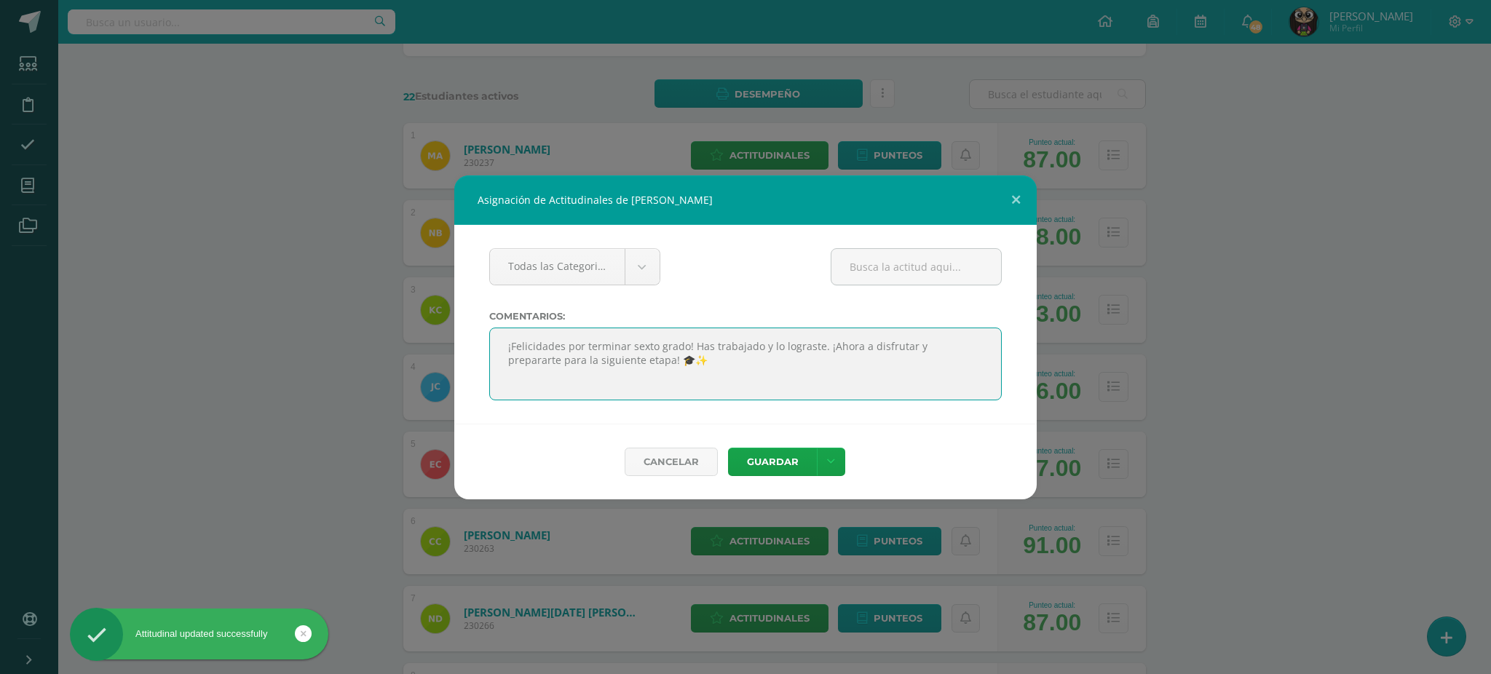
click at [626, 347] on textarea at bounding box center [745, 364] width 513 height 73
paste textarea "Estoy muy orgullosa de ti por haber completado el sexto grado. Has demostrado q…"
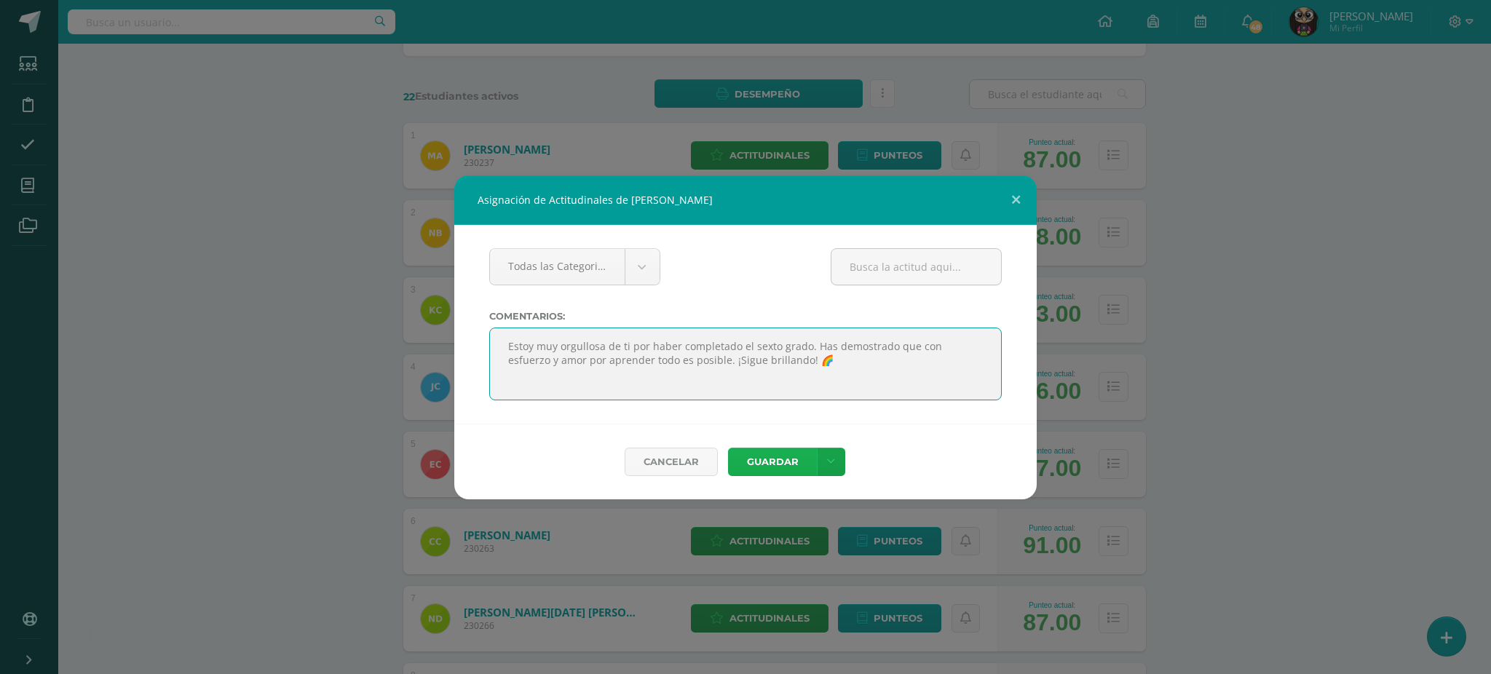
type textarea "Estoy muy orgullosa de ti por haber completado el sexto grado. Has demostrado q…"
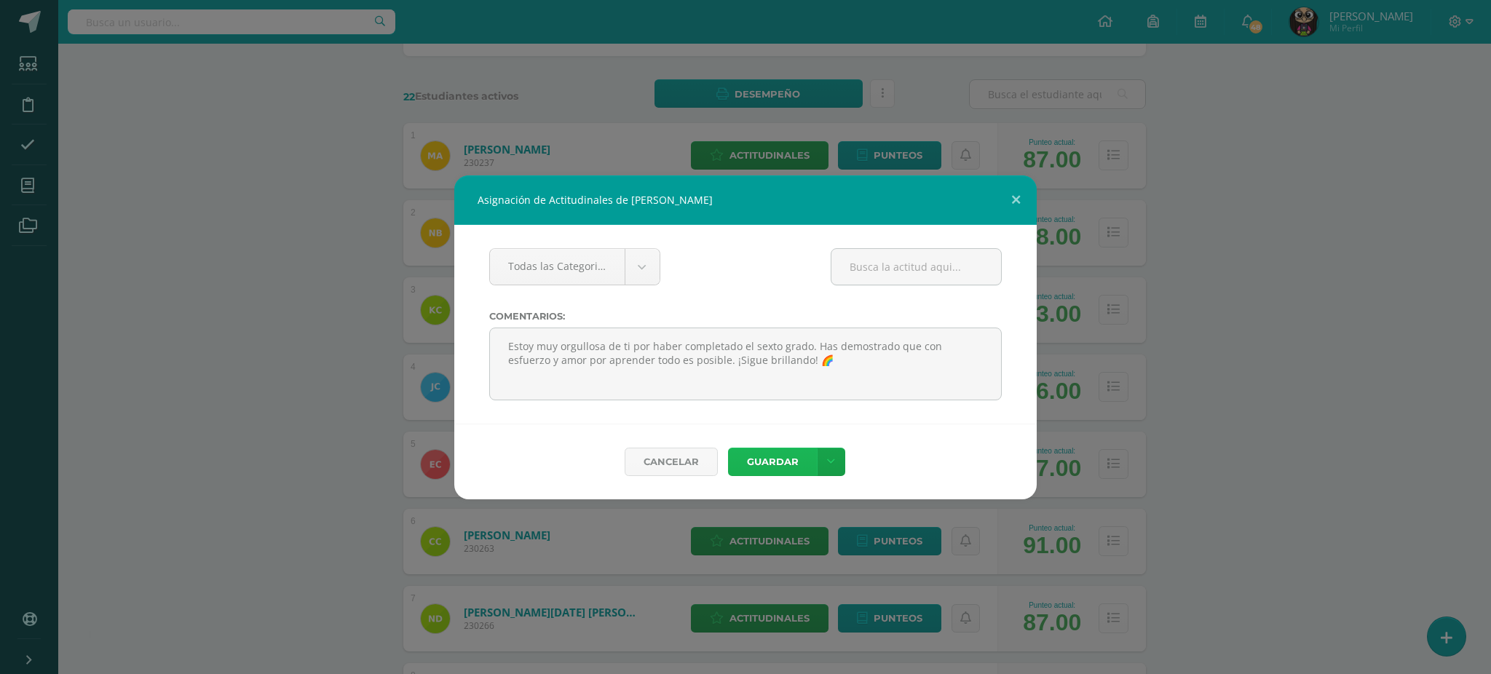
click at [777, 464] on button "Guardar" at bounding box center [772, 462] width 89 height 28
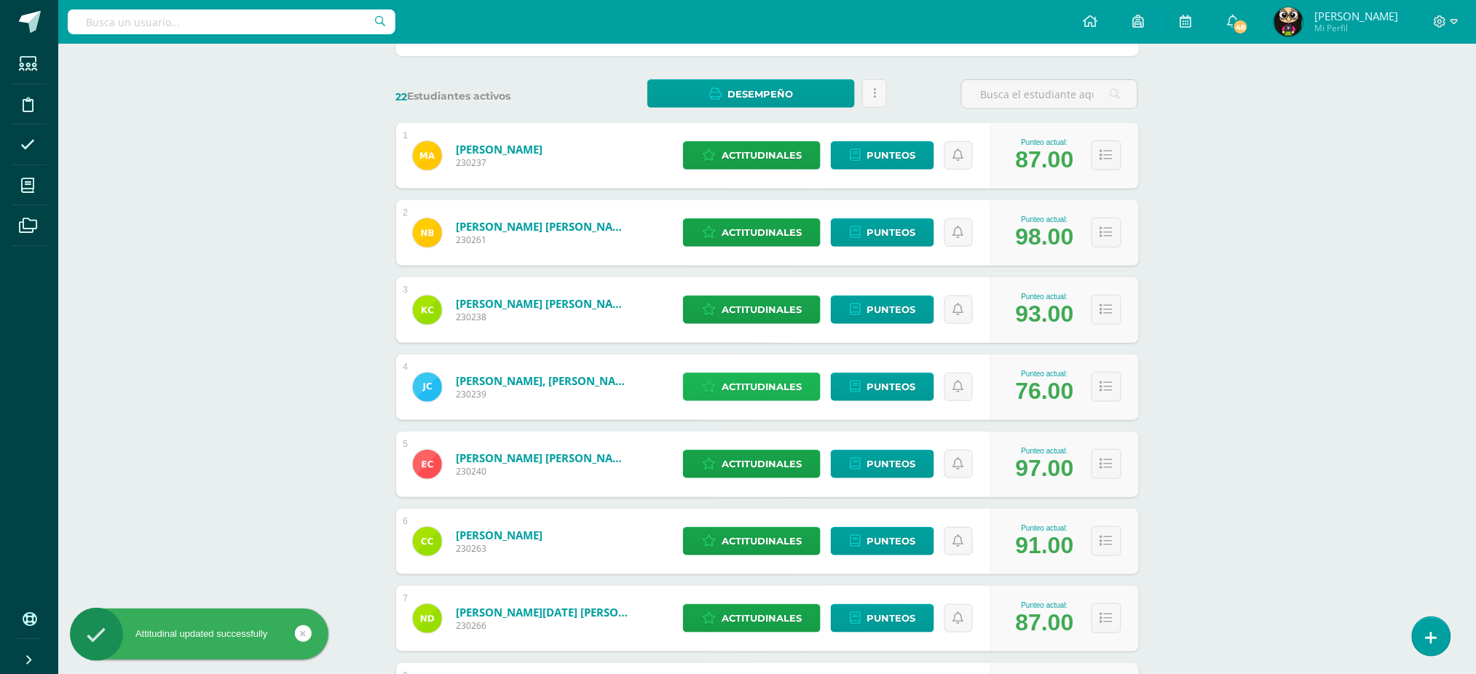
click at [744, 388] on span "Actitudinales" at bounding box center [762, 387] width 80 height 27
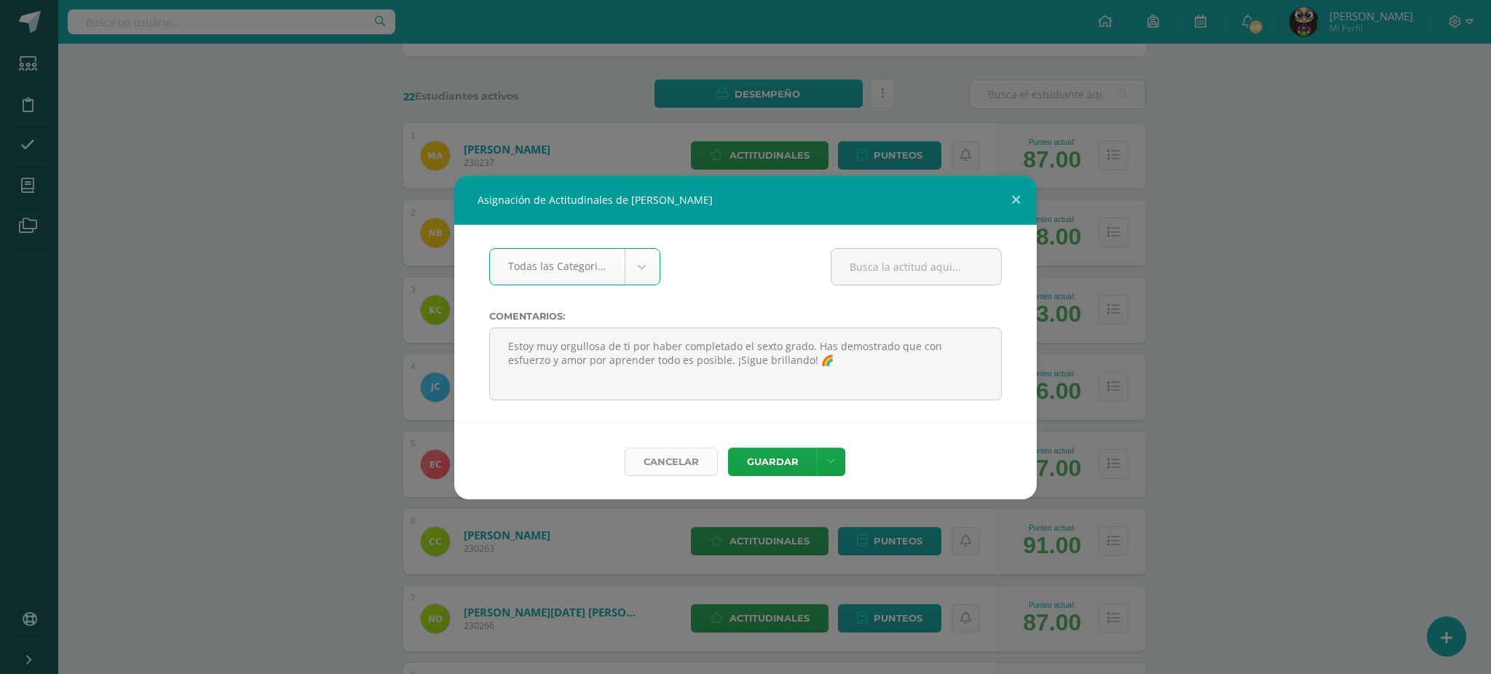
click at [683, 457] on link "Cancelar" at bounding box center [671, 462] width 93 height 28
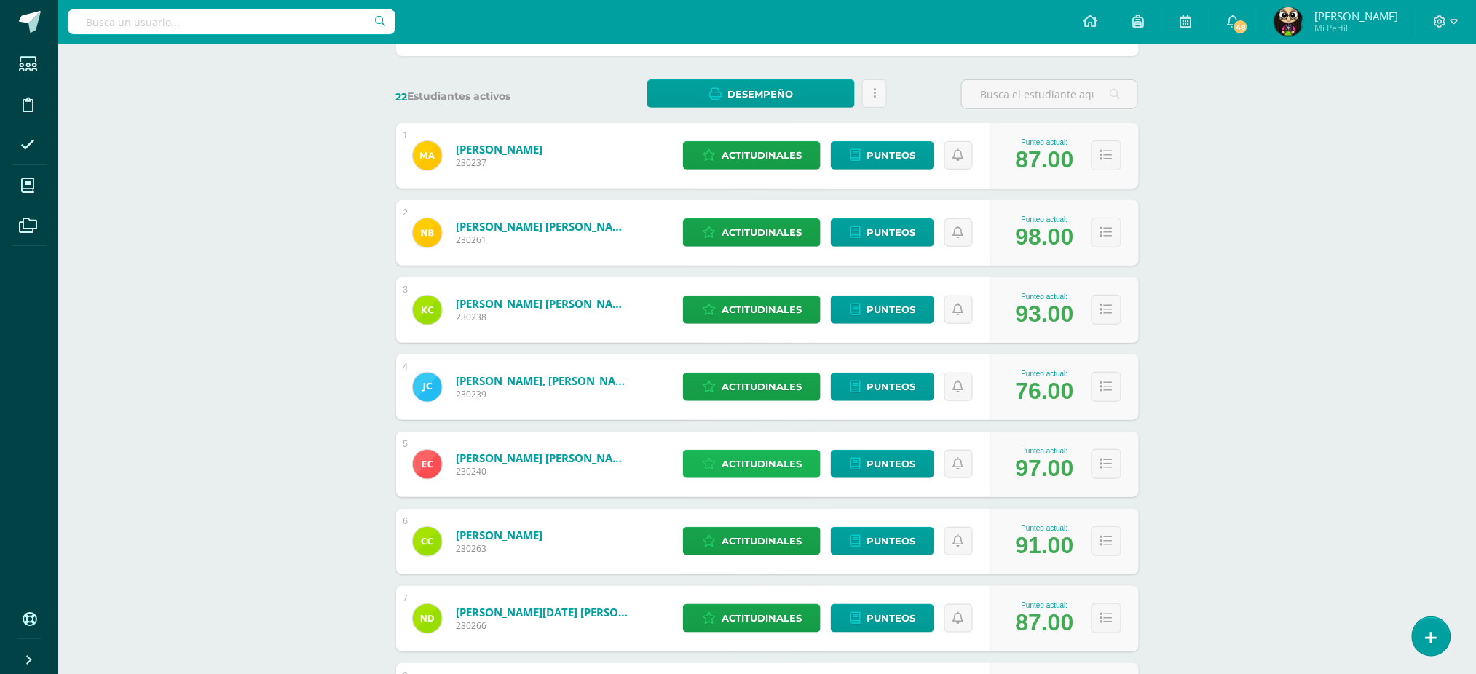
click at [730, 465] on span "Actitudinales" at bounding box center [762, 464] width 80 height 27
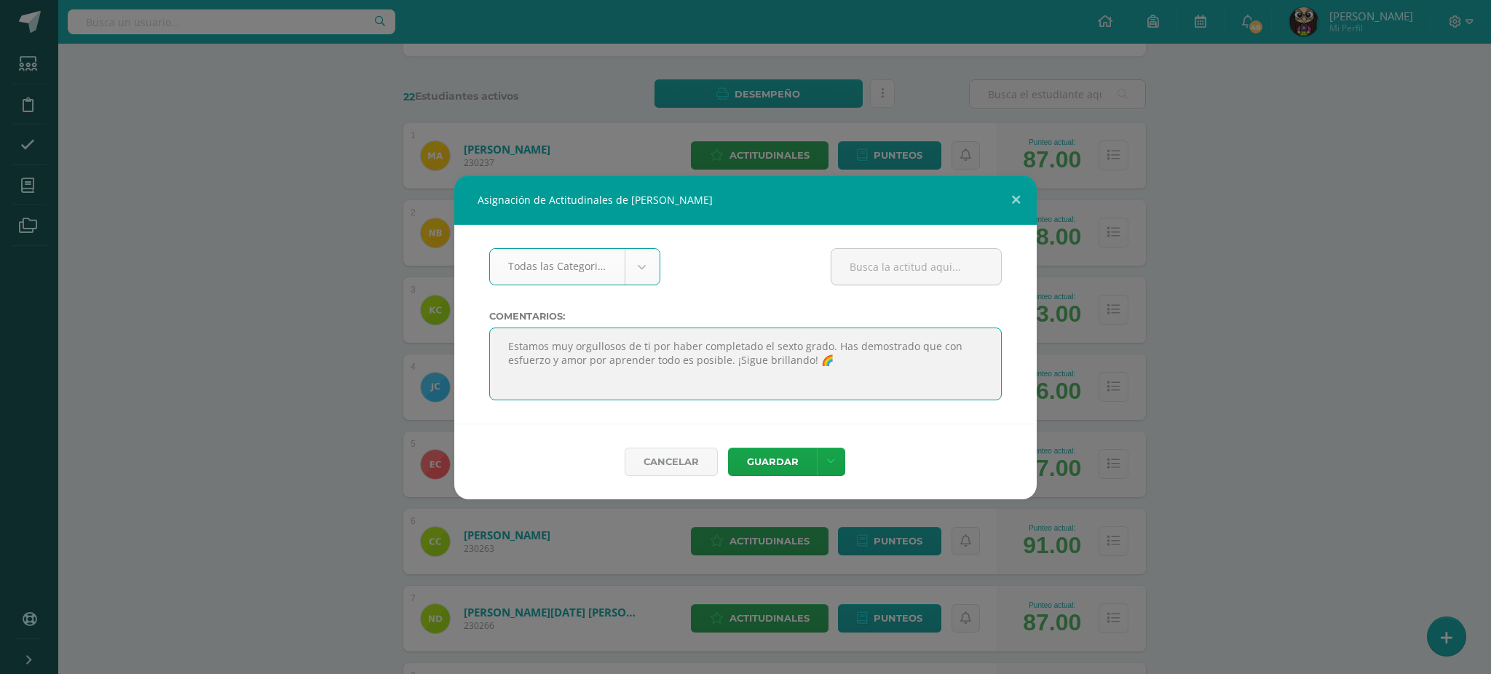
click at [677, 350] on textarea at bounding box center [745, 364] width 513 height 73
paste textarea "oy muy orgullosa de ti por haber completado el sexto grado. Has demostrado que …"
type textarea "Estoy muy orgullosa de ti por haber completado el sexto grado. Has demostrado q…"
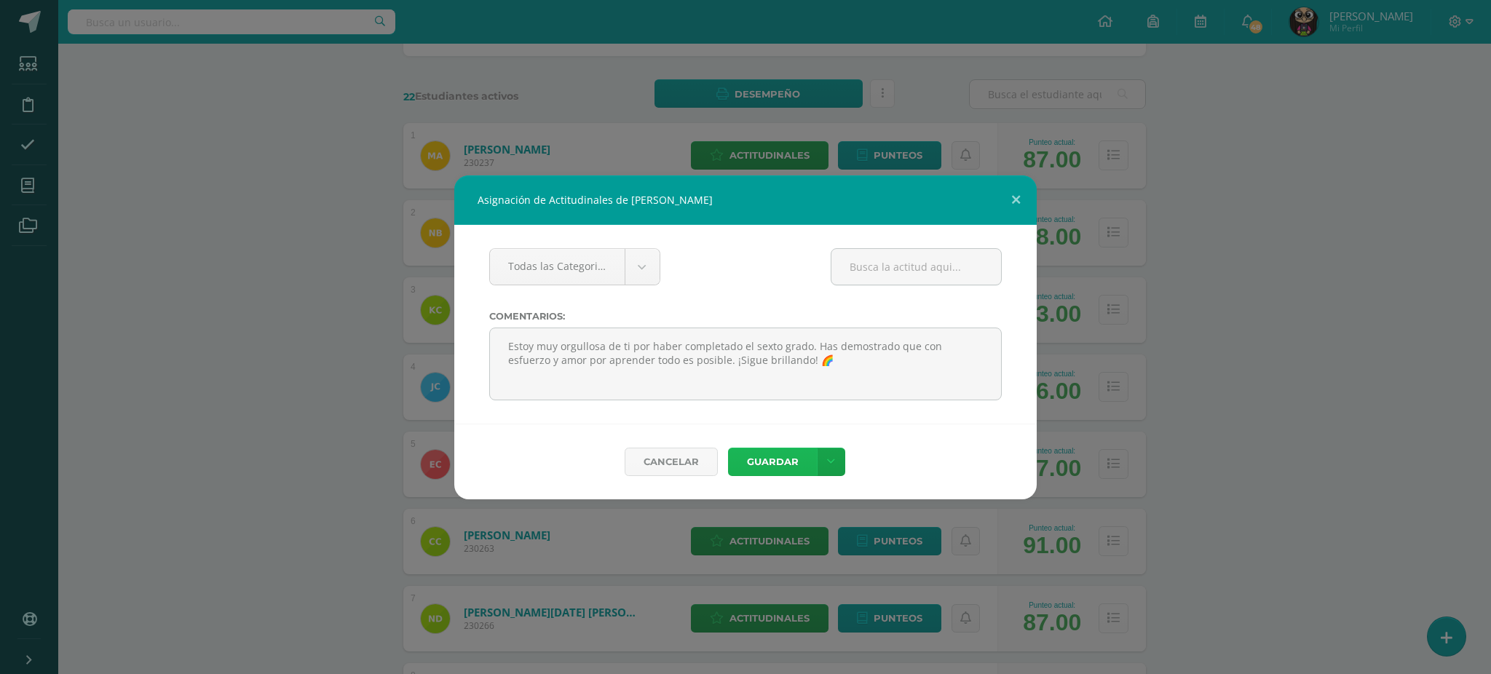
click at [771, 455] on button "Guardar" at bounding box center [772, 462] width 89 height 28
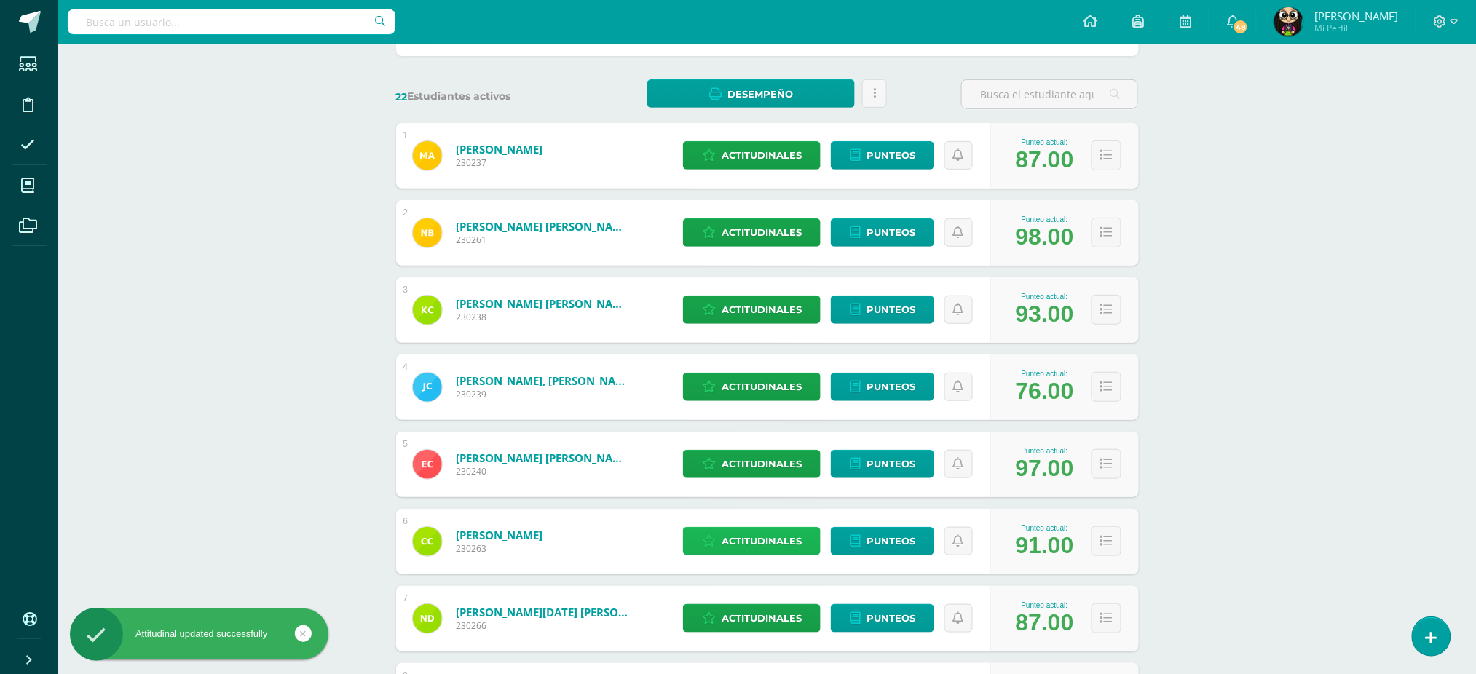
click at [761, 546] on span "Actitudinales" at bounding box center [762, 541] width 80 height 27
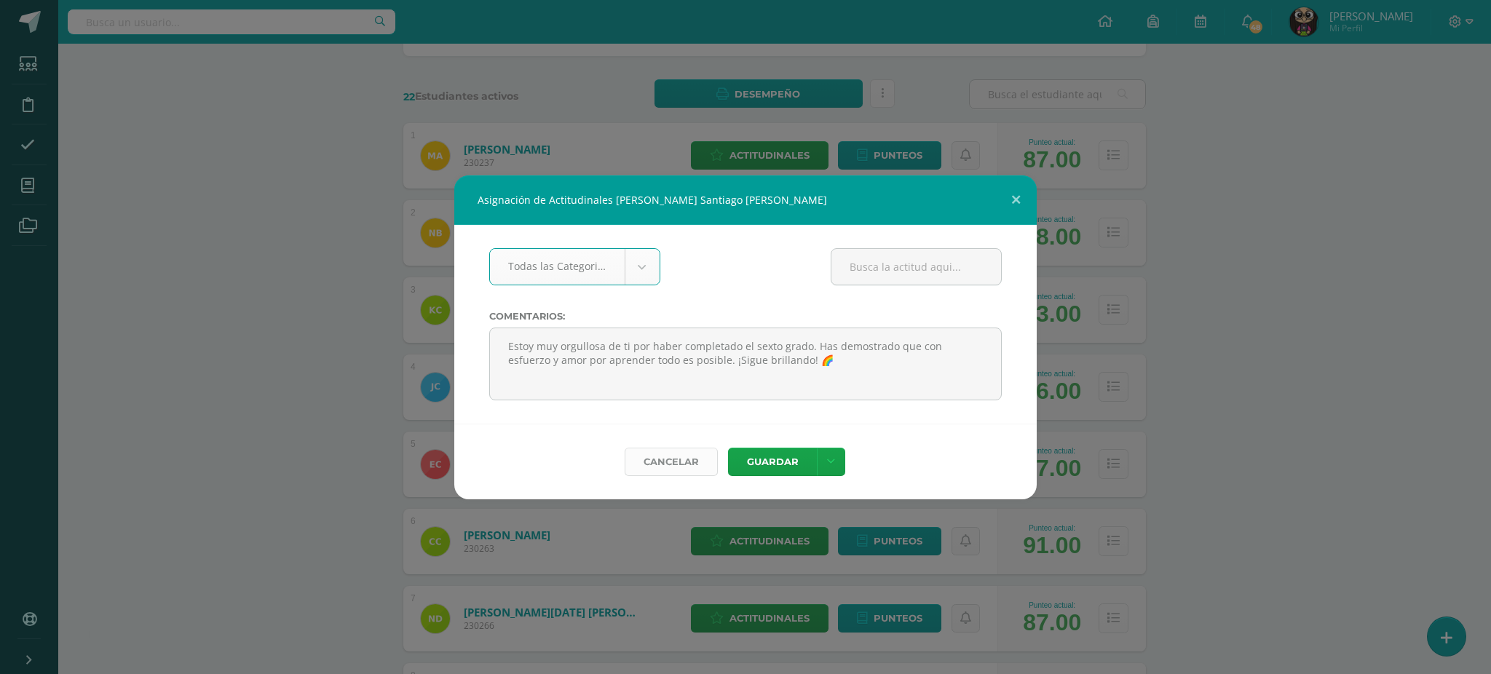
click at [695, 455] on link "Cancelar" at bounding box center [671, 462] width 93 height 28
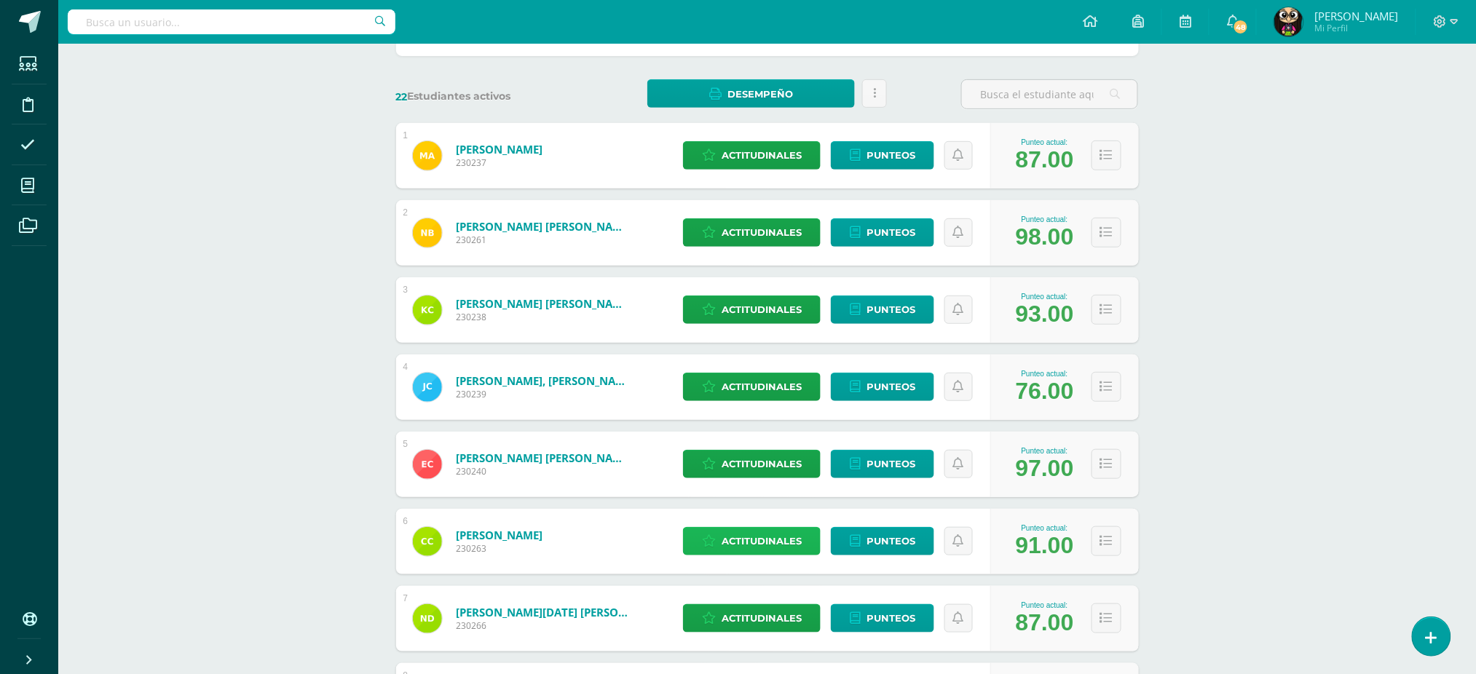
click at [741, 535] on span "Actitudinales" at bounding box center [762, 541] width 80 height 27
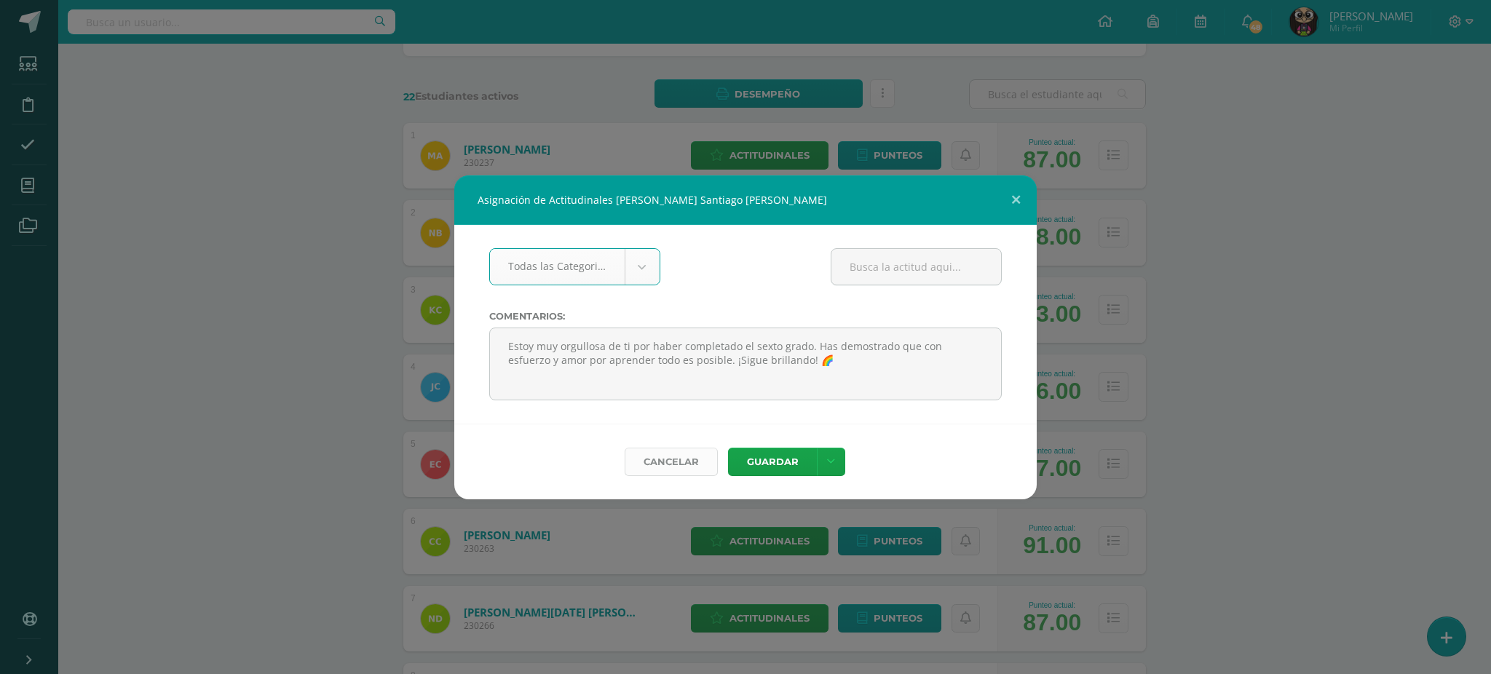
click at [682, 463] on link "Cancelar" at bounding box center [671, 462] width 93 height 28
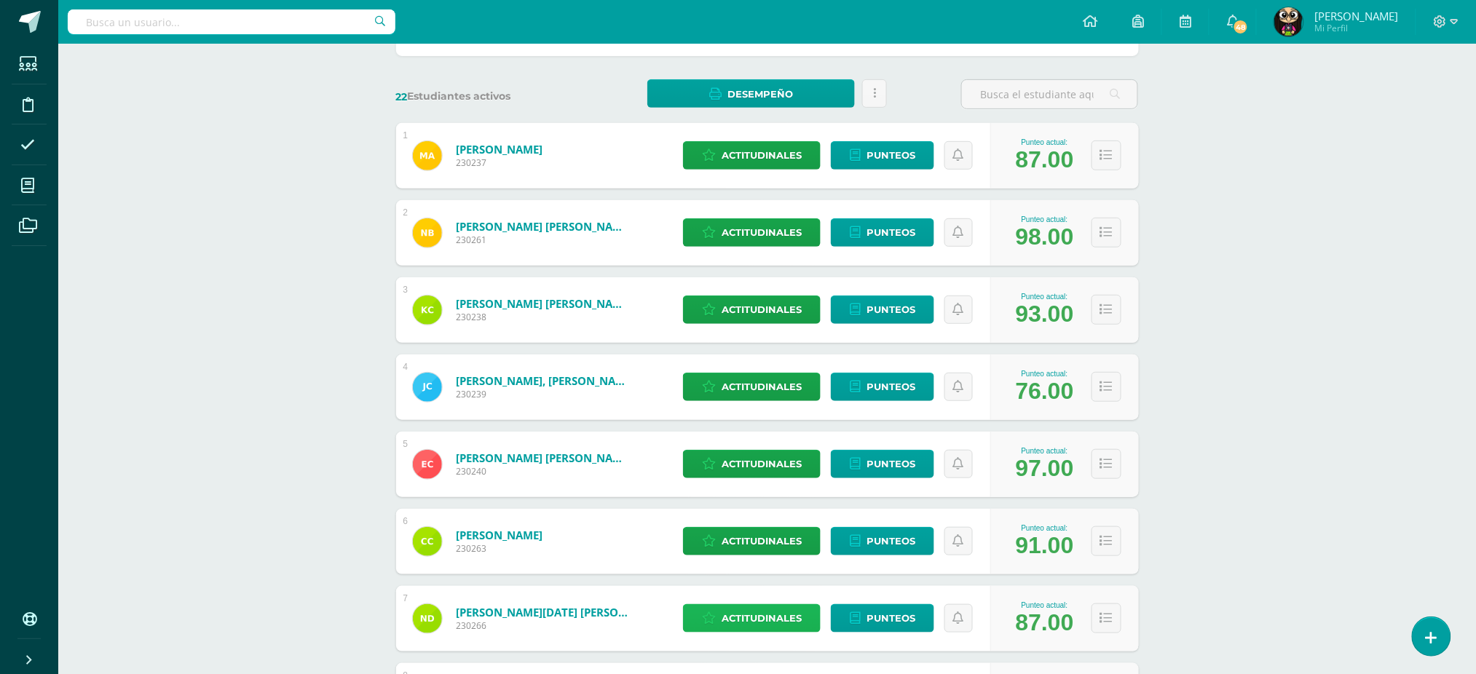
click at [744, 617] on span "Actitudinales" at bounding box center [762, 618] width 80 height 27
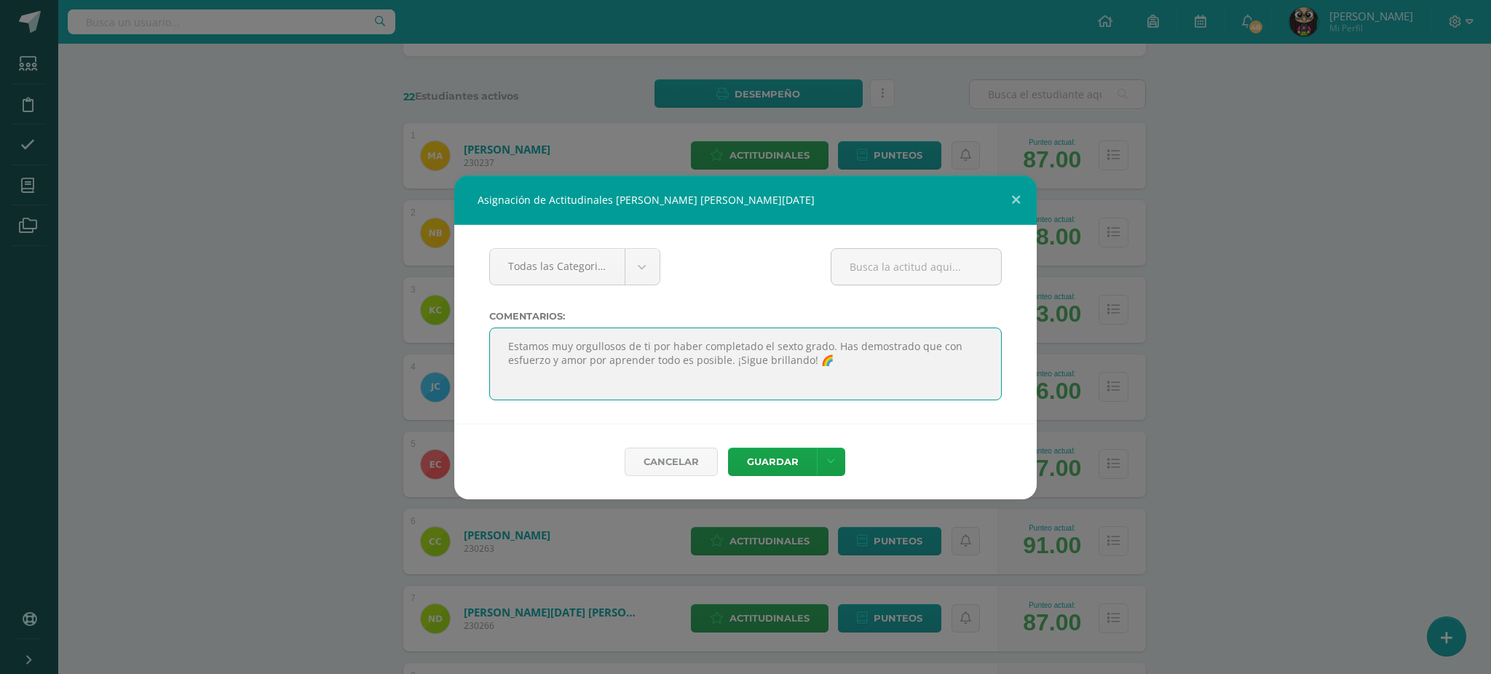
click at [630, 346] on textarea at bounding box center [745, 364] width 513 height 73
paste textarea "oy muy orgullosa de ti por haber completado el sexto grado. Has demostrado que …"
type textarea "Estoy muy orgullosa de ti por haber completado el sexto grado. Has demostrado q…"
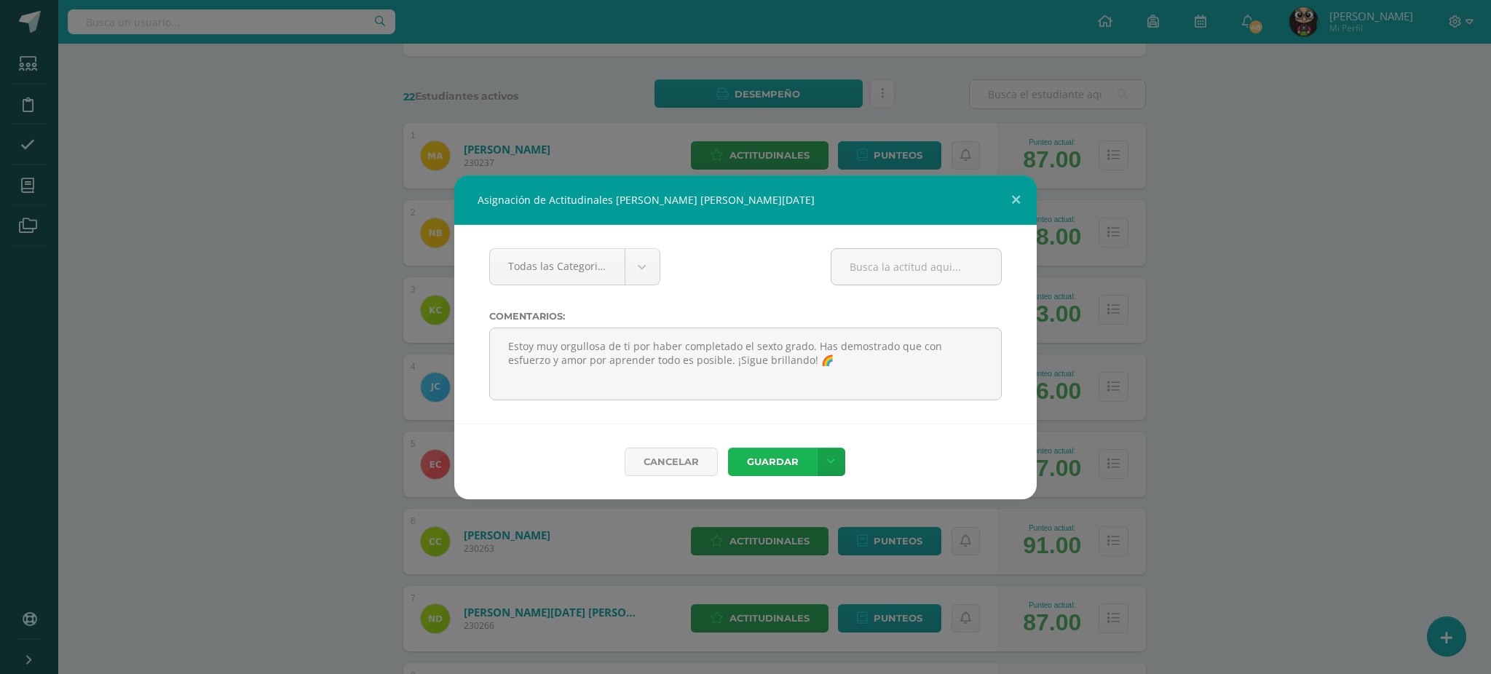
click at [760, 465] on button "Guardar" at bounding box center [772, 462] width 89 height 28
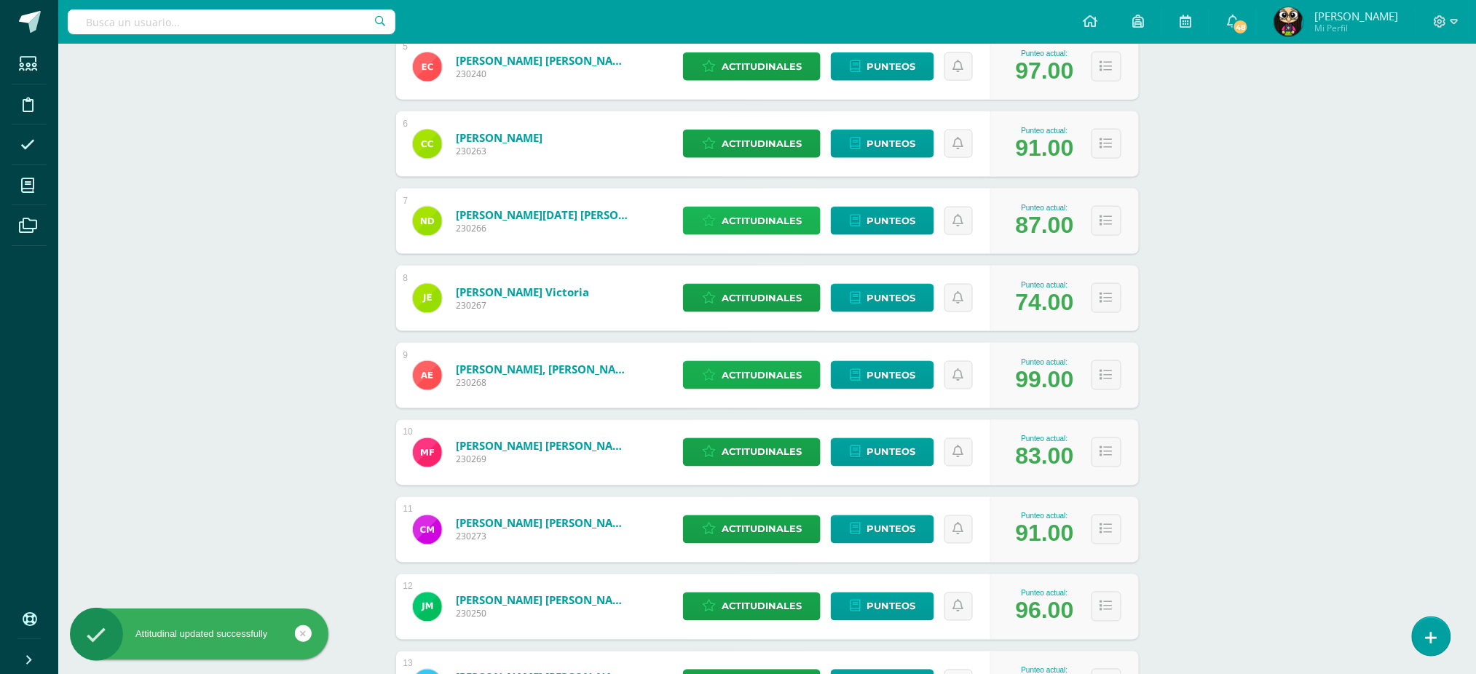
scroll to position [679, 0]
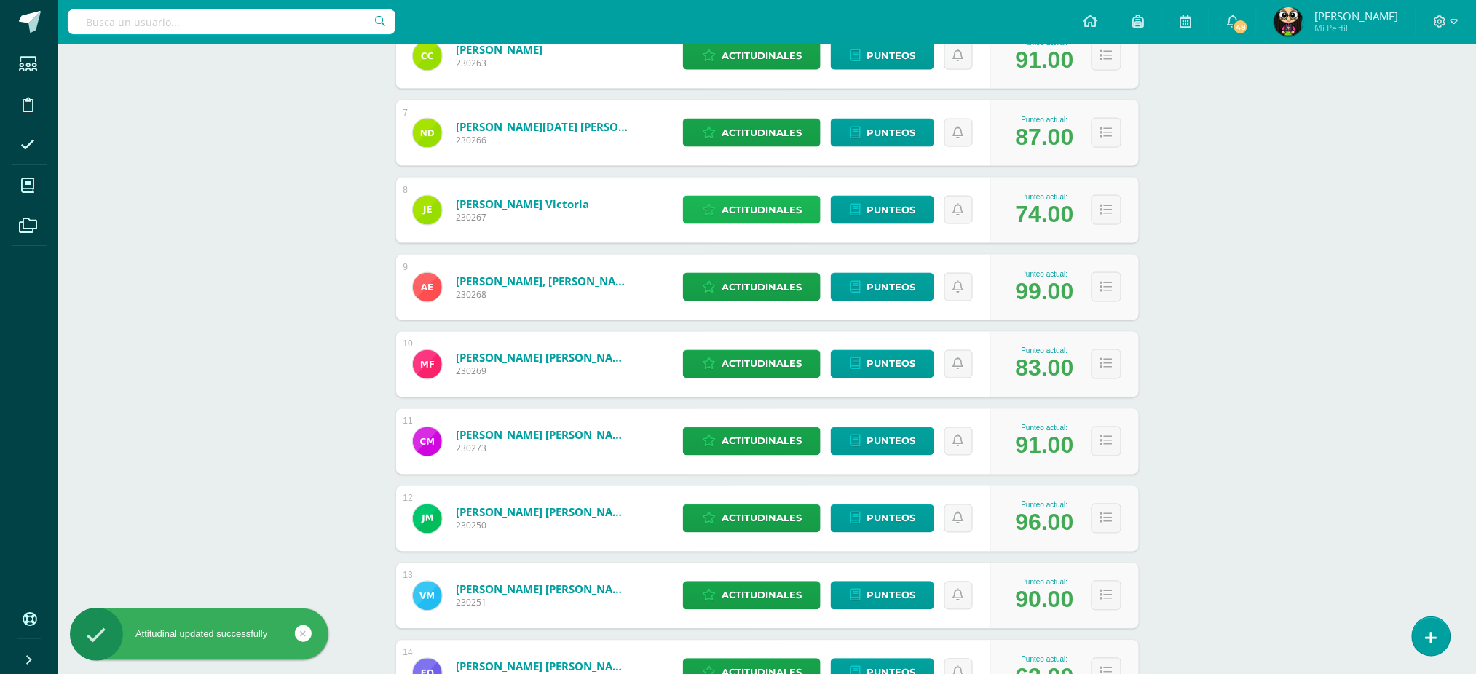
click at [771, 206] on span "Actitudinales" at bounding box center [762, 210] width 80 height 27
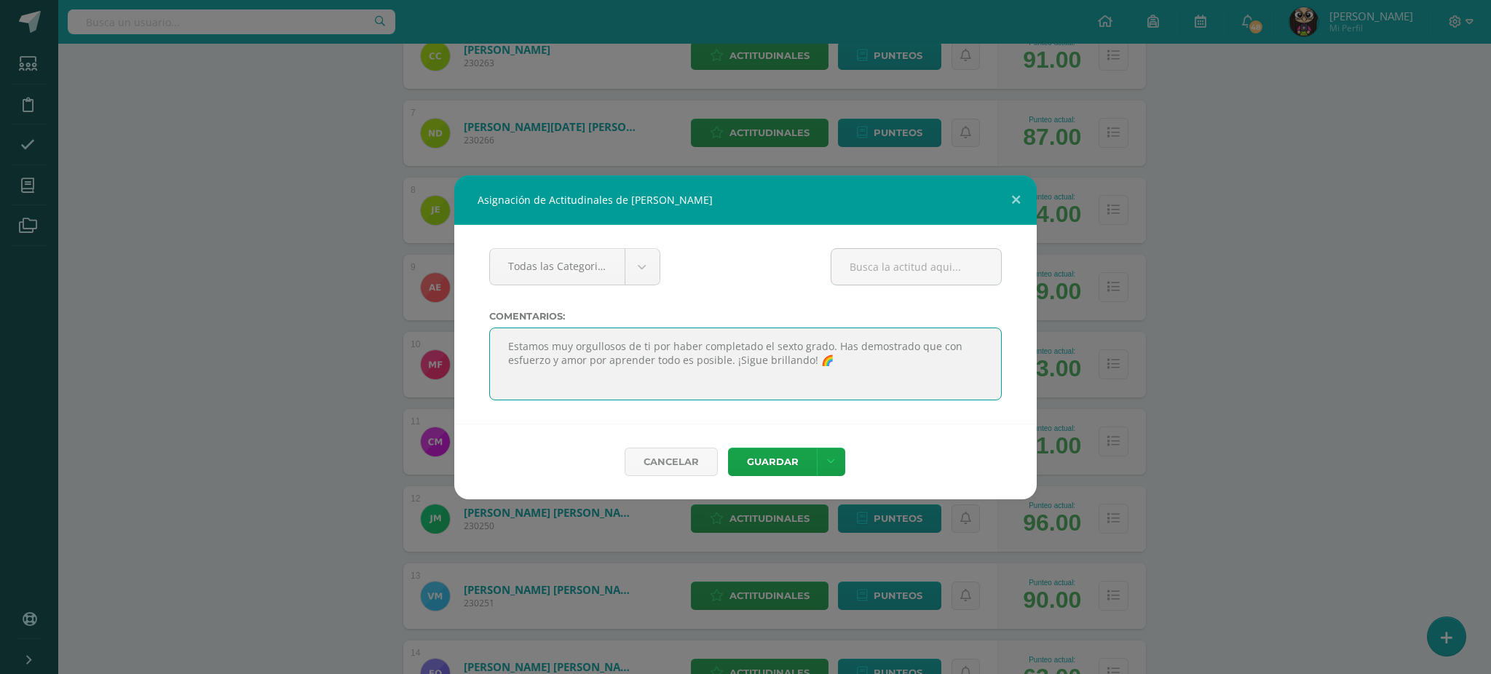
click at [631, 344] on textarea at bounding box center [745, 364] width 513 height 73
paste textarea "oy muy orgullosa de ti por haber completado el sexto grado. Has demostrado que …"
type textarea "Estoy muy orgullosa de ti por haber completado el sexto grado. Has demostrado q…"
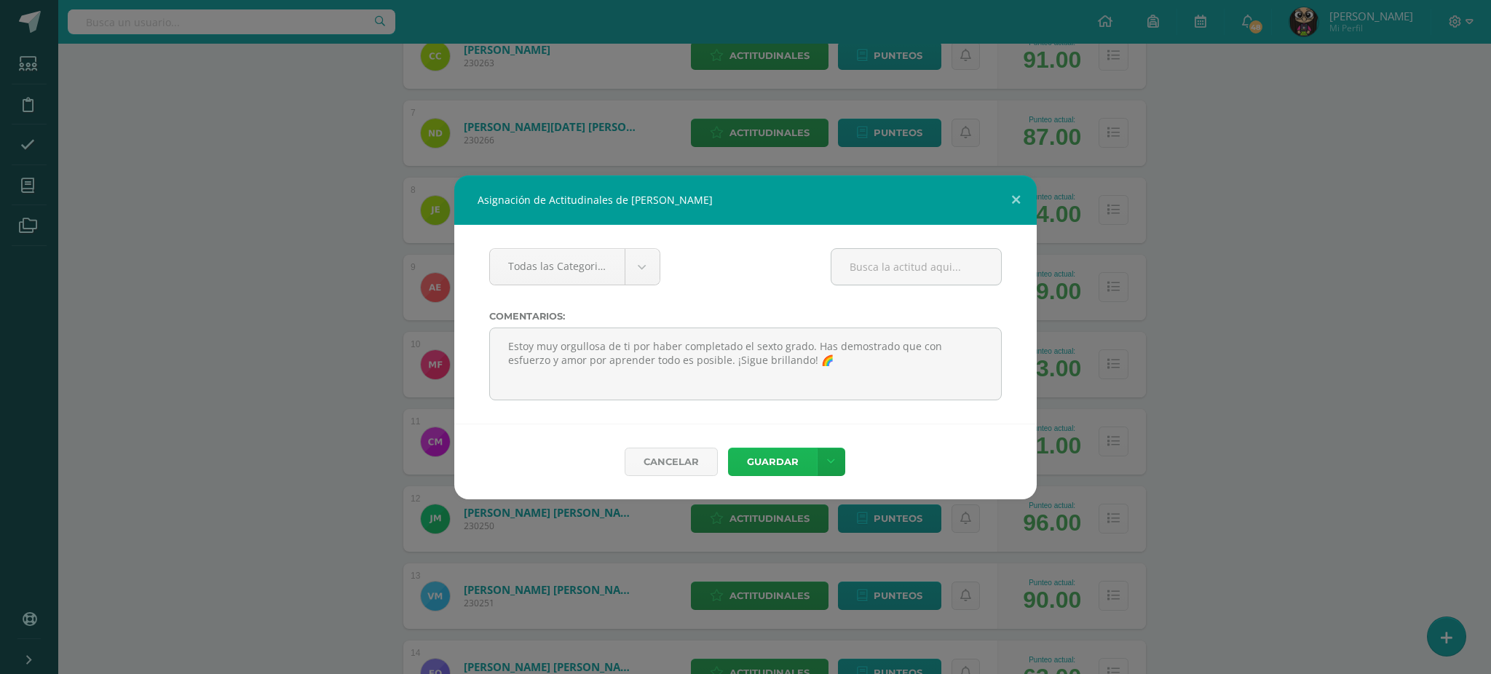
click at [770, 466] on button "Guardar" at bounding box center [772, 462] width 89 height 28
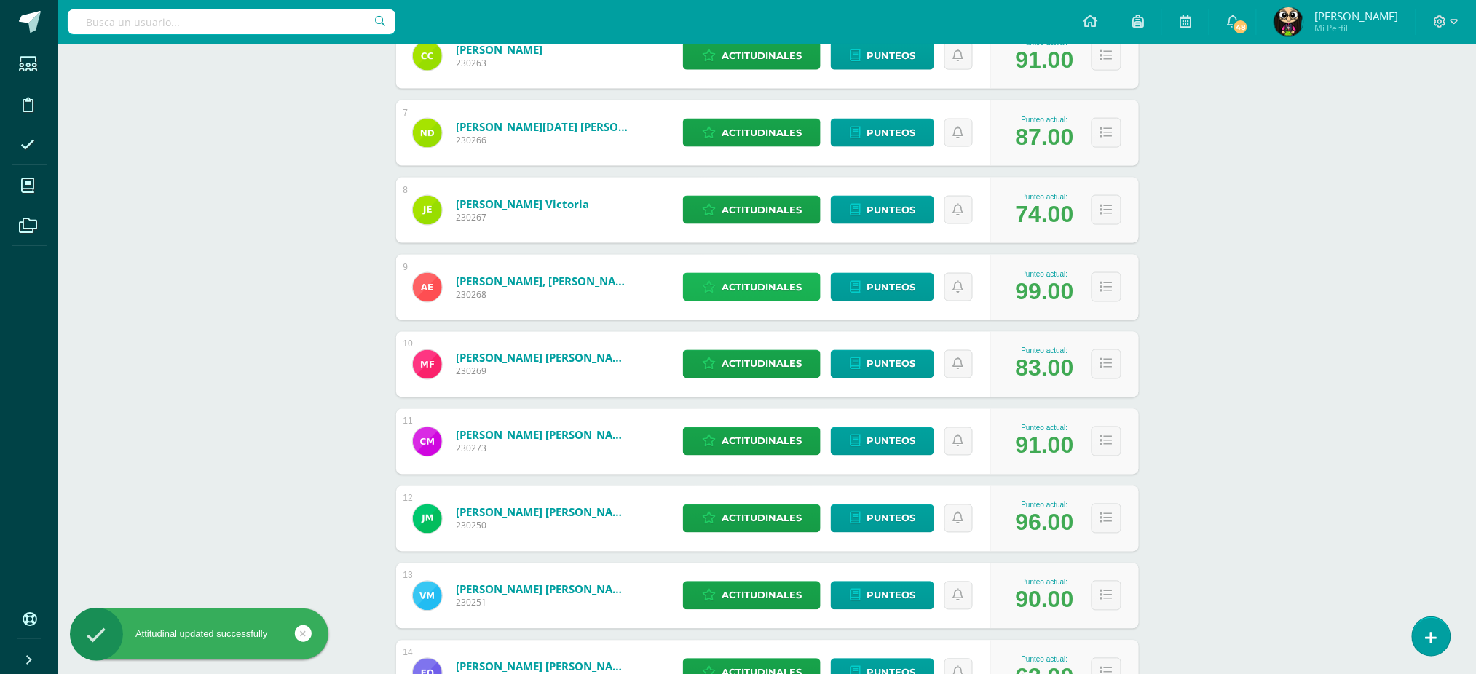
click at [737, 287] on span "Actitudinales" at bounding box center [762, 287] width 80 height 27
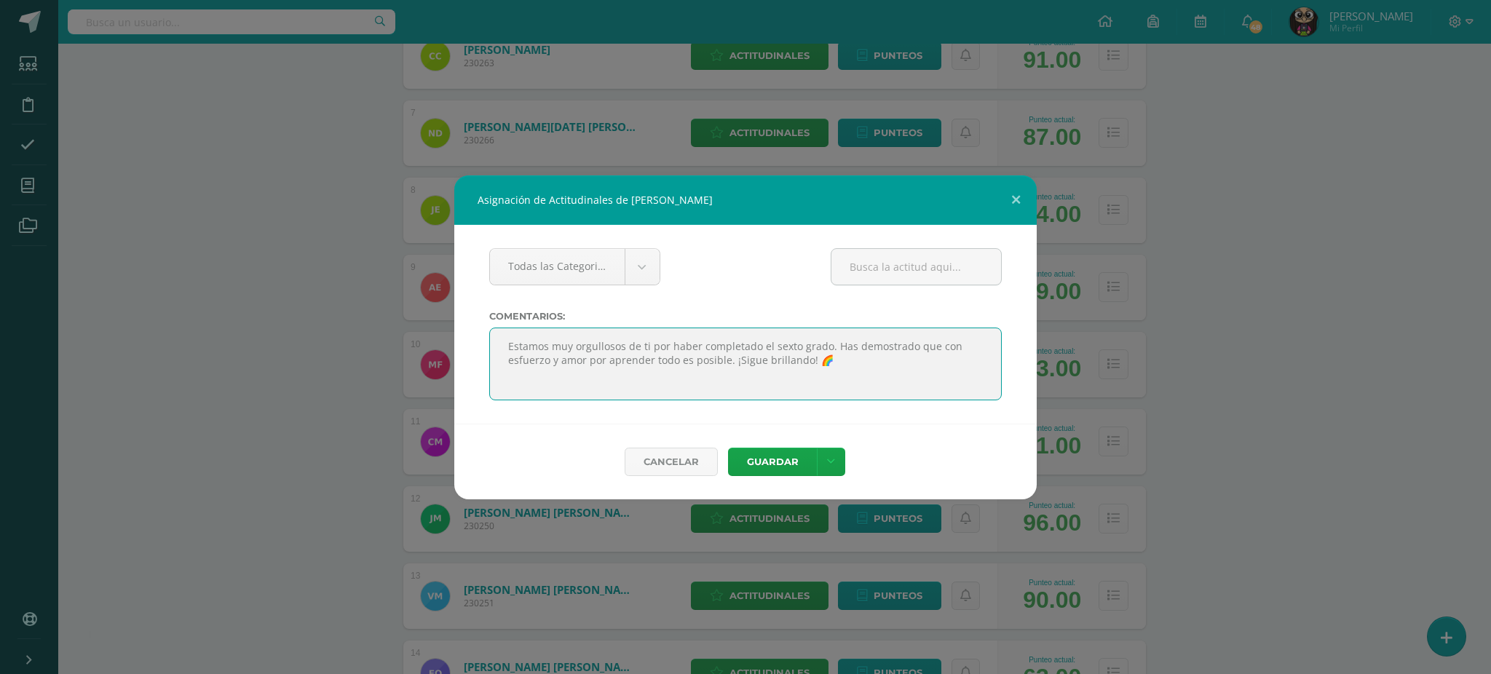
click at [653, 351] on textarea at bounding box center [745, 364] width 513 height 73
paste textarea "oy muy orgullosa de ti por haber completado el sexto grado. Has demostrado que …"
type textarea "Estoy muy orgullosa de ti por haber completado el sexto grado. Has demostrado q…"
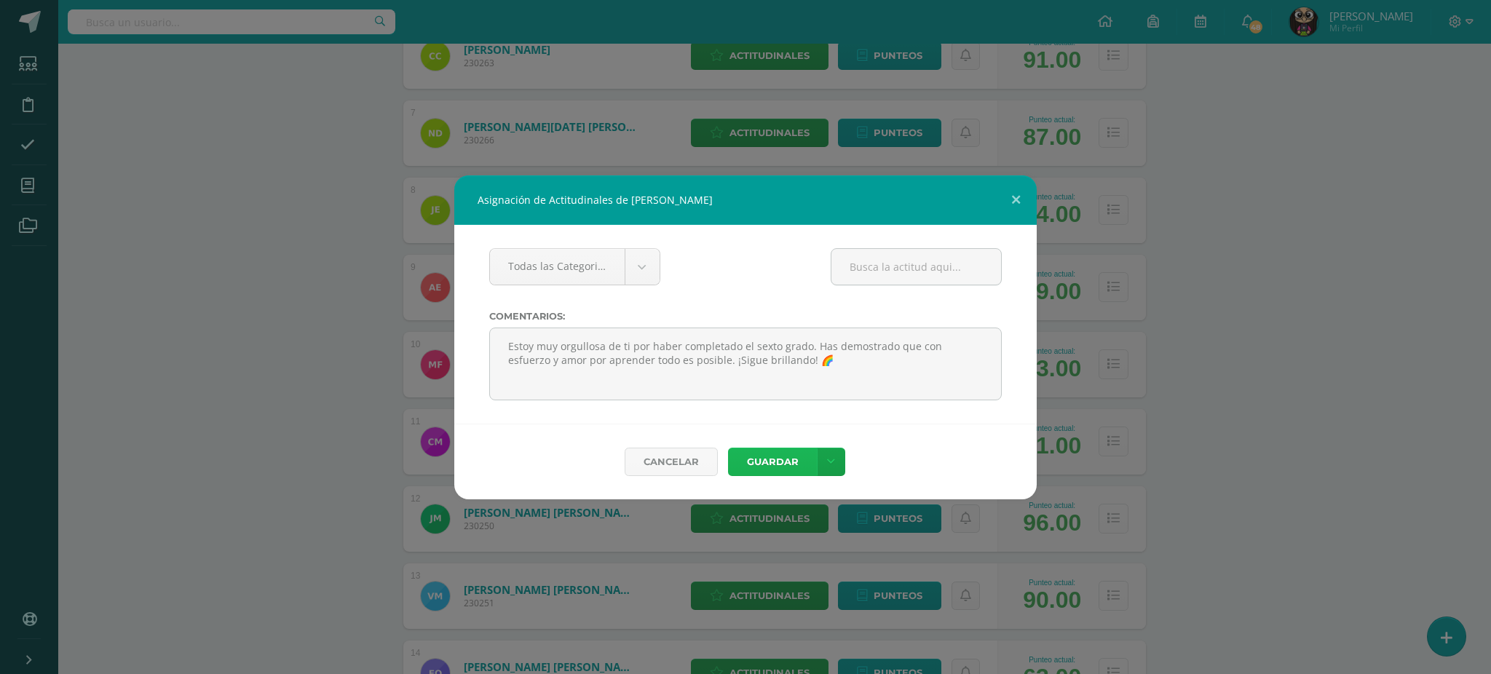
click at [760, 467] on button "Guardar" at bounding box center [772, 462] width 89 height 28
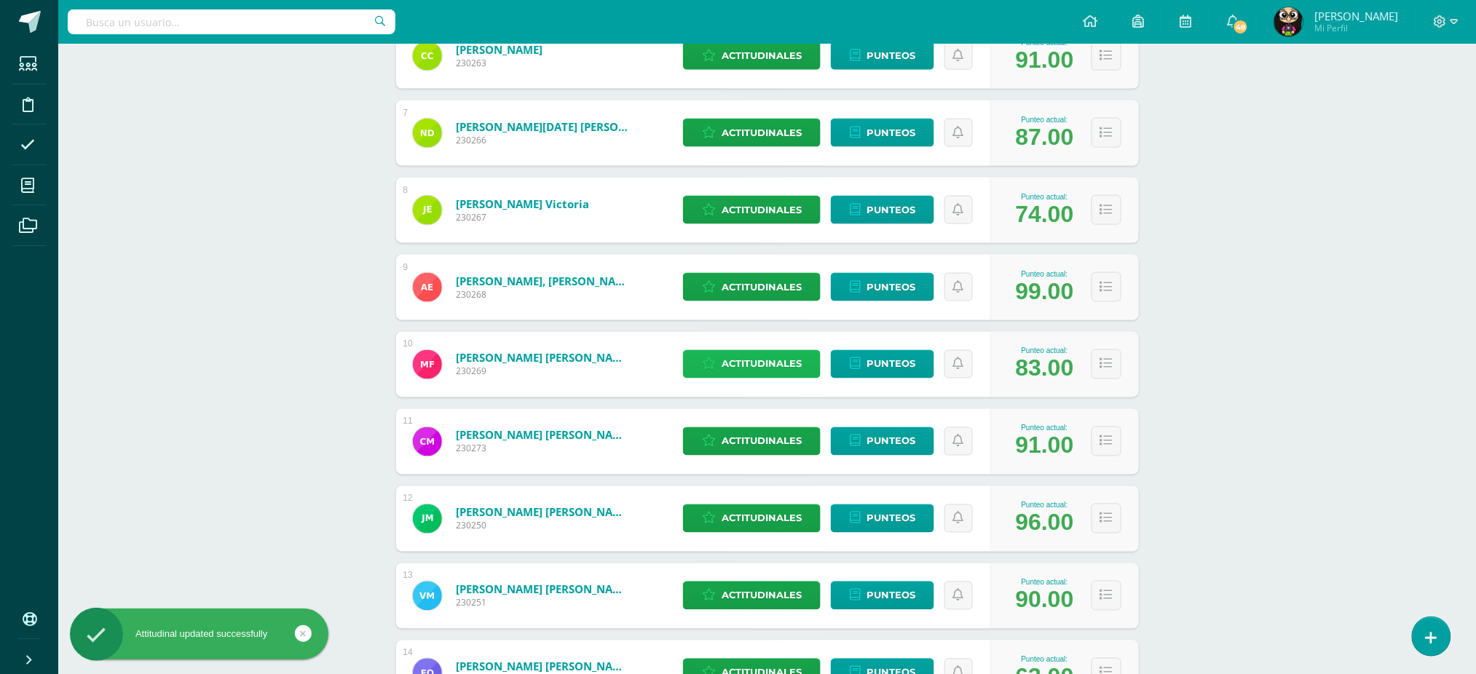
click at [766, 368] on span "Actitudinales" at bounding box center [762, 364] width 80 height 27
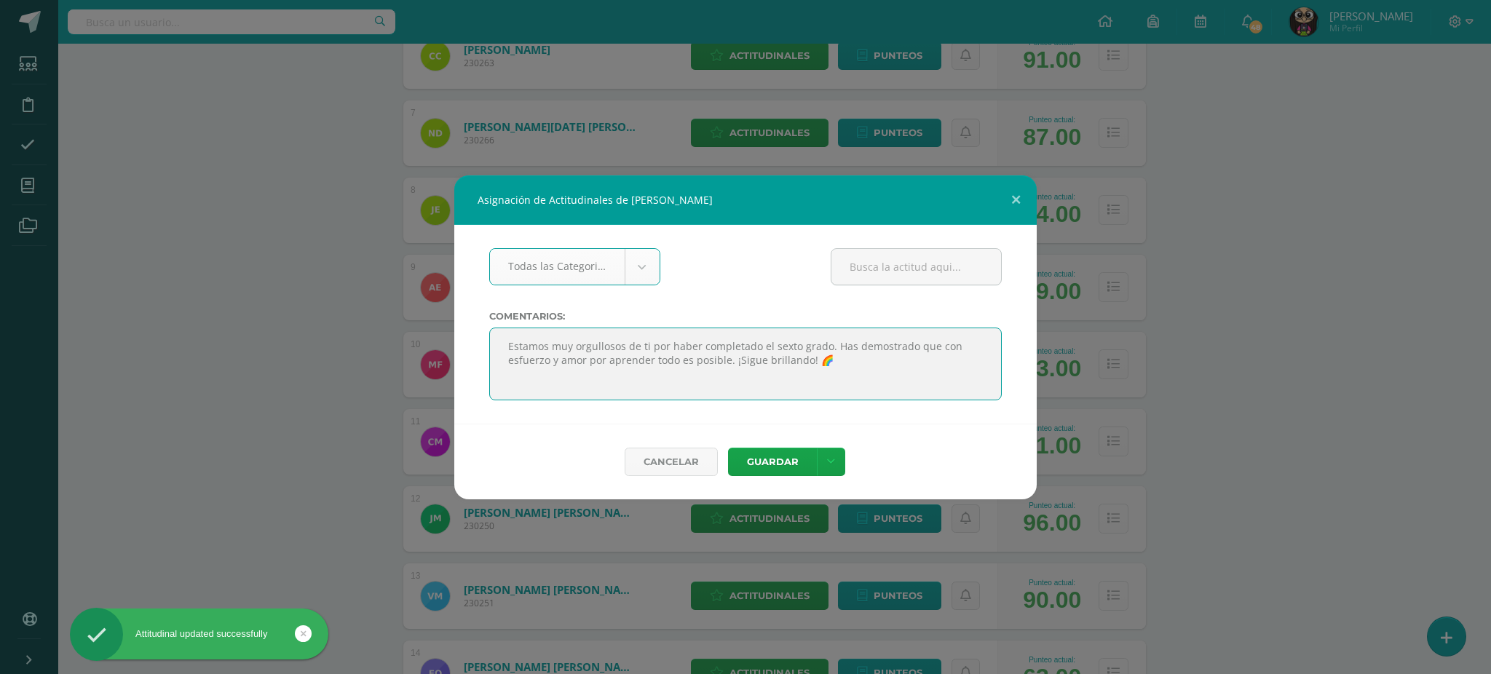
click at [636, 351] on textarea at bounding box center [745, 364] width 513 height 73
paste textarea "oy muy orgullosa de ti por haber completado el sexto grado. Has demostrado que …"
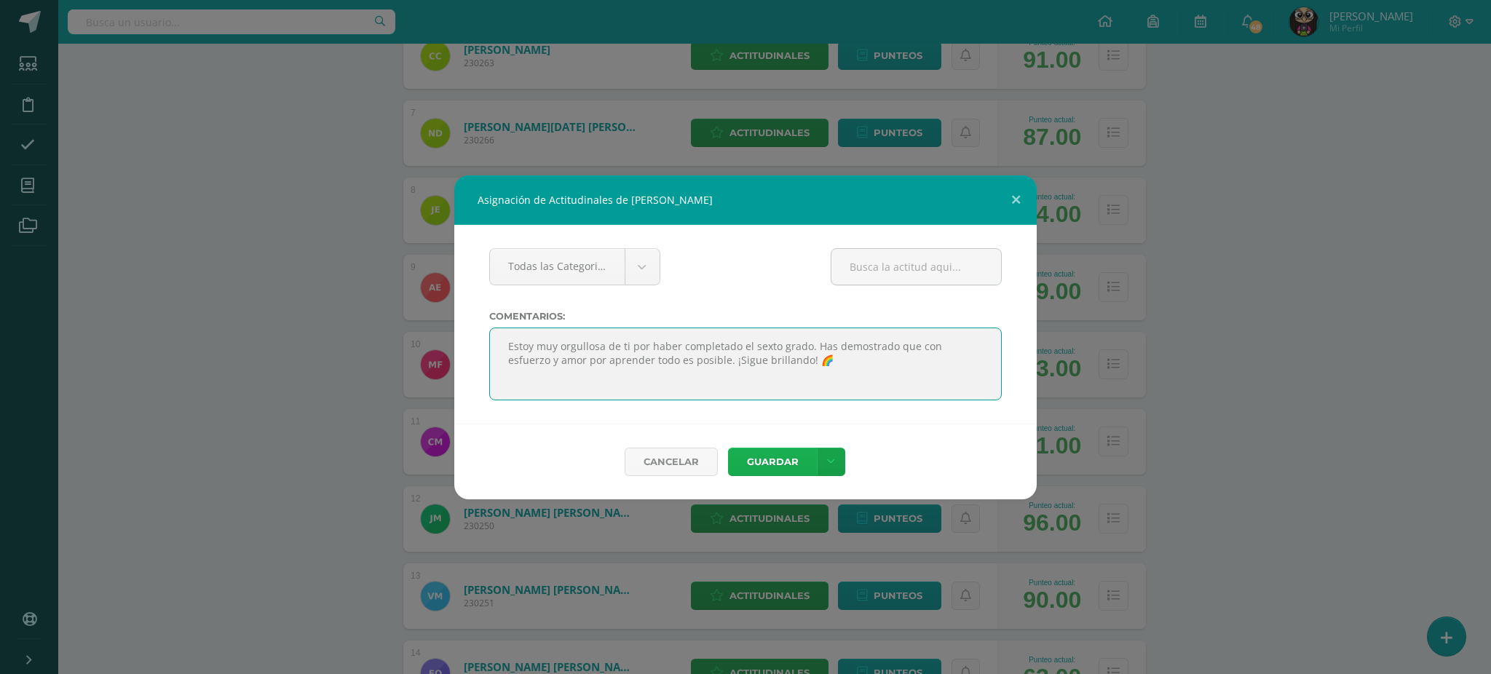
type textarea "Estoy muy orgullosa de ti por haber completado el sexto grado. Has demostrado q…"
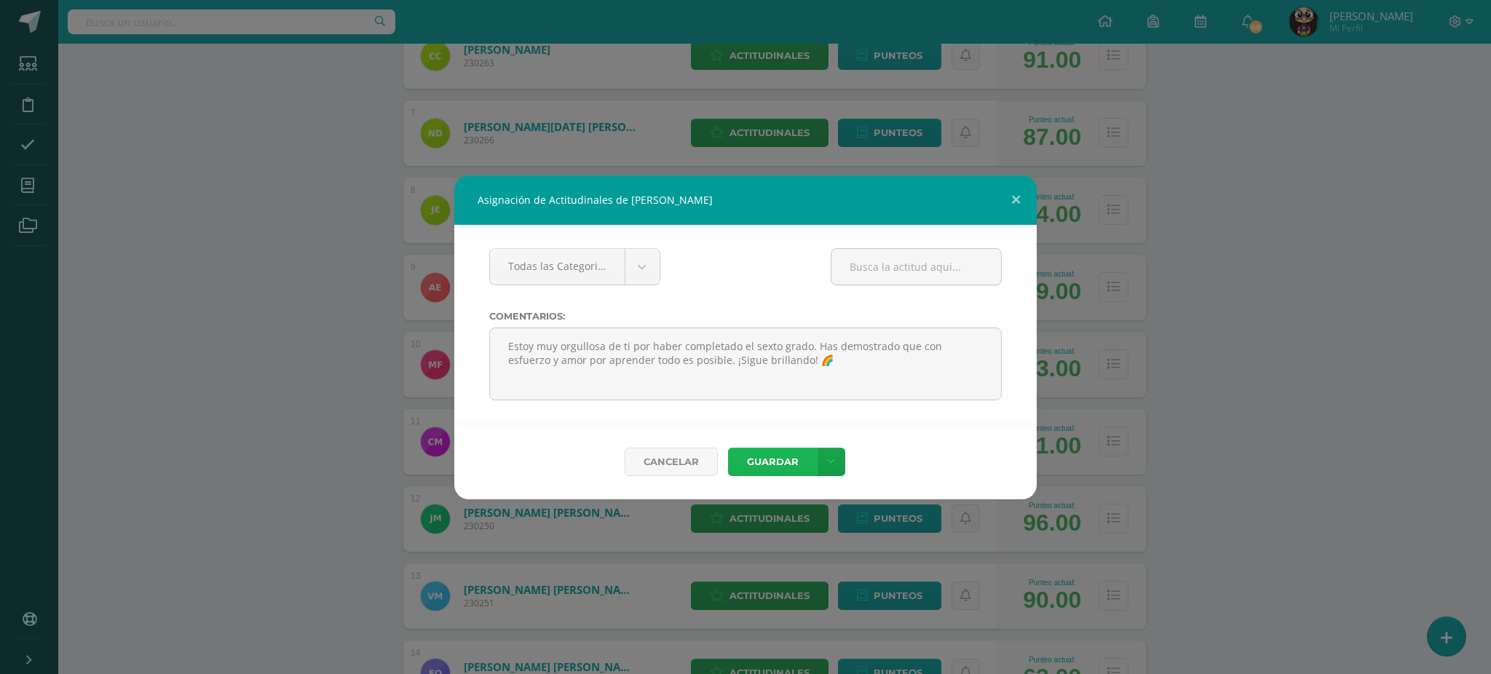
click at [761, 468] on button "Guardar" at bounding box center [772, 462] width 89 height 28
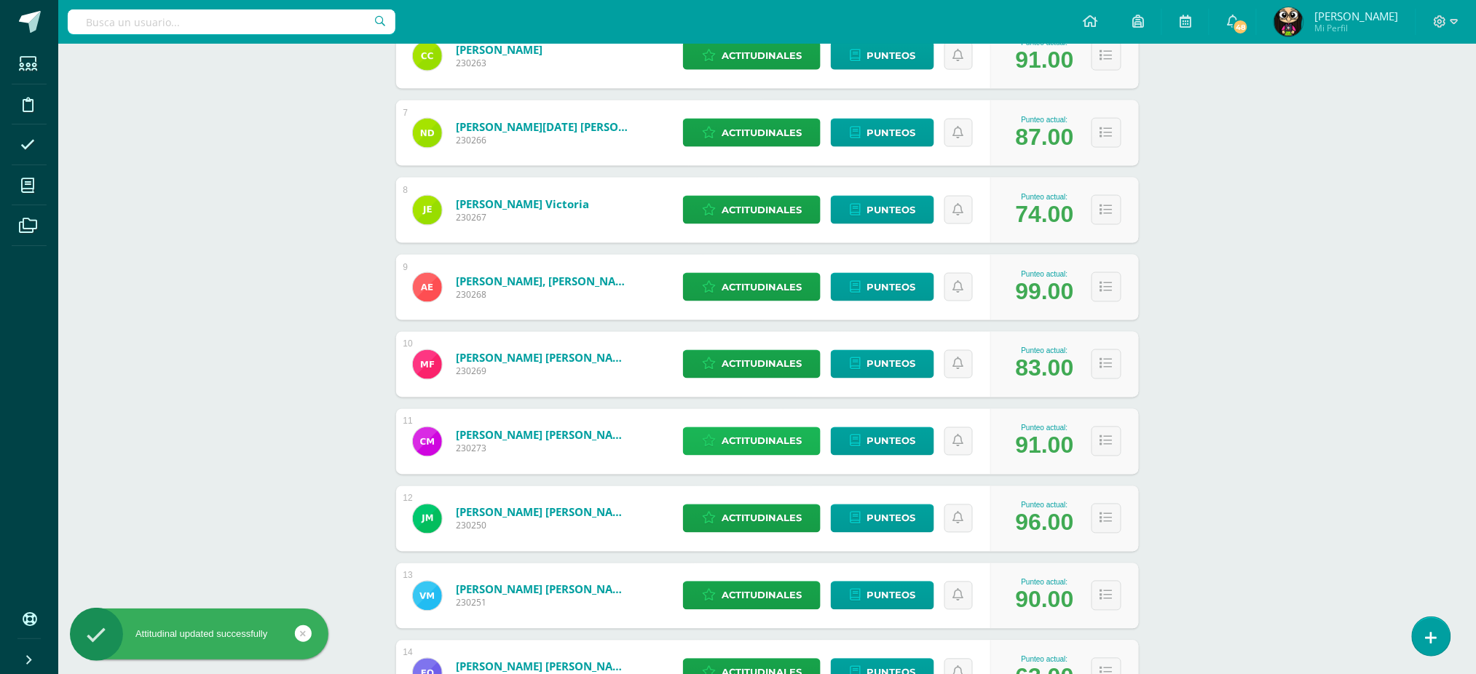
click at [731, 438] on span "Actitudinales" at bounding box center [762, 441] width 80 height 27
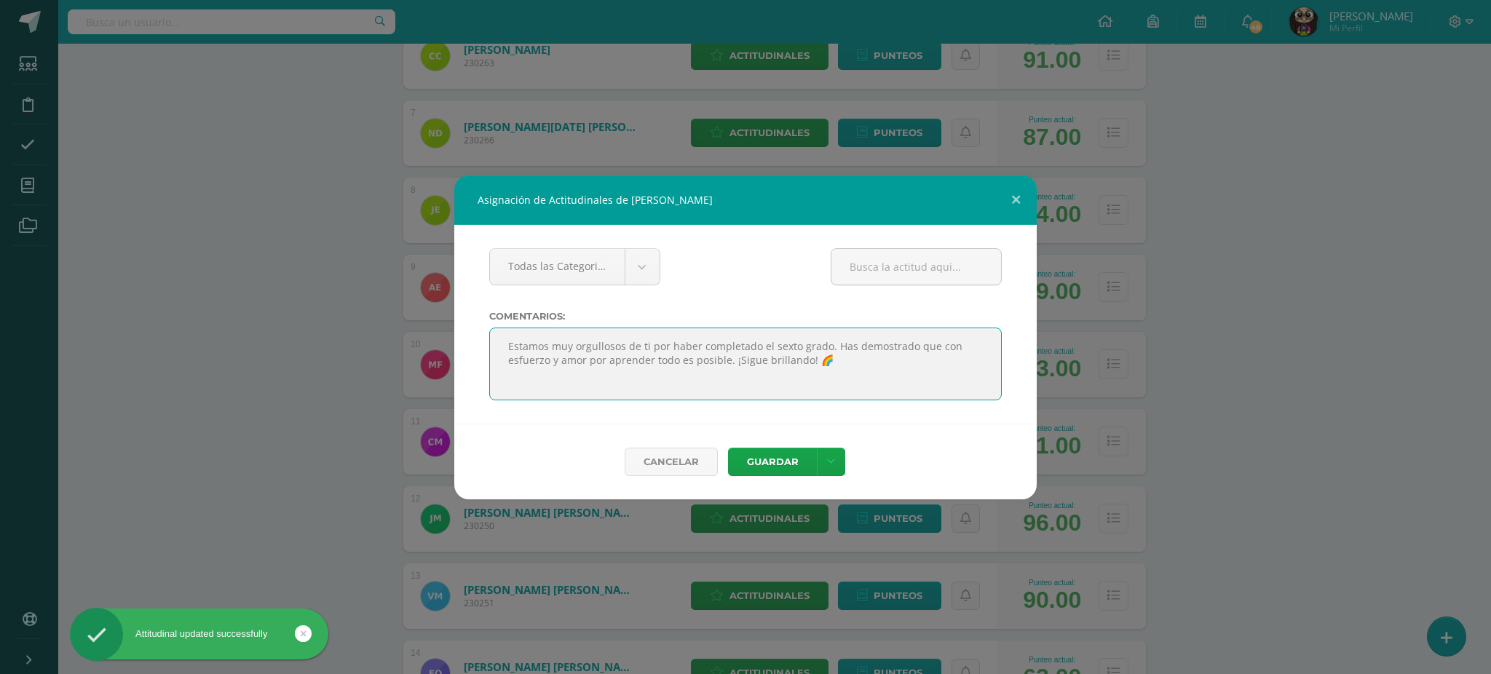
click at [689, 349] on textarea at bounding box center [745, 364] width 513 height 73
paste textarea "oy muy orgullosa de ti por haber completado el sexto grado. Has demostrado que …"
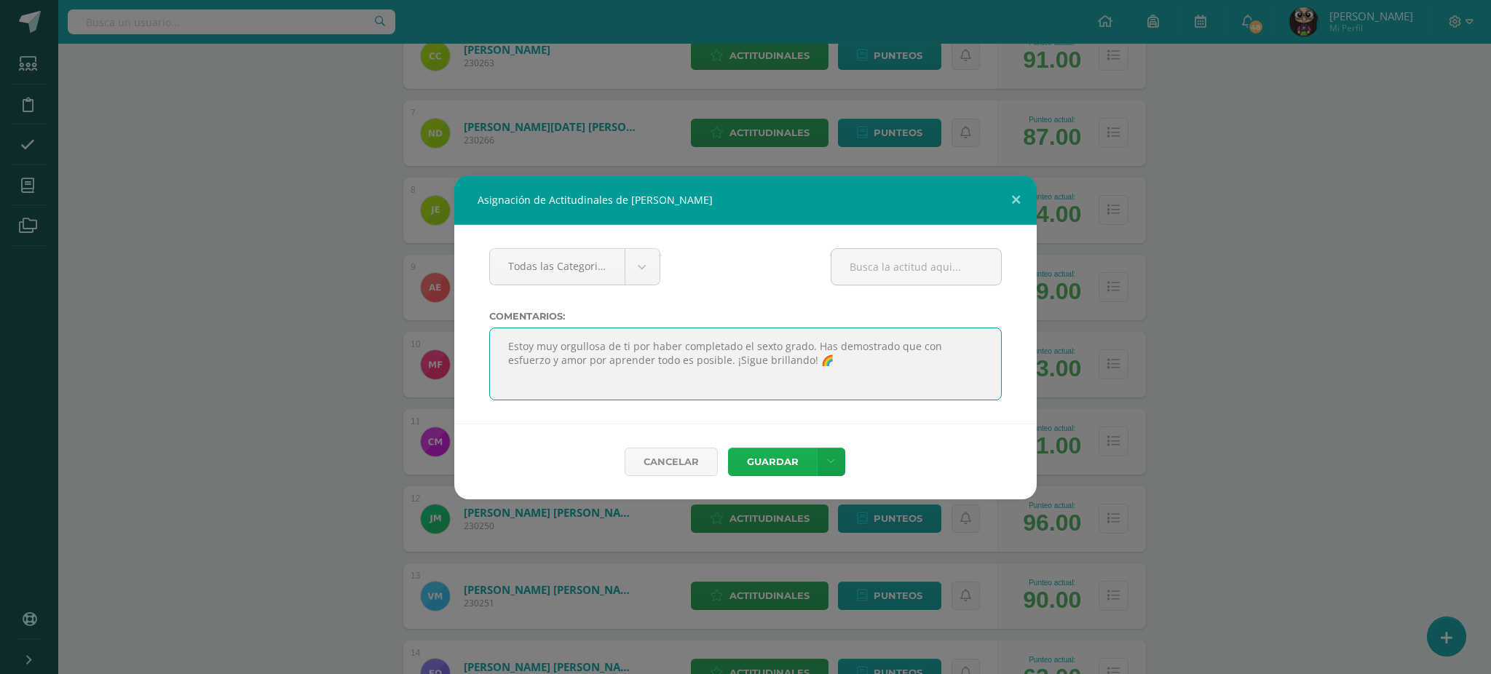
type textarea "Estoy muy orgullosa de ti por haber completado el sexto grado. Has demostrado q…"
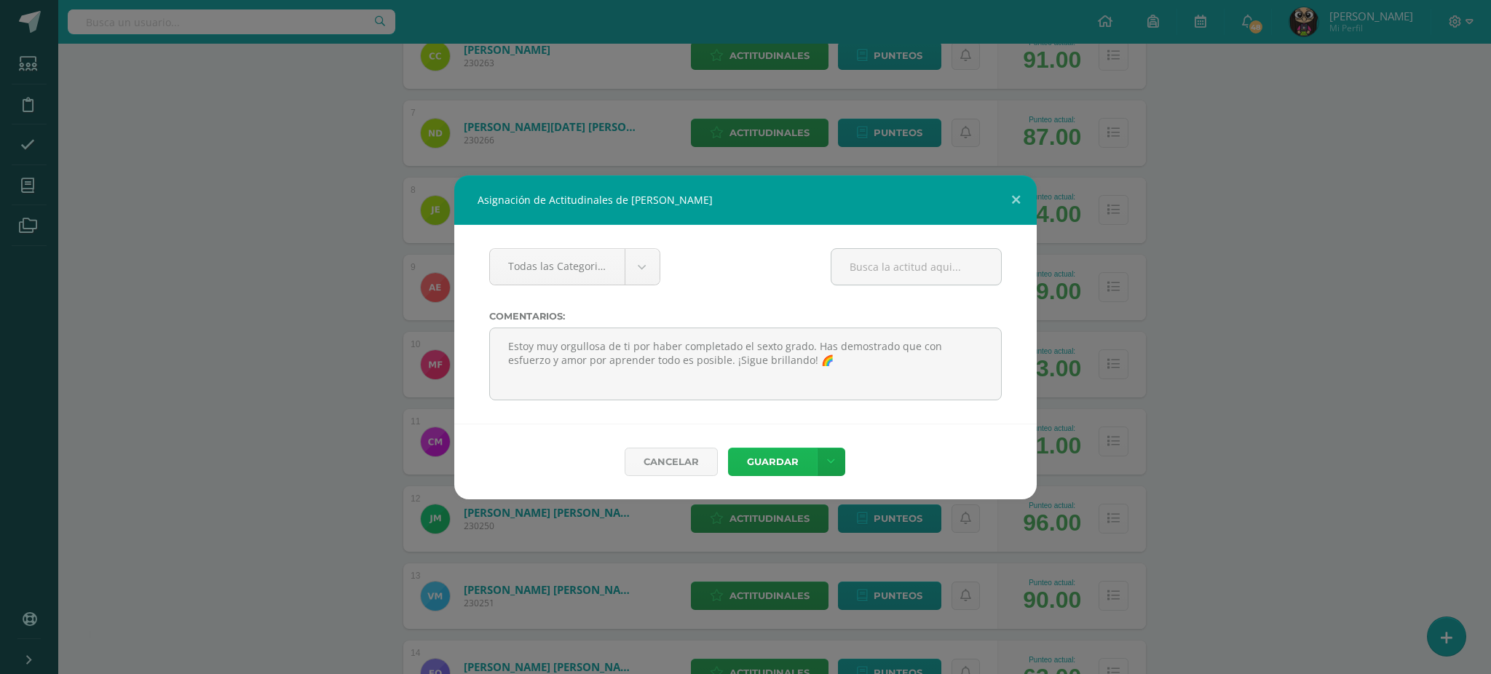
click at [781, 461] on button "Guardar" at bounding box center [772, 462] width 89 height 28
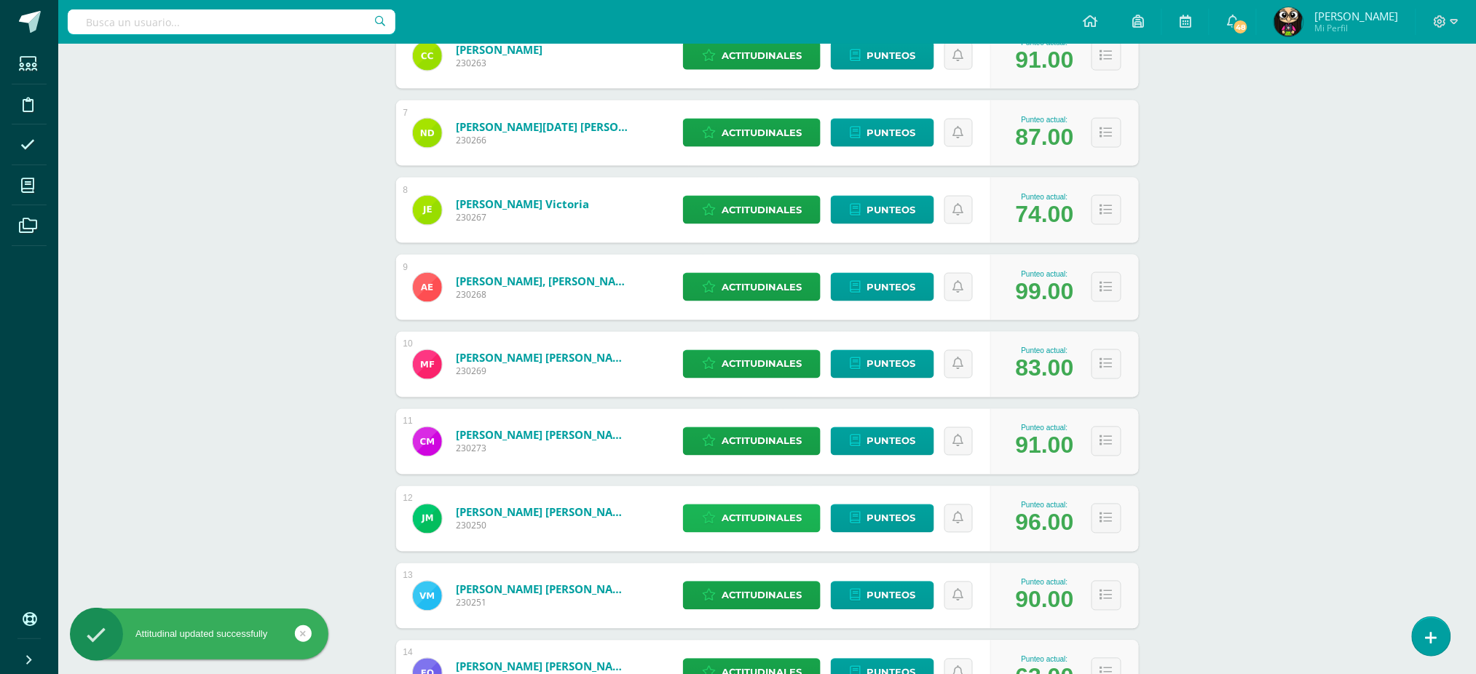
click at [770, 510] on span "Actitudinales" at bounding box center [762, 518] width 80 height 27
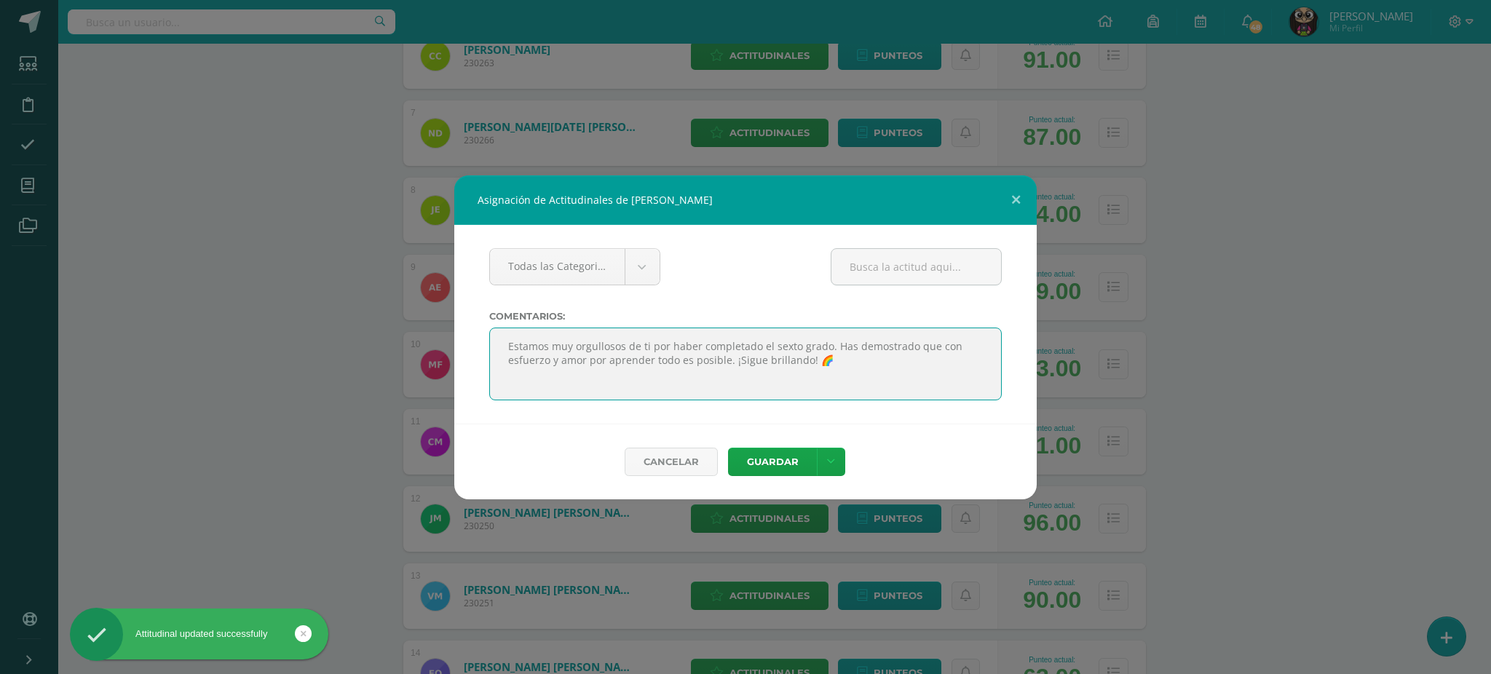
click at [713, 348] on textarea at bounding box center [745, 364] width 513 height 73
paste textarea "oy muy orgullosa de ti por haber completado el sexto grado. Has demostrado que …"
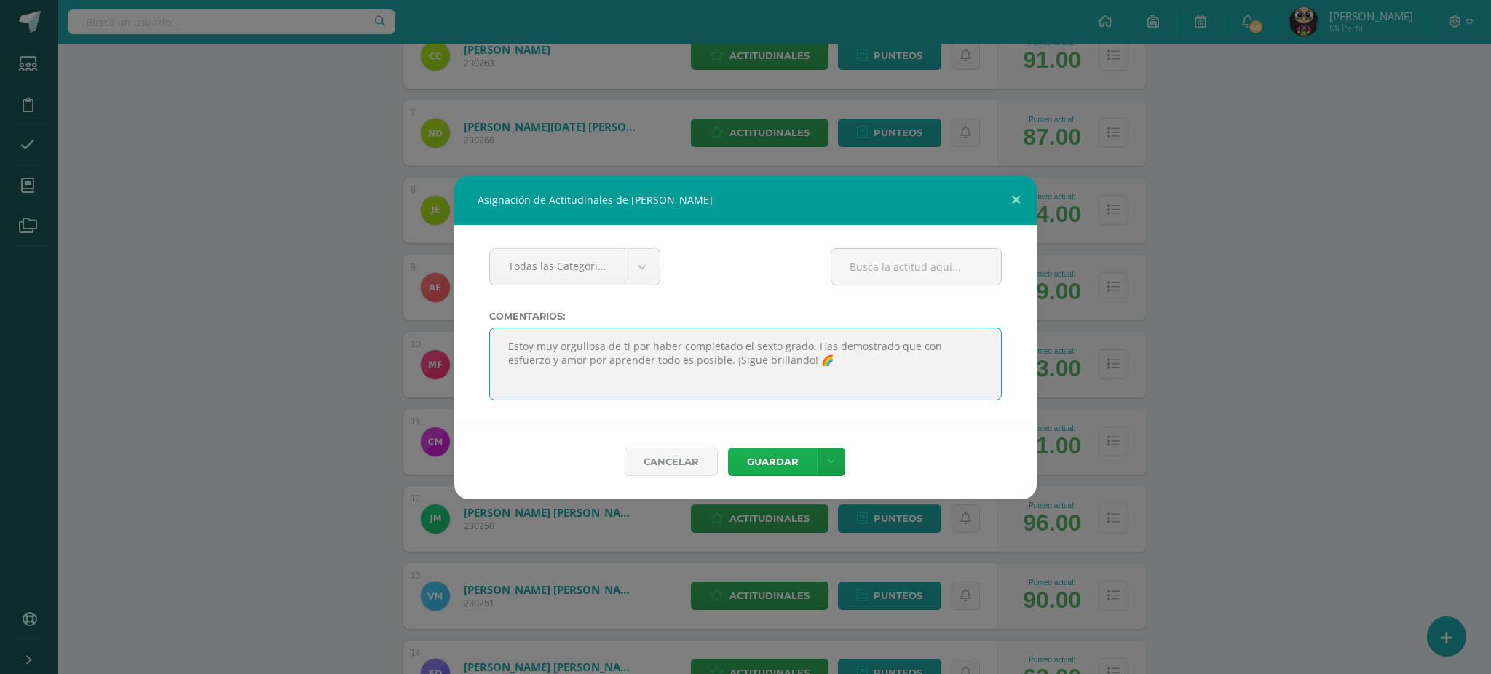
type textarea "Estoy muy orgullosa de ti por haber completado el sexto grado. Has demostrado q…"
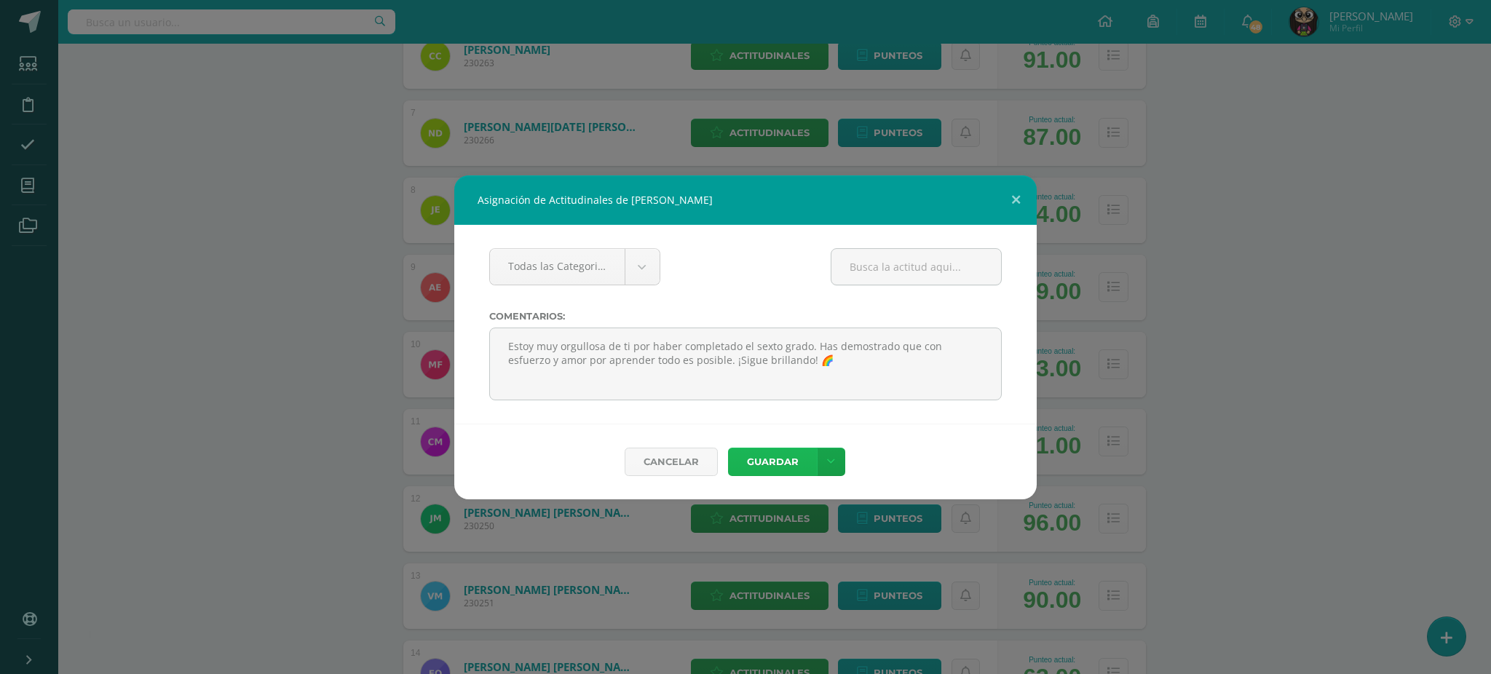
click at [760, 460] on button "Guardar" at bounding box center [772, 462] width 89 height 28
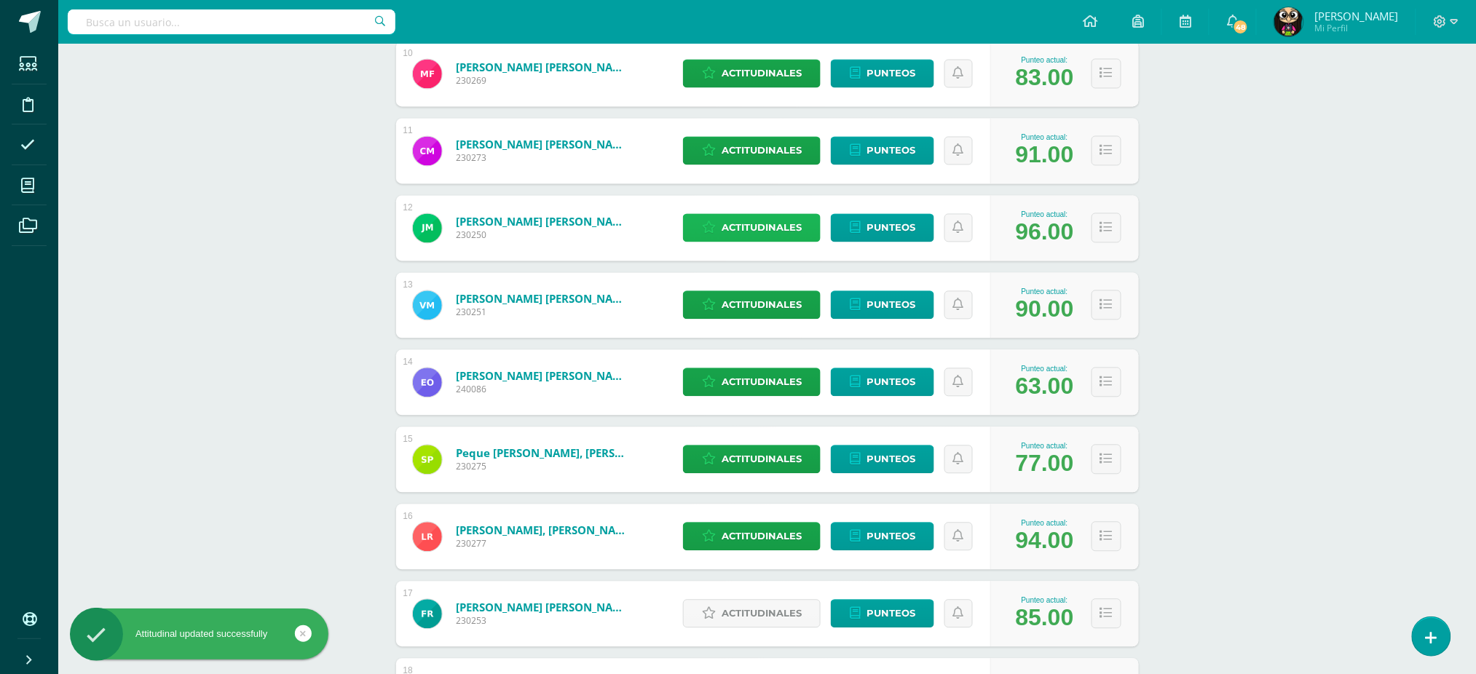
scroll to position [971, 0]
click at [752, 301] on span "Actitudinales" at bounding box center [762, 304] width 80 height 27
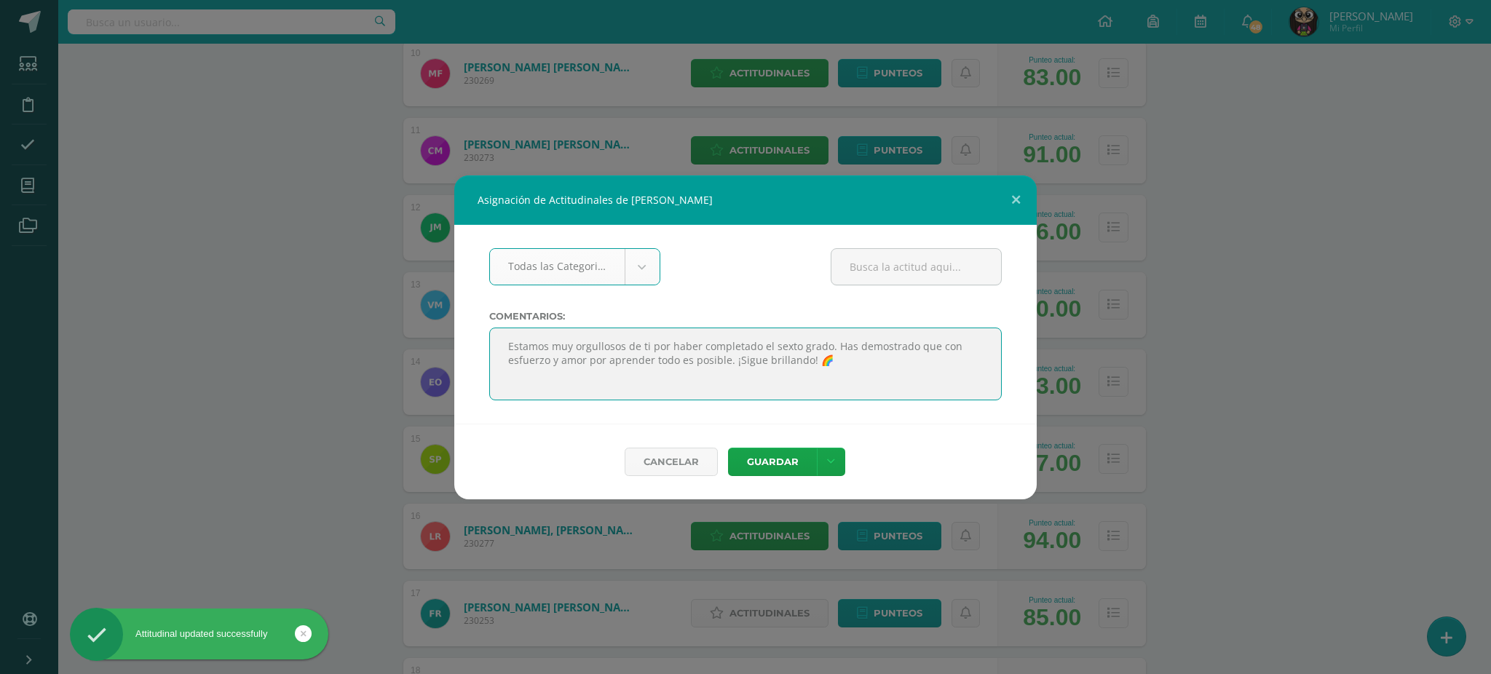
click at [593, 347] on textarea at bounding box center [745, 364] width 513 height 73
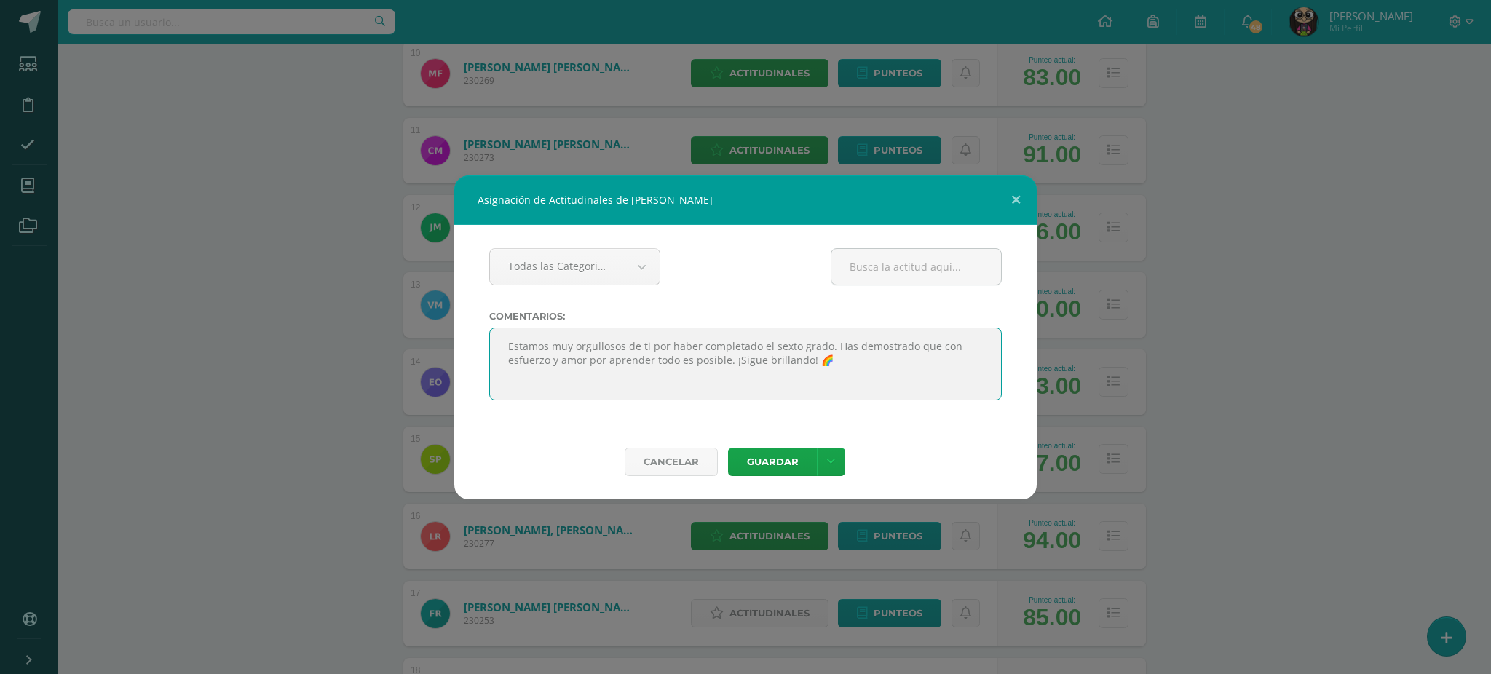
click at [593, 347] on textarea at bounding box center [745, 364] width 513 height 73
paste textarea "oy muy orgullosa de ti por haber completado el sexto grado. Has demostrado que …"
type textarea "Estoy muy orgullosa de ti por haber completado el sexto grado. Has demostrado q…"
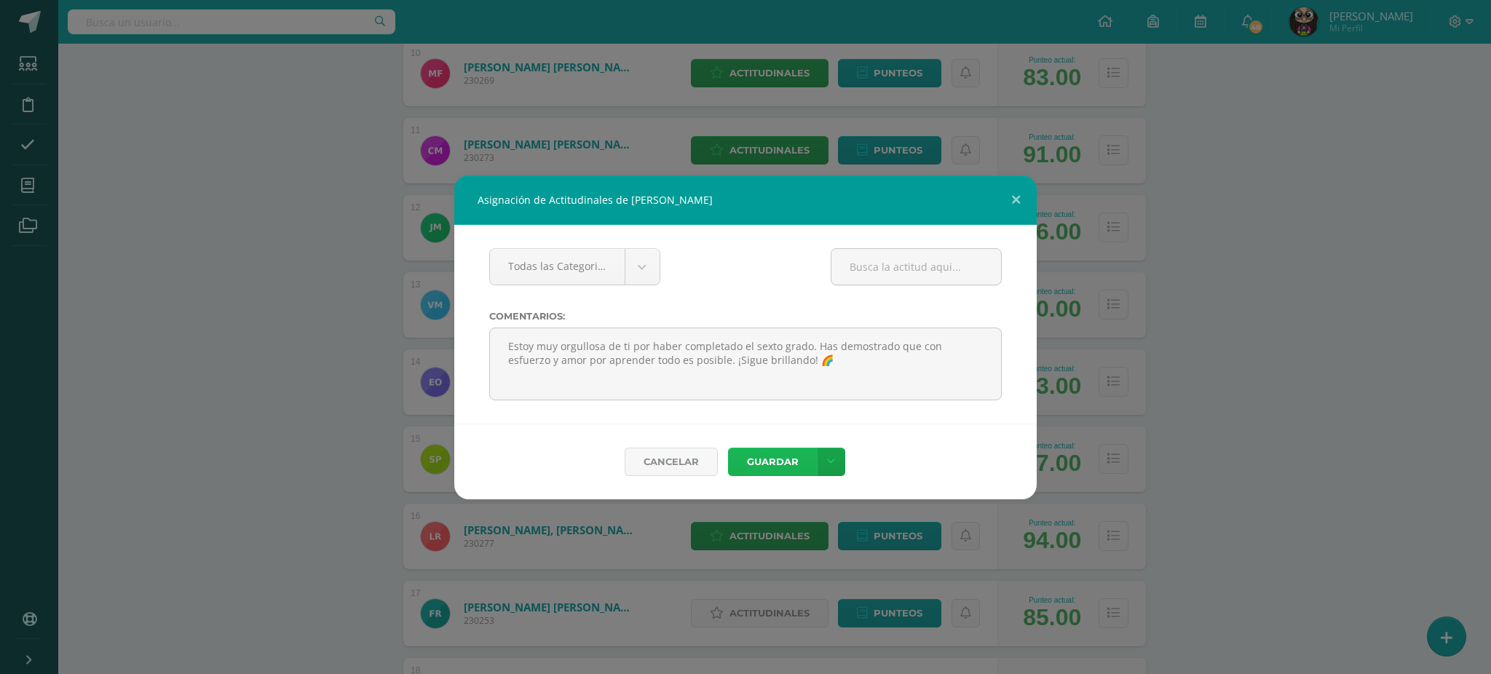
click at [749, 467] on button "Guardar" at bounding box center [772, 462] width 89 height 28
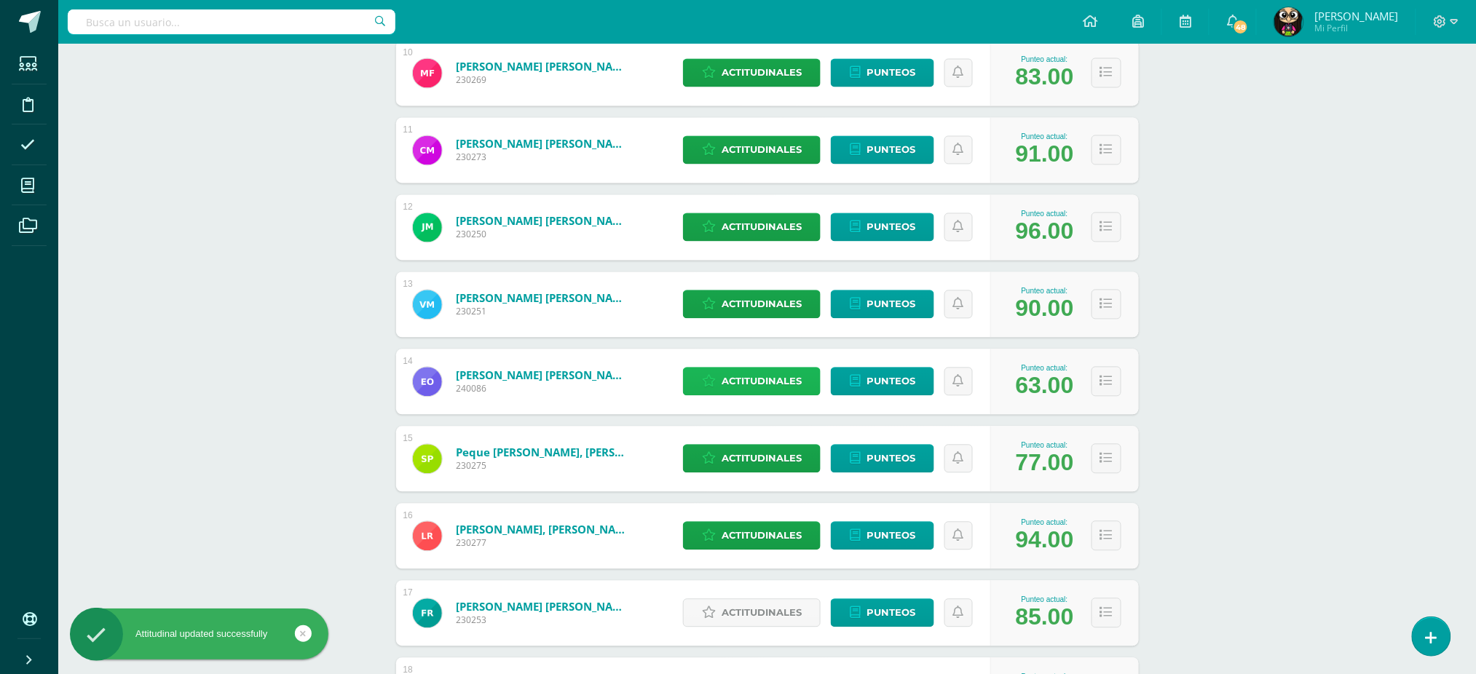
click at [748, 382] on span "Actitudinales" at bounding box center [762, 381] width 80 height 27
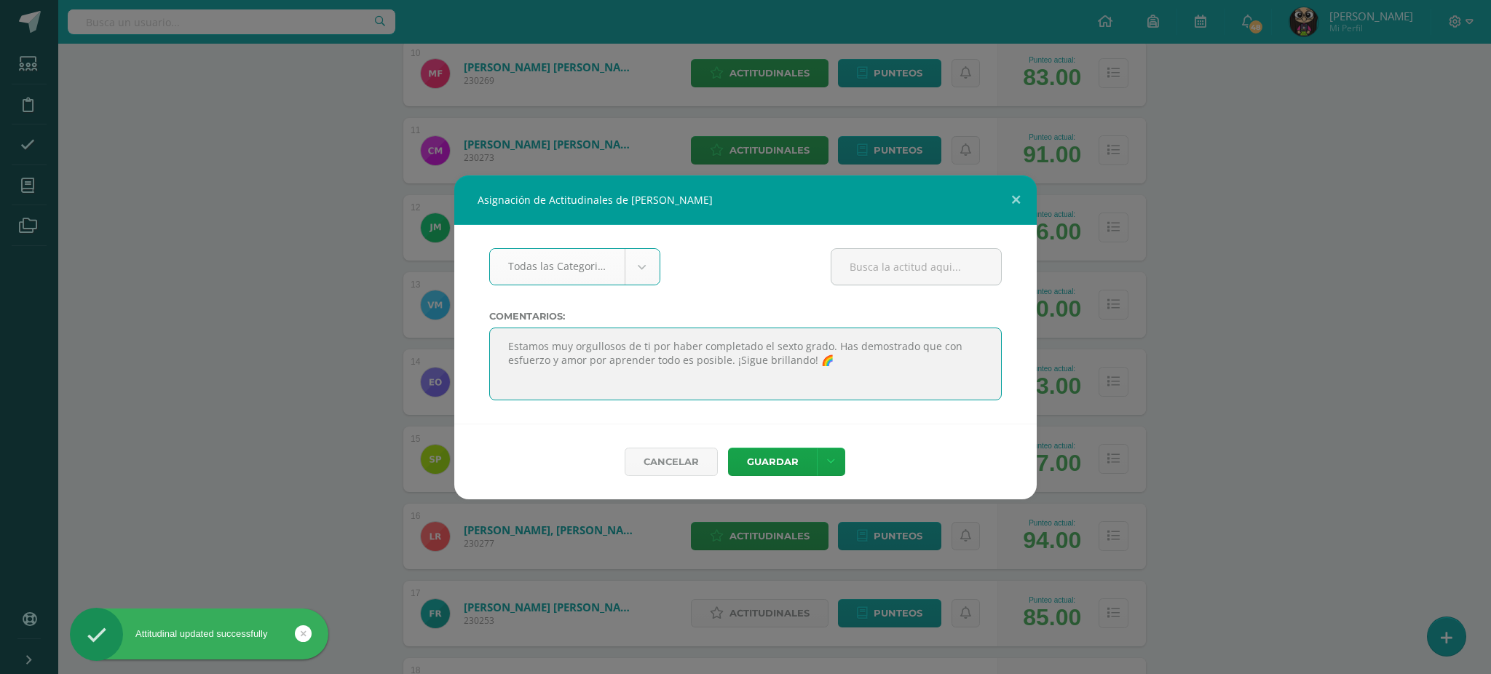
click at [703, 347] on textarea at bounding box center [745, 364] width 513 height 73
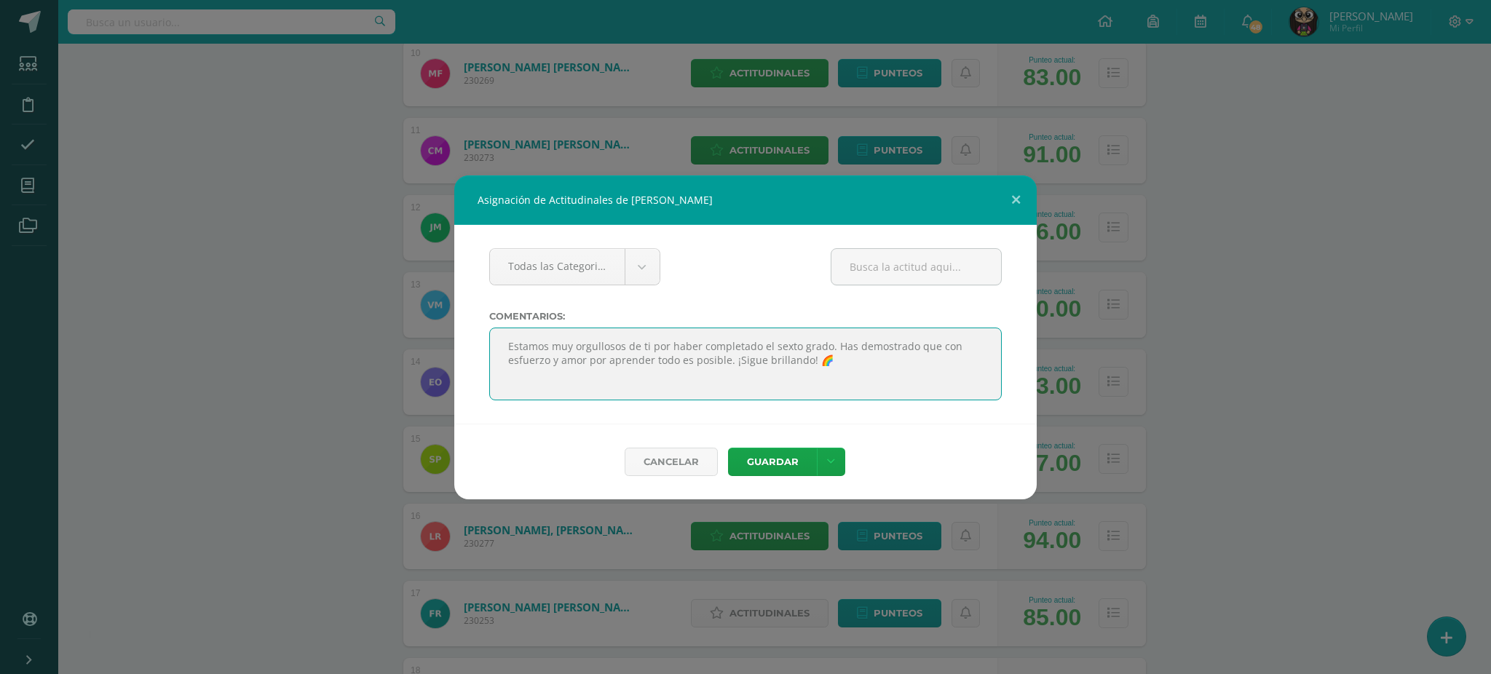
click at [703, 347] on textarea at bounding box center [745, 364] width 513 height 73
paste textarea "oy muy orgullosa de ti por haber completado el sexto grado. Has demostrado que …"
drag, startPoint x: 811, startPoint y: 347, endPoint x: 731, endPoint y: 362, distance: 80.8
click at [731, 362] on textarea at bounding box center [745, 364] width 513 height 73
type textarea "Estoy muy orgullosa de ti por haber completado el sexto grado. ¡Sigue brillando…"
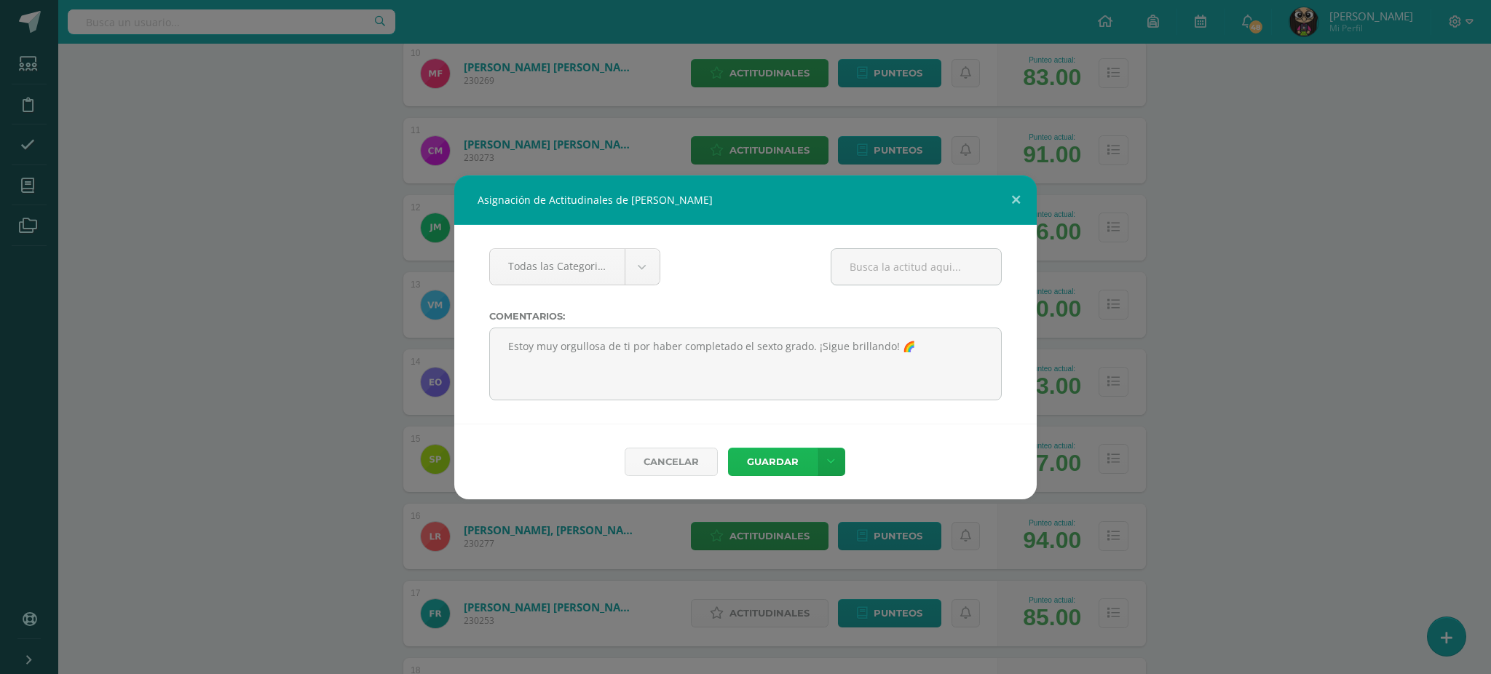
click at [772, 461] on button "Guardar" at bounding box center [772, 462] width 89 height 28
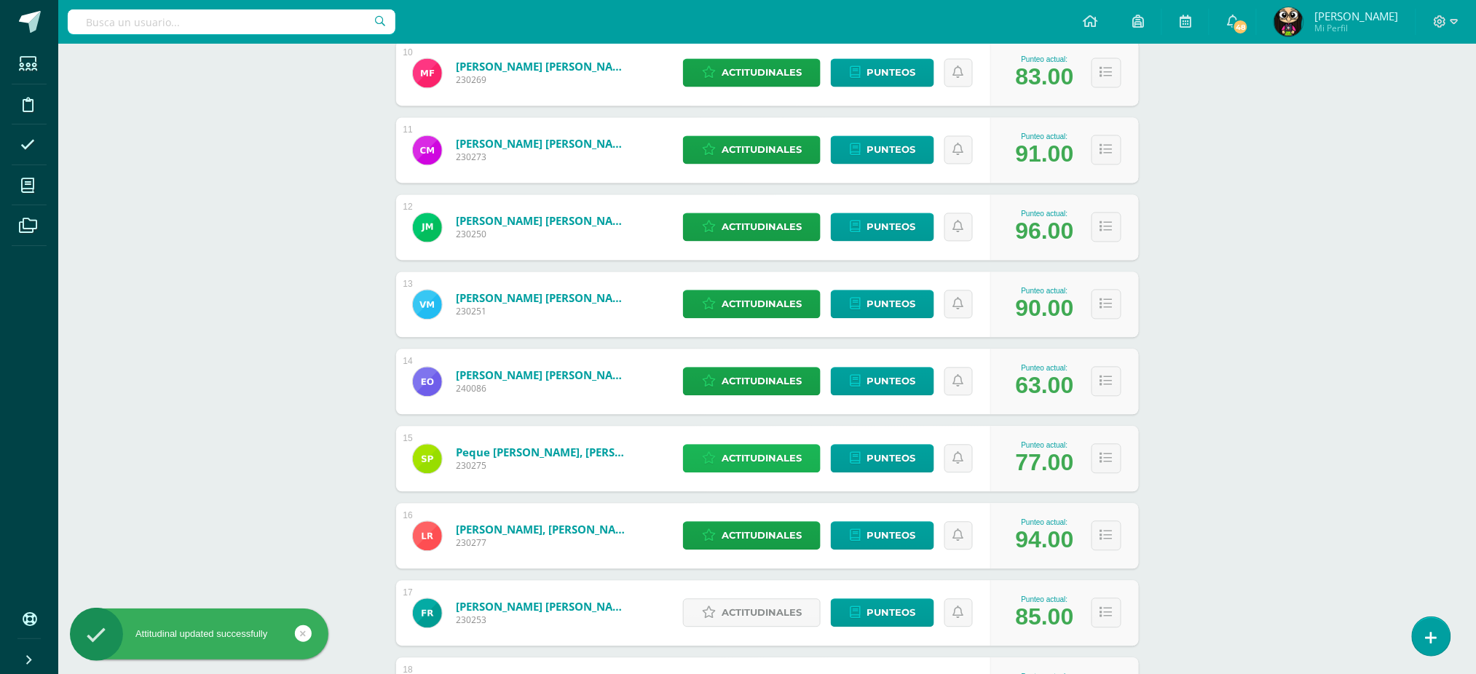
click at [746, 457] on span "Actitudinales" at bounding box center [762, 459] width 80 height 27
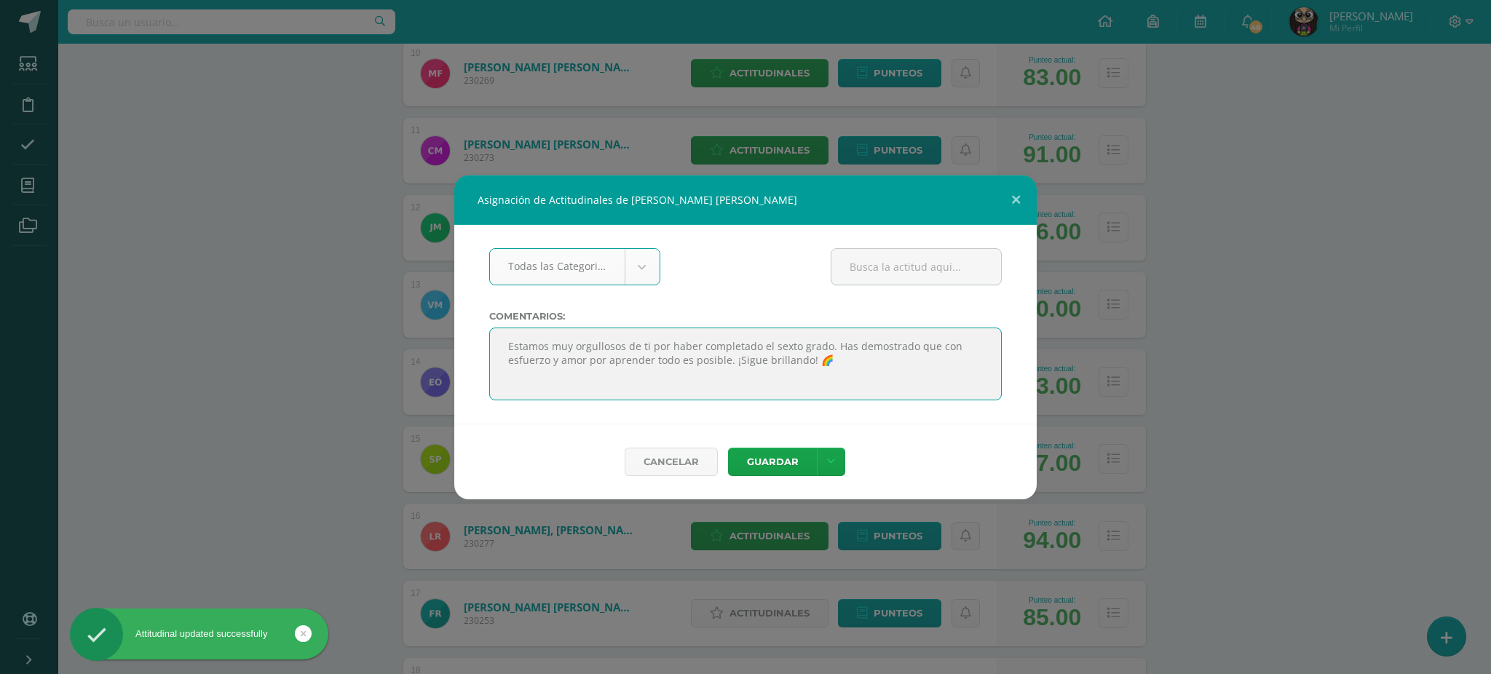
click at [639, 342] on textarea at bounding box center [745, 364] width 513 height 73
paste textarea "oy muy orgullosa de ti por haber completado el sexto grado. Has demostrado que …"
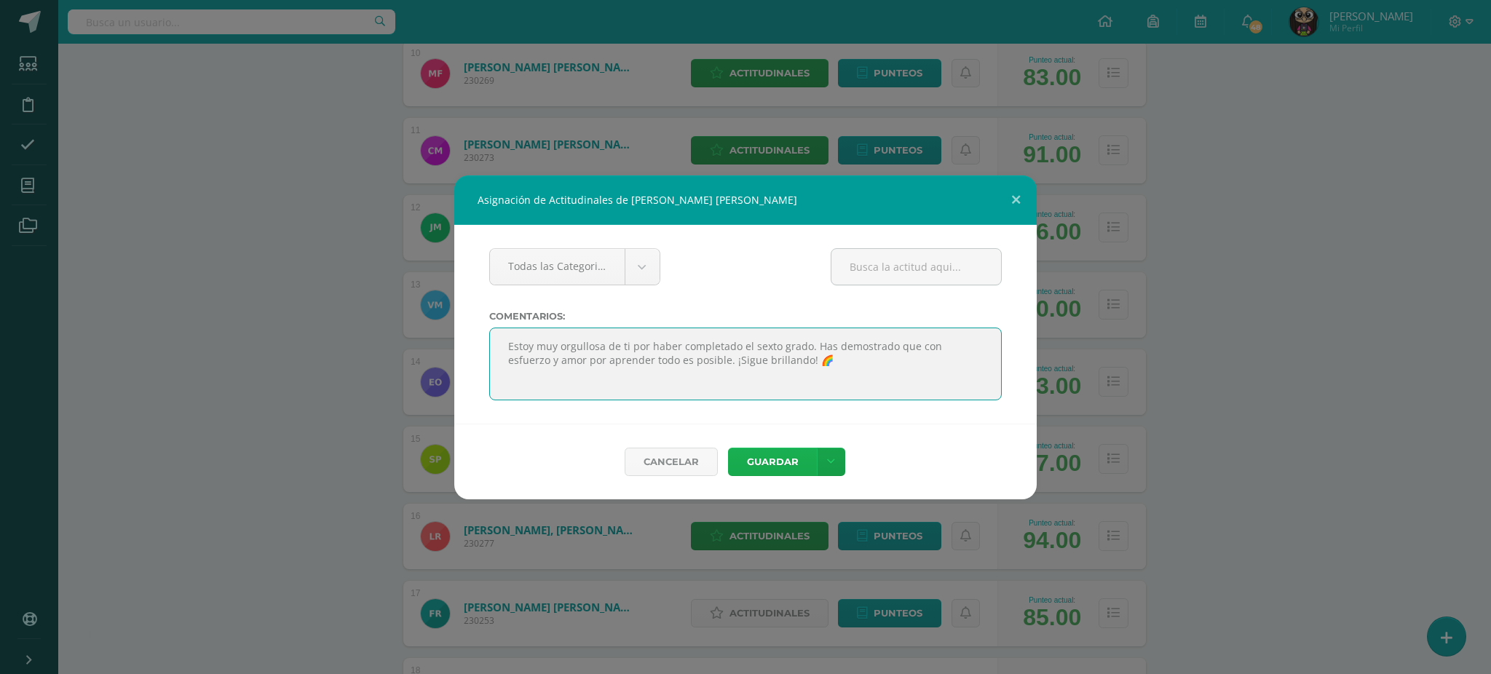
type textarea "Estoy muy orgullosa de ti por haber completado el sexto grado. Has demostrado q…"
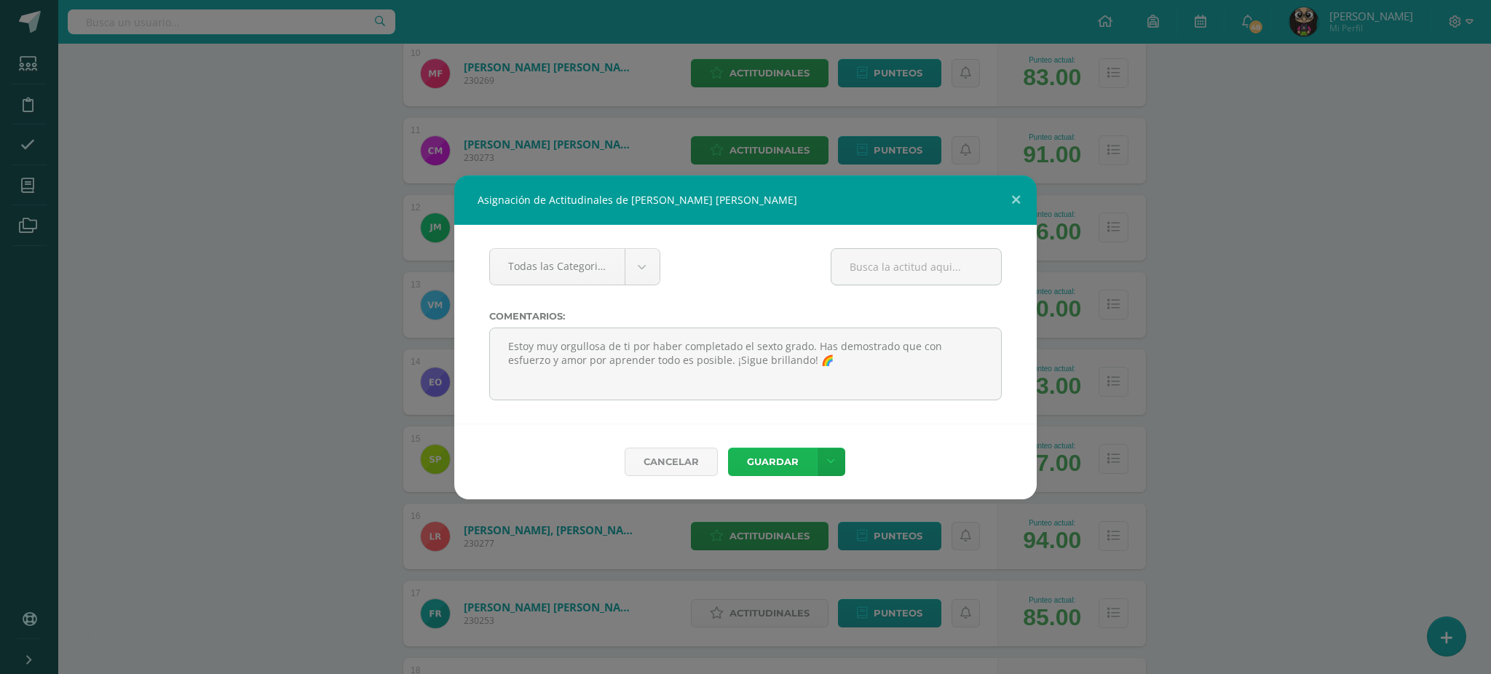
click at [762, 464] on button "Guardar" at bounding box center [772, 462] width 89 height 28
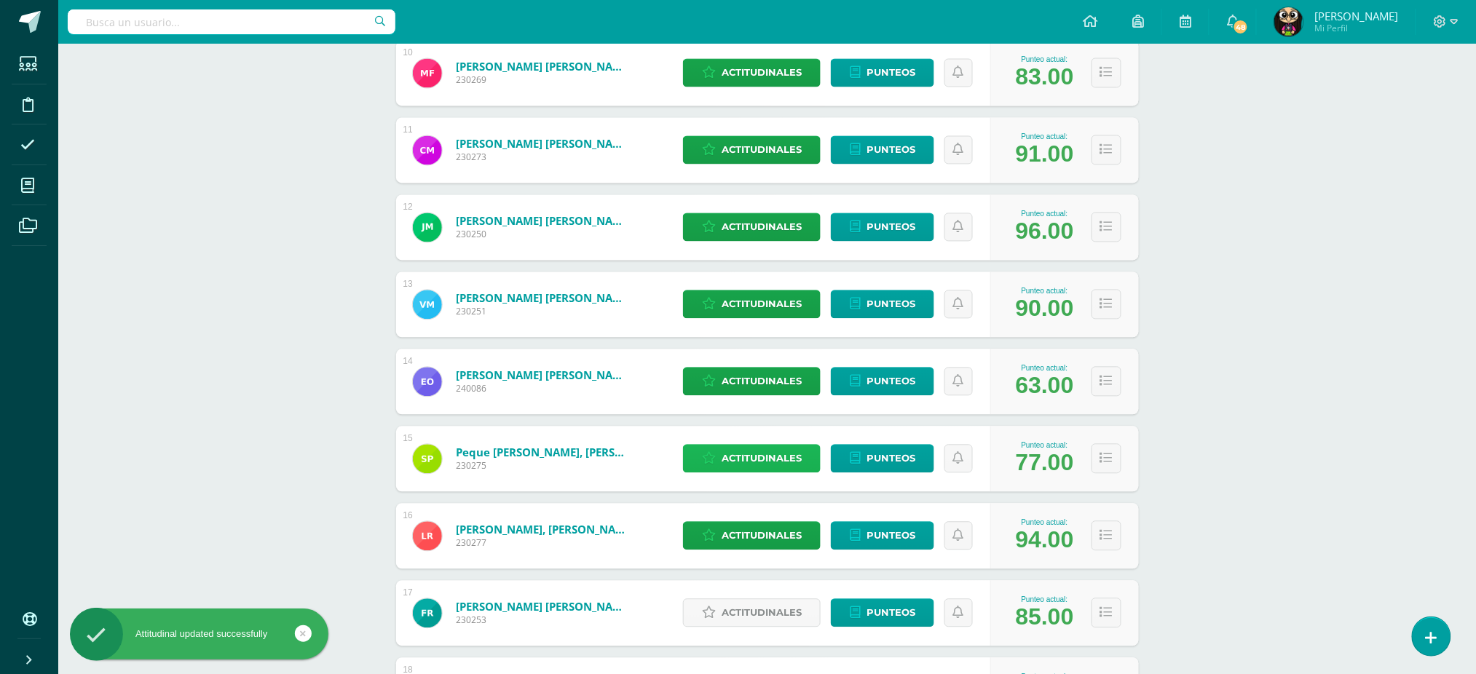
click at [765, 456] on span "Actitudinales" at bounding box center [762, 459] width 80 height 27
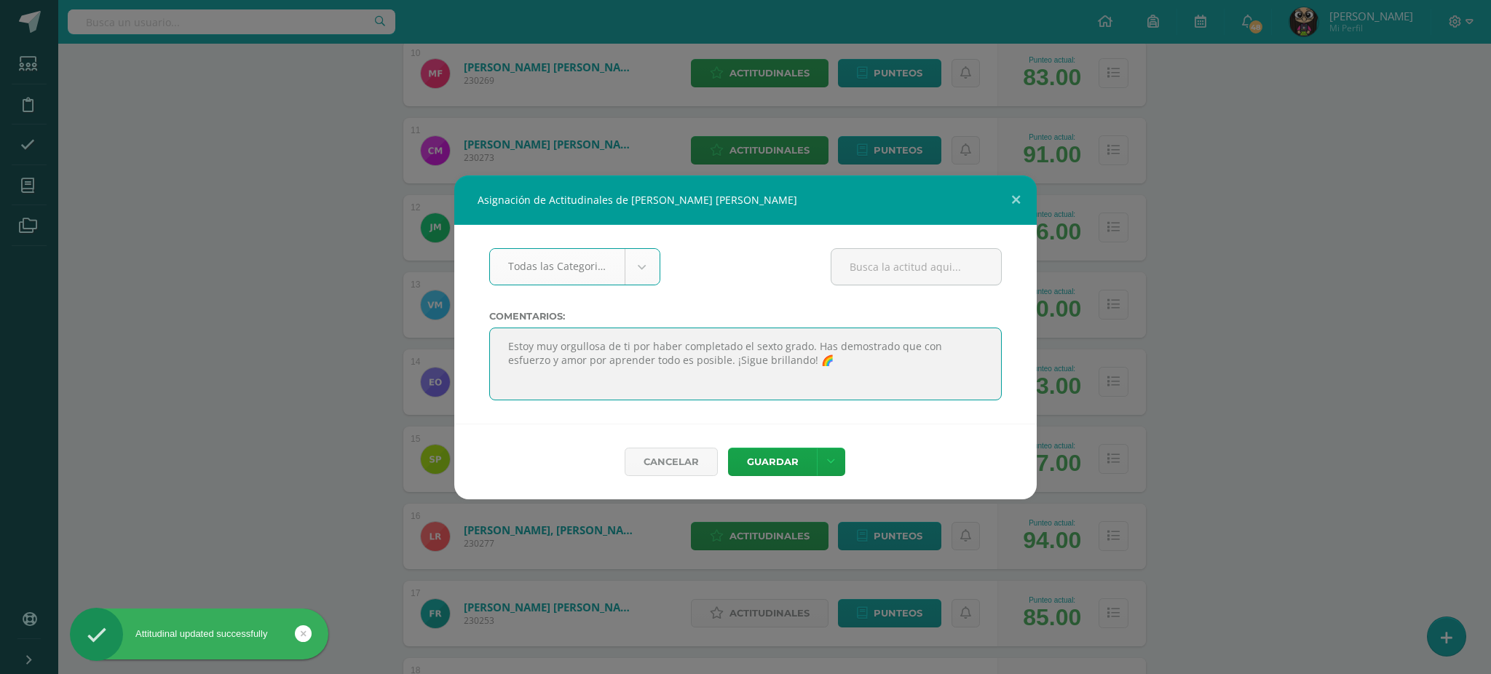
click at [697, 351] on textarea at bounding box center [745, 364] width 513 height 73
paste textarea
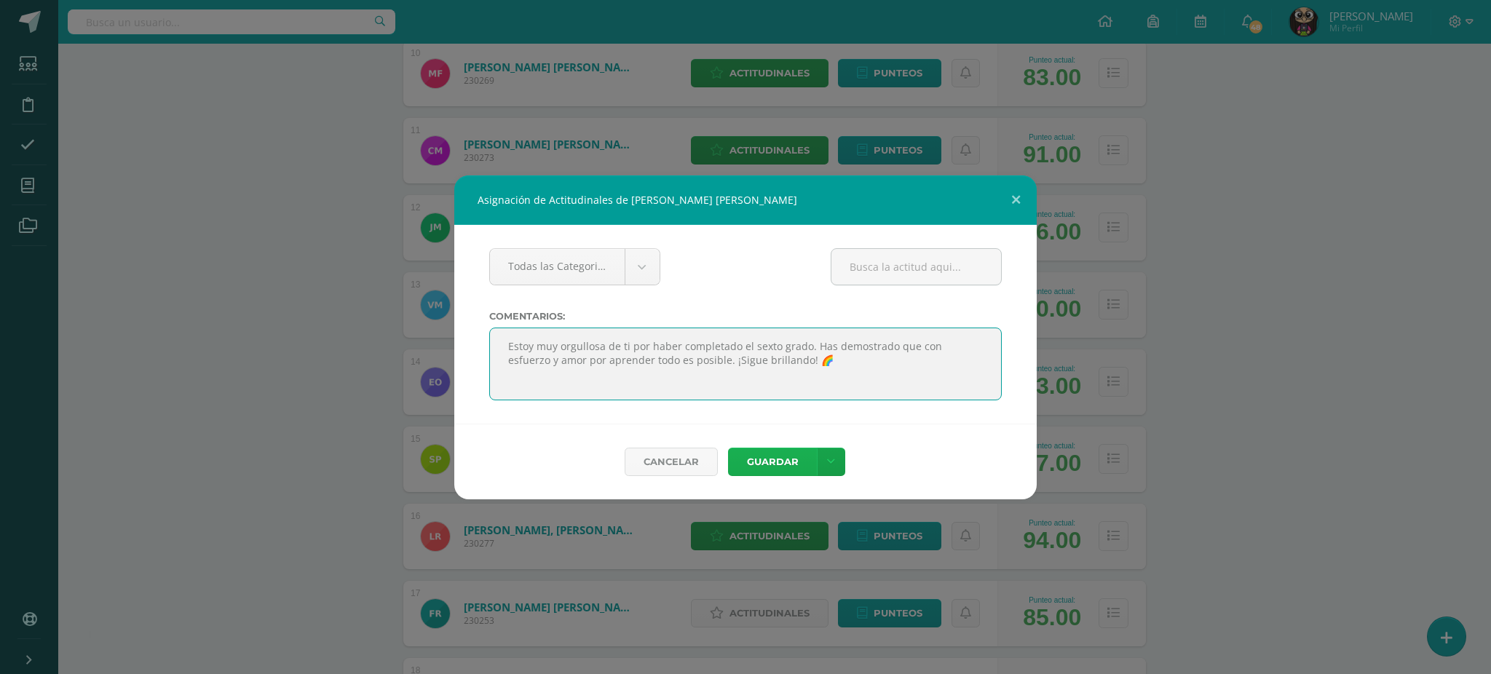
type textarea "Estoy muy orgullosa de ti por haber completado el sexto grado. Has demostrado q…"
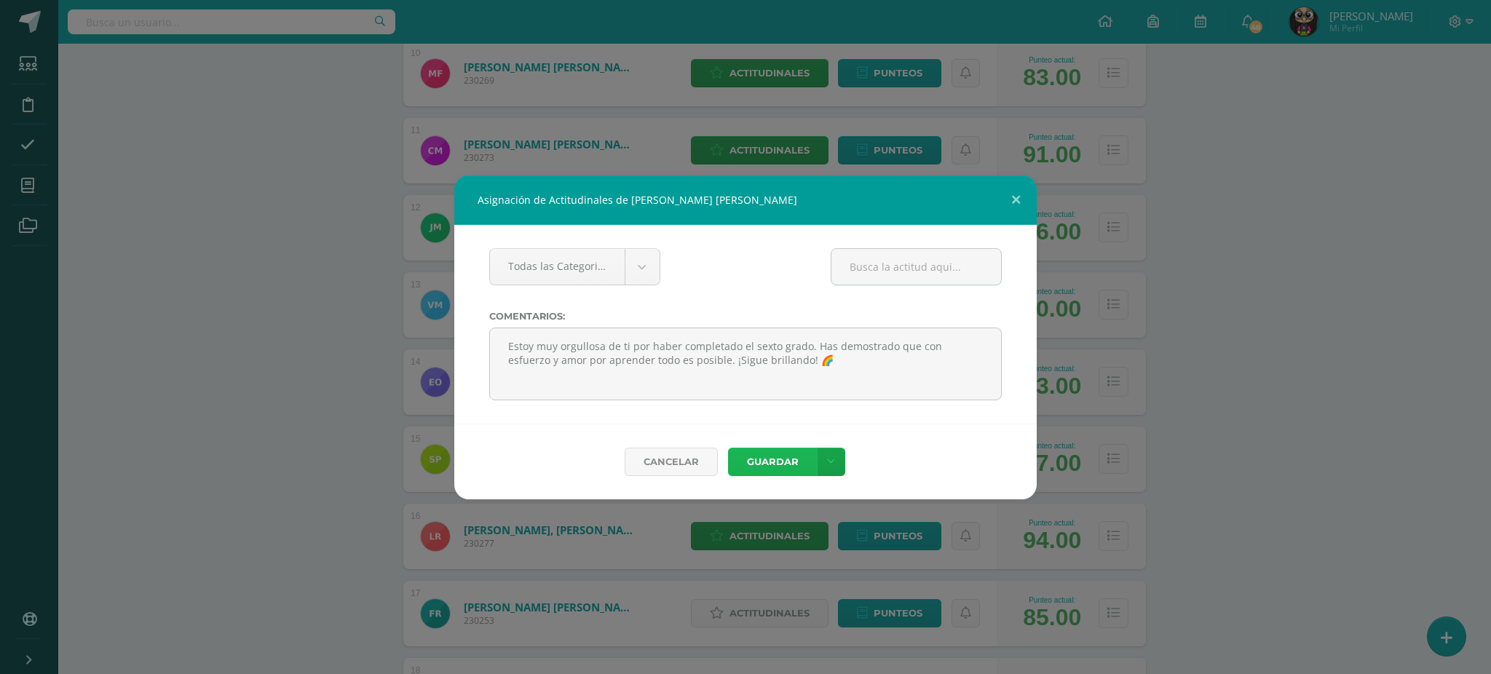
click at [749, 460] on button "Guardar" at bounding box center [772, 462] width 89 height 28
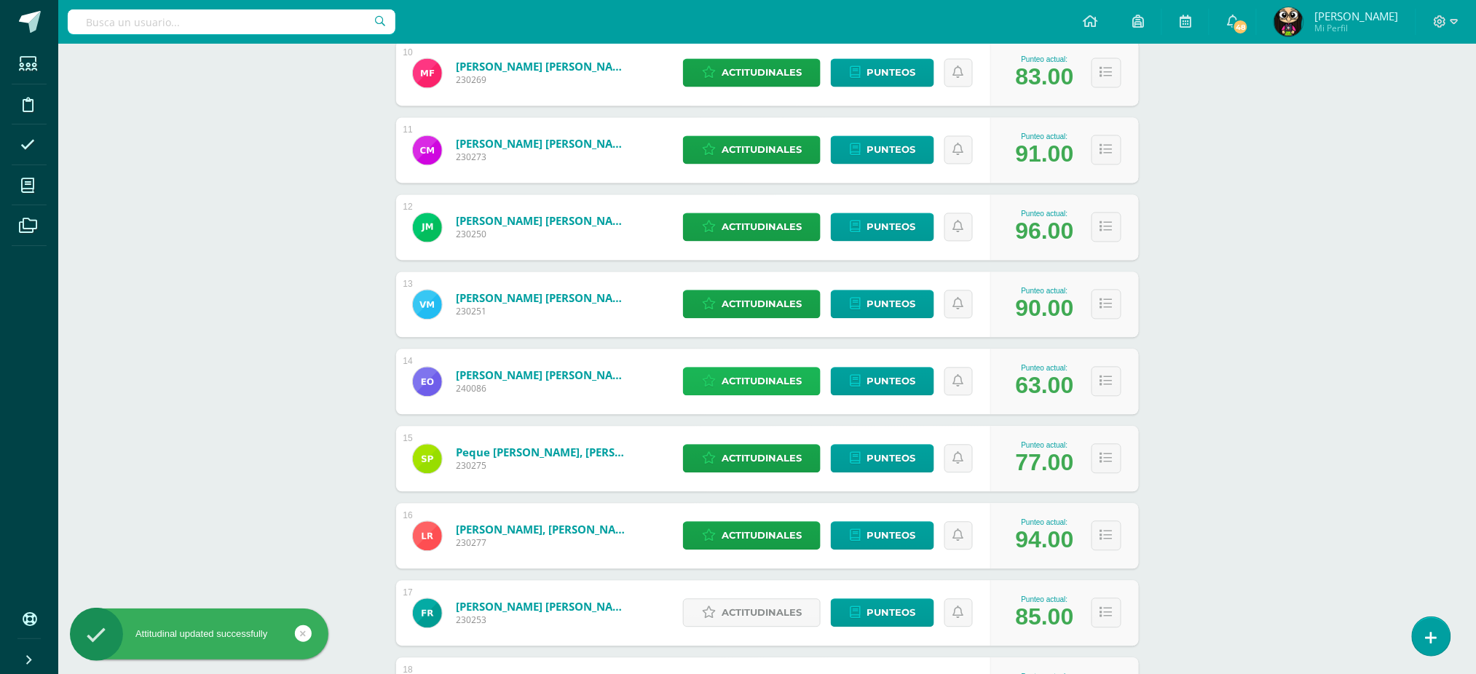
click at [724, 383] on span "Actitudinales" at bounding box center [762, 381] width 80 height 27
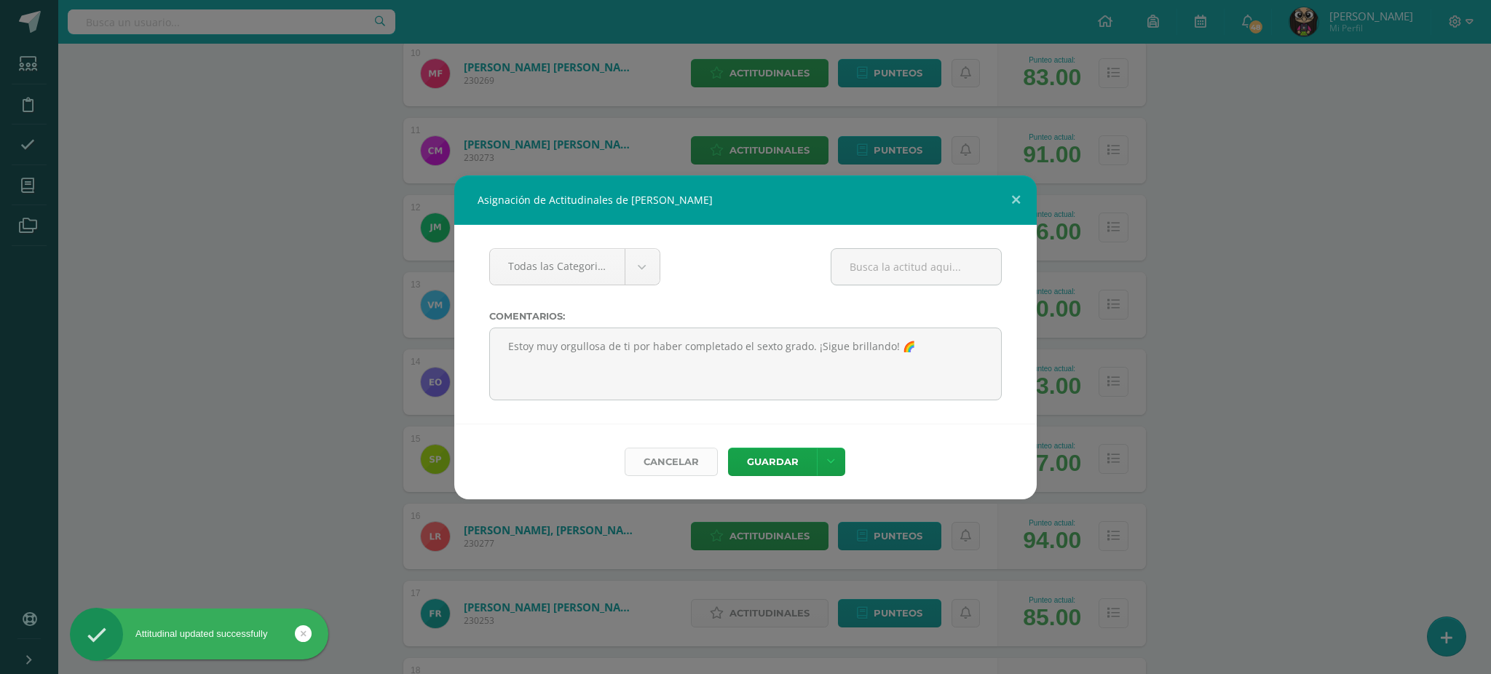
click at [696, 460] on link "Cancelar" at bounding box center [671, 462] width 93 height 28
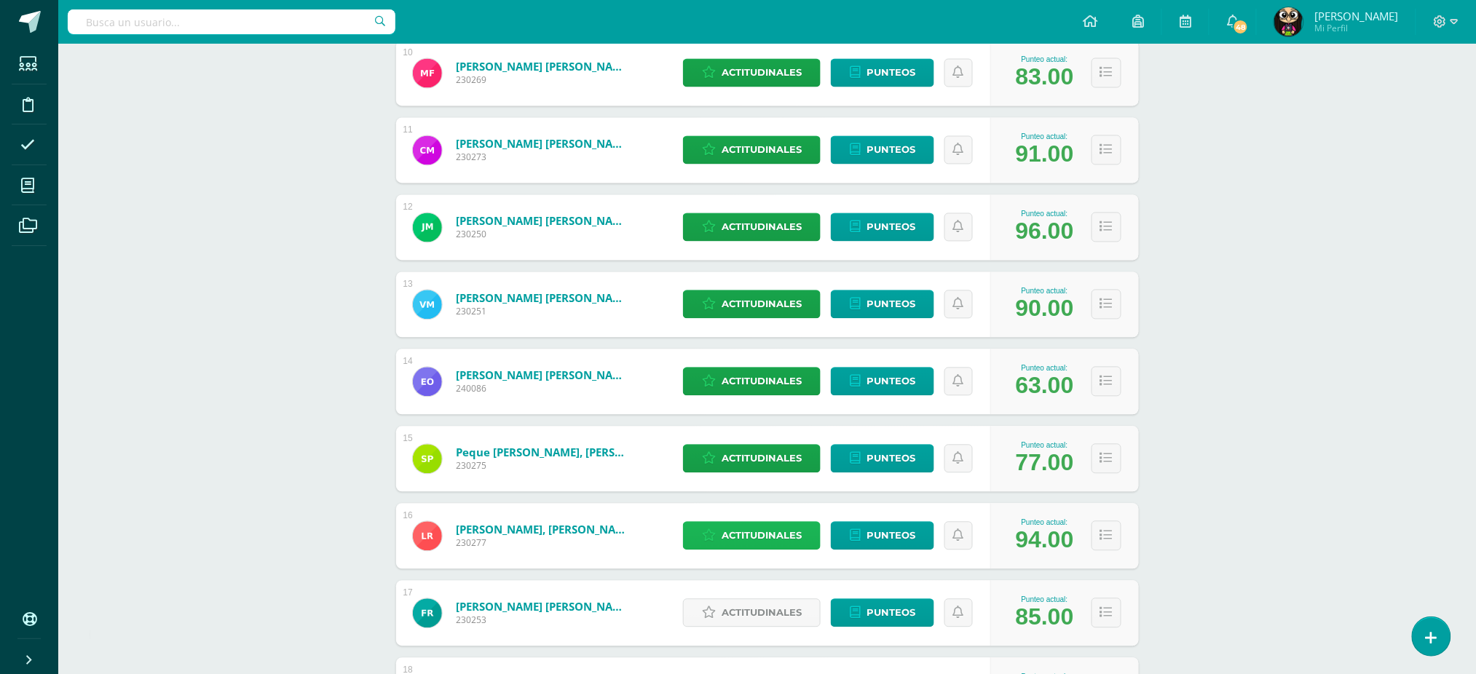
click at [752, 534] on span "Actitudinales" at bounding box center [762, 536] width 80 height 27
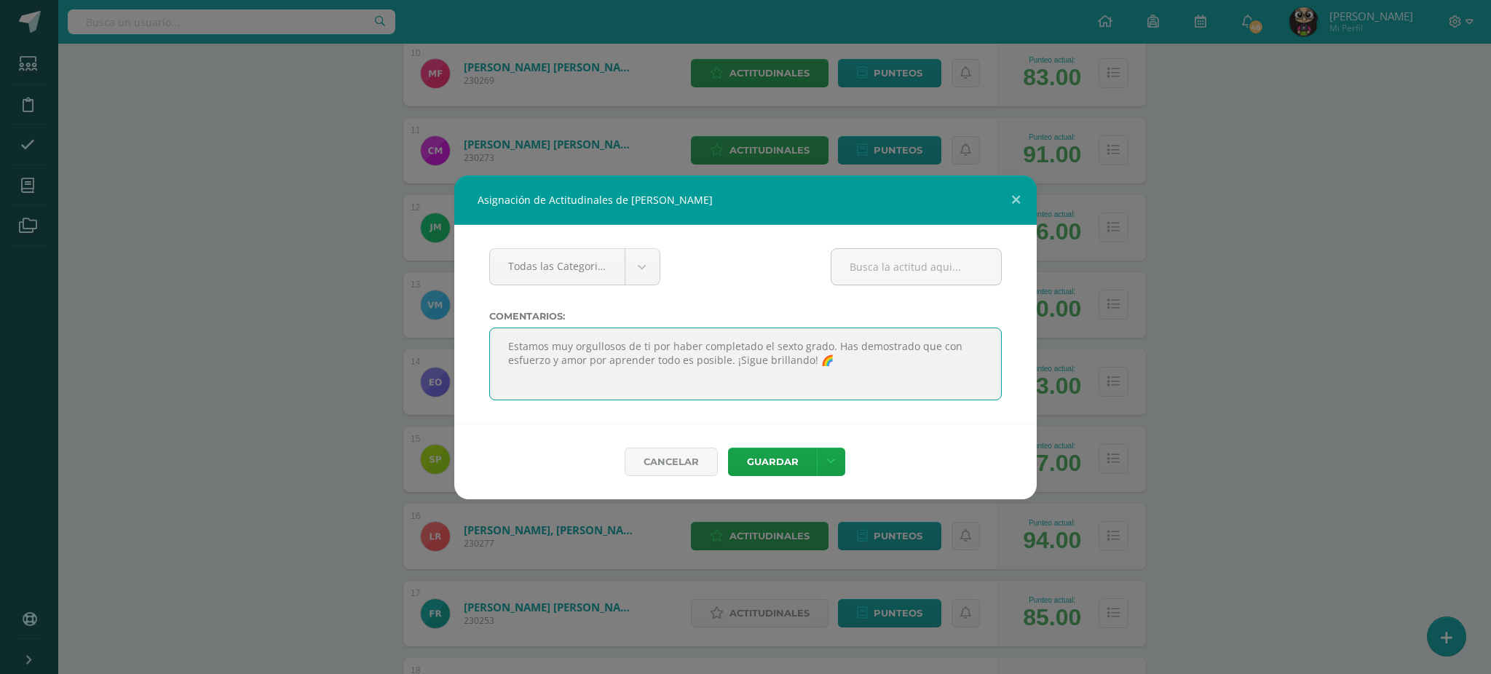
click at [674, 351] on textarea at bounding box center [745, 364] width 513 height 73
paste textarea "oy muy orgullosa de ti por haber completado el sexto grado. Has demostrado que …"
type textarea "Estoy muy orgullosa de ti por haber completado el sexto grado. Has demostrado q…"
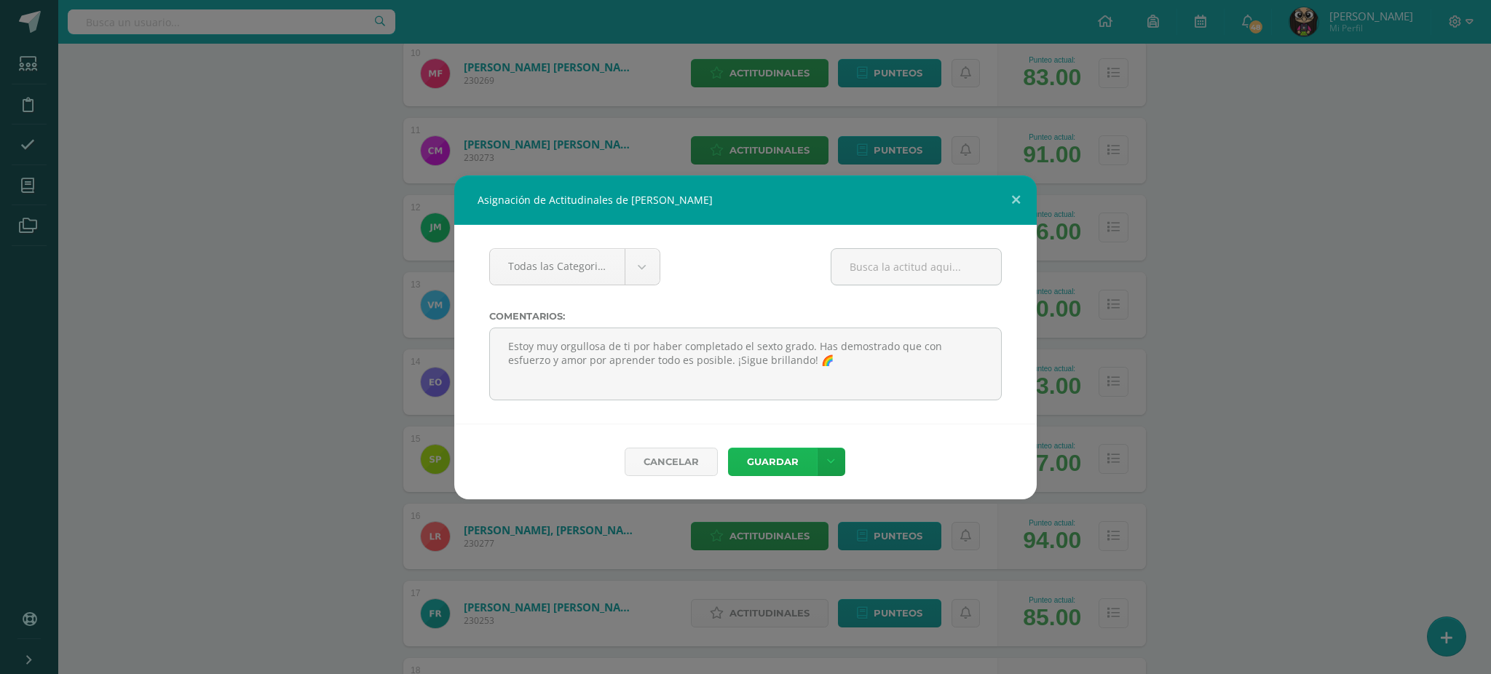
click at [746, 462] on button "Guardar" at bounding box center [772, 462] width 89 height 28
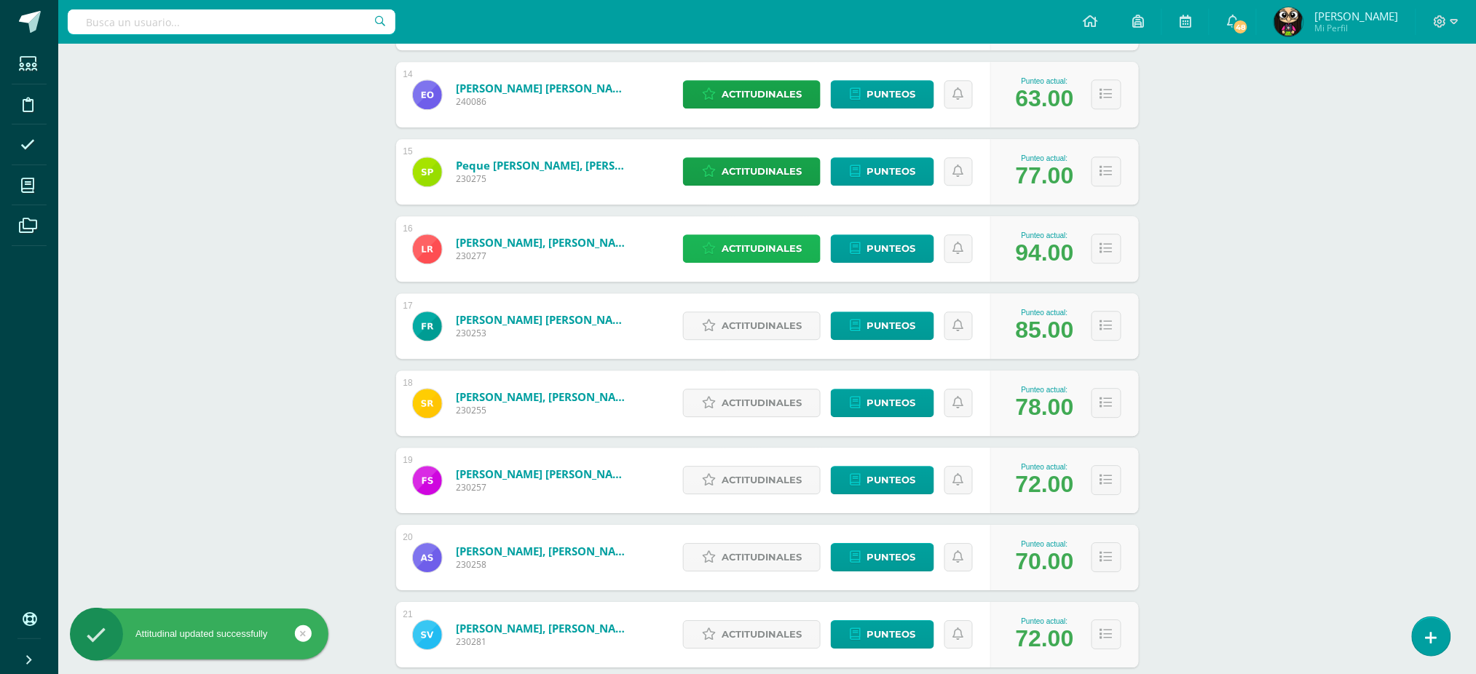
scroll to position [1262, 0]
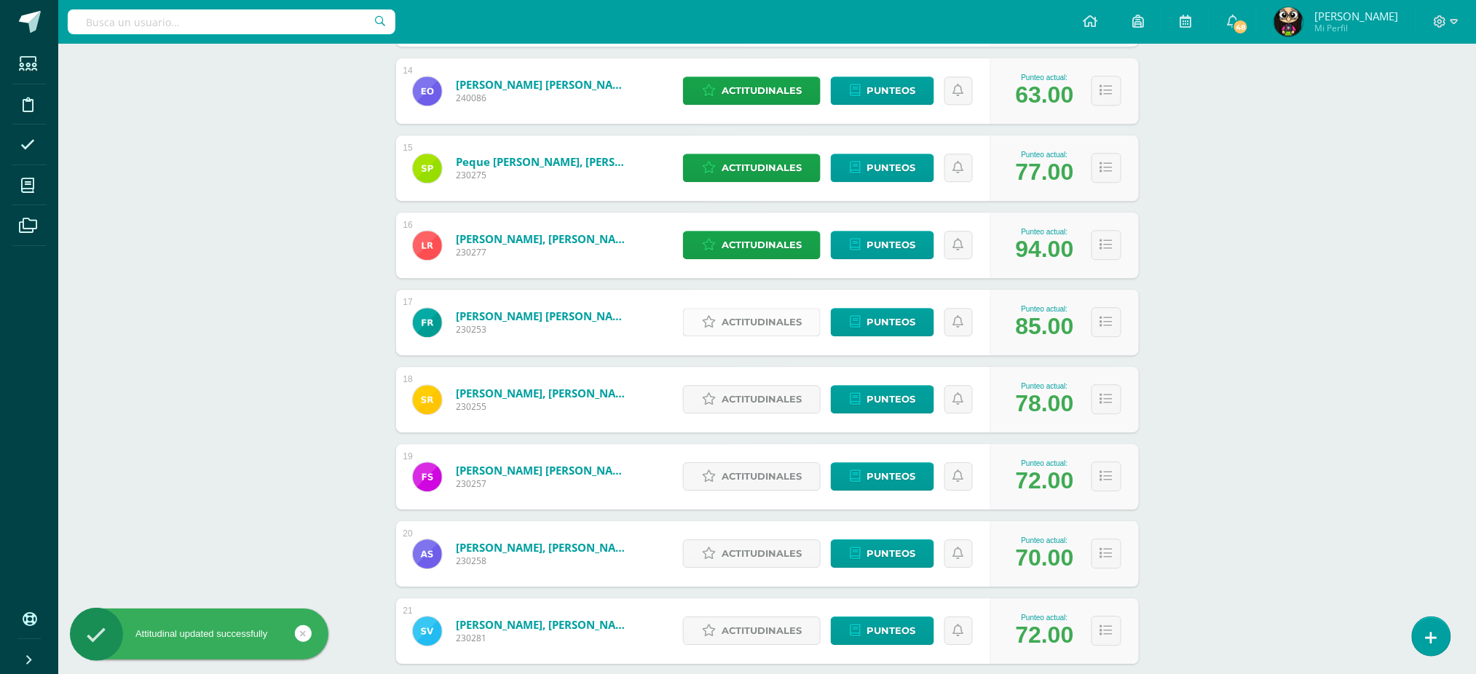
click at [744, 324] on span "Actitudinales" at bounding box center [762, 322] width 80 height 27
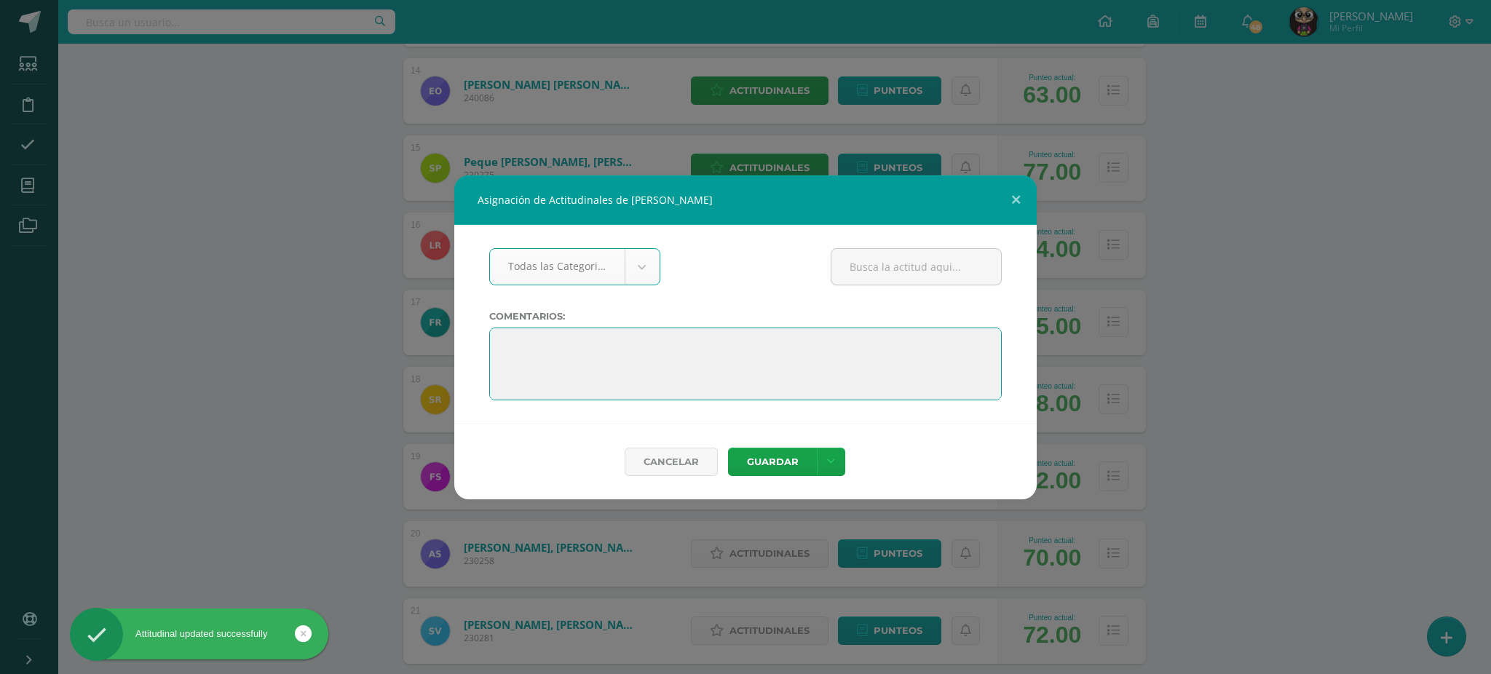
click at [751, 339] on textarea at bounding box center [745, 364] width 513 height 73
click at [502, 339] on textarea at bounding box center [745, 364] width 513 height 73
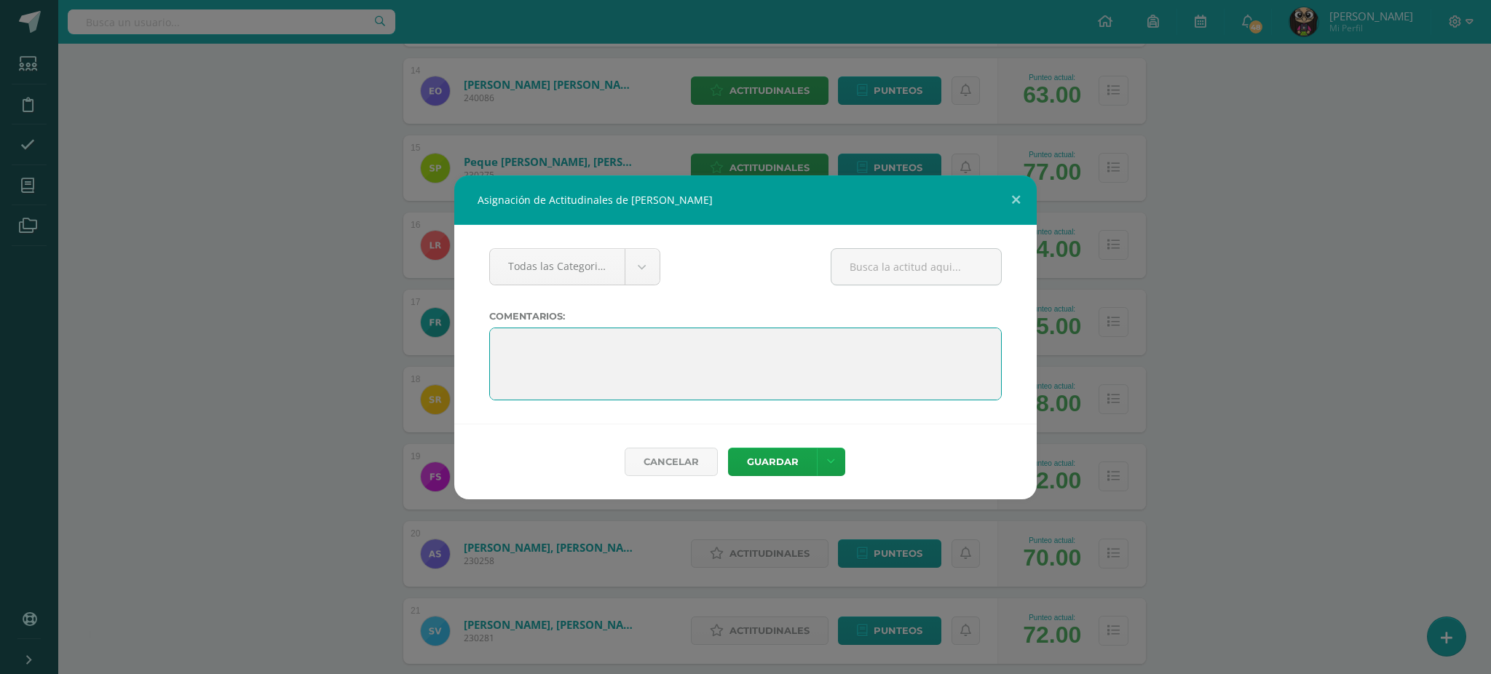
paste textarea "Estoy muy orgullosa de ti por haber completado el sexto grado. Has demostrado q…"
type textarea "Estoy muy orgullosa de ti por haber completado el sexto grado. Has demostrado q…"
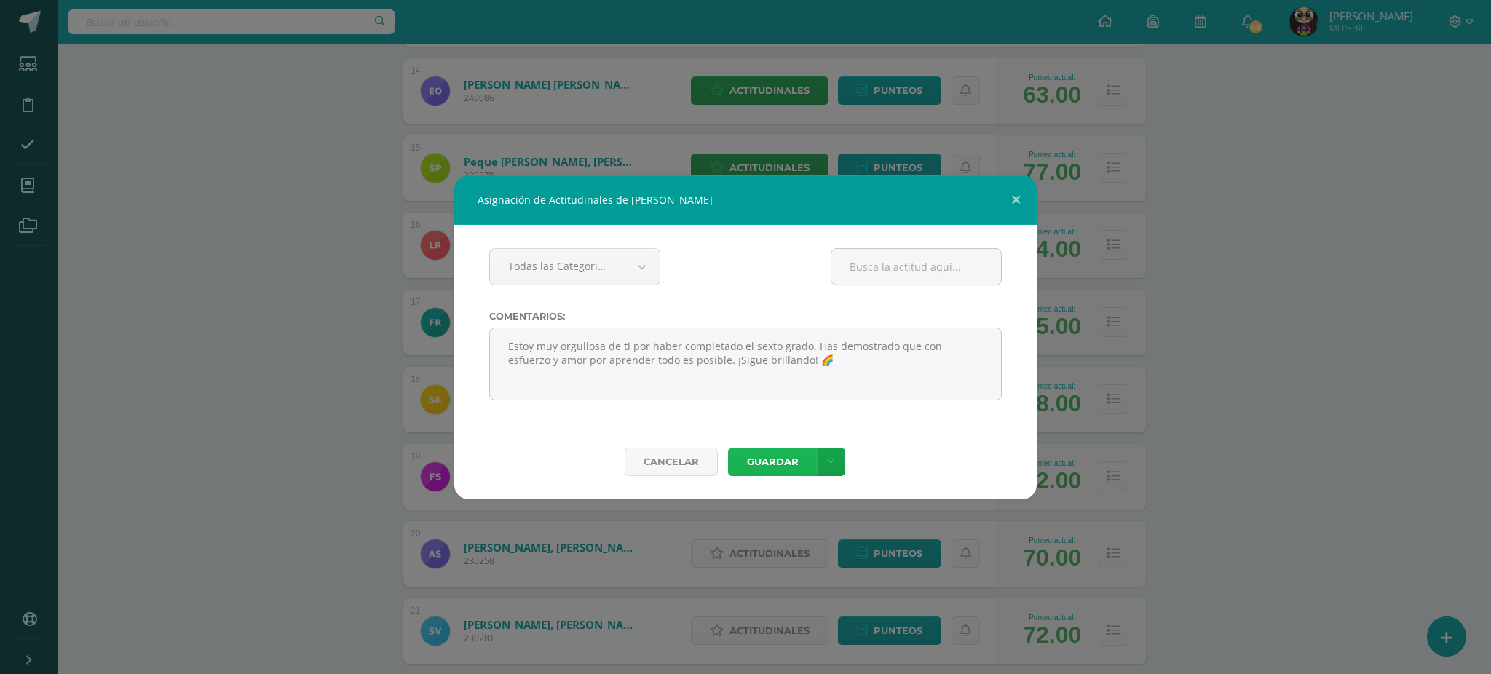
click at [756, 460] on button "Guardar" at bounding box center [772, 462] width 89 height 28
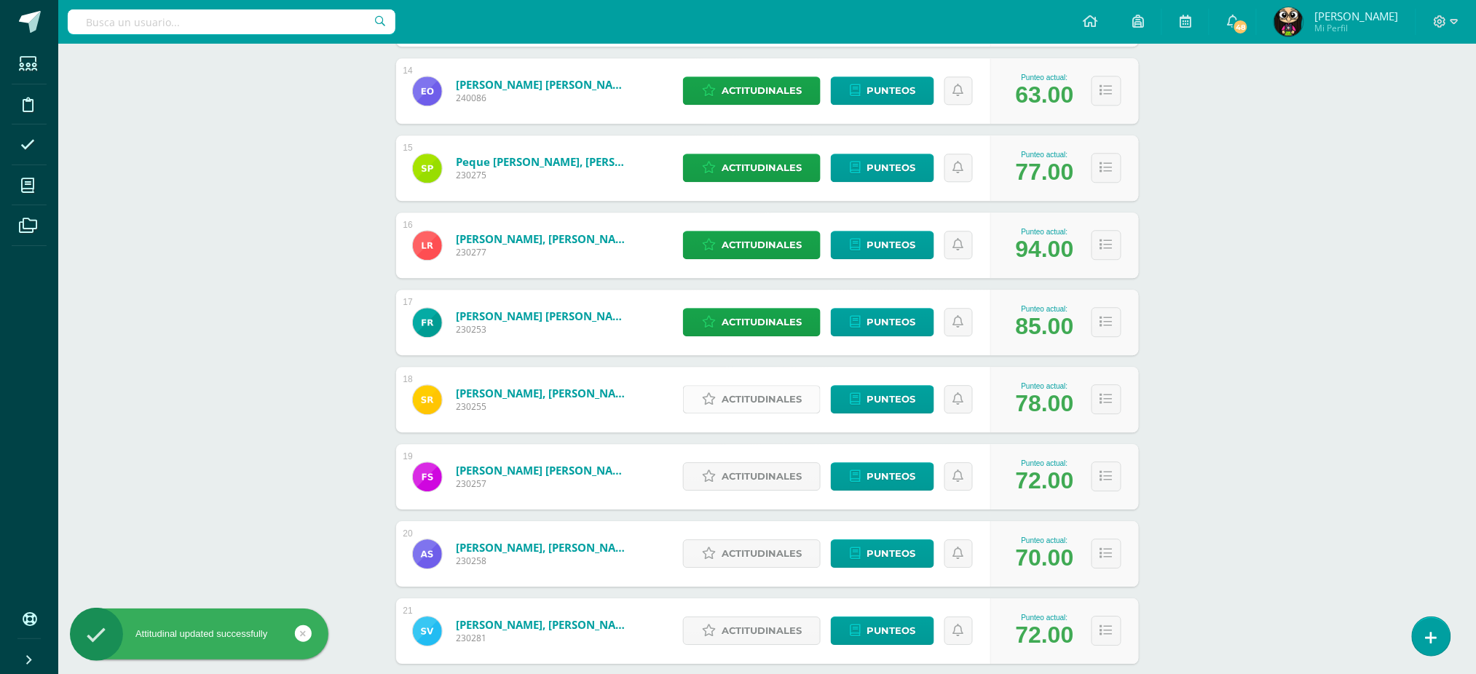
click at [757, 404] on span "Actitudinales" at bounding box center [762, 399] width 80 height 27
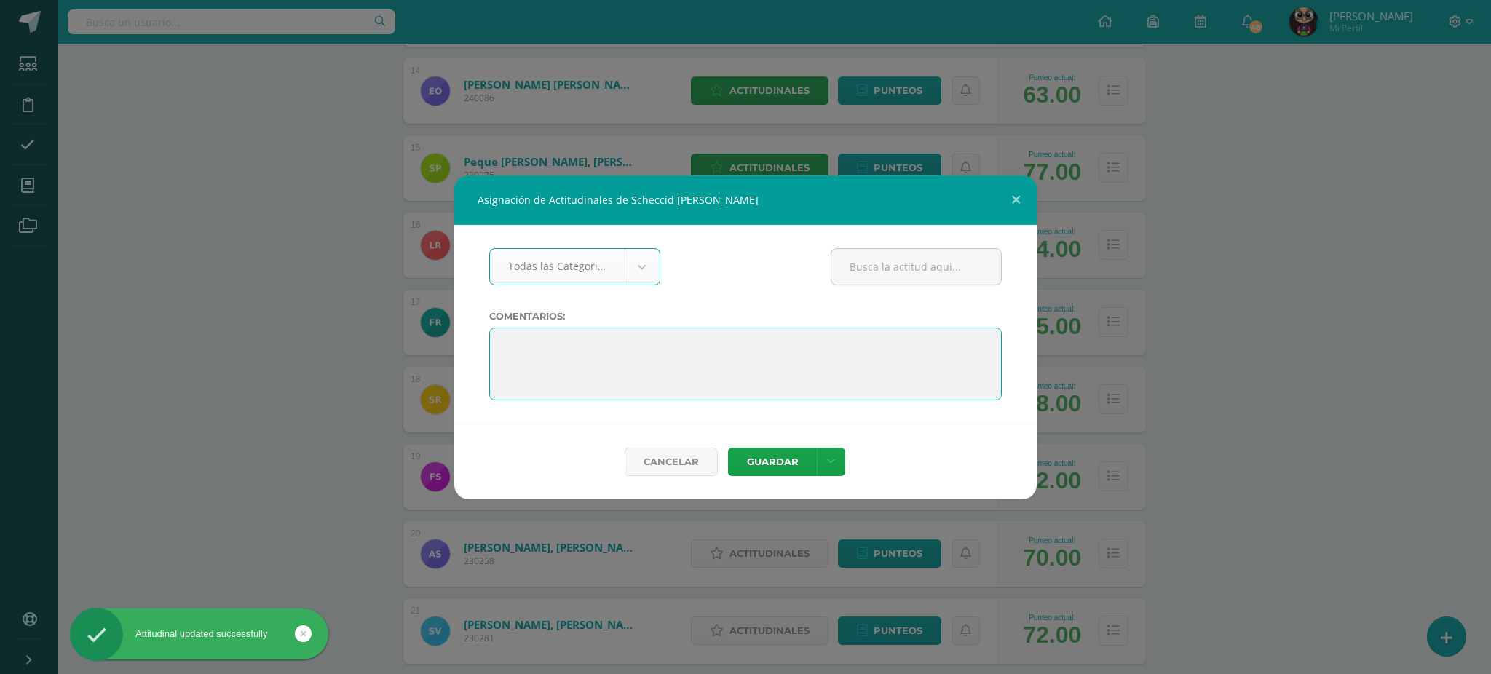
click at [494, 347] on textarea at bounding box center [745, 364] width 513 height 73
paste textarea "Estoy muy orgullosa de ti por haber completado el sexto grado. Has demostrado q…"
type textarea "Estoy muy orgullosa de ti por haber completado el sexto grado. Has demostrado q…"
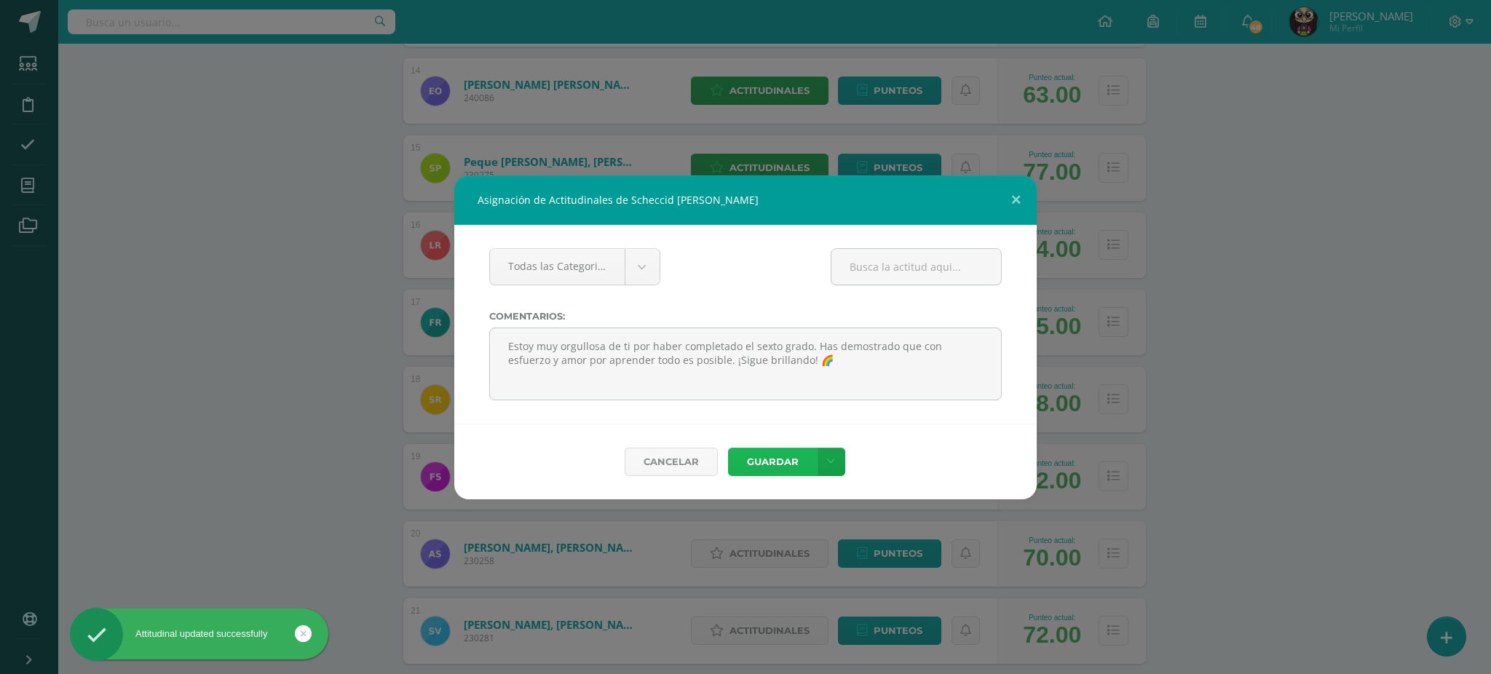
click at [769, 470] on button "Guardar" at bounding box center [772, 462] width 89 height 28
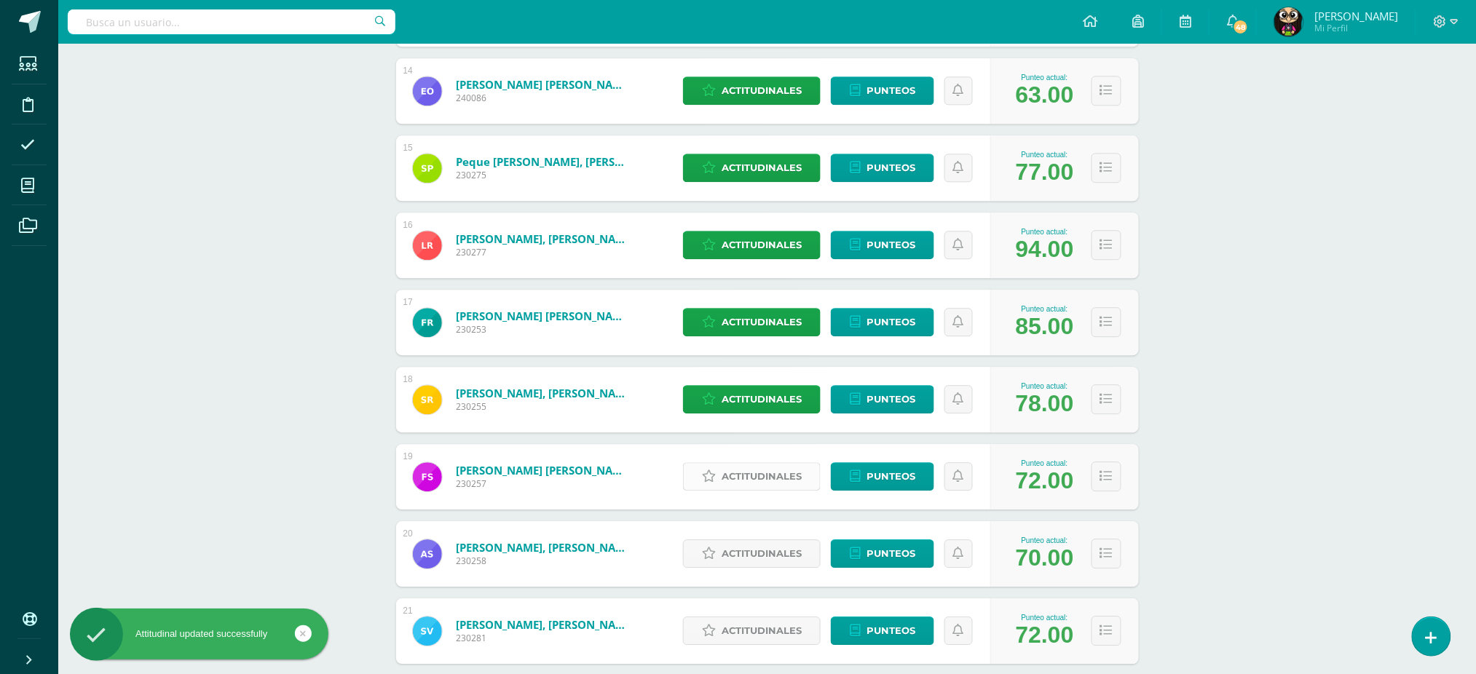
click at [717, 469] on link "Actitudinales" at bounding box center [752, 476] width 138 height 28
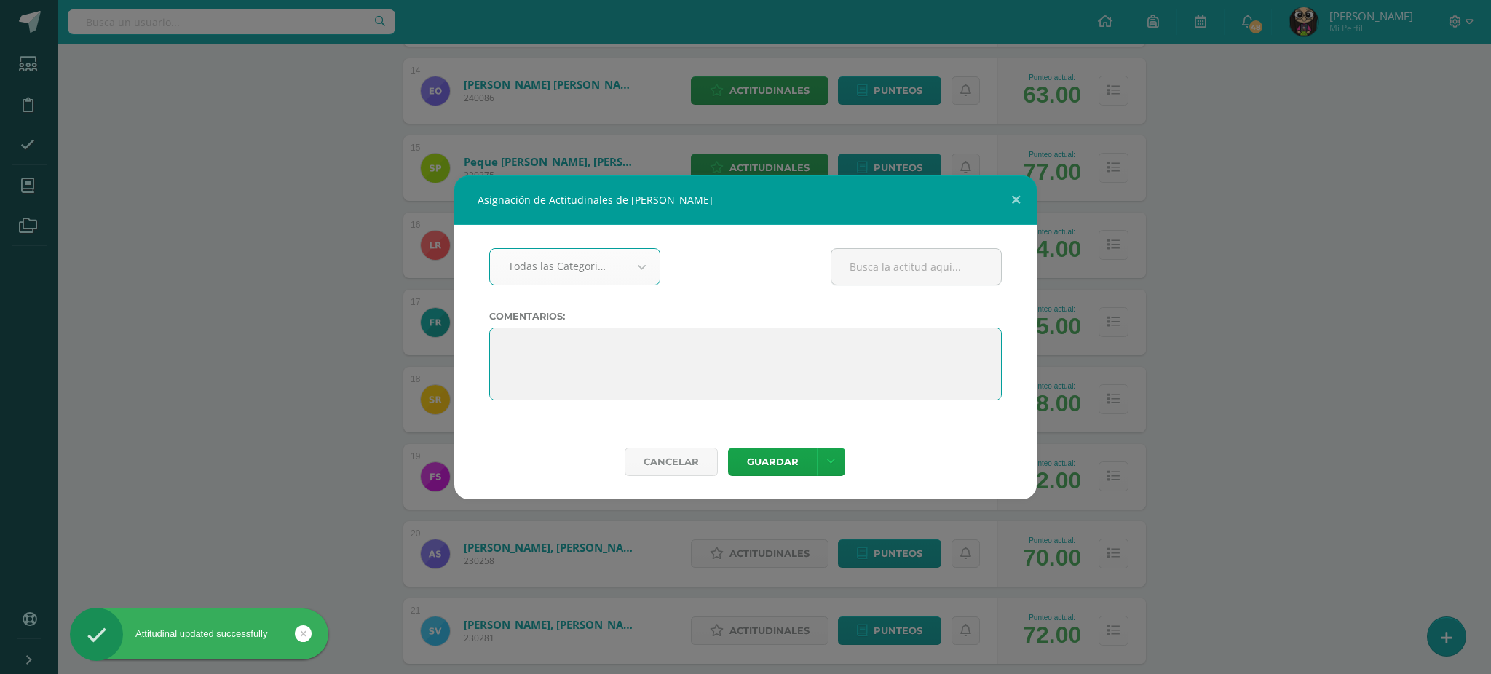
click at [495, 343] on textarea at bounding box center [745, 364] width 513 height 73
paste textarea "Estoy muy orgullosa de ti por haber completado el sexto grado. Has demostrado q…"
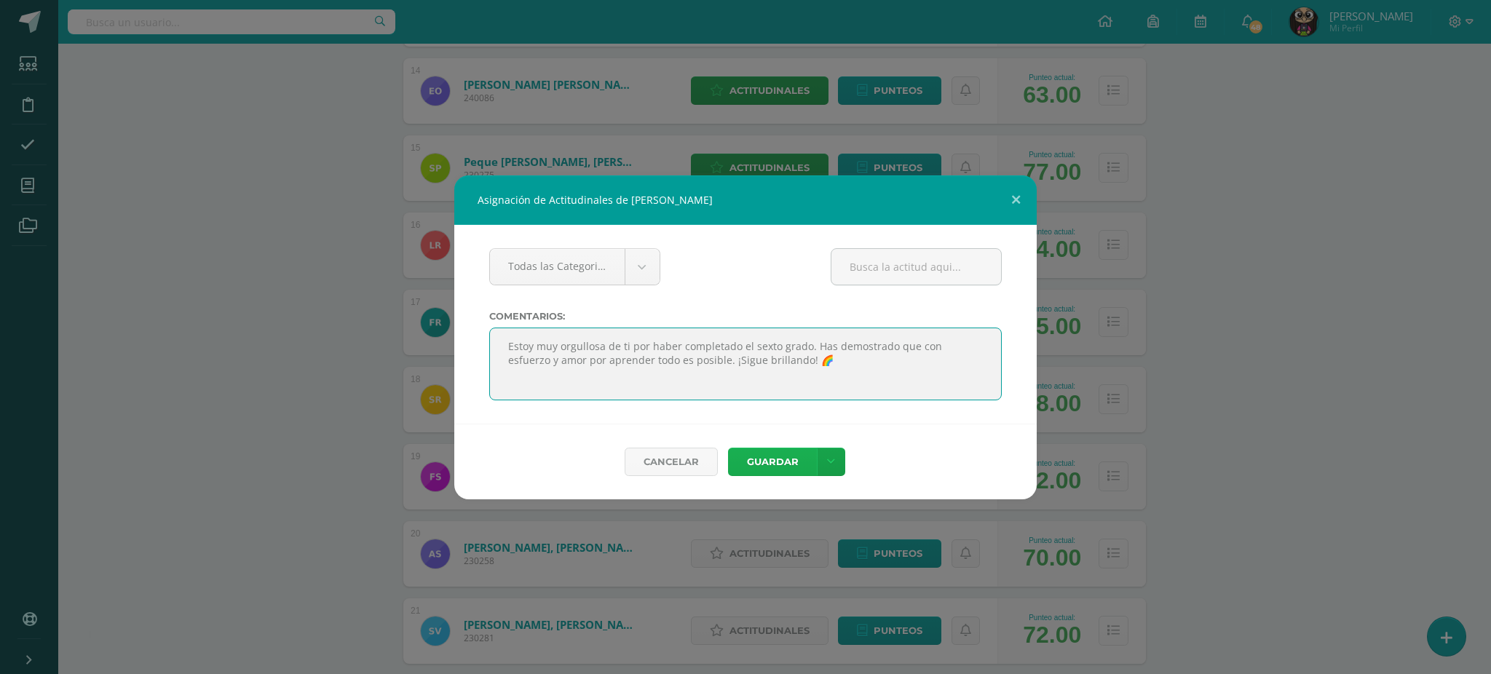
type textarea "Estoy muy orgullosa de ti por haber completado el sexto grado. Has demostrado q…"
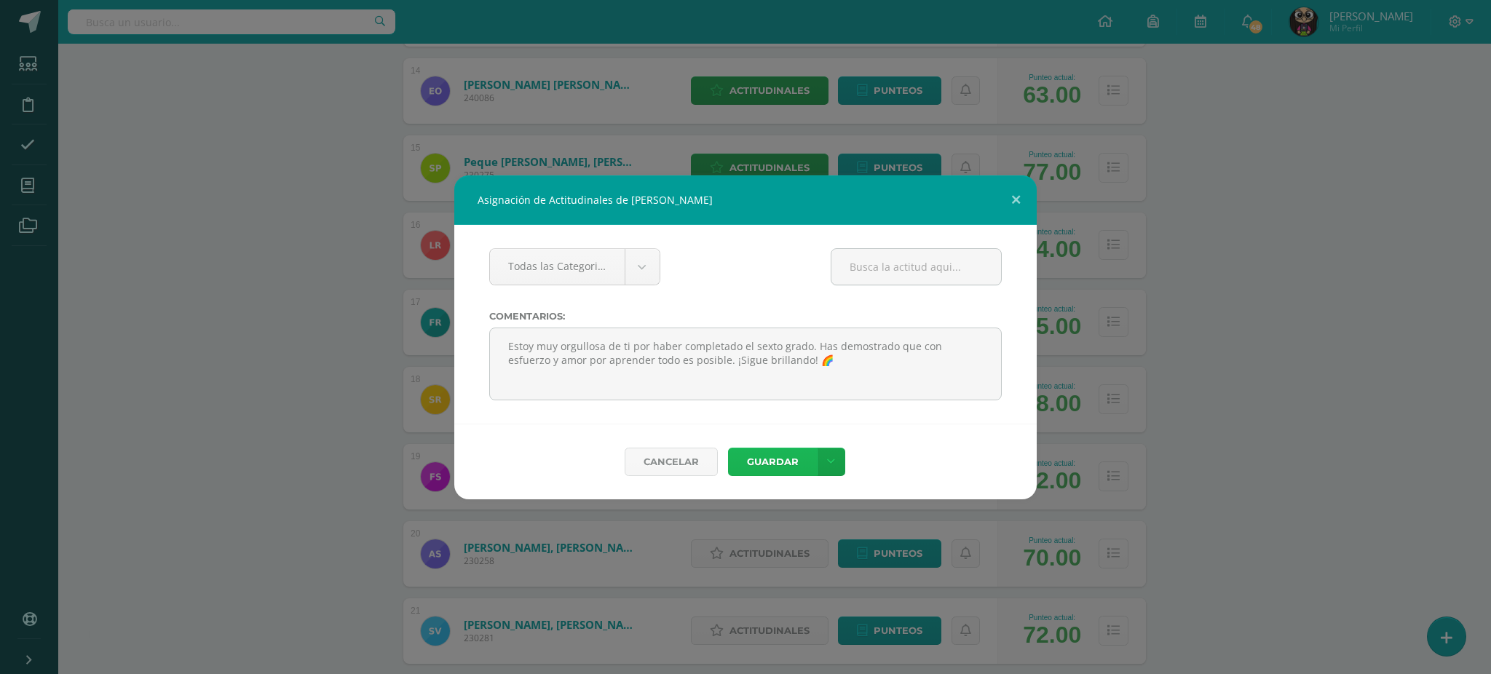
click at [766, 466] on button "Guardar" at bounding box center [772, 462] width 89 height 28
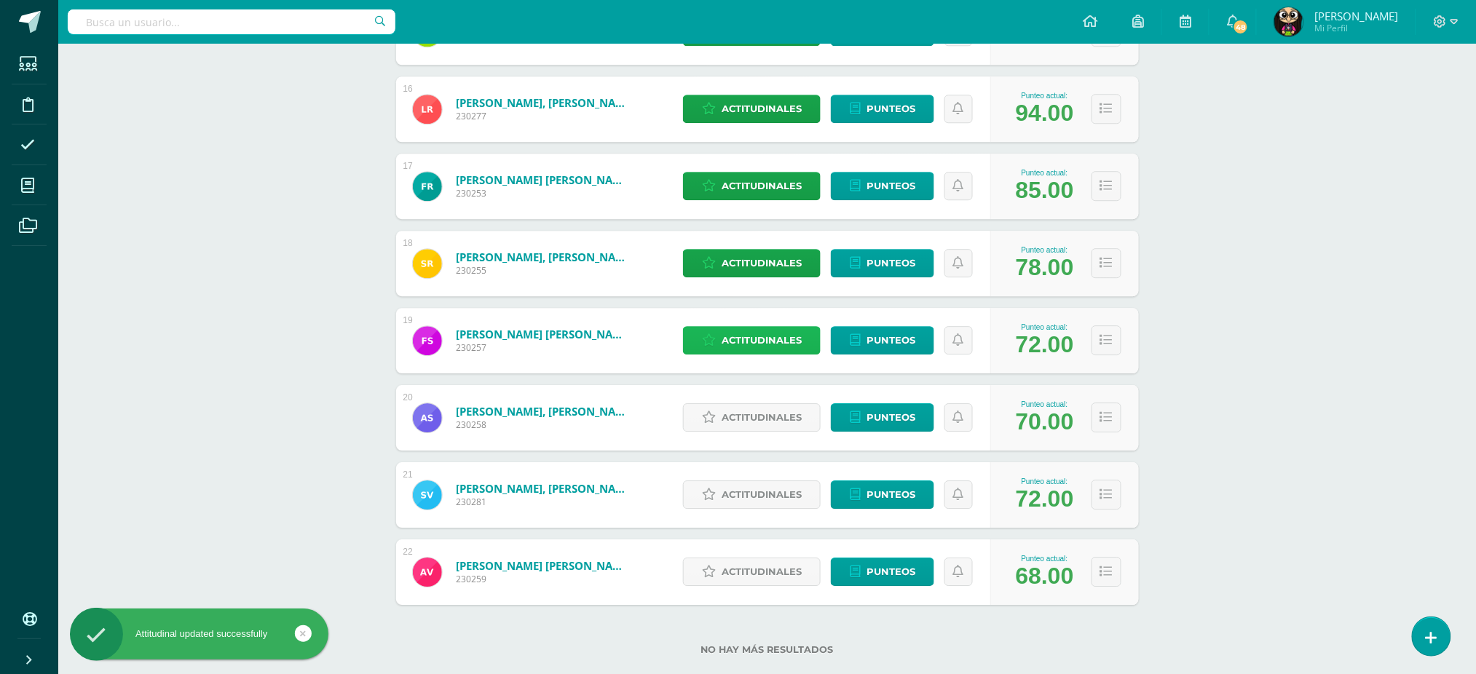
scroll to position [1425, 0]
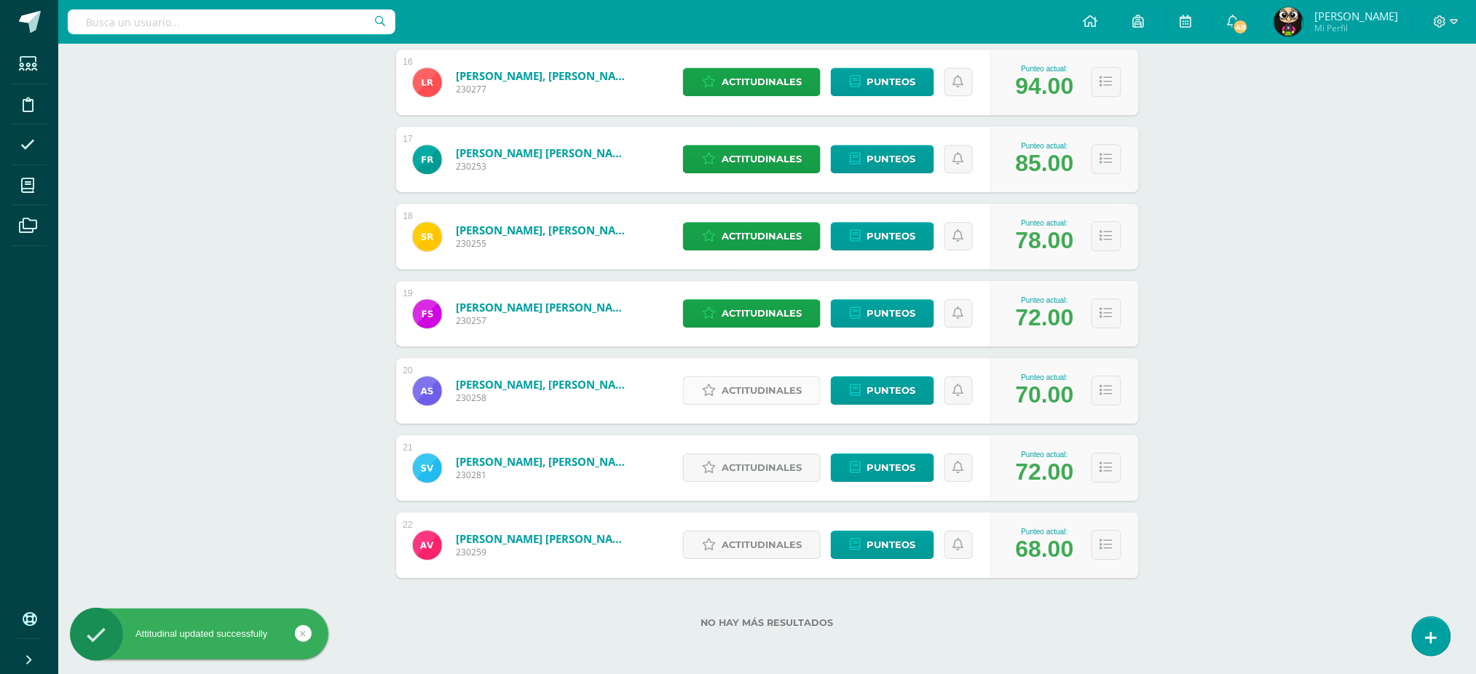
click at [738, 383] on span "Actitudinales" at bounding box center [762, 390] width 80 height 27
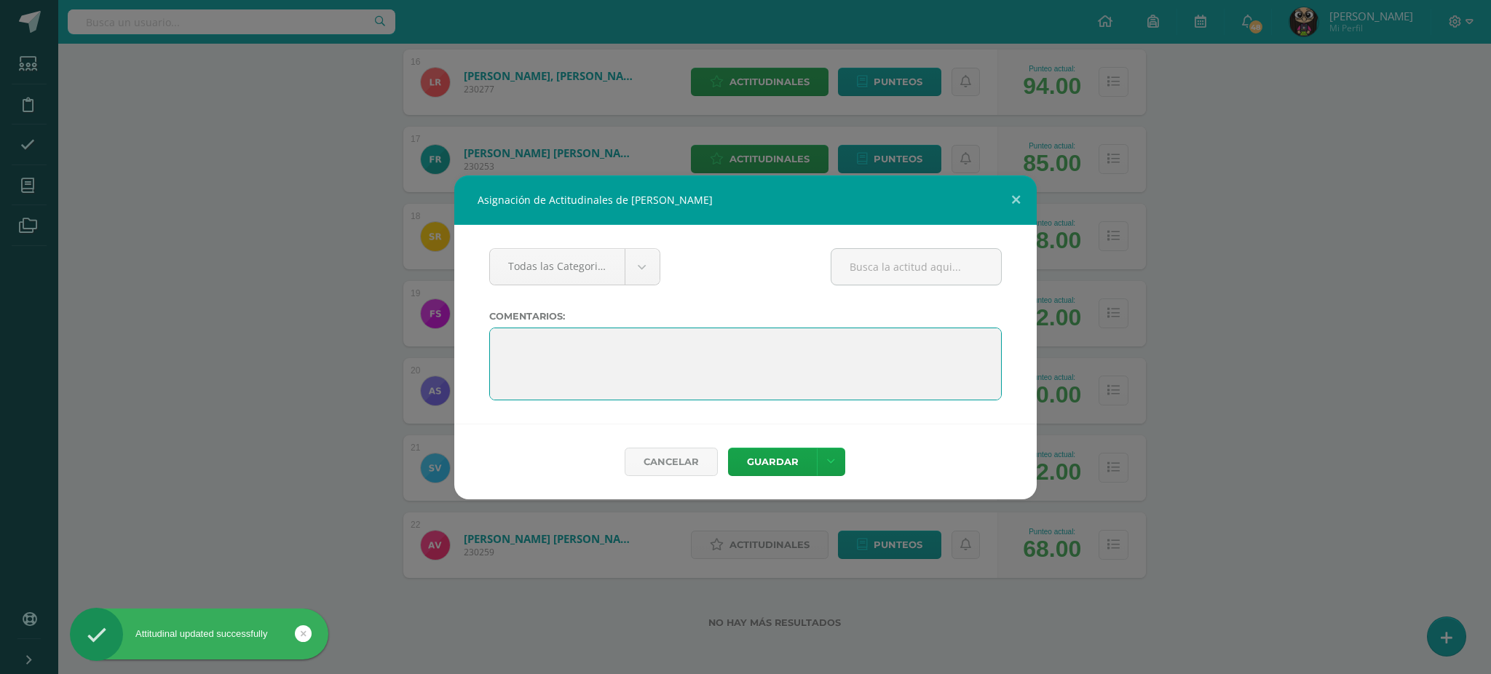
click at [497, 342] on textarea at bounding box center [745, 364] width 513 height 73
paste textarea "Estoy muy orgullosa de ti por haber completado el sexto grado. Has demostrado q…"
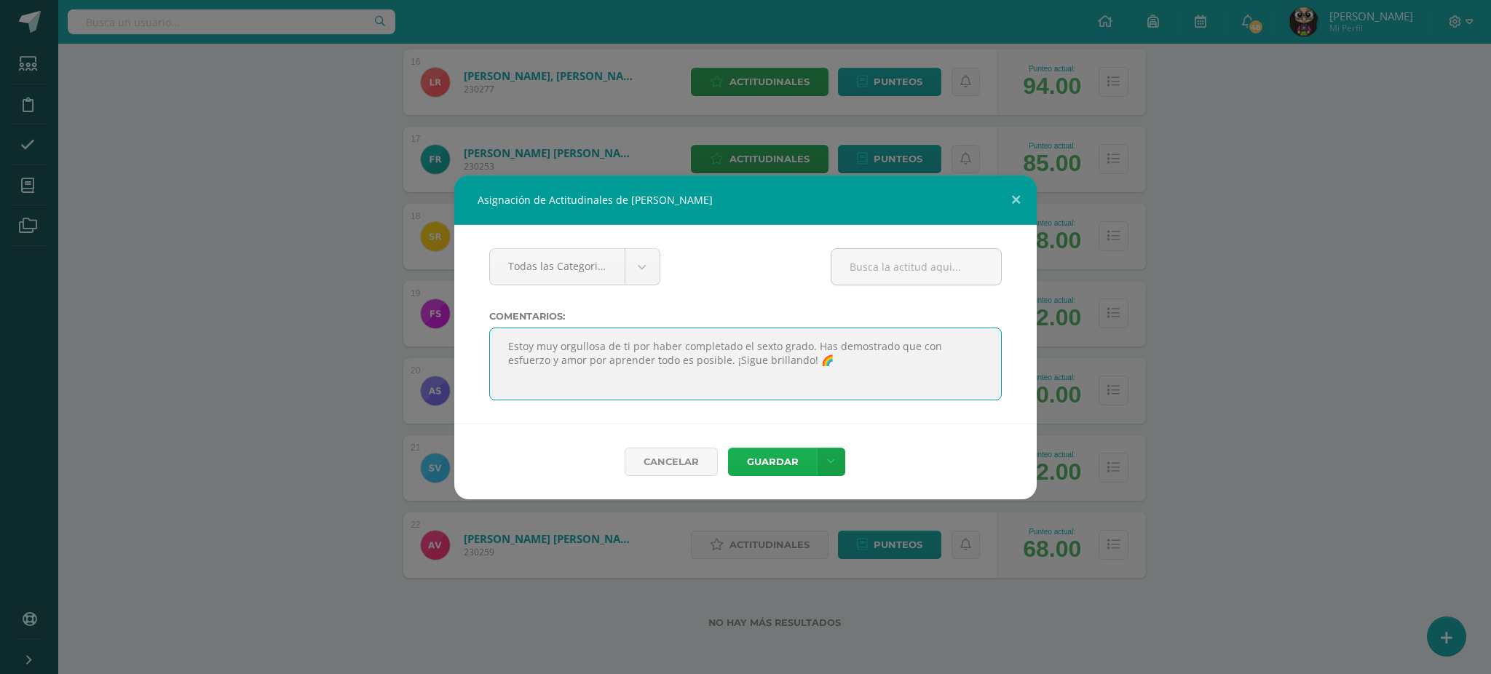
type textarea "Estoy muy orgullosa de ti por haber completado el sexto grado. Has demostrado q…"
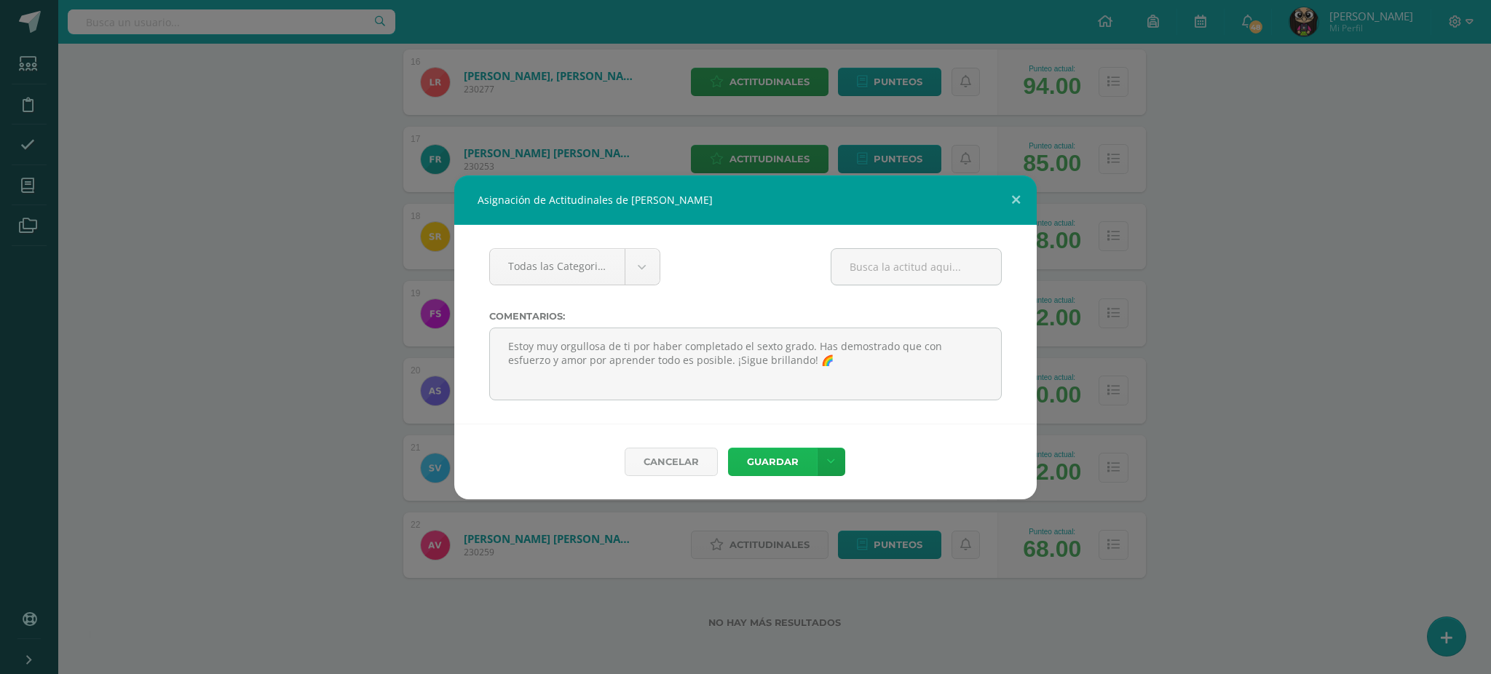
click at [746, 459] on button "Guardar" at bounding box center [772, 462] width 89 height 28
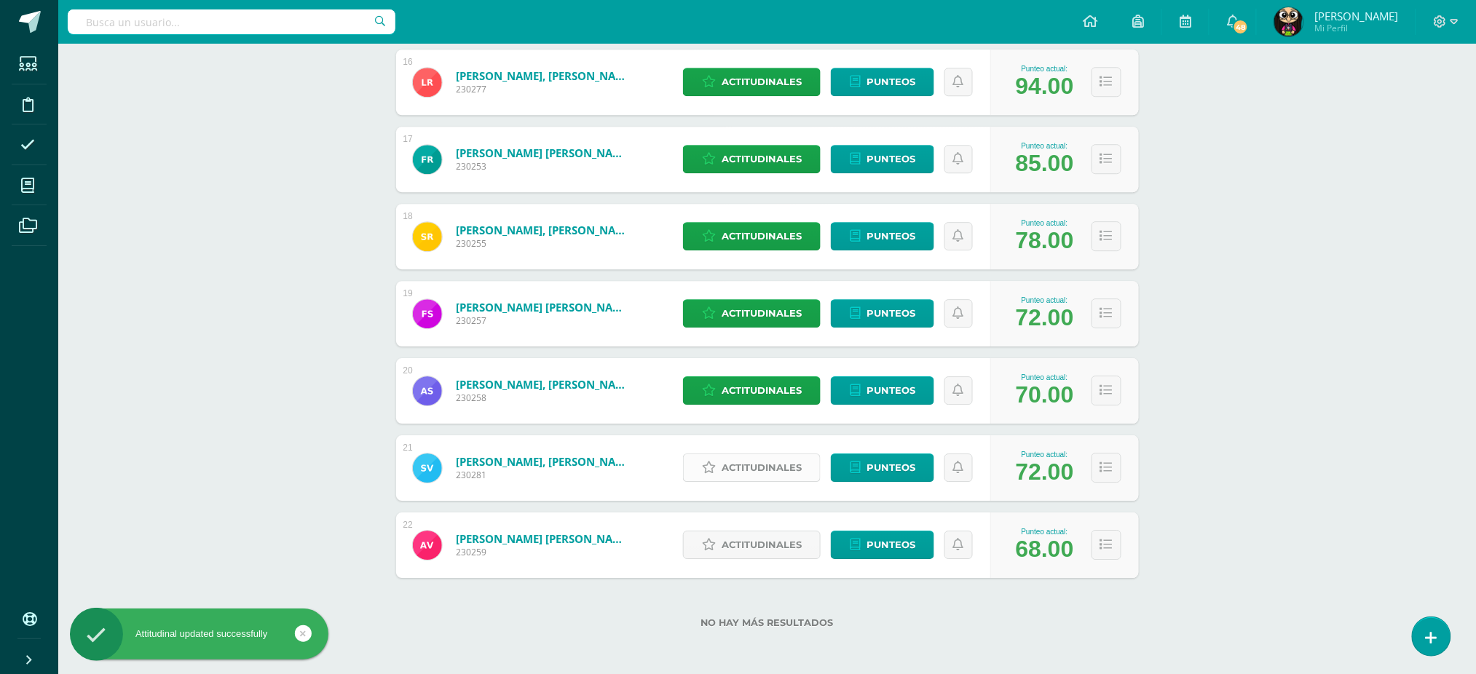
click at [717, 463] on link "Actitudinales" at bounding box center [752, 468] width 138 height 28
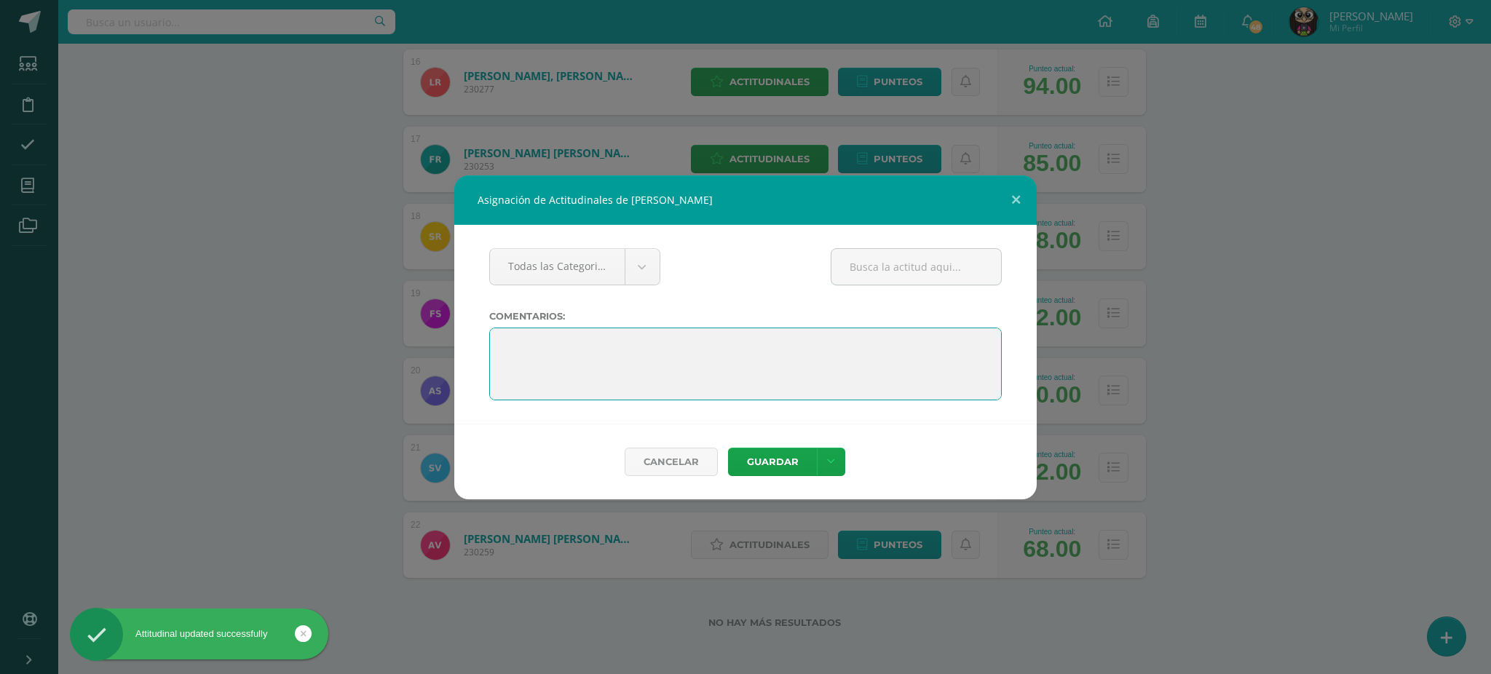
click at [491, 344] on textarea at bounding box center [745, 364] width 513 height 73
paste textarea "Estoy muy orgullosa de ti por haber completado el sexto grado. Has demostrado q…"
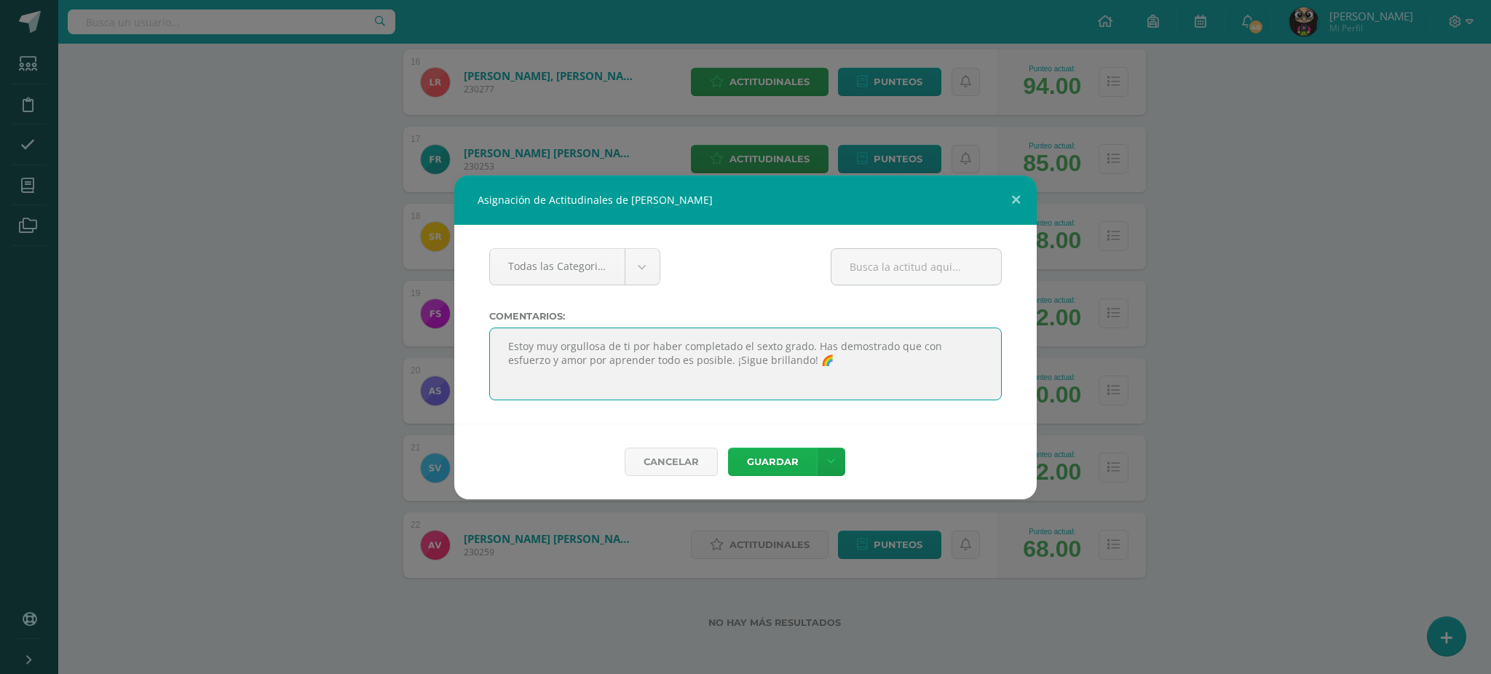
type textarea "Estoy muy orgullosa de ti por haber completado el sexto grado. Has demostrado q…"
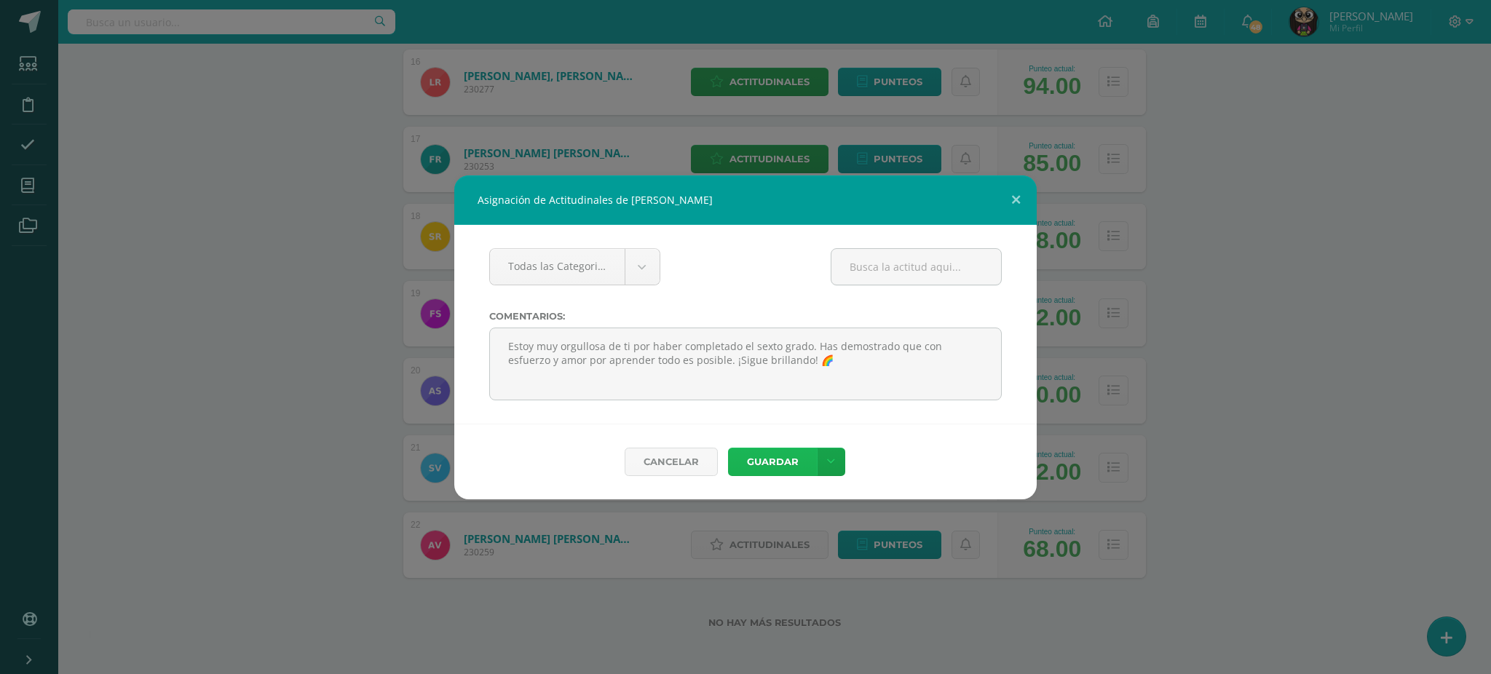
click at [758, 470] on button "Guardar" at bounding box center [772, 462] width 89 height 28
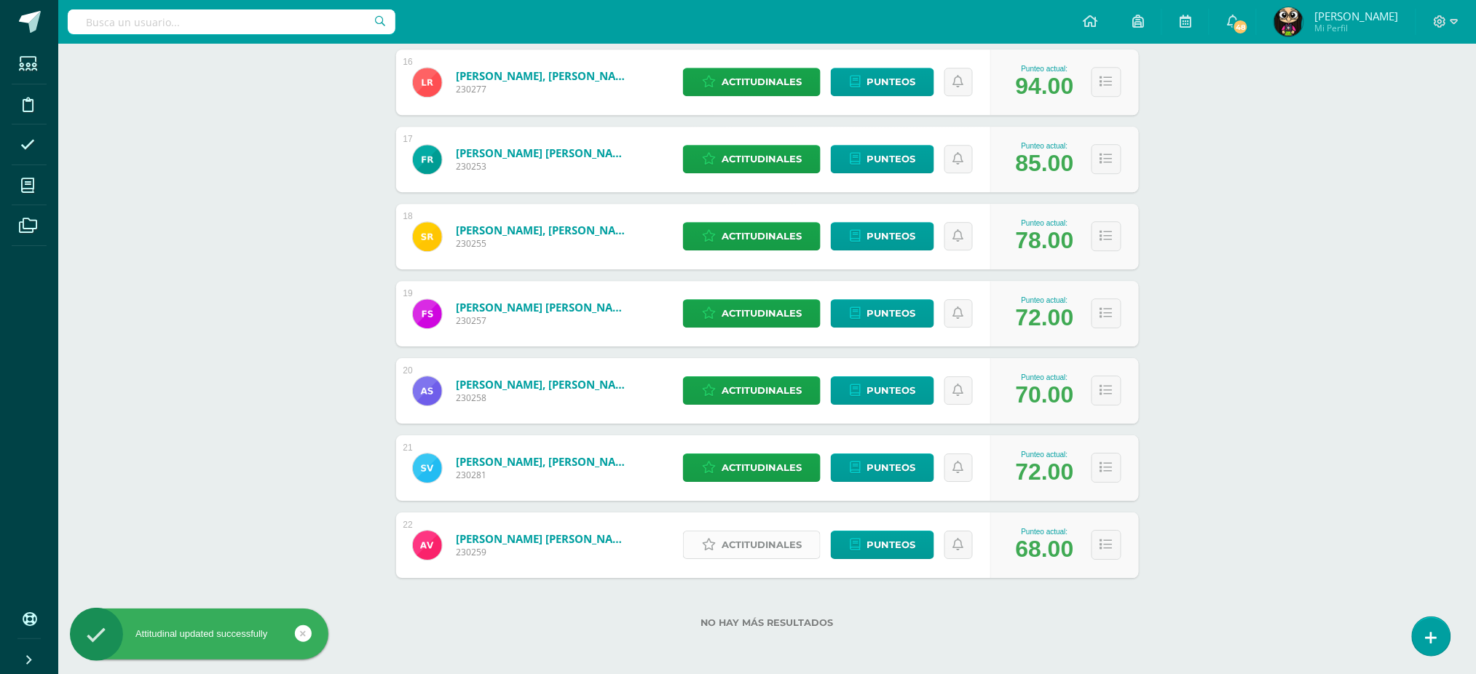
click at [737, 546] on span "Actitudinales" at bounding box center [762, 545] width 80 height 27
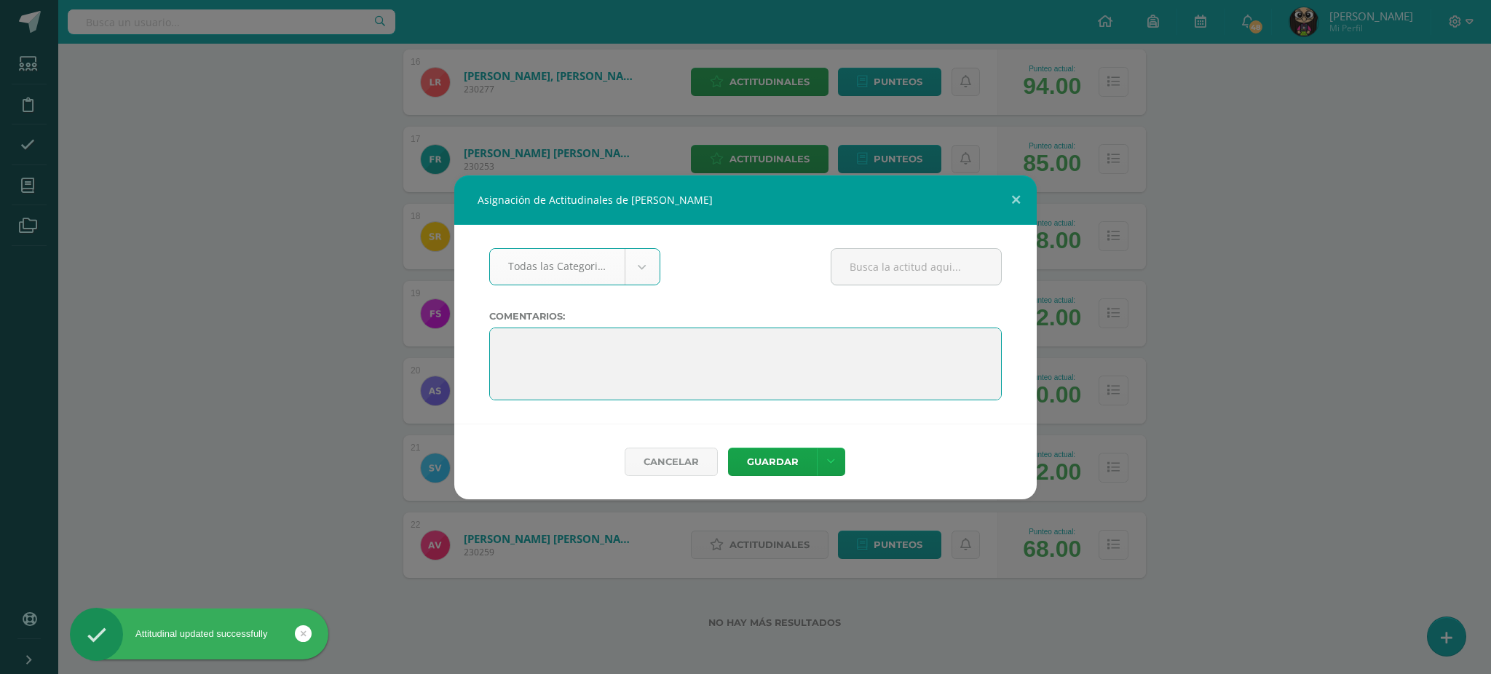
click at [499, 345] on textarea at bounding box center [745, 364] width 513 height 73
paste textarea "Estoy muy orgullosa de ti por haber completado el sexto grado. Has demostrado q…"
type textarea "Estoy muy orgullosa de ti por haber completado el sexto grado. Has demostrado q…"
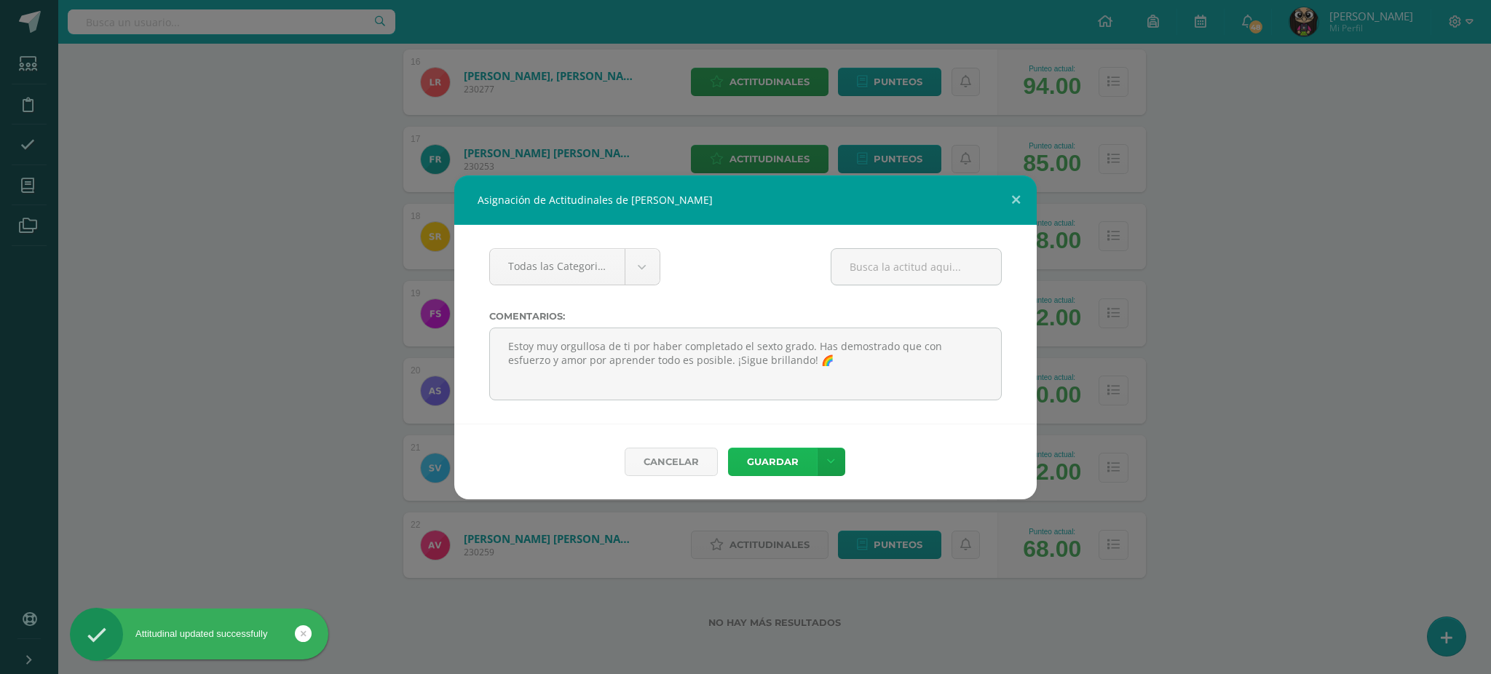
click at [768, 463] on button "Guardar" at bounding box center [772, 462] width 89 height 28
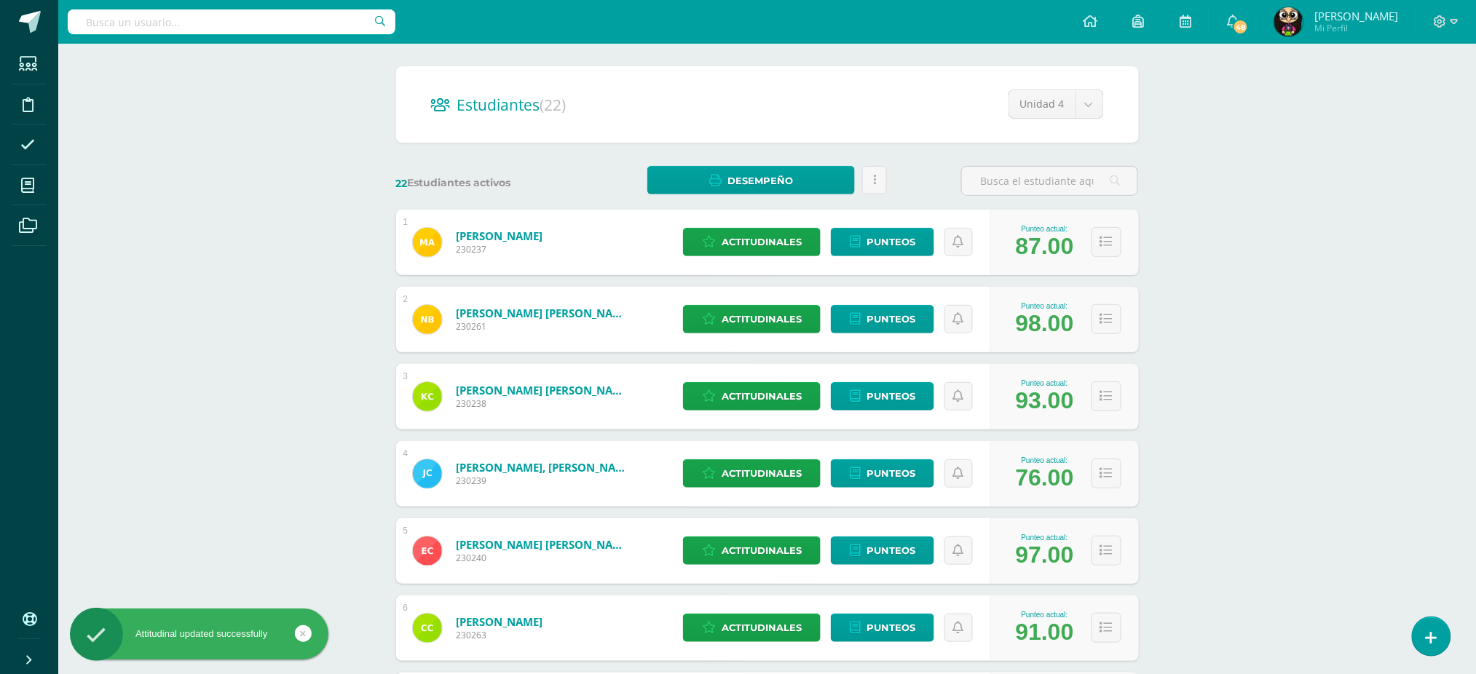
scroll to position [0, 0]
